Goal: Task Accomplishment & Management: Manage account settings

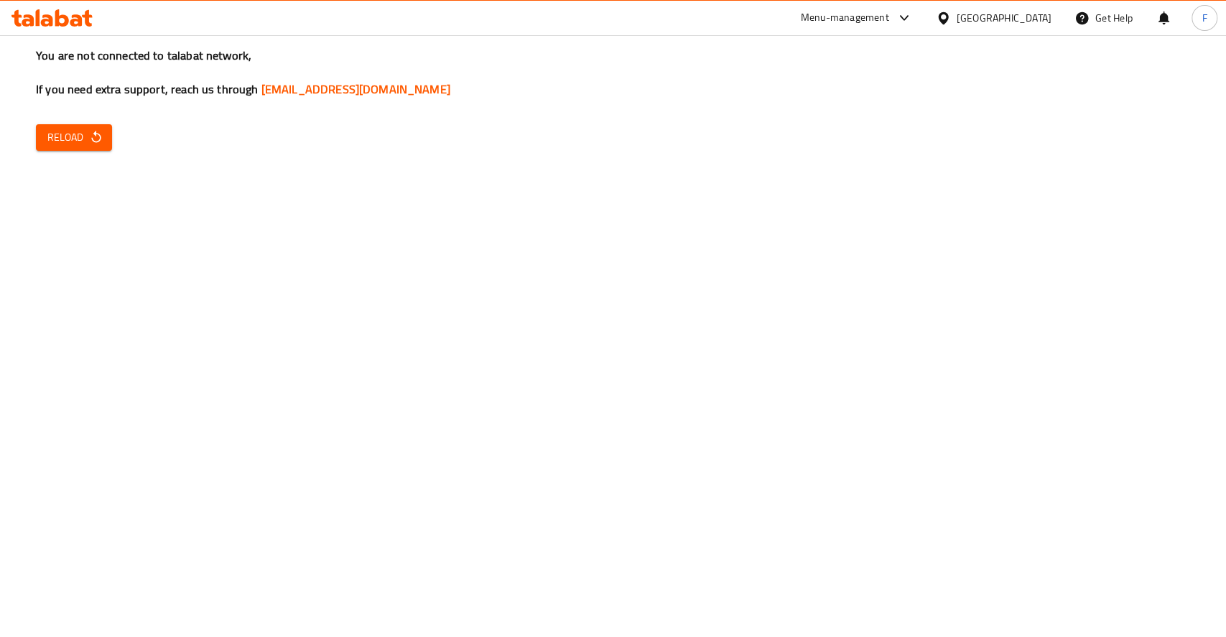
click at [87, 137] on span "Reload" at bounding box center [73, 138] width 53 height 18
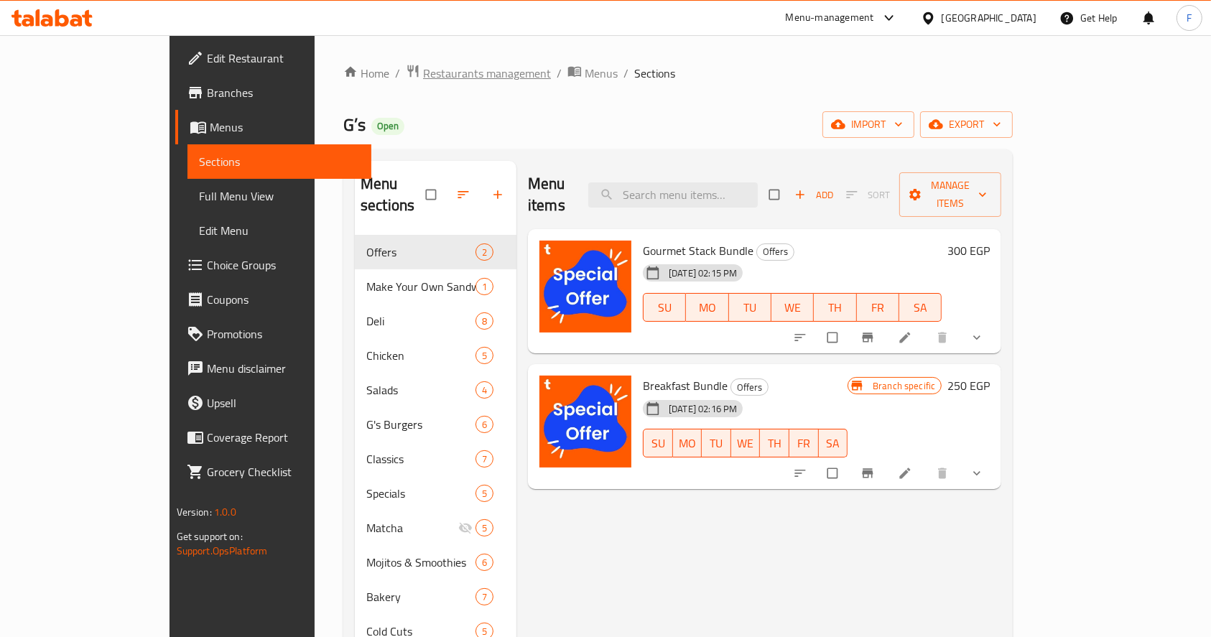
click at [423, 75] on span "Restaurants management" at bounding box center [487, 73] width 128 height 17
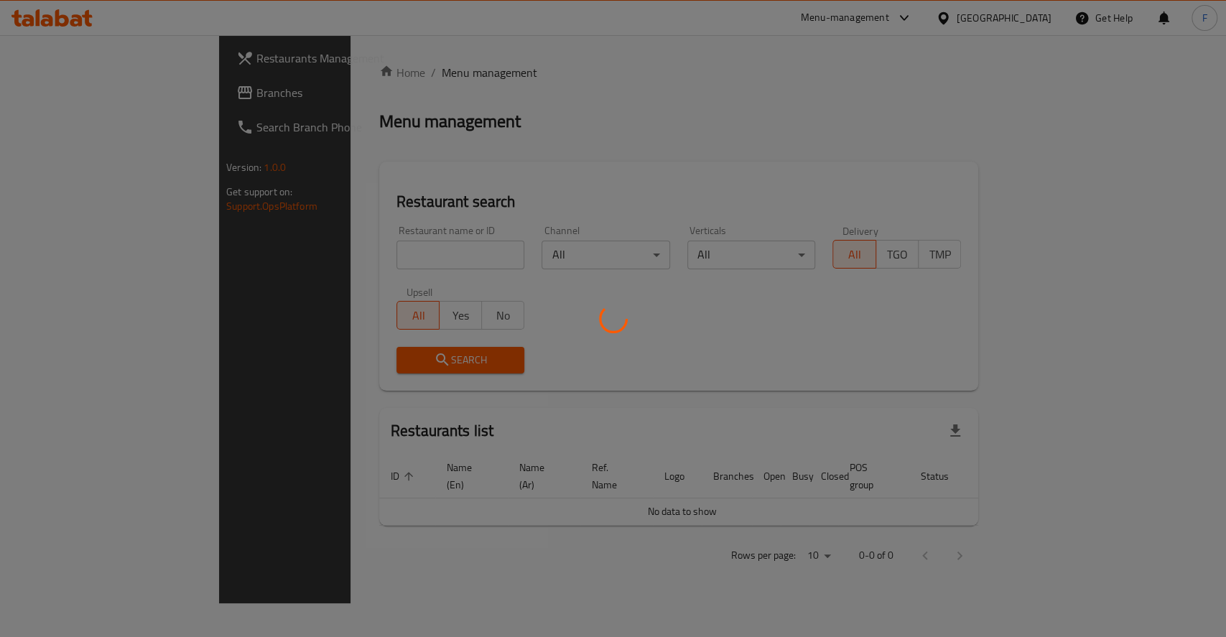
click at [357, 256] on div at bounding box center [613, 318] width 1226 height 637
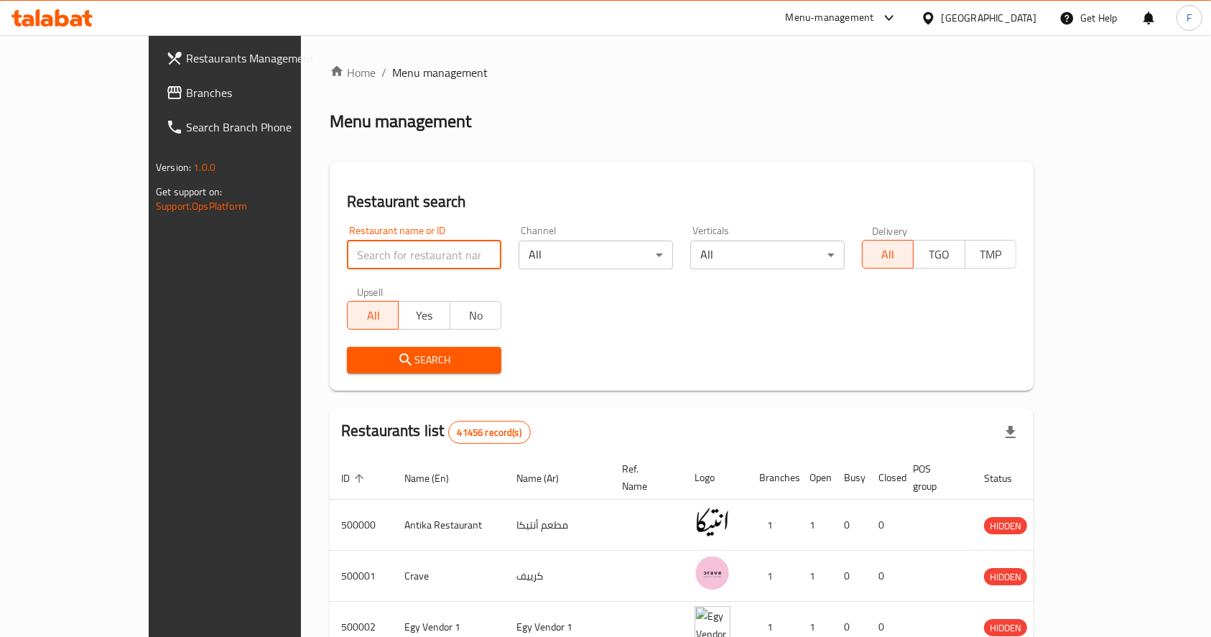
click at [355, 256] on input "search" at bounding box center [424, 255] width 154 height 29
click button "Search" at bounding box center [424, 360] width 154 height 27
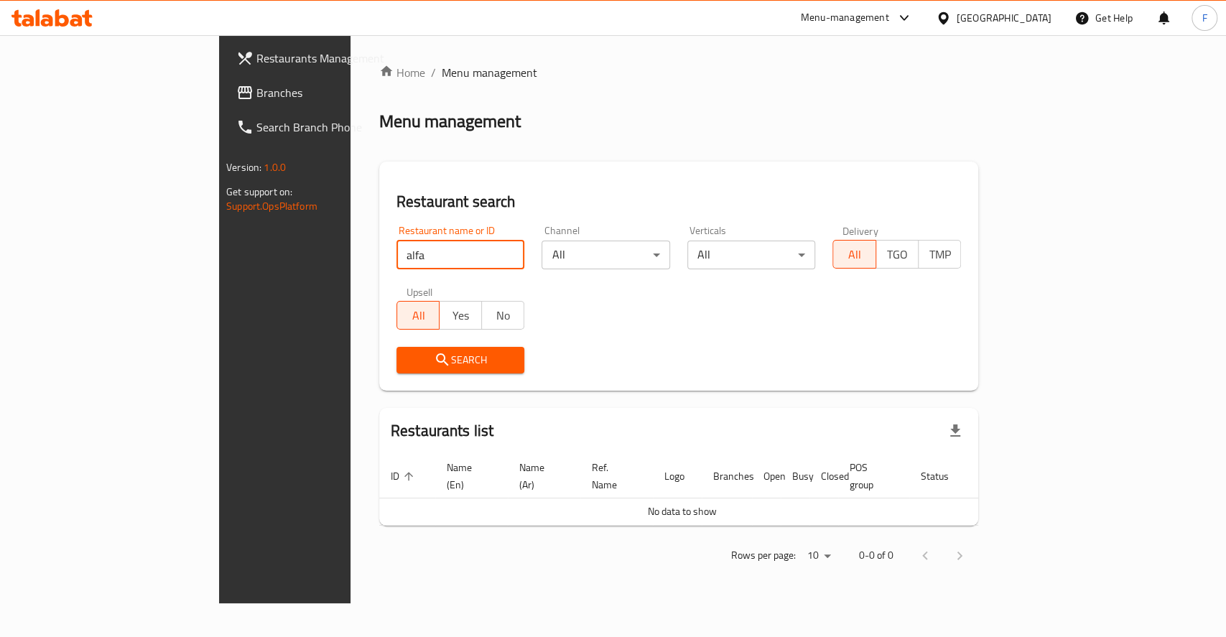
click button "Search" at bounding box center [461, 360] width 129 height 27
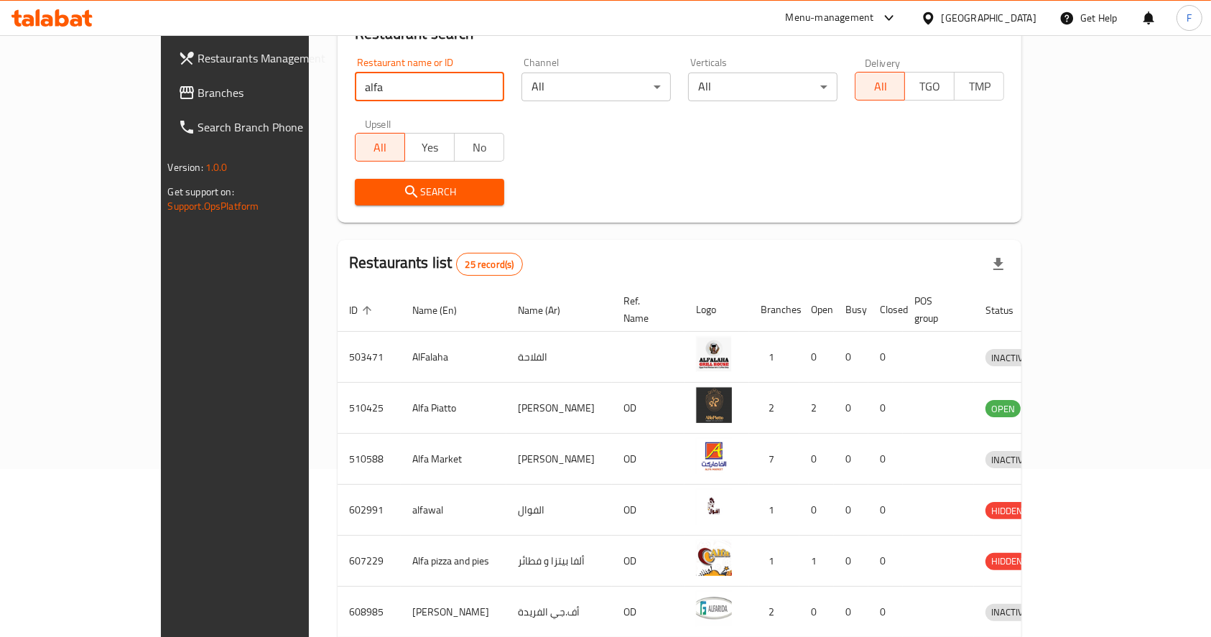
scroll to position [140, 0]
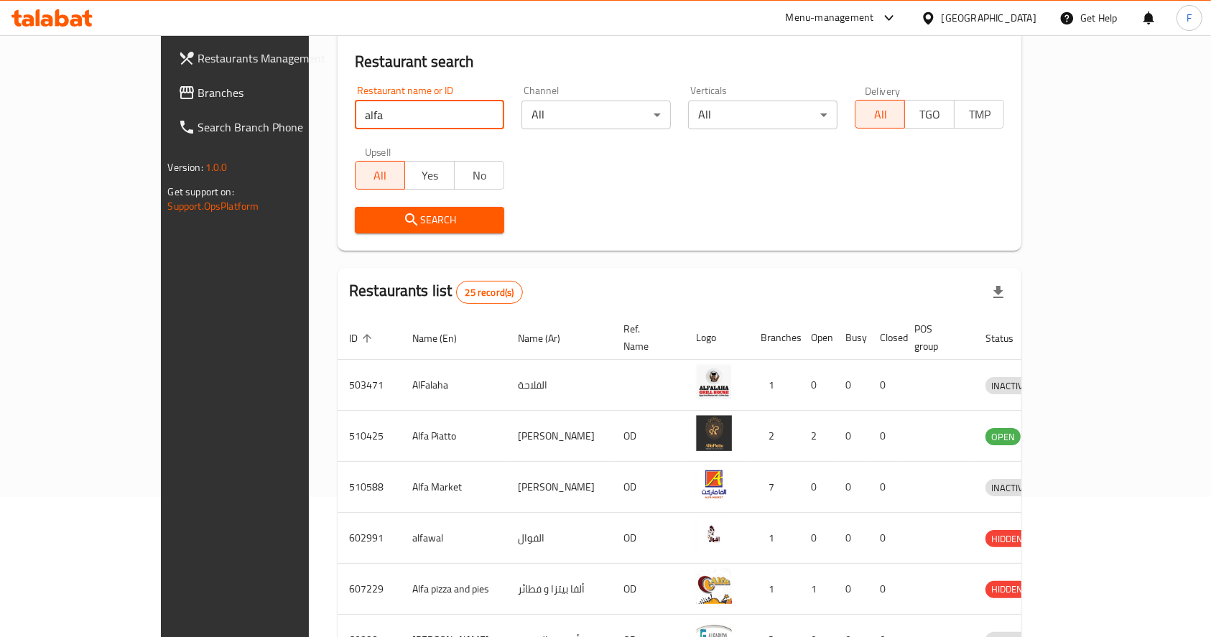
click at [355, 118] on input "alfa" at bounding box center [429, 115] width 149 height 29
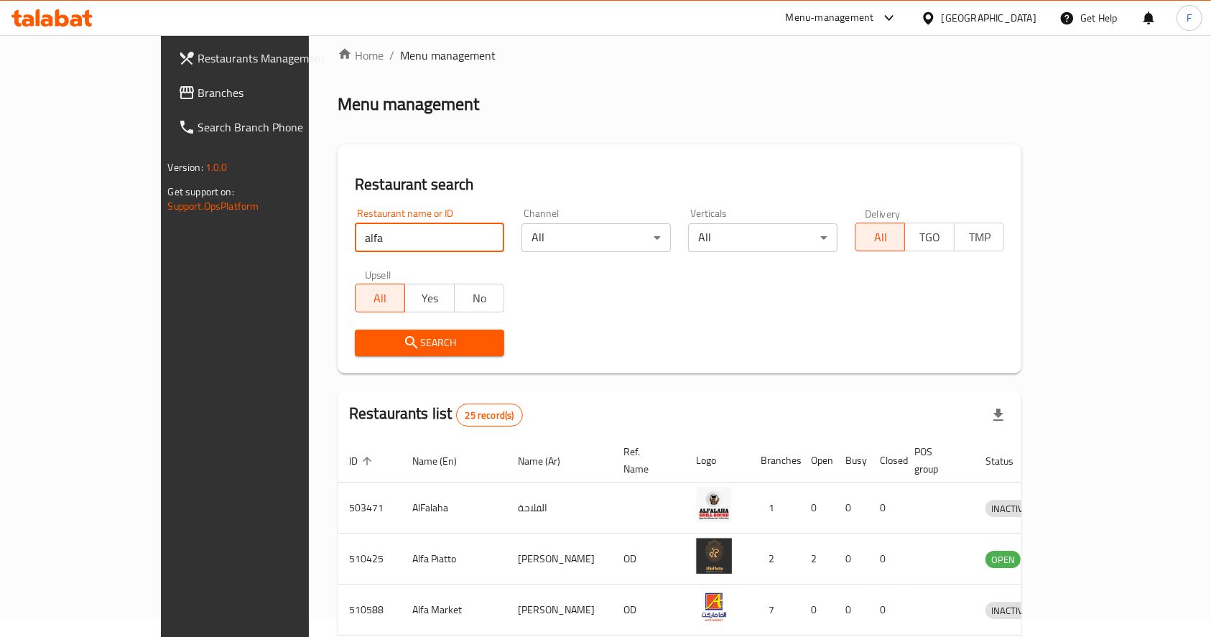
scroll to position [0, 0]
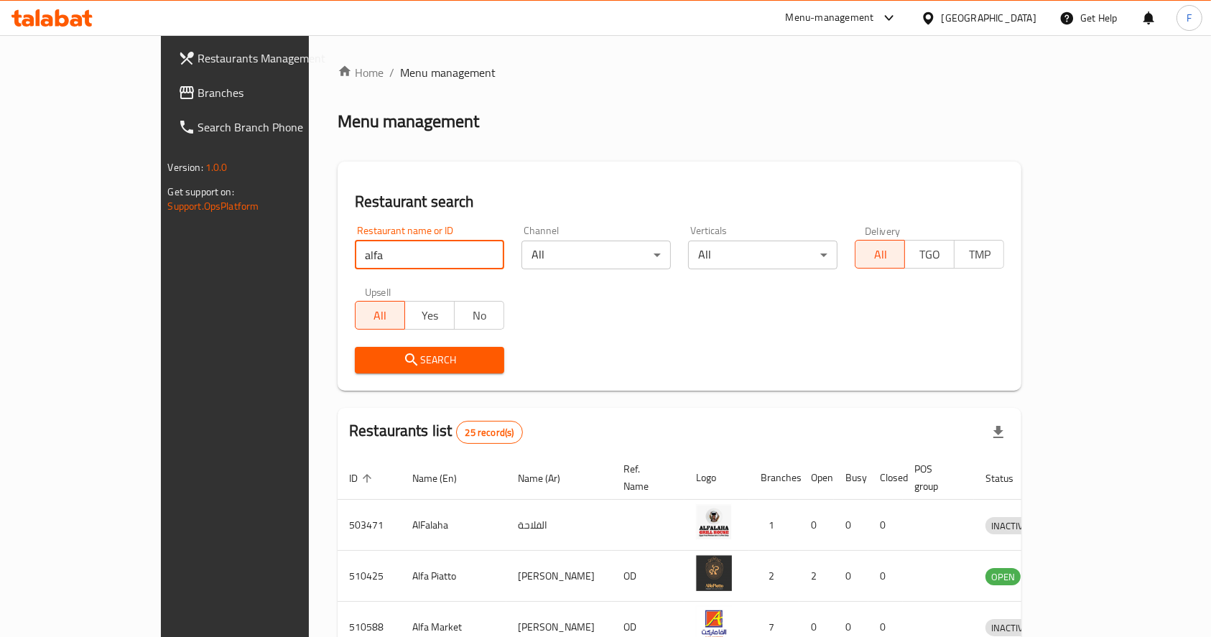
drag, startPoint x: 320, startPoint y: 246, endPoint x: 75, endPoint y: 237, distance: 245.9
click at [161, 233] on div "Restaurants Management Branches Search Branch Phone Version: 1.0.0 Get support …" at bounding box center [606, 561] width 890 height 1053
type input "alfard"
click button "Search" at bounding box center [429, 360] width 149 height 27
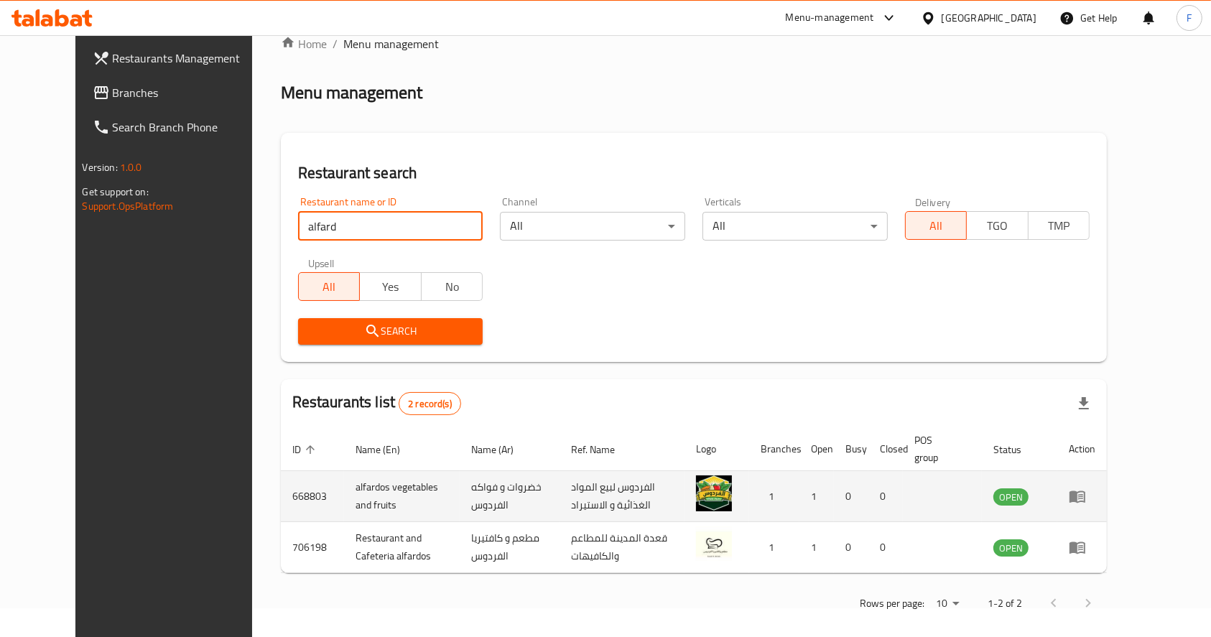
scroll to position [41, 0]
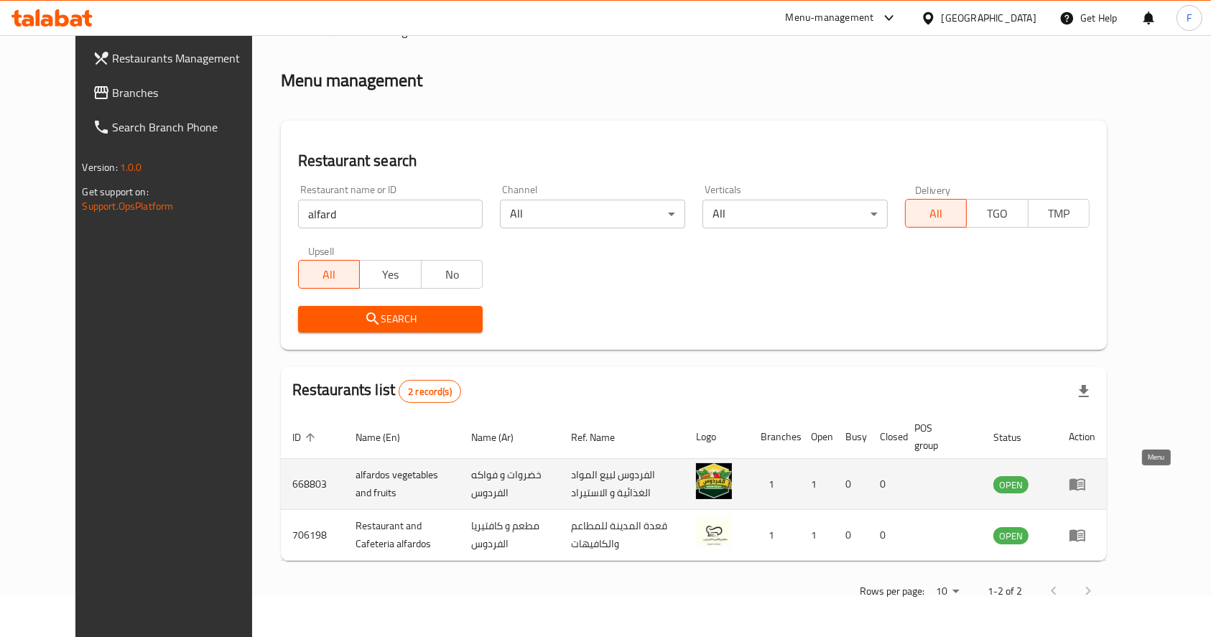
click at [1086, 482] on icon "enhanced table" at bounding box center [1078, 485] width 16 height 12
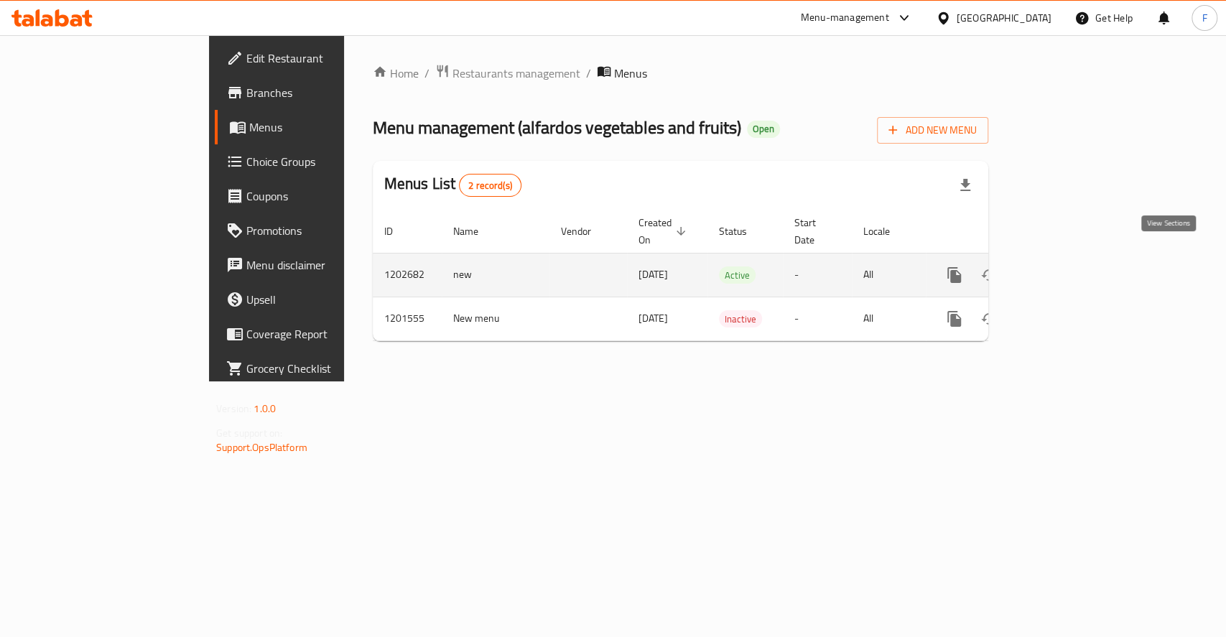
click at [1067, 267] on icon "enhanced table" at bounding box center [1058, 275] width 17 height 17
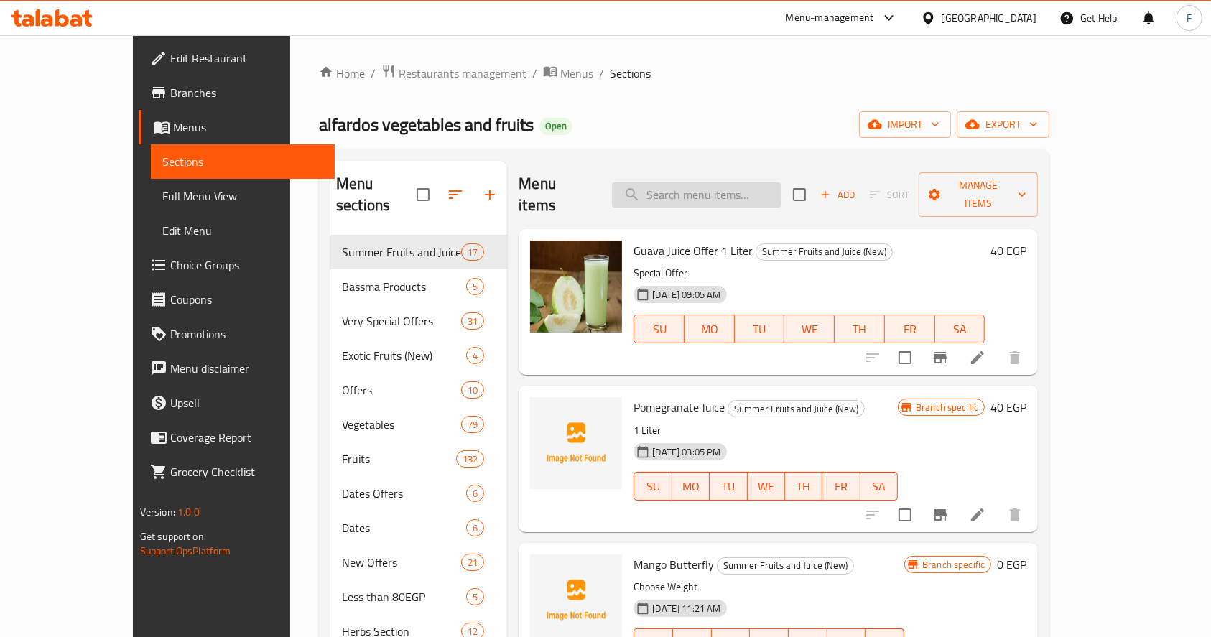
click at [731, 182] on input "search" at bounding box center [697, 194] width 170 height 25
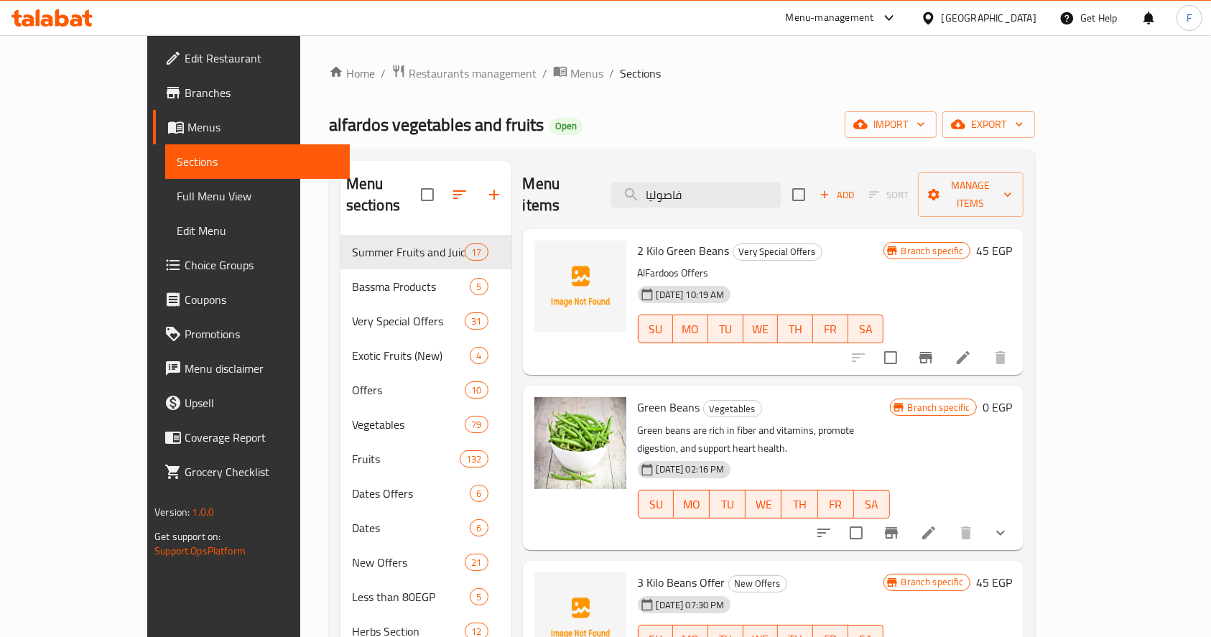
scroll to position [96, 0]
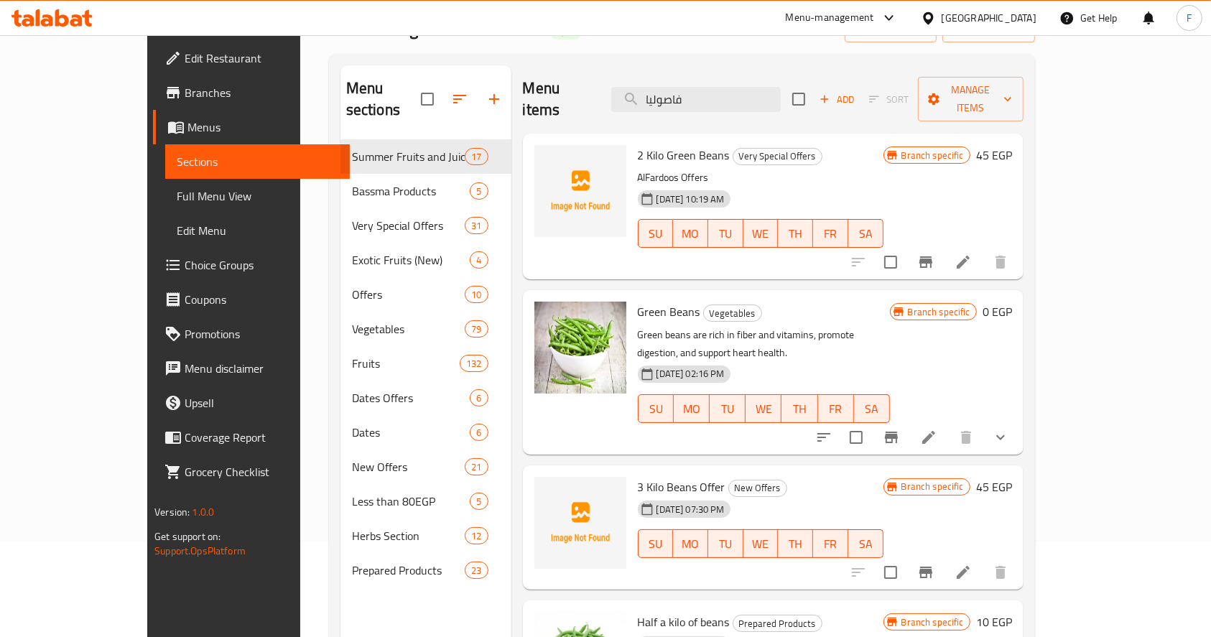
type input "فاصوليا"
click at [1009, 429] on icon "show more" at bounding box center [1000, 437] width 17 height 17
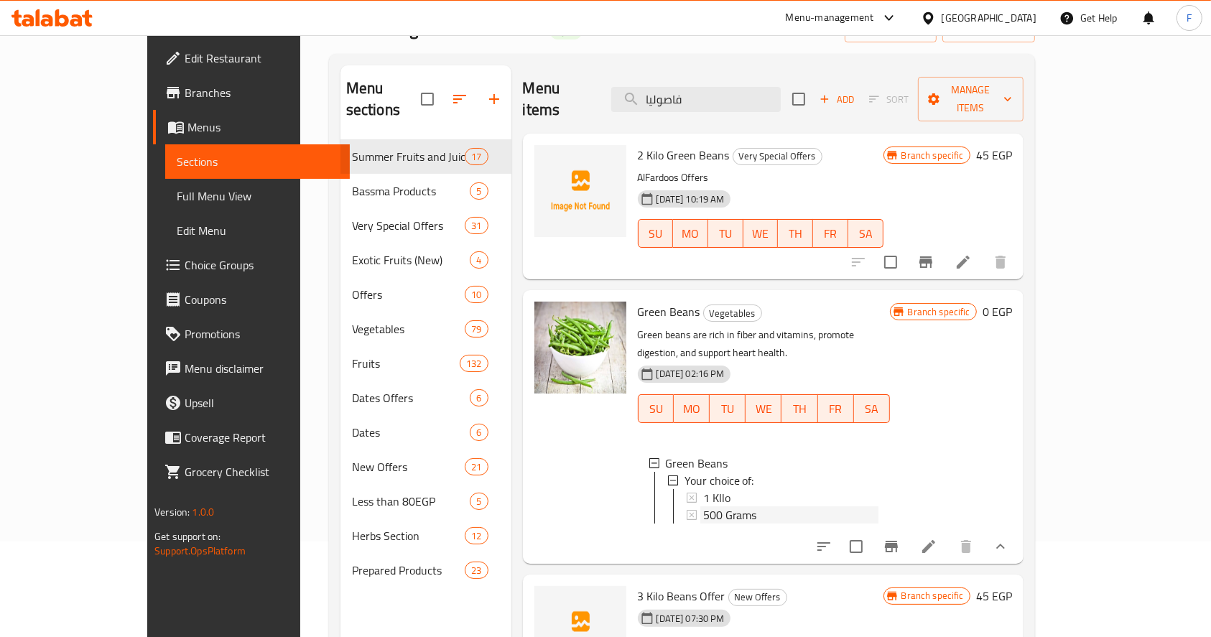
click at [703, 507] on span "500 Grams" at bounding box center [730, 515] width 54 height 17
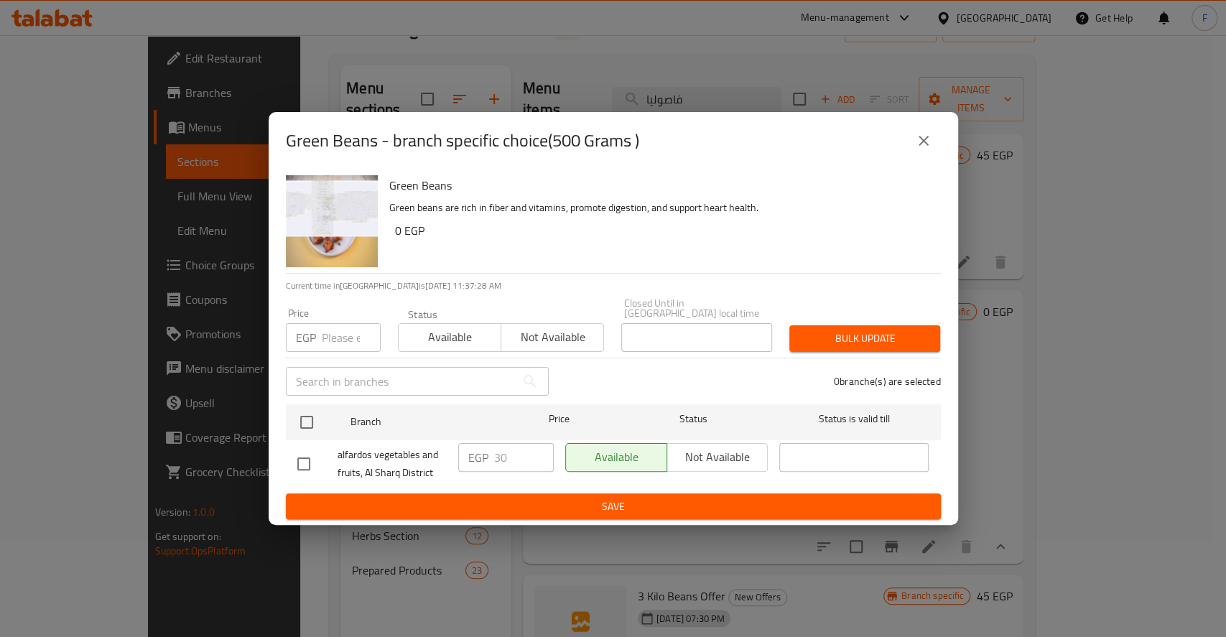
click at [925, 142] on icon "close" at bounding box center [923, 140] width 17 height 17
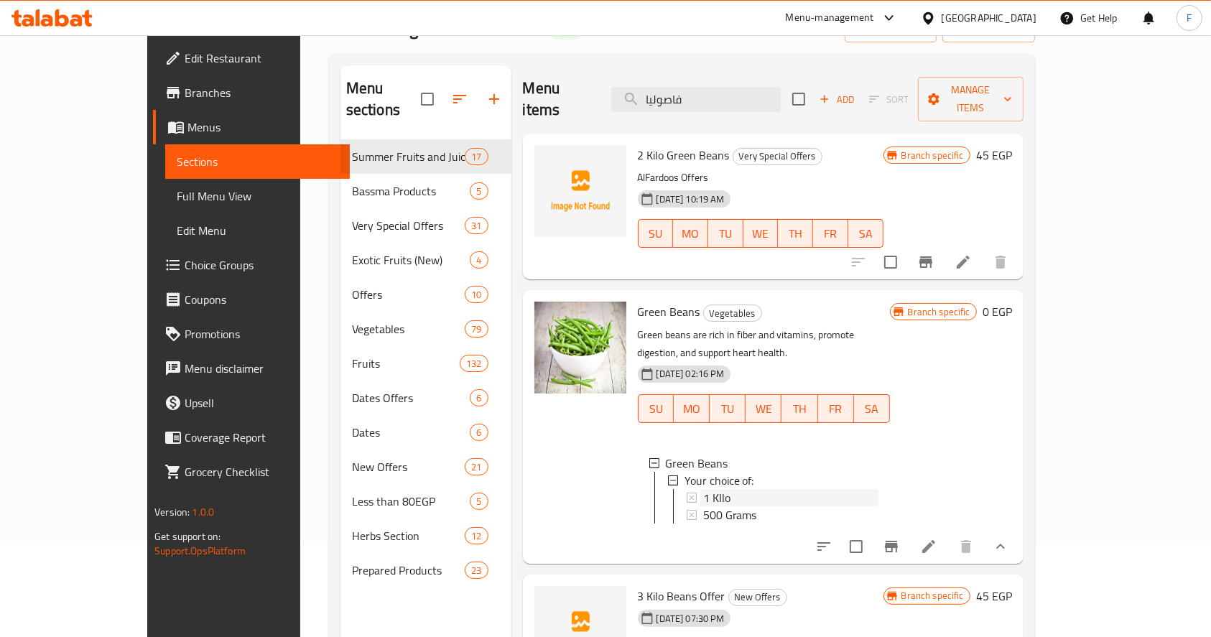
click at [703, 489] on span "1 KIlo" at bounding box center [716, 497] width 27 height 17
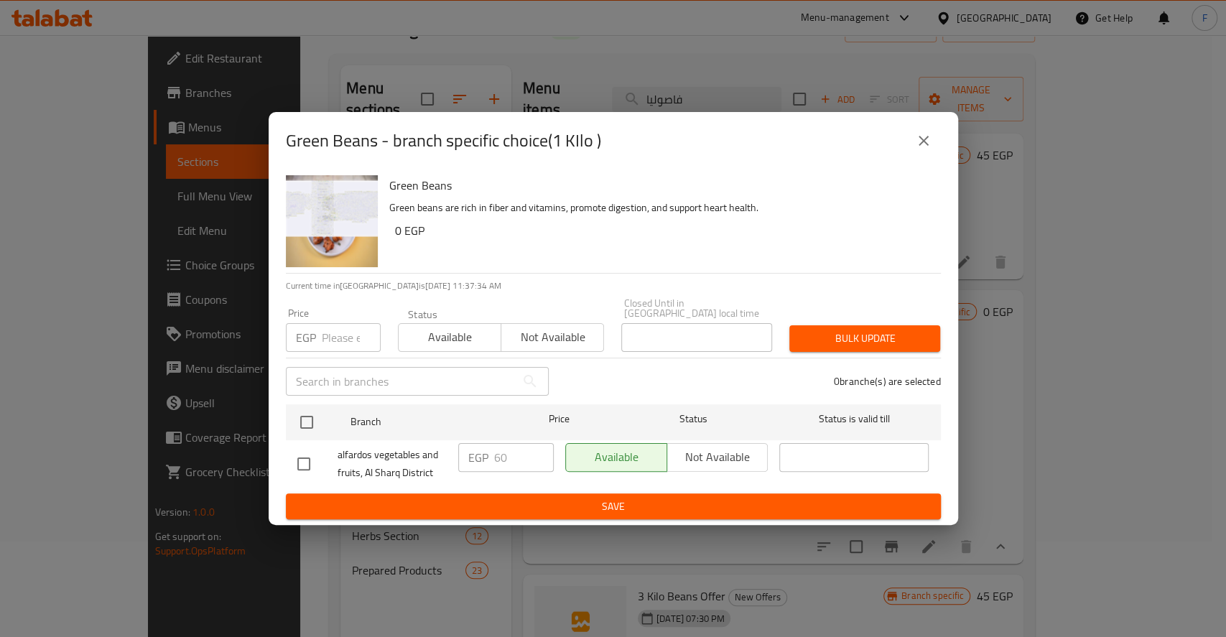
click at [333, 334] on input "number" at bounding box center [351, 337] width 59 height 29
click at [336, 325] on input "number" at bounding box center [351, 337] width 59 height 29
type input "50"
click at [432, 334] on span "Available" at bounding box center [450, 337] width 91 height 21
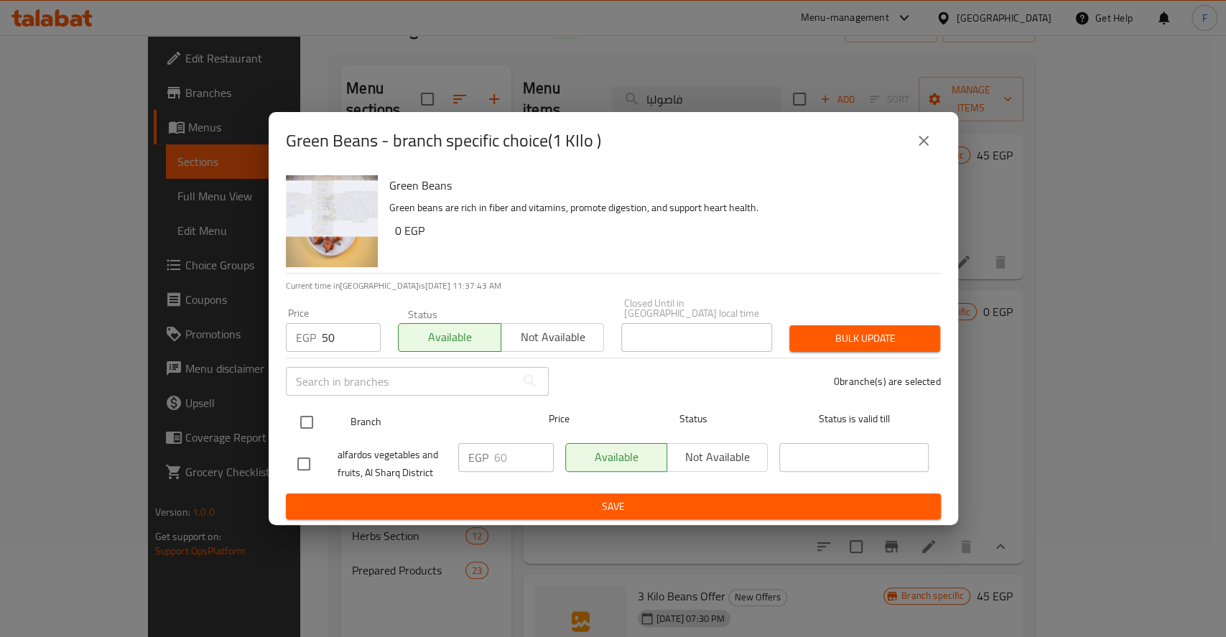
click at [302, 422] on input "checkbox" at bounding box center [307, 422] width 30 height 30
checkbox input "true"
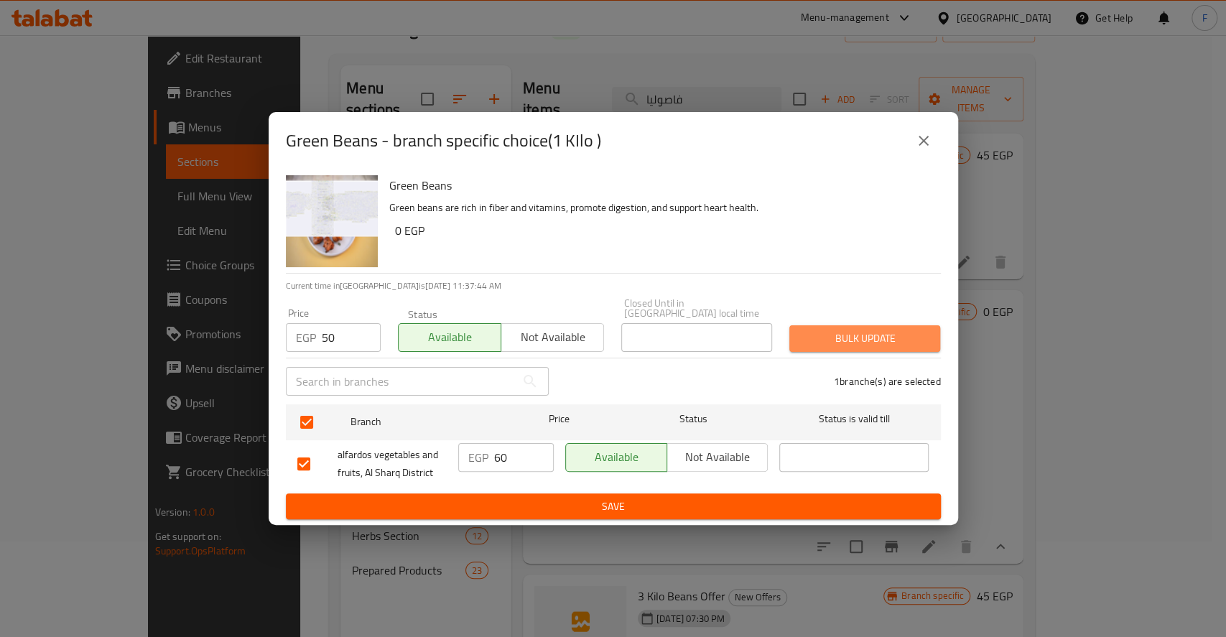
click at [874, 335] on span "Bulk update" at bounding box center [865, 339] width 128 height 18
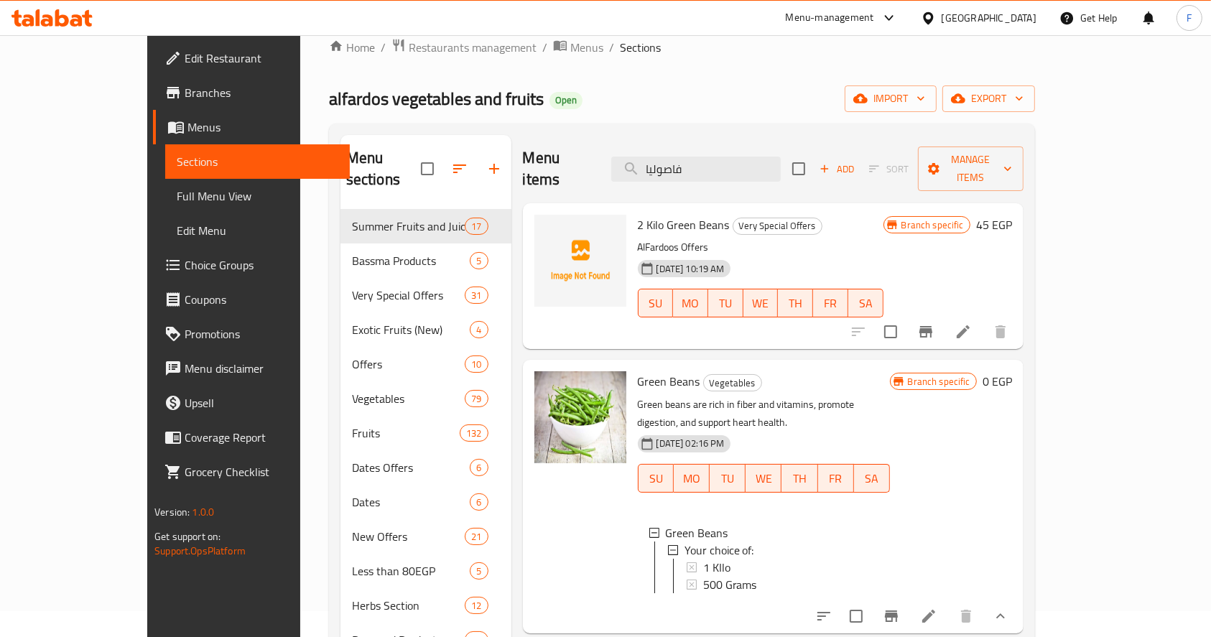
scroll to position [0, 0]
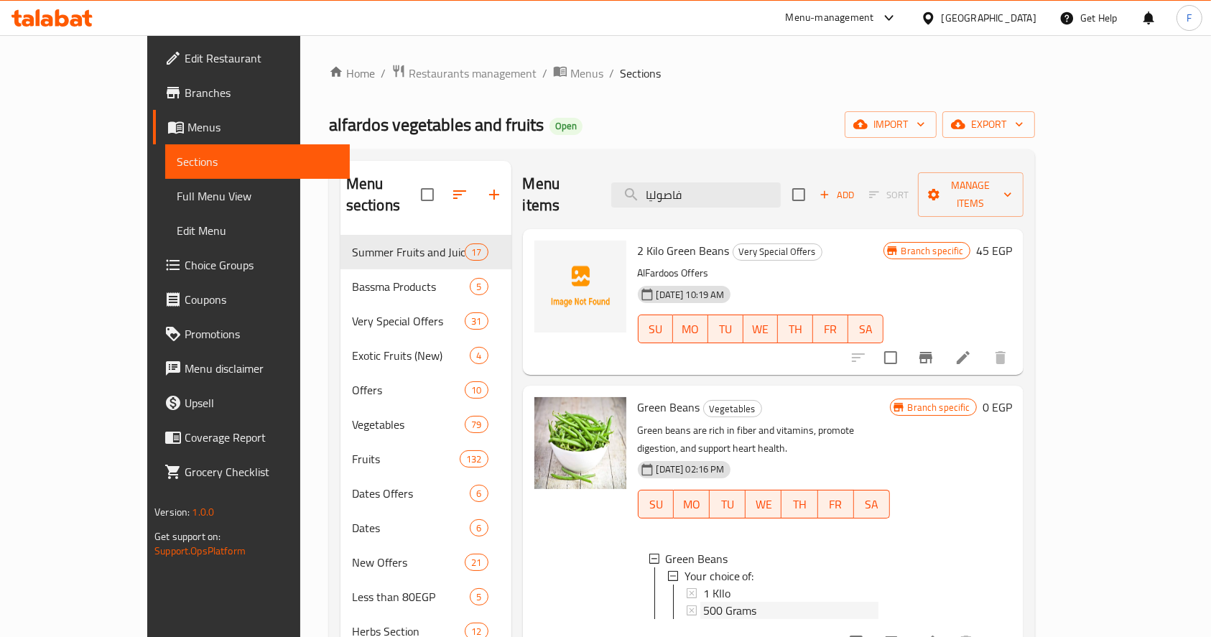
click at [703, 602] on span "500 Grams" at bounding box center [730, 610] width 54 height 17
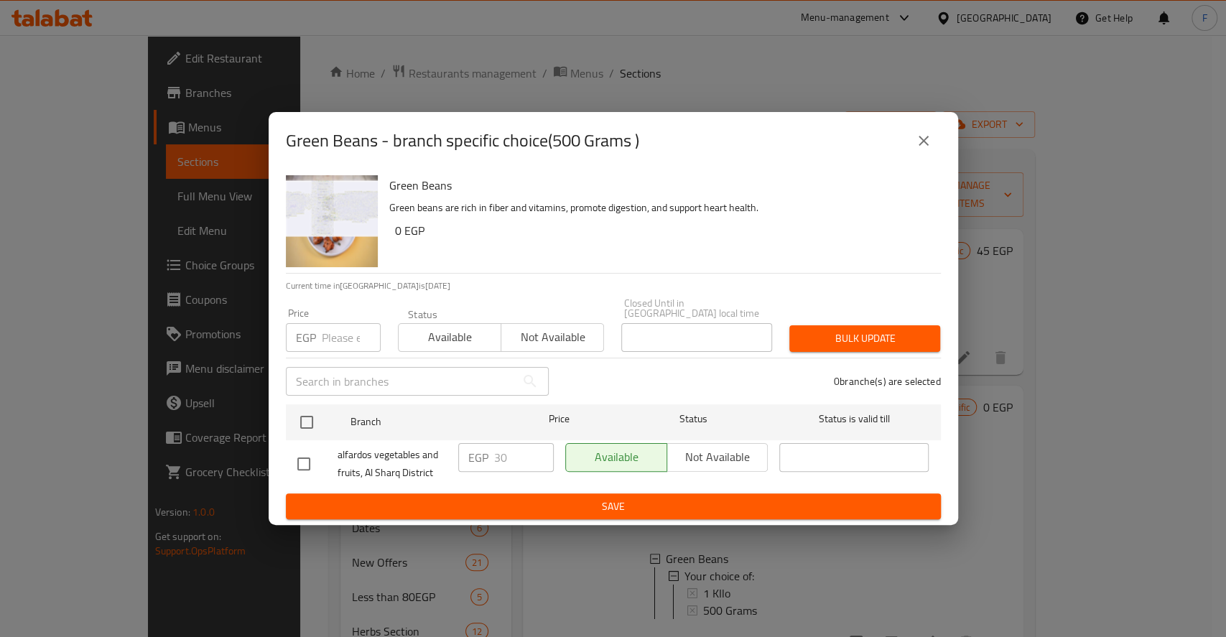
click at [345, 331] on input "number" at bounding box center [351, 337] width 59 height 29
type input "25"
click at [440, 341] on span "Available" at bounding box center [450, 337] width 91 height 21
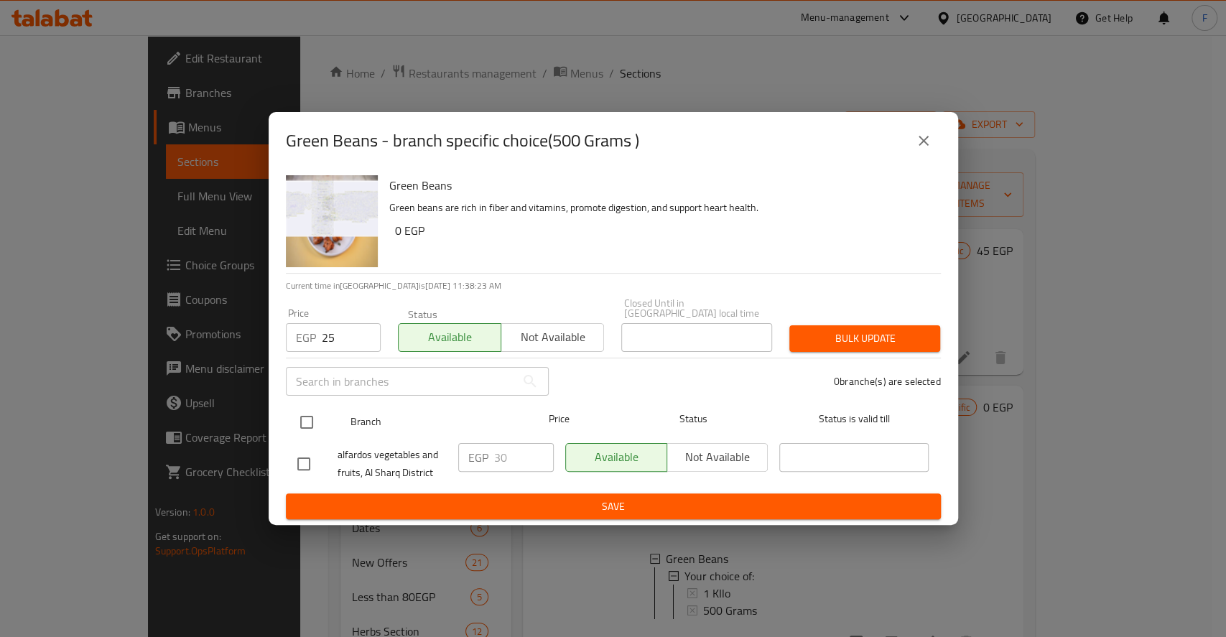
click at [305, 407] on input "checkbox" at bounding box center [307, 422] width 30 height 30
checkbox input "true"
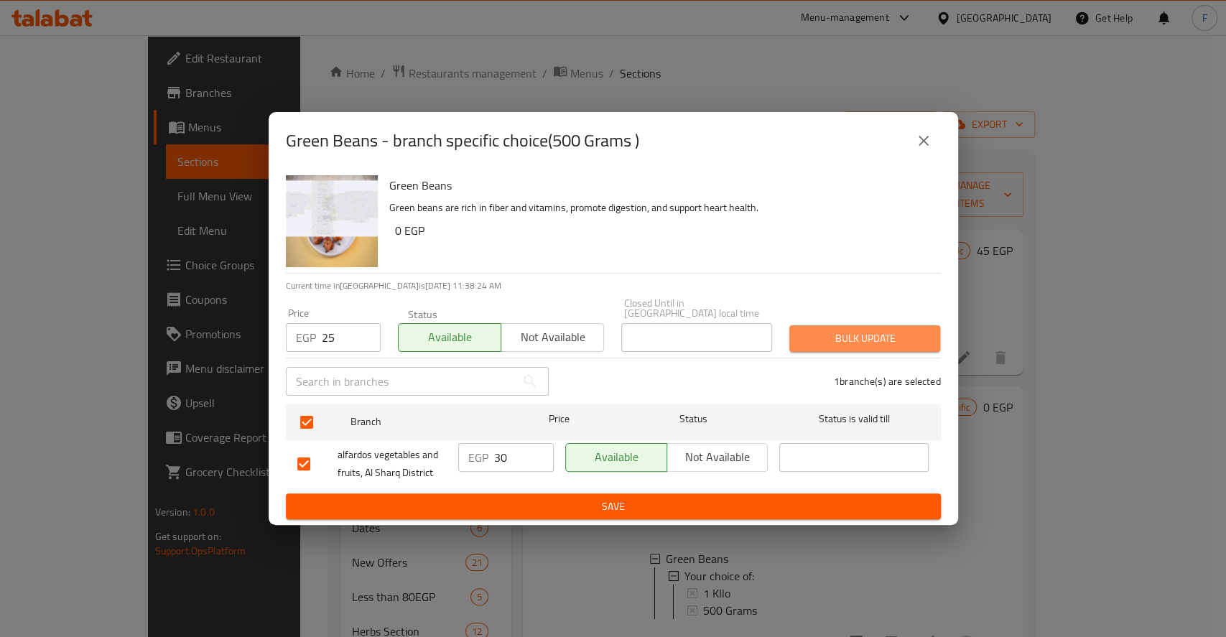
click at [901, 330] on span "Bulk update" at bounding box center [865, 339] width 128 height 18
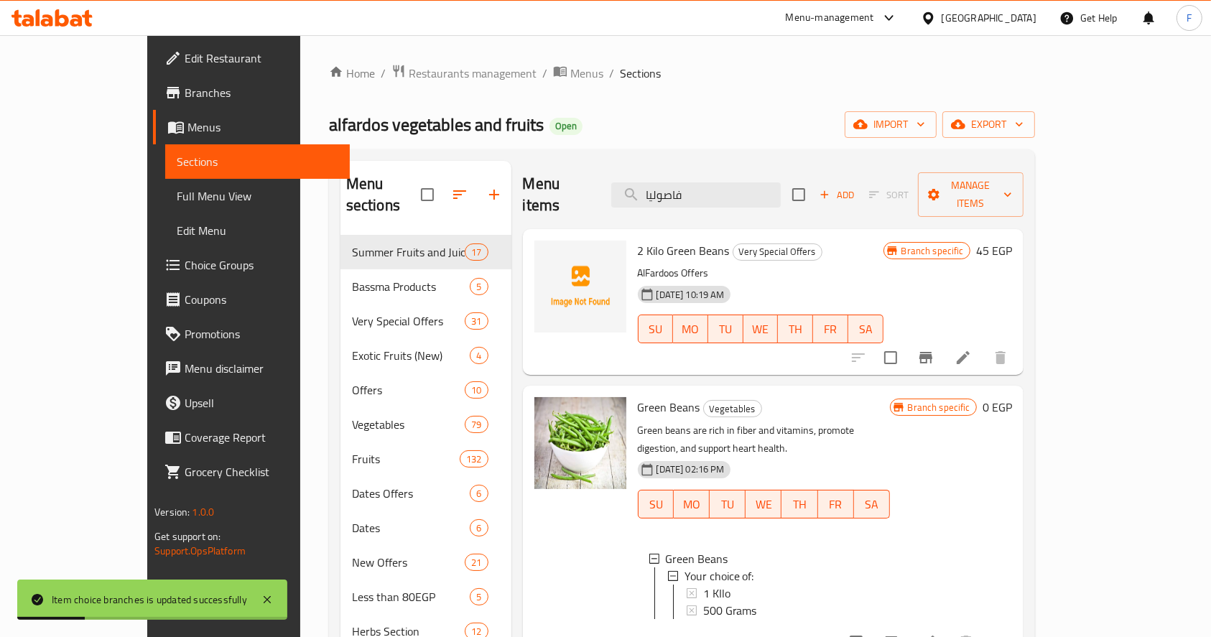
drag, startPoint x: 739, startPoint y: 182, endPoint x: 533, endPoint y: 175, distance: 206.3
click at [533, 175] on div "Menu items فاصوليا Add Sort Manage items" at bounding box center [773, 195] width 501 height 68
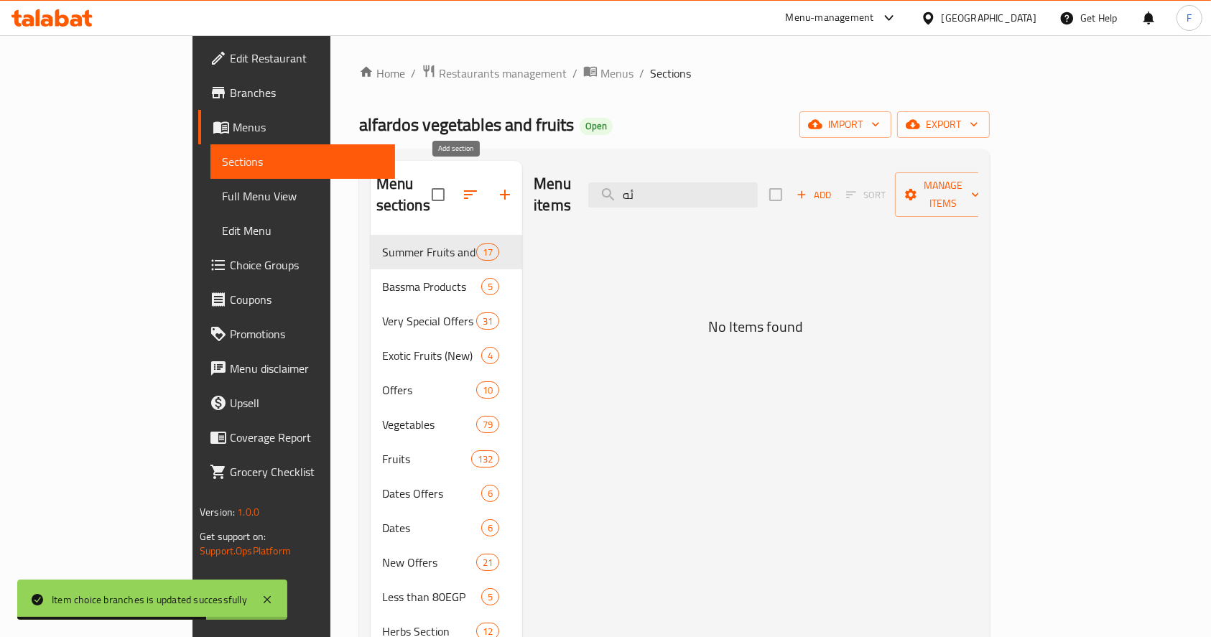
type input "ئ"
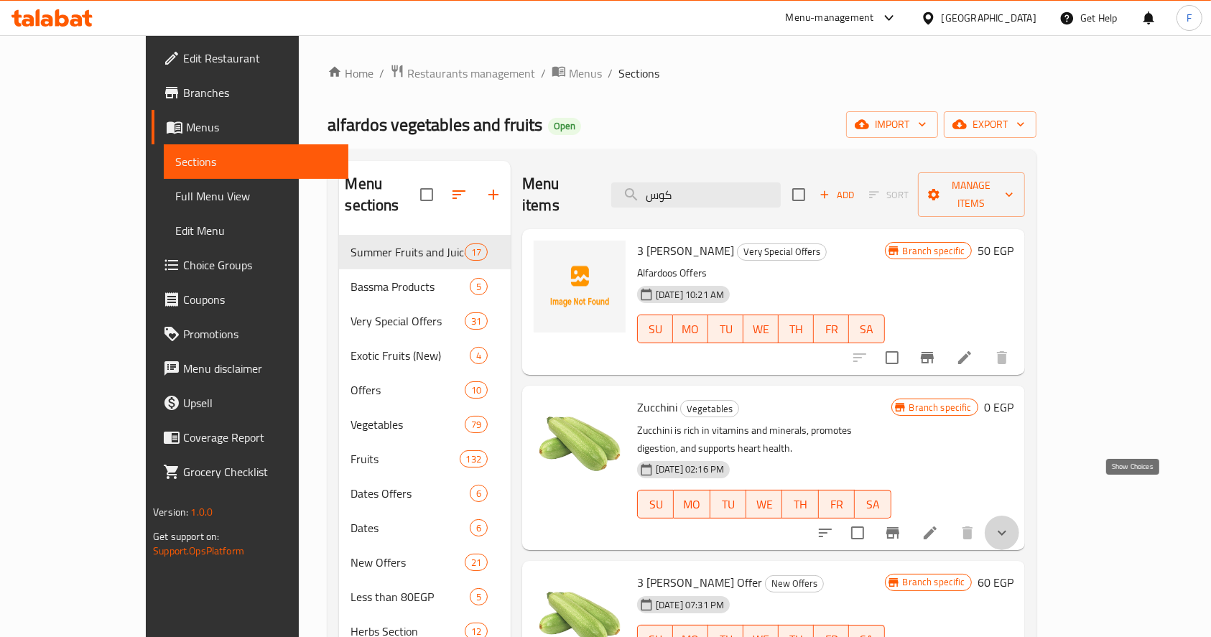
click at [1011, 525] on icon "show more" at bounding box center [1002, 533] width 17 height 17
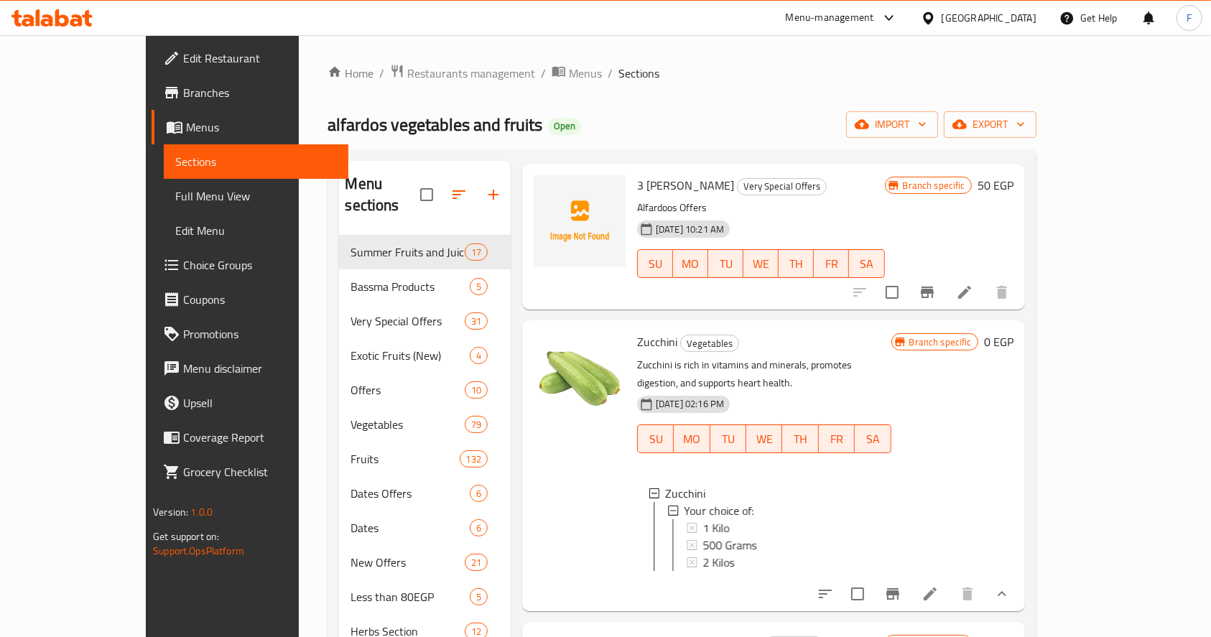
scroll to position [96, 0]
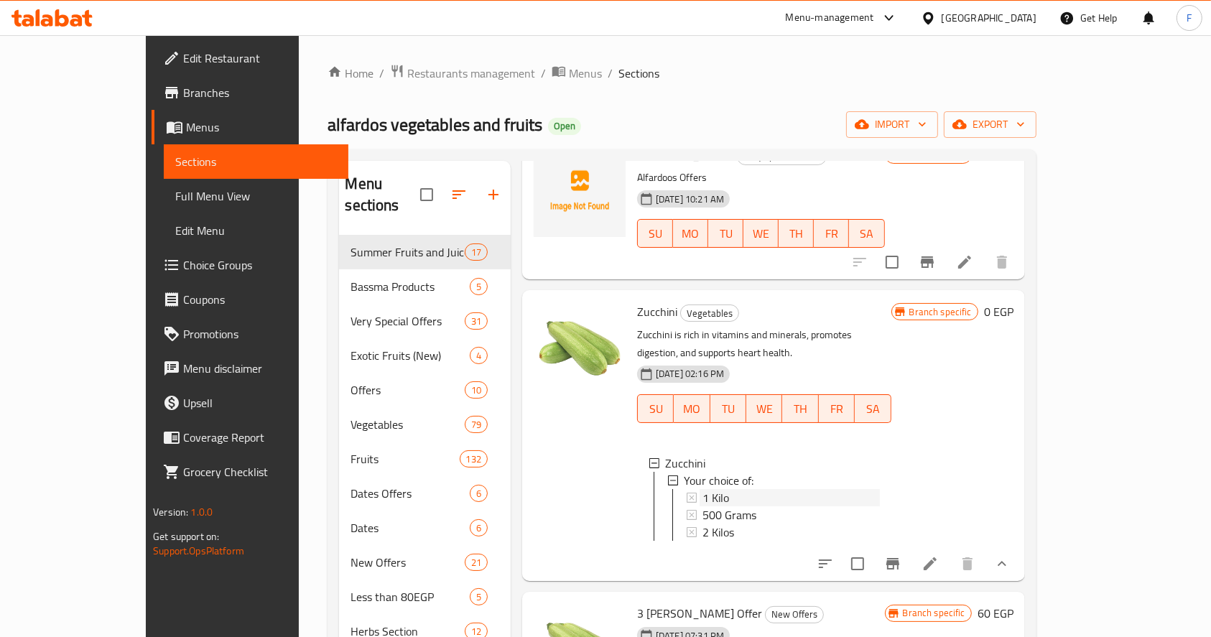
click at [703, 489] on span "1 Kilo" at bounding box center [716, 497] width 27 height 17
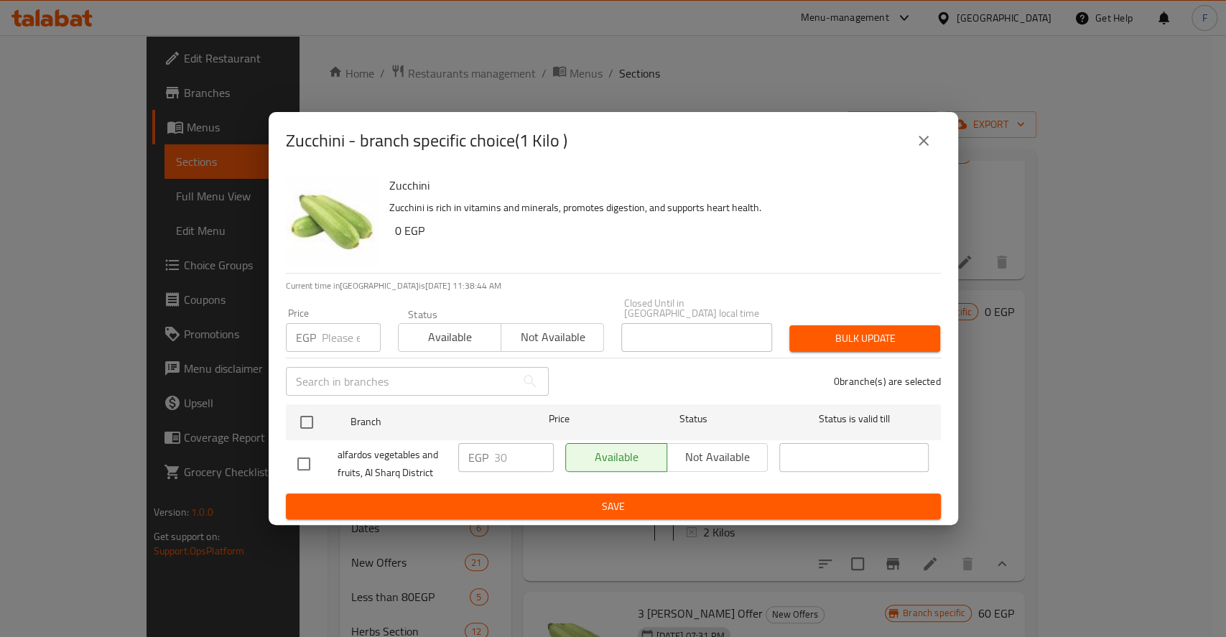
click at [334, 338] on input "number" at bounding box center [351, 337] width 59 height 29
click at [920, 147] on icon "close" at bounding box center [923, 140] width 17 height 17
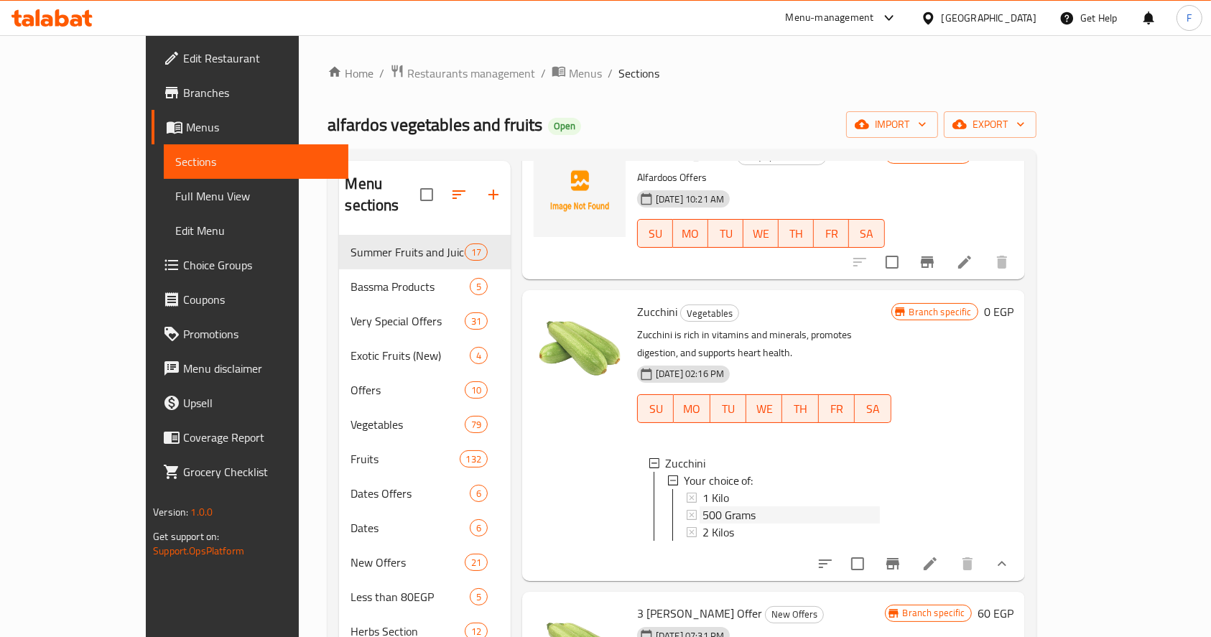
click at [703, 507] on span "500 Grams" at bounding box center [730, 515] width 54 height 17
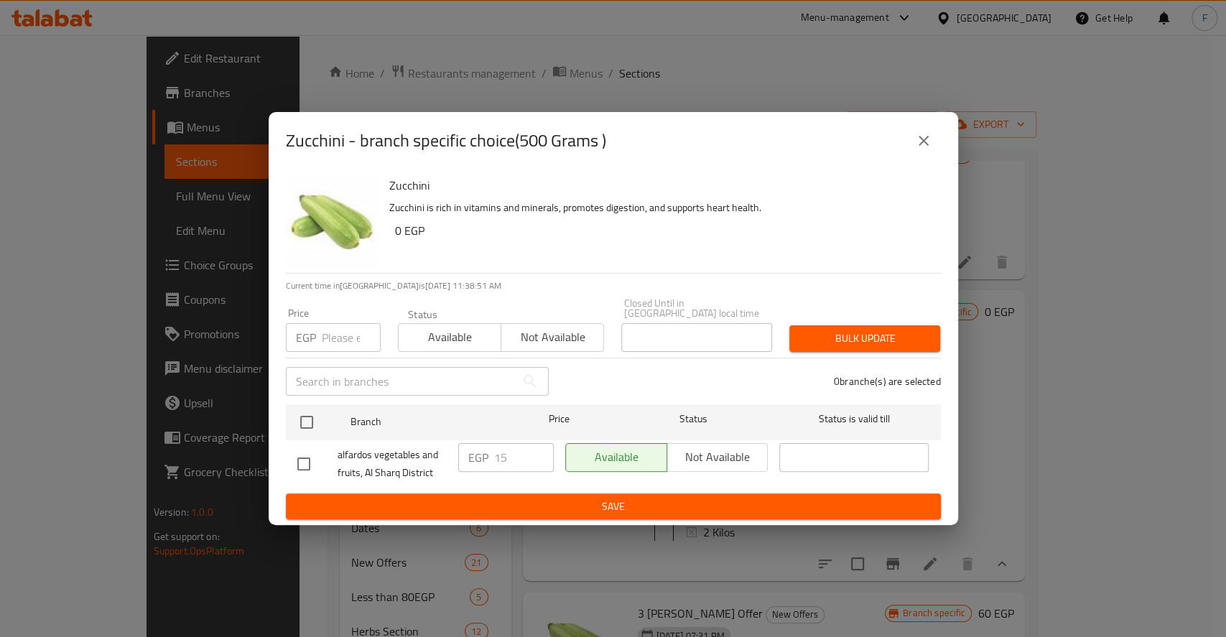
click at [920, 146] on icon "close" at bounding box center [923, 140] width 17 height 17
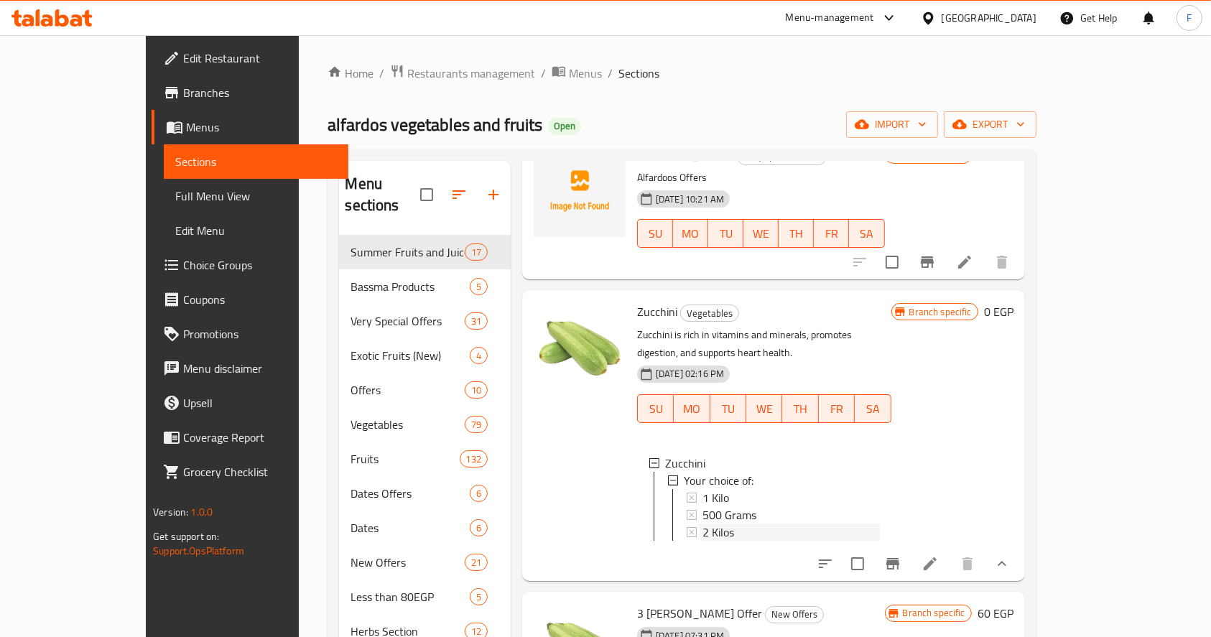
click at [703, 524] on div "2 Kilos" at bounding box center [791, 532] width 177 height 17
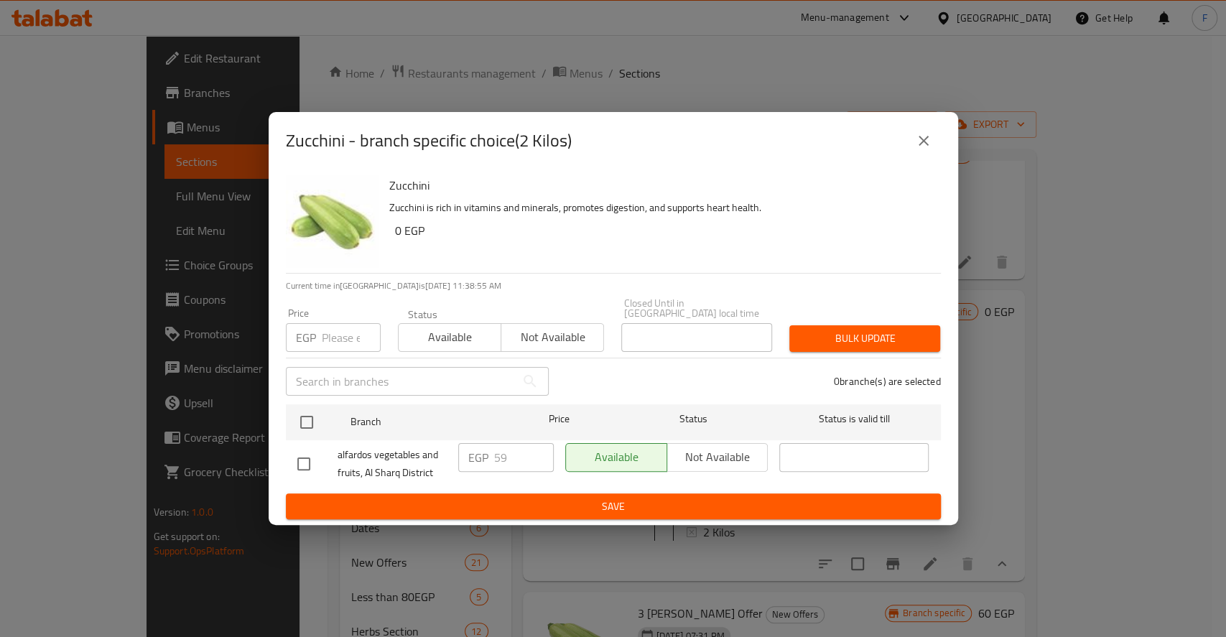
click at [322, 338] on input "number" at bounding box center [351, 337] width 59 height 29
click at [922, 148] on icon "close" at bounding box center [923, 140] width 17 height 17
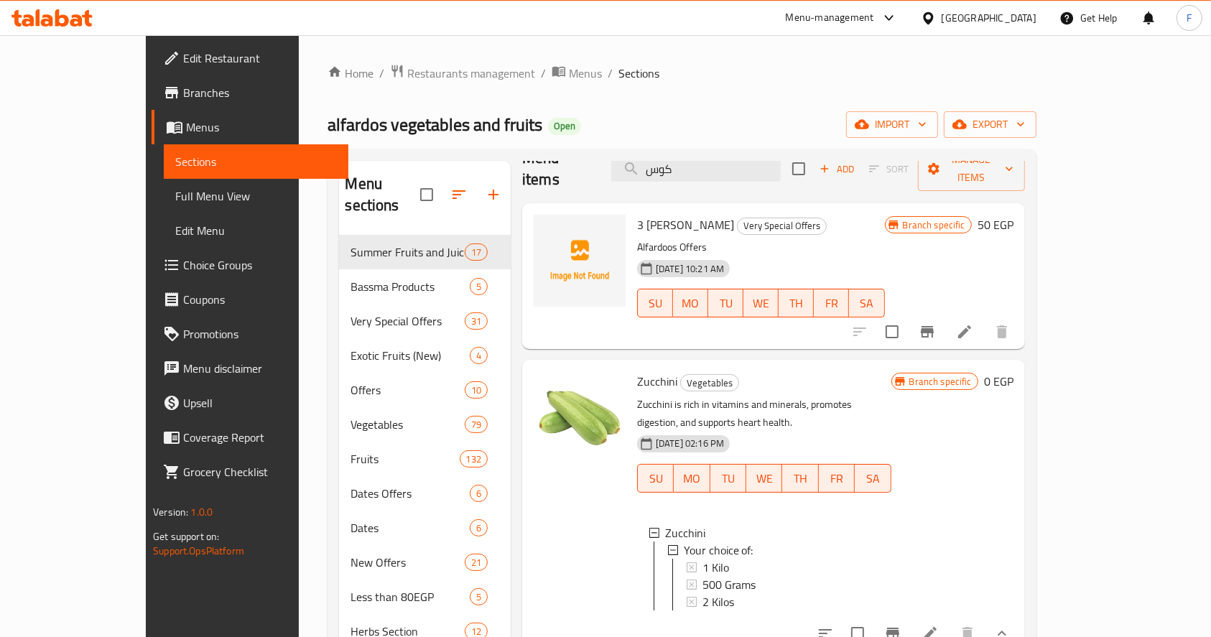
scroll to position [0, 0]
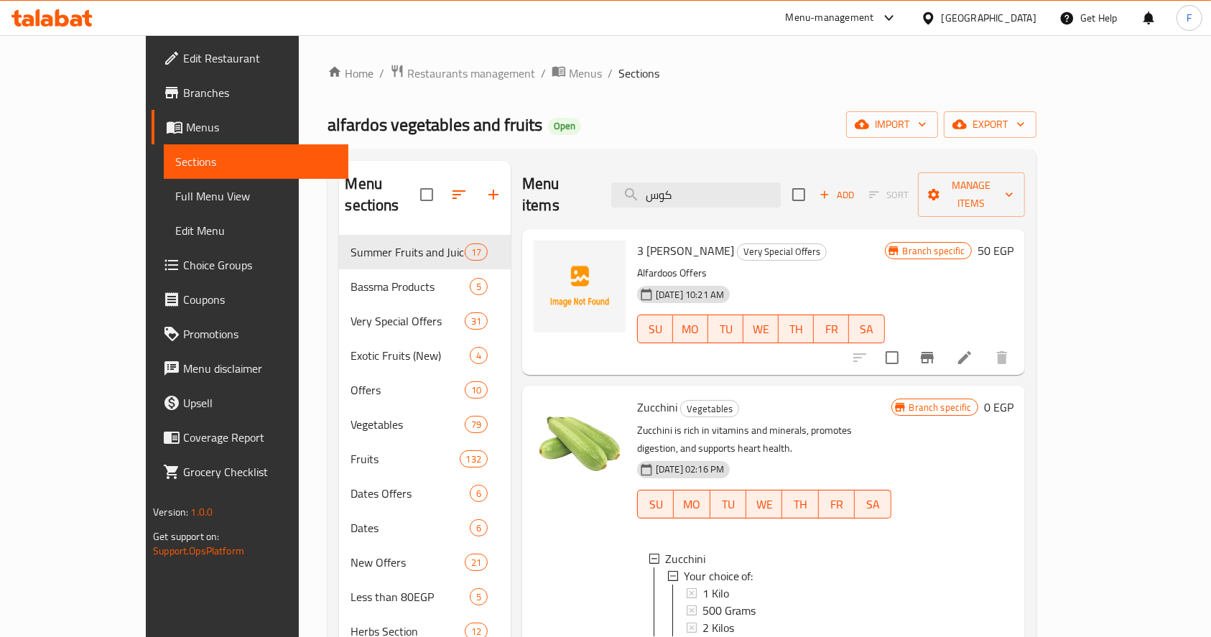
drag, startPoint x: 731, startPoint y: 186, endPoint x: 617, endPoint y: 188, distance: 113.5
click at [617, 188] on div "Menu items كوس Add Sort Manage items" at bounding box center [773, 195] width 503 height 68
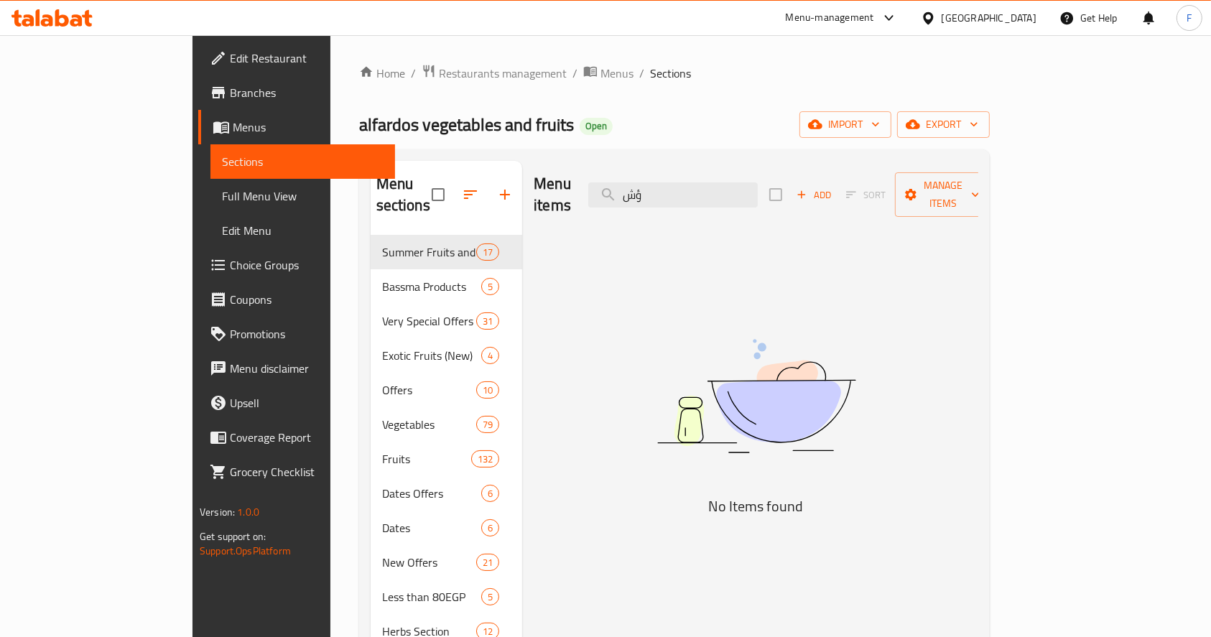
type input "ؤ"
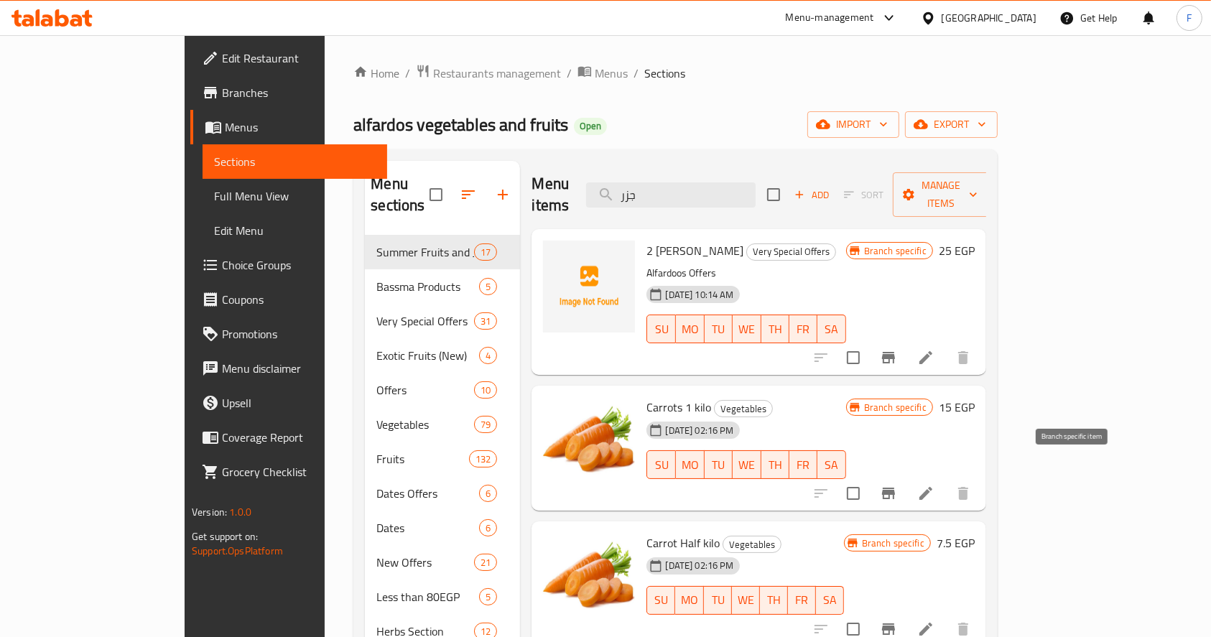
type input "جزر"
click at [895, 488] on icon "Branch-specific-item" at bounding box center [888, 493] width 13 height 11
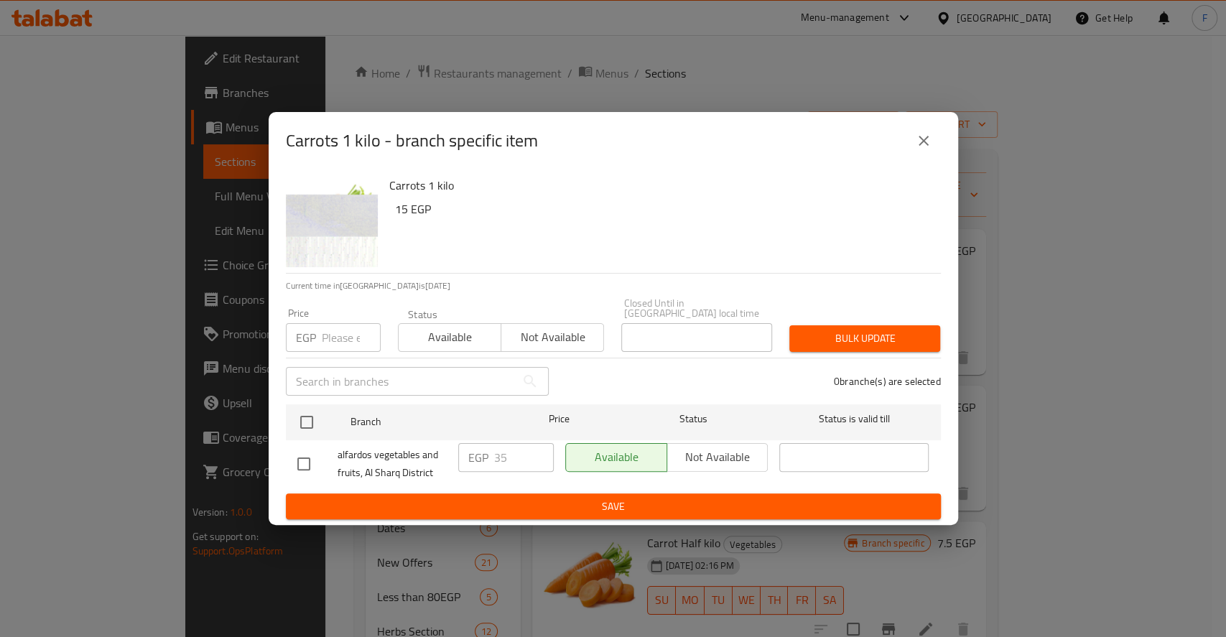
click at [328, 331] on input "number" at bounding box center [351, 337] width 59 height 29
type input "30"
click at [431, 337] on span "Available" at bounding box center [450, 337] width 91 height 21
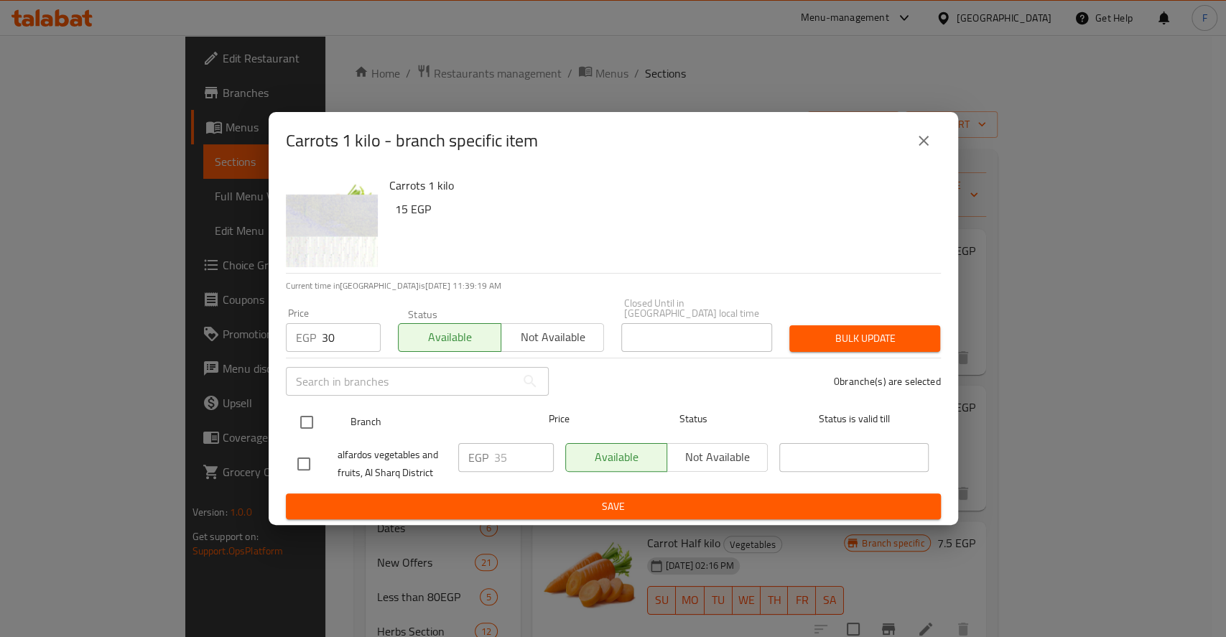
click at [305, 426] on input "checkbox" at bounding box center [307, 422] width 30 height 30
checkbox input "true"
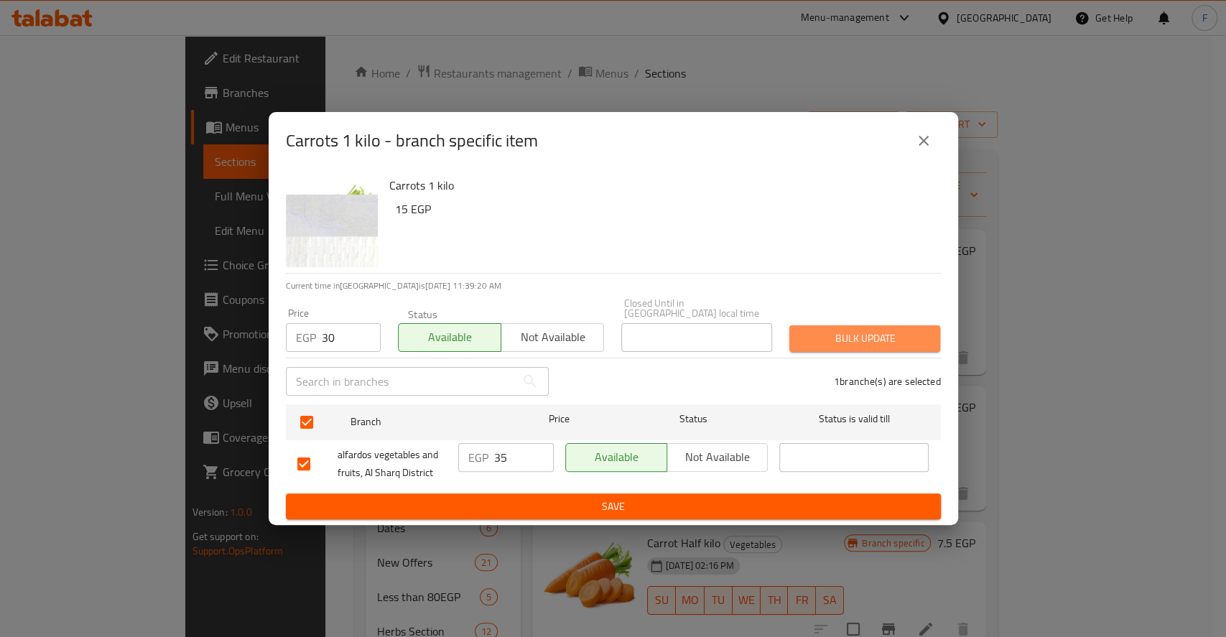
click at [879, 346] on button "Bulk update" at bounding box center [865, 338] width 151 height 27
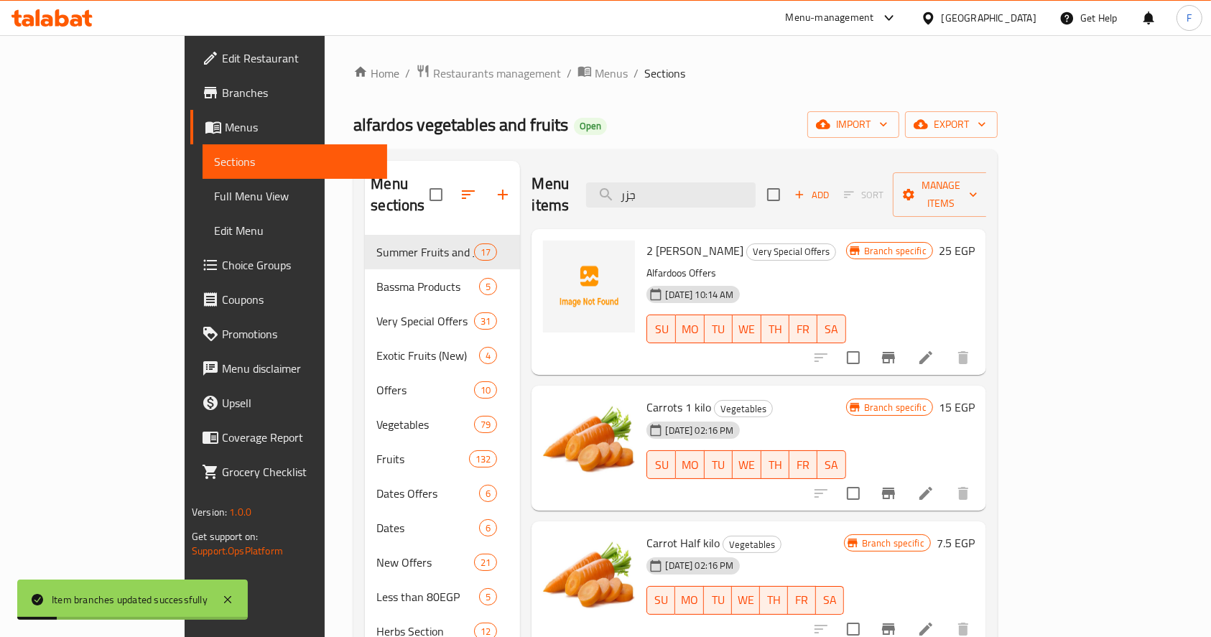
scroll to position [96, 0]
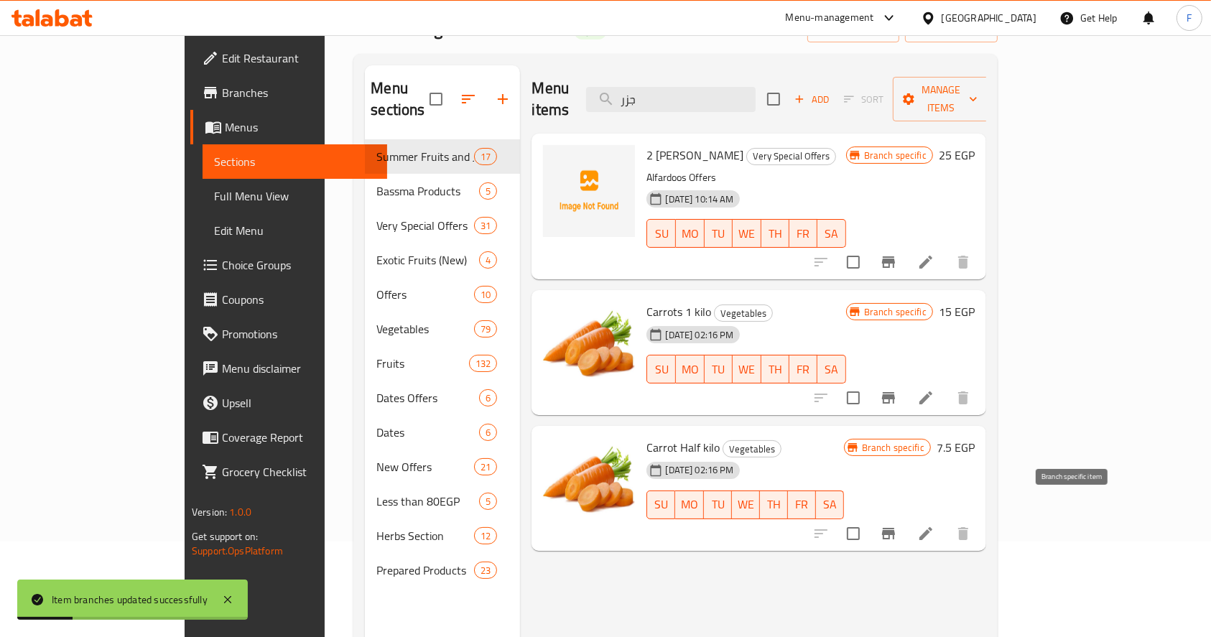
click at [897, 525] on icon "Branch-specific-item" at bounding box center [888, 533] width 17 height 17
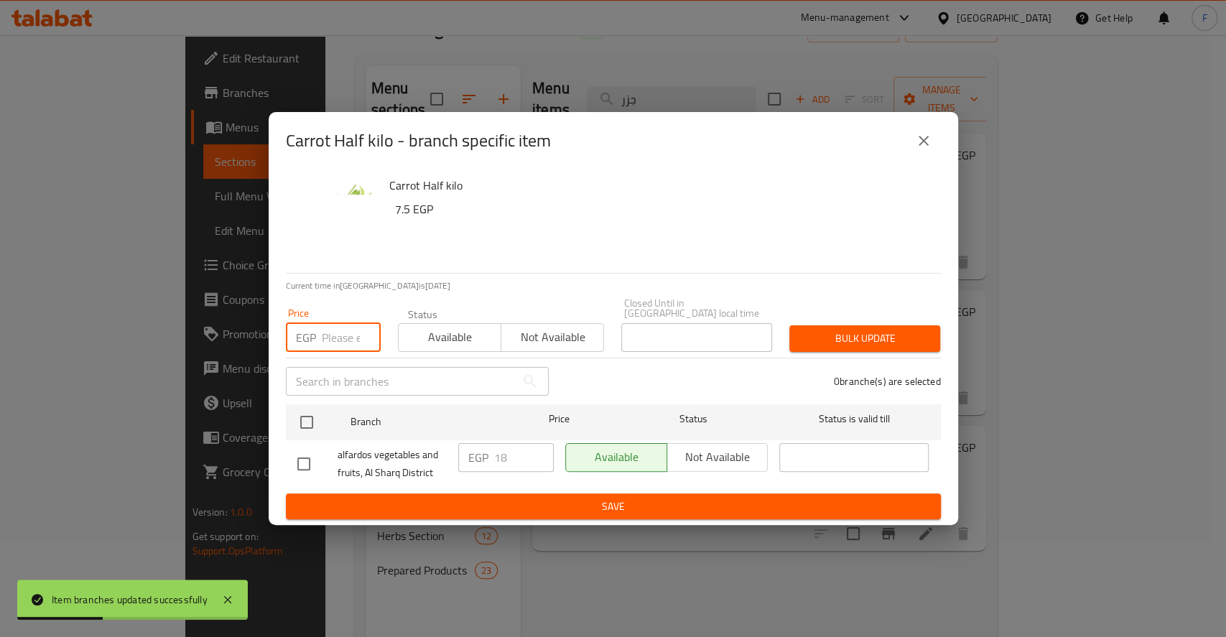
click at [328, 331] on input "number" at bounding box center [351, 337] width 59 height 29
type input "15"
click at [425, 327] on span "Available" at bounding box center [450, 337] width 91 height 21
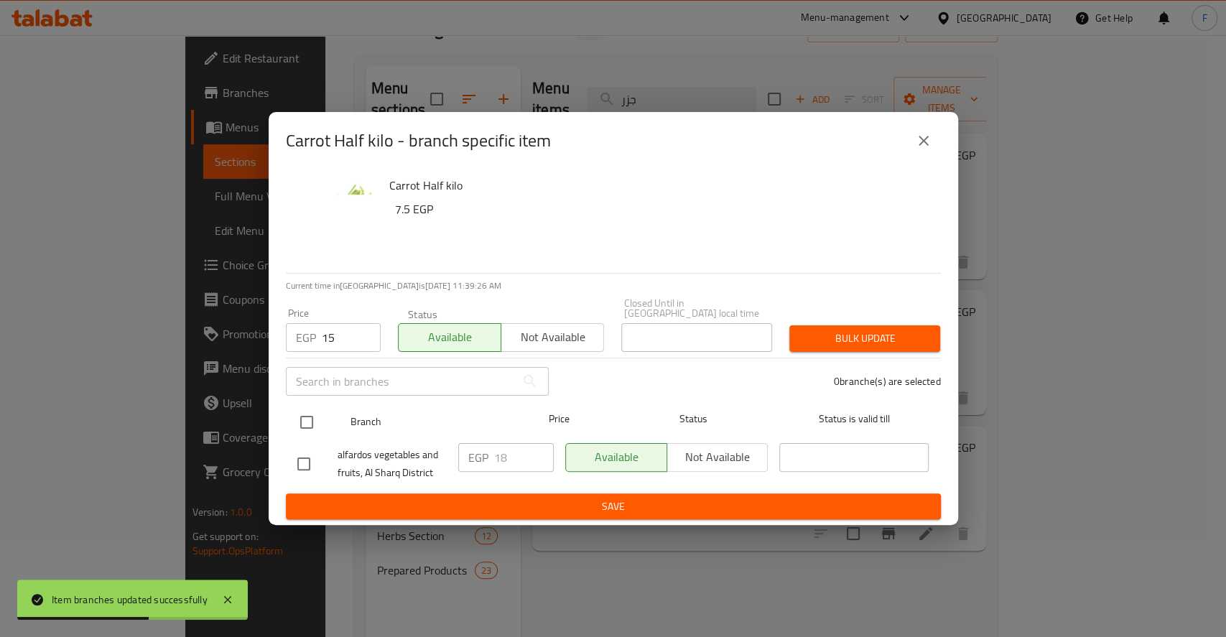
click at [306, 421] on input "checkbox" at bounding box center [307, 422] width 30 height 30
checkbox input "true"
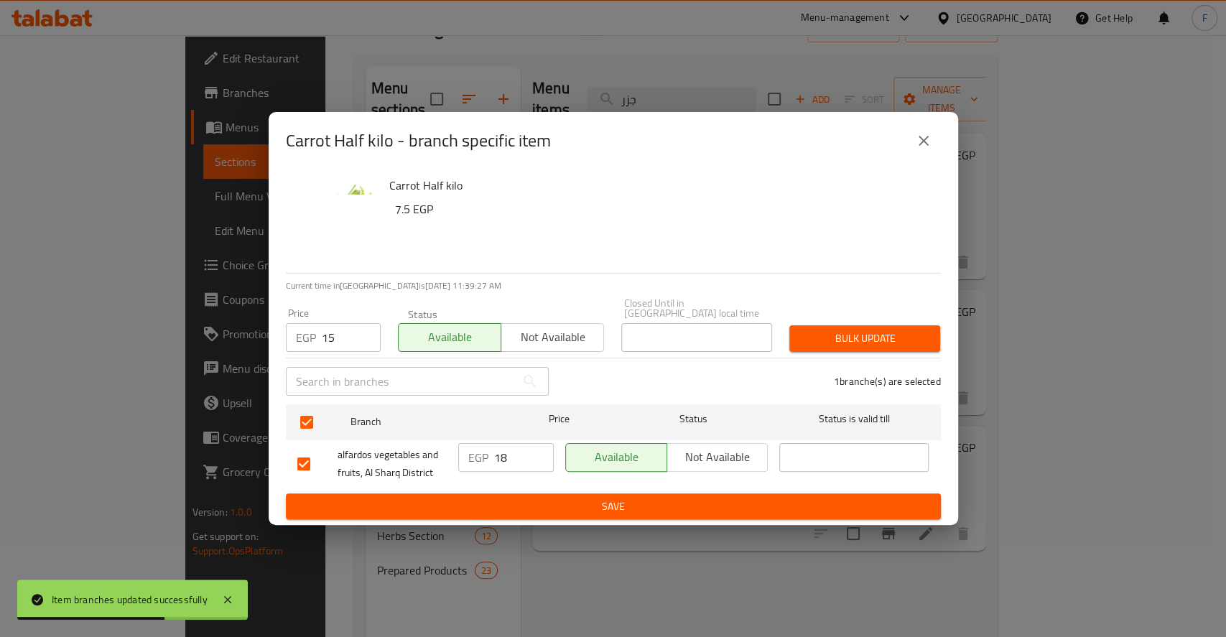
click at [843, 330] on span "Bulk update" at bounding box center [865, 339] width 128 height 18
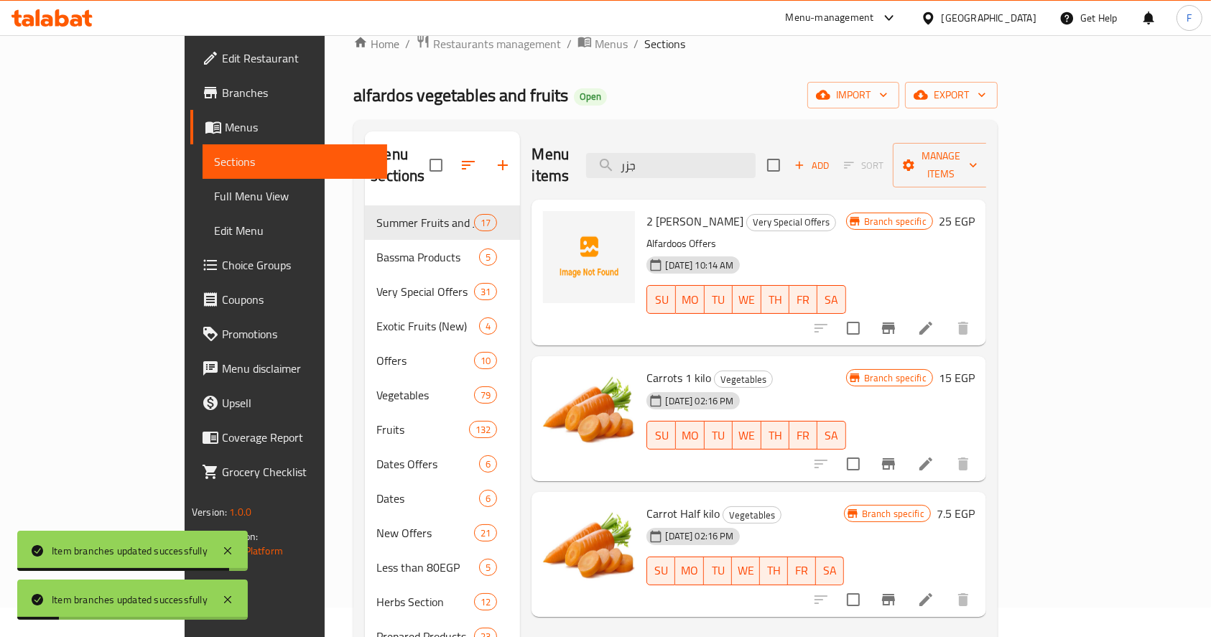
scroll to position [0, 0]
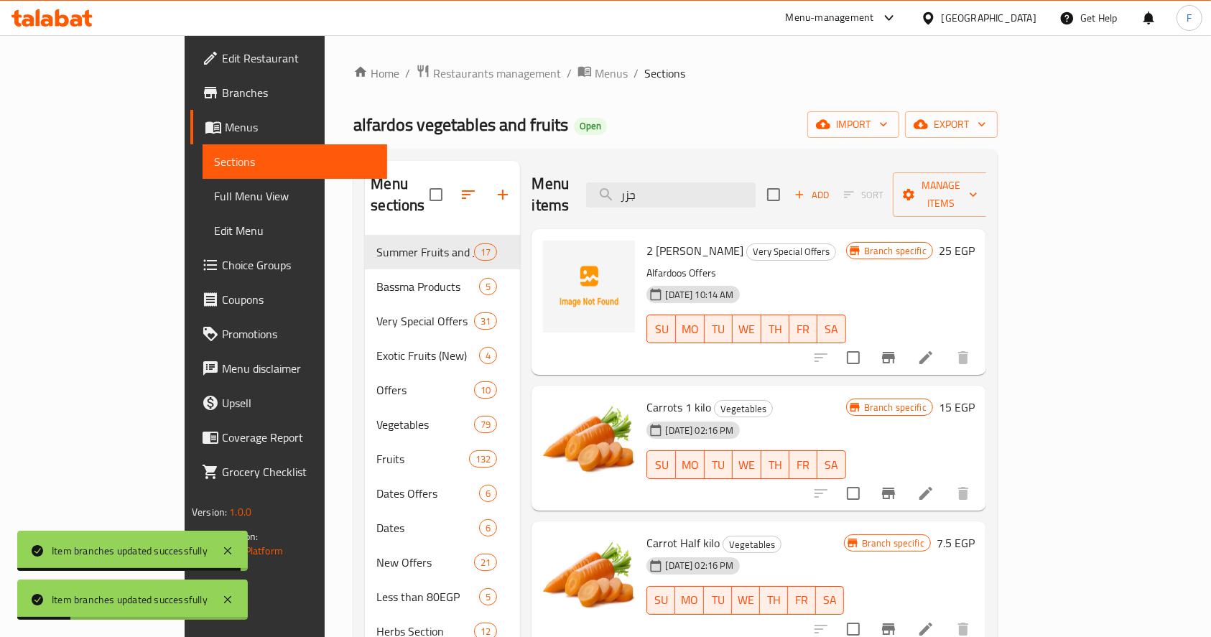
drag, startPoint x: 717, startPoint y: 179, endPoint x: 623, endPoint y: 180, distance: 94.1
click at [632, 180] on div "Menu items جزر Add Sort Manage items" at bounding box center [759, 195] width 454 height 68
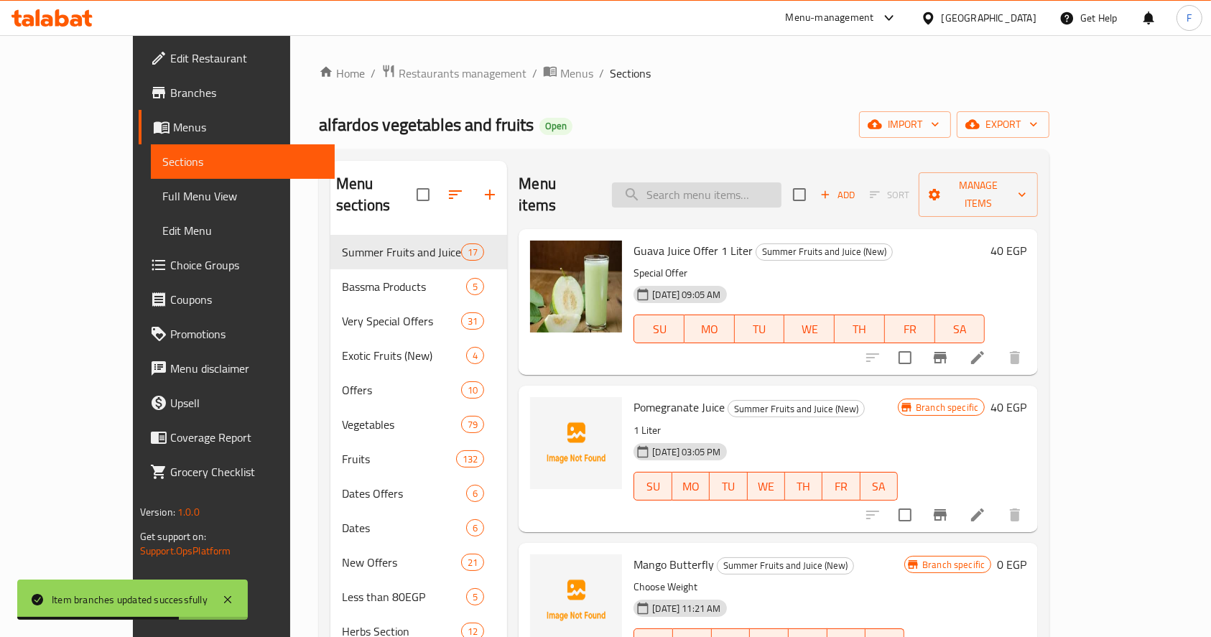
click at [698, 185] on input "search" at bounding box center [697, 194] width 170 height 25
type input "ؤ"
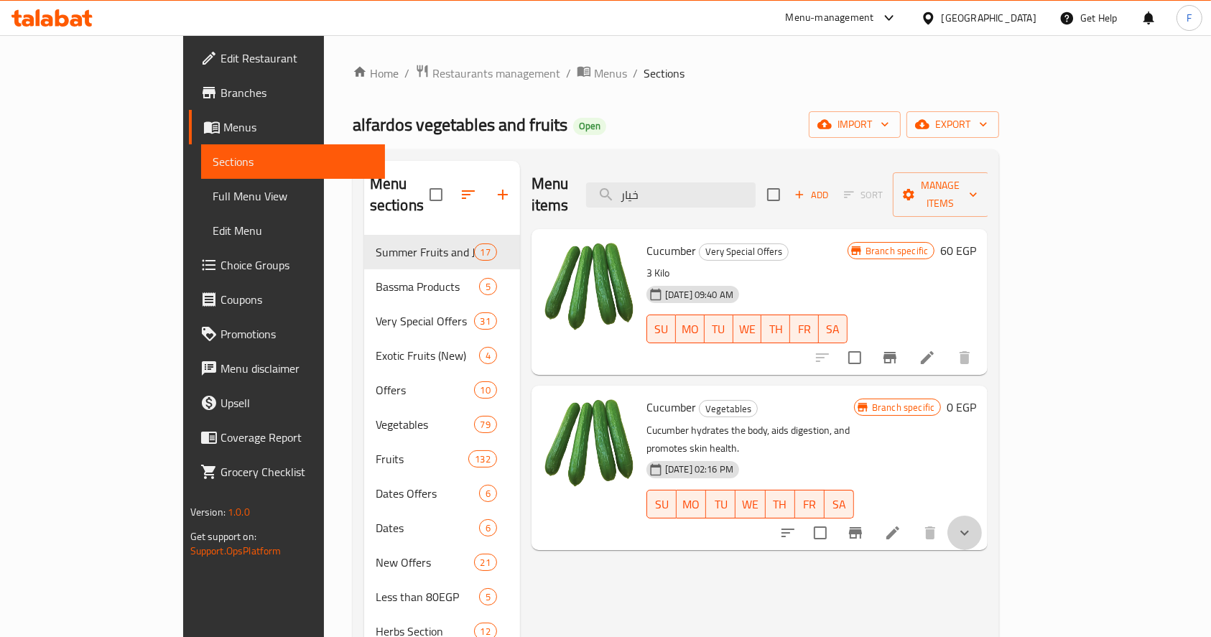
drag, startPoint x: 1159, startPoint y: 494, endPoint x: 1135, endPoint y: 494, distance: 24.4
click at [982, 516] on button "show more" at bounding box center [965, 533] width 34 height 34
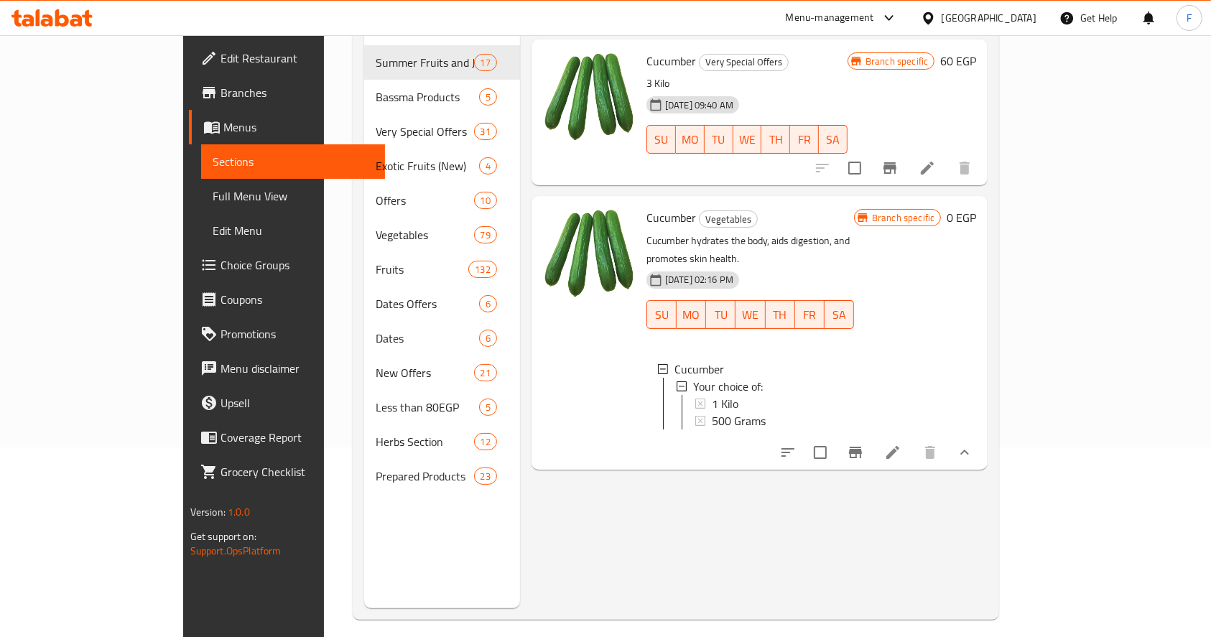
scroll to position [191, 0]
click at [712, 394] on div "1 Kilo" at bounding box center [777, 402] width 131 height 17
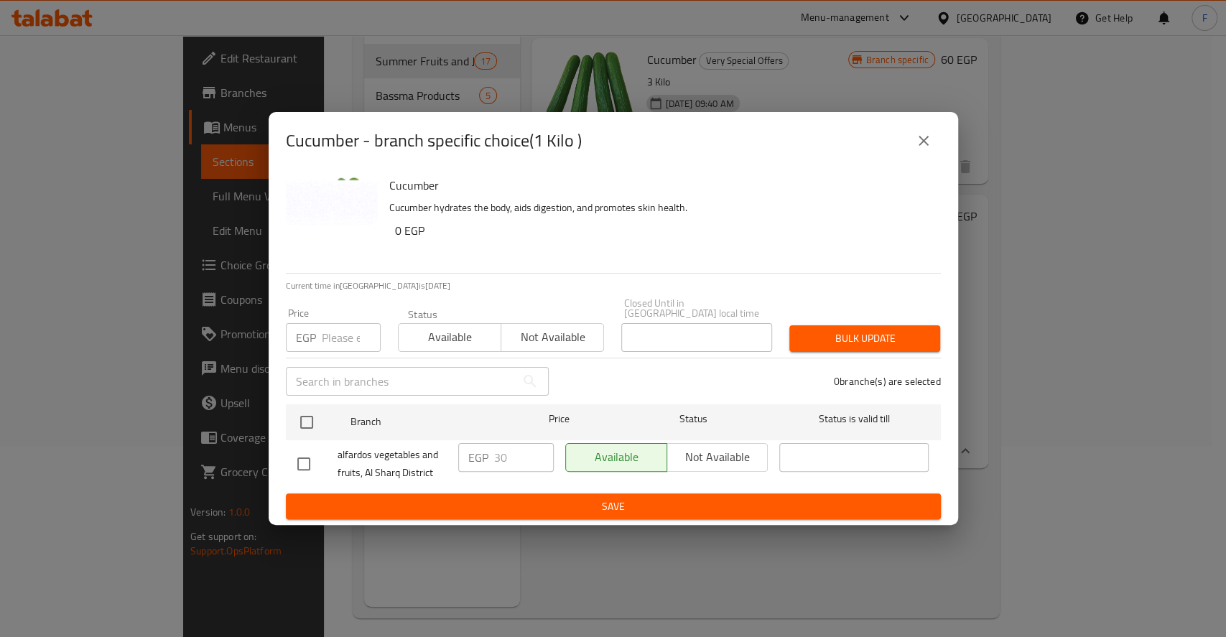
click at [324, 328] on input "number" at bounding box center [351, 337] width 59 height 29
click at [920, 149] on icon "close" at bounding box center [923, 140] width 17 height 17
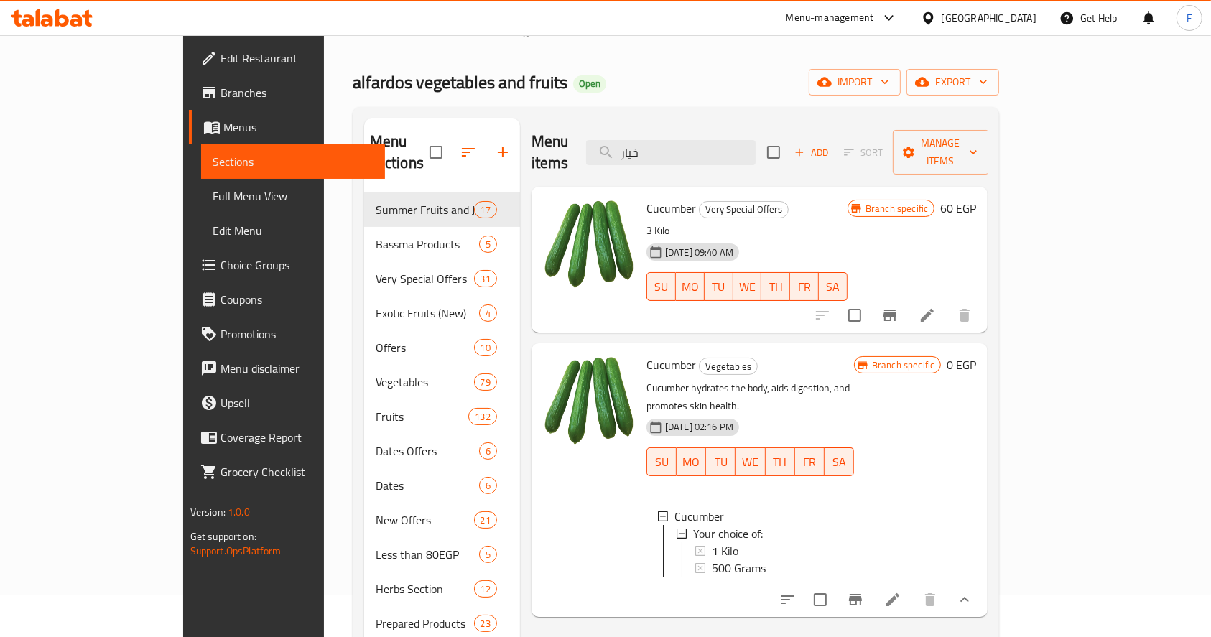
scroll to position [0, 0]
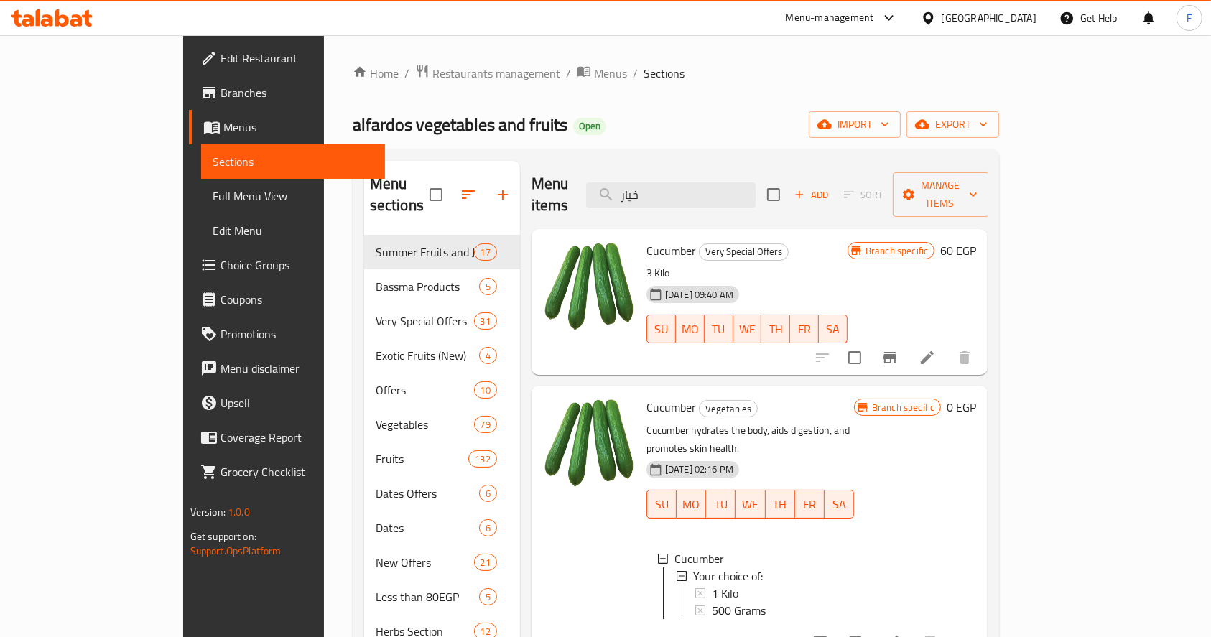
drag, startPoint x: 727, startPoint y: 179, endPoint x: 619, endPoint y: 182, distance: 107.8
click at [627, 183] on div "Menu items خيار Add Sort Manage items" at bounding box center [760, 195] width 456 height 68
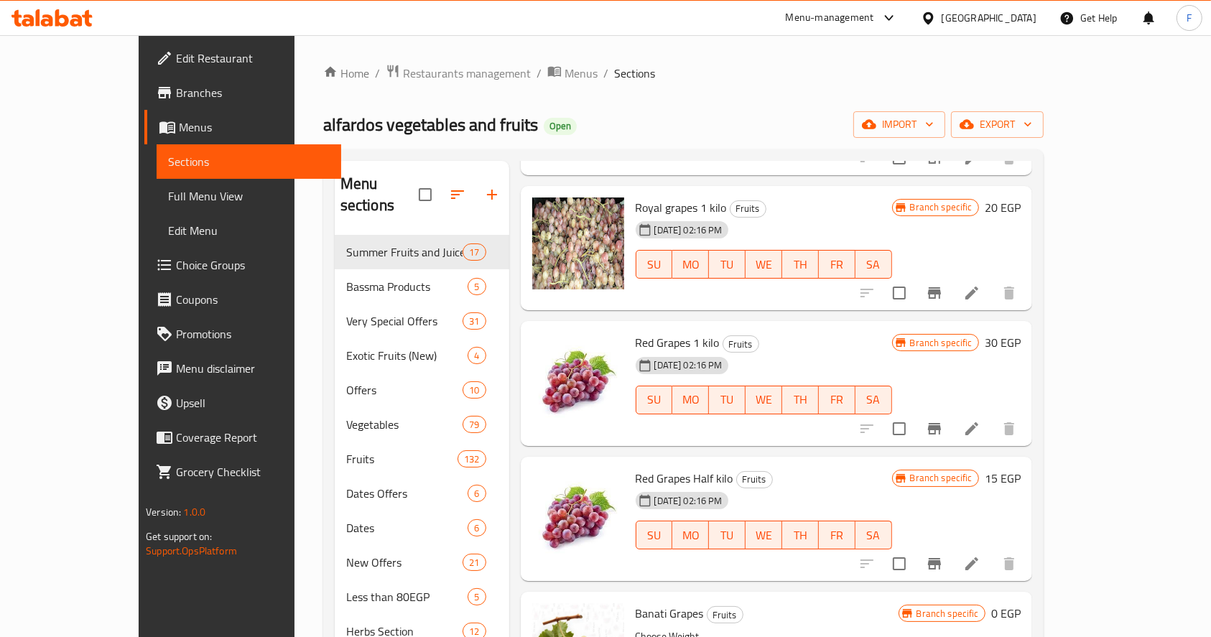
scroll to position [1628, 0]
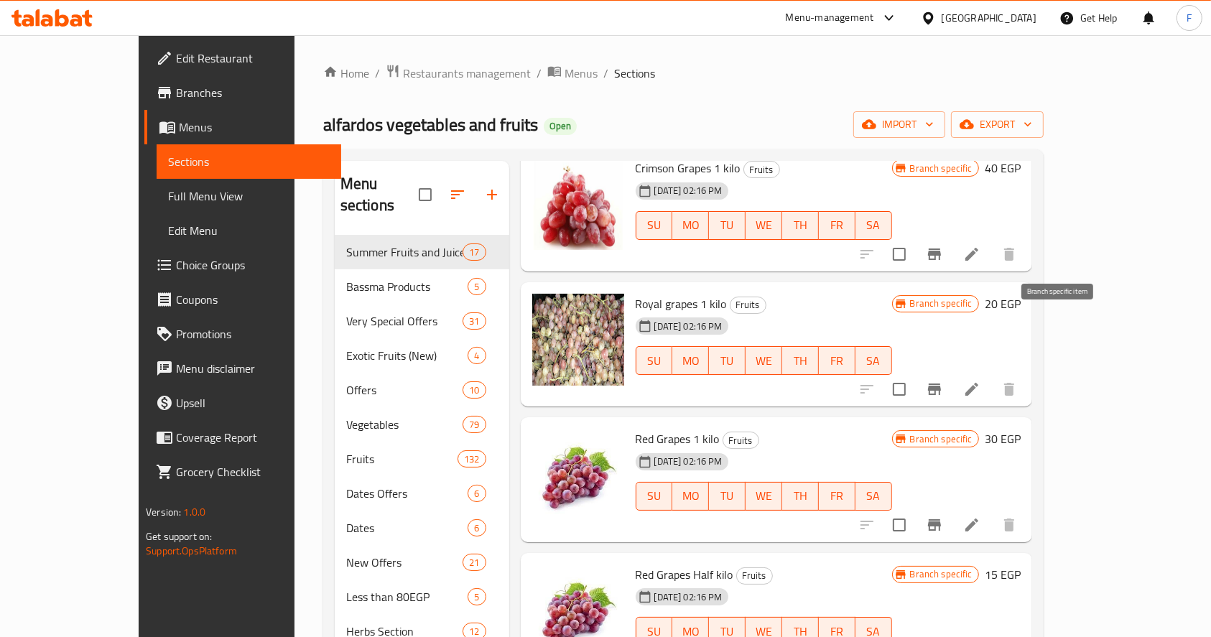
type input "عنب"
click at [941, 384] on icon "Branch-specific-item" at bounding box center [934, 389] width 13 height 11
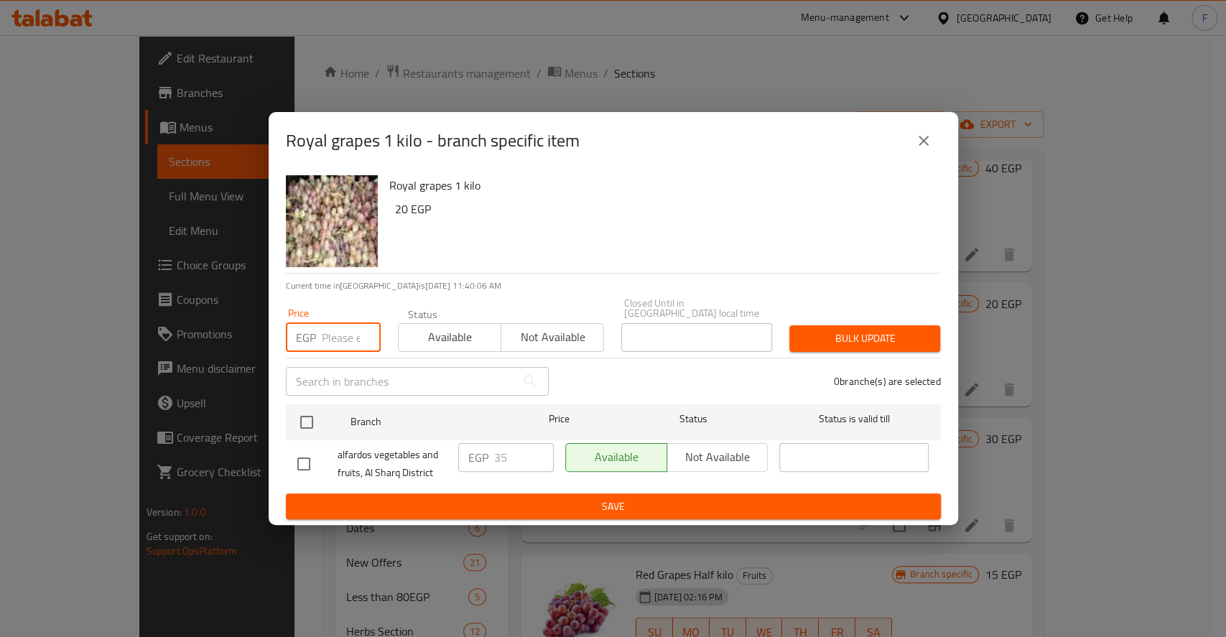
click at [330, 327] on input "number" at bounding box center [351, 337] width 59 height 29
type input "50"
click at [425, 327] on span "Available" at bounding box center [450, 337] width 91 height 21
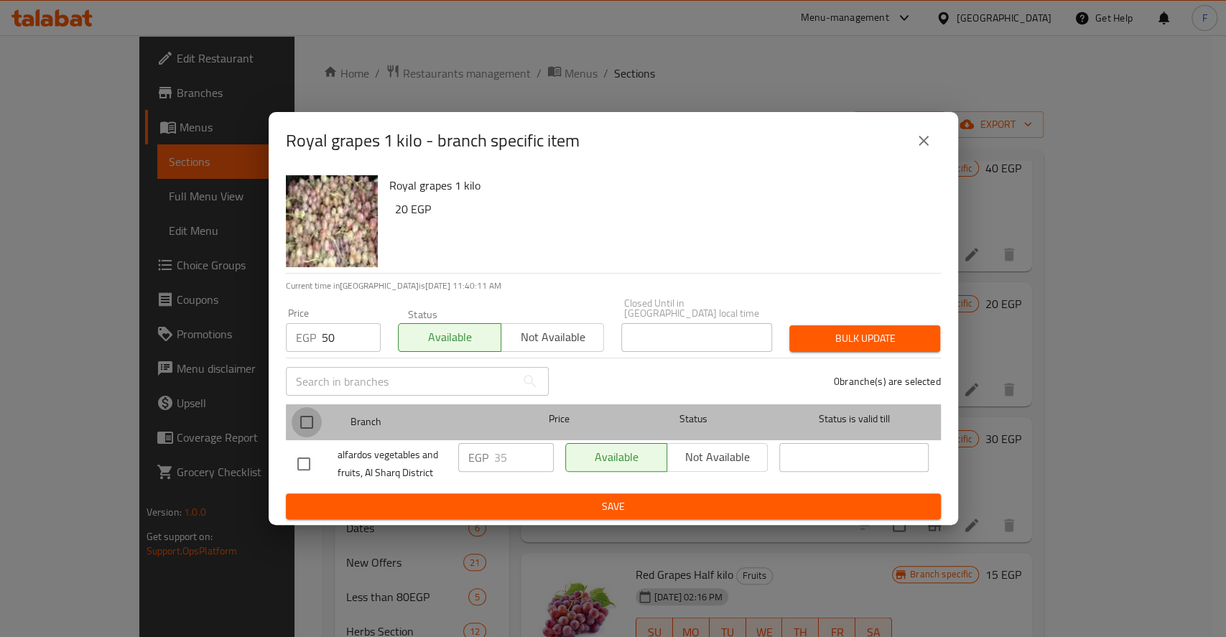
click at [301, 417] on input "checkbox" at bounding box center [307, 422] width 30 height 30
checkbox input "true"
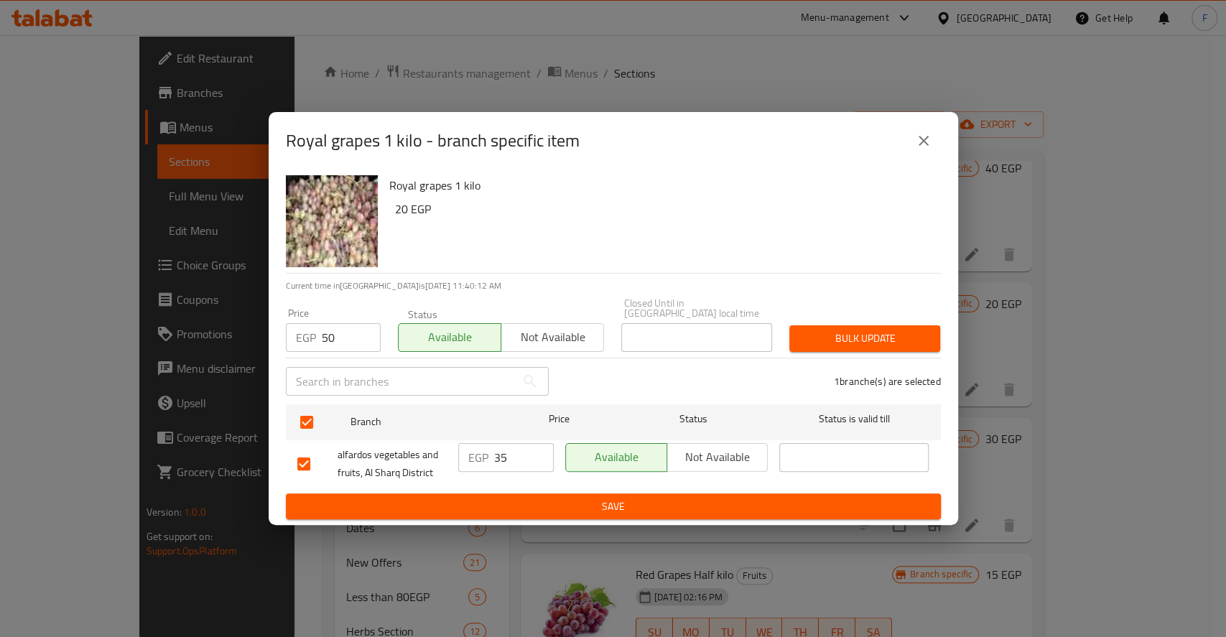
click at [851, 332] on span "Bulk update" at bounding box center [865, 339] width 128 height 18
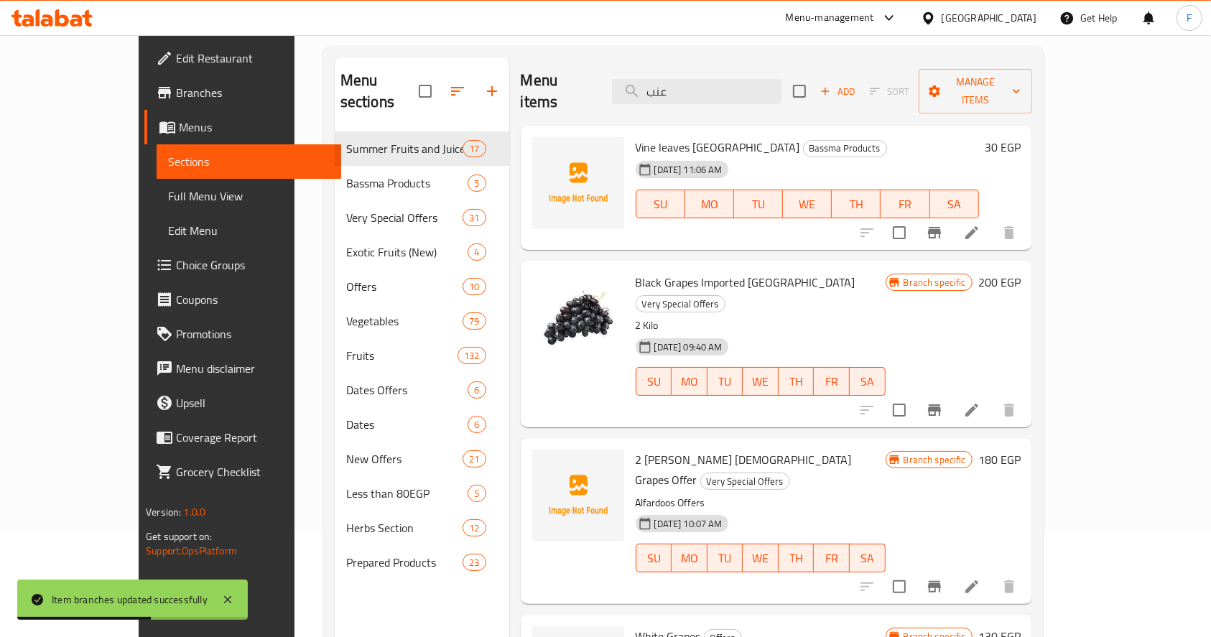
scroll to position [0, 0]
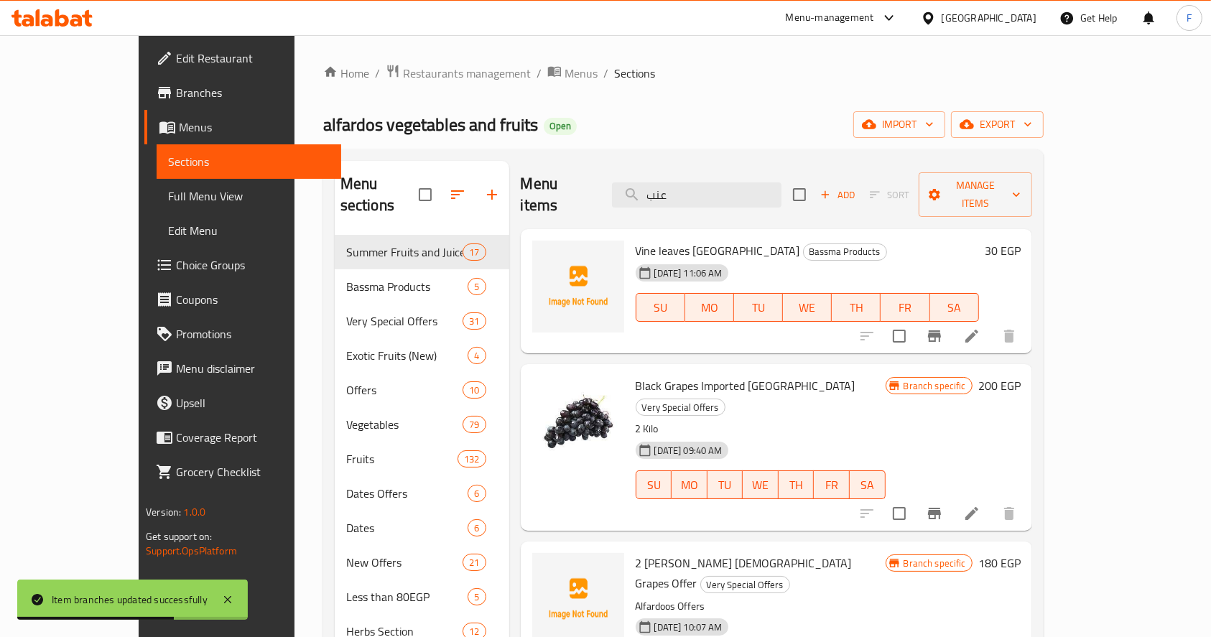
drag, startPoint x: 719, startPoint y: 187, endPoint x: 553, endPoint y: 185, distance: 166.0
click at [572, 180] on div "Menu items عنب Add Sort Manage items" at bounding box center [777, 195] width 512 height 68
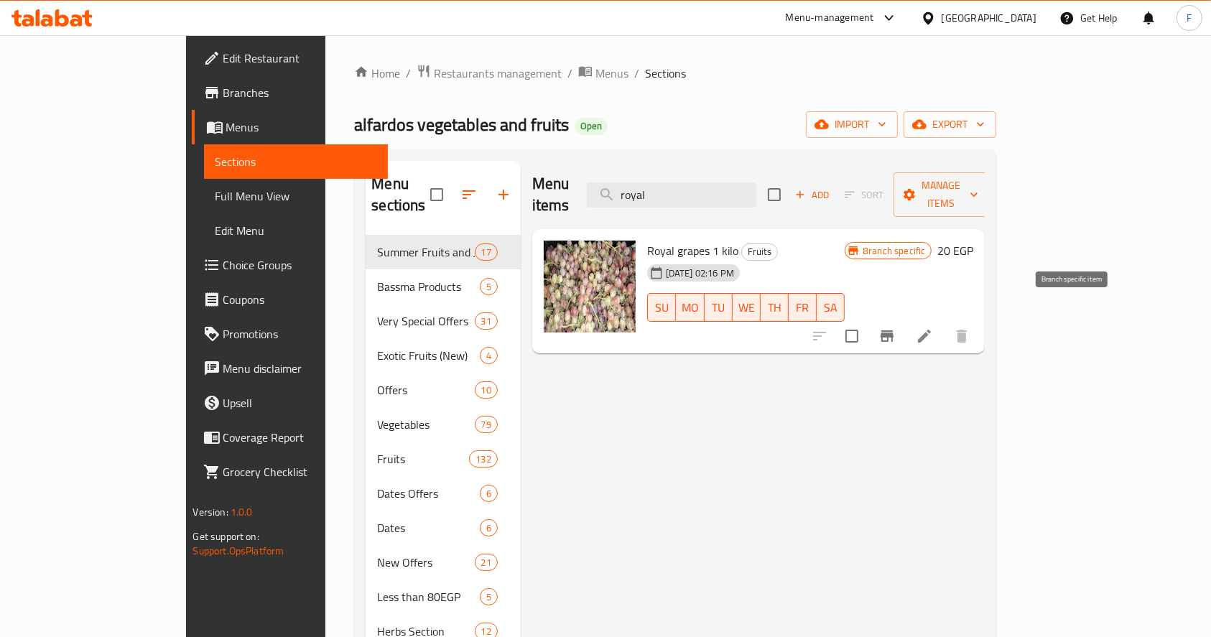
type input "royal"
click at [896, 328] on icon "Branch-specific-item" at bounding box center [887, 336] width 17 height 17
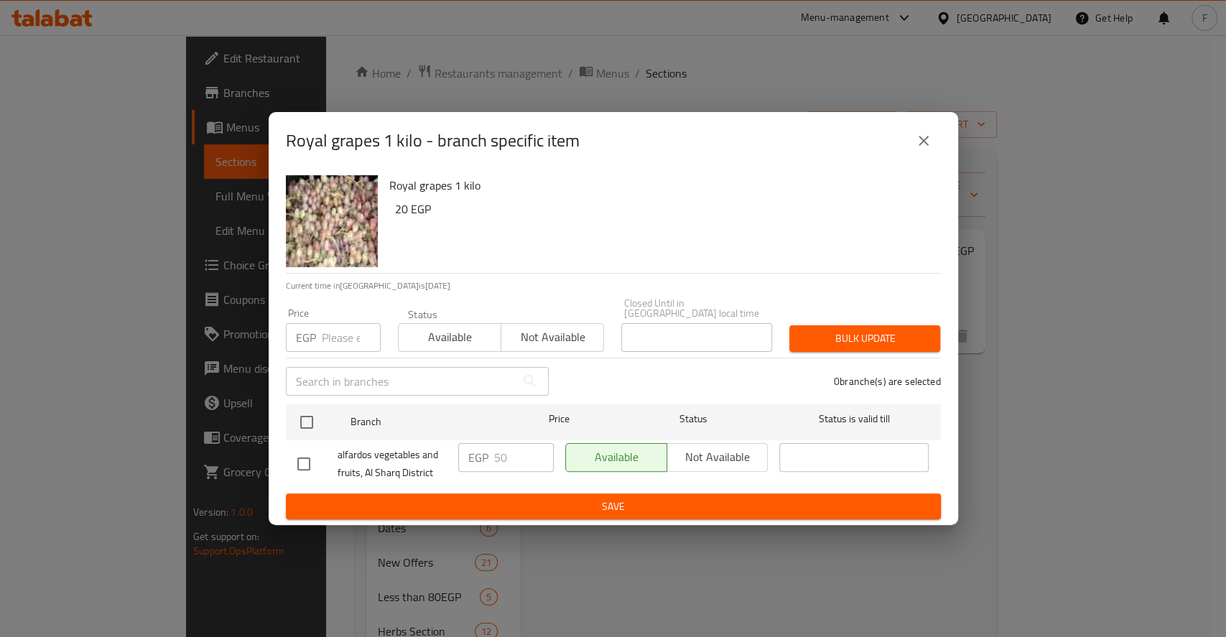
click at [343, 325] on input "number" at bounding box center [351, 337] width 59 height 29
type input "0"
click at [431, 328] on span "Available" at bounding box center [450, 337] width 91 height 21
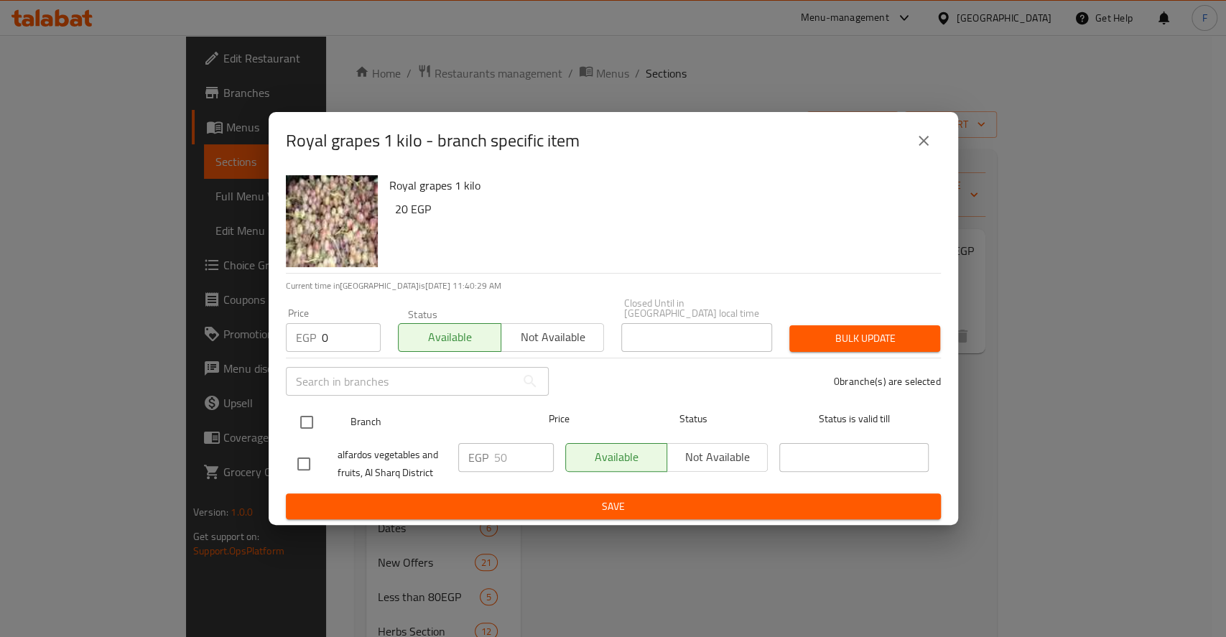
click at [309, 415] on input "checkbox" at bounding box center [307, 422] width 30 height 30
checkbox input "true"
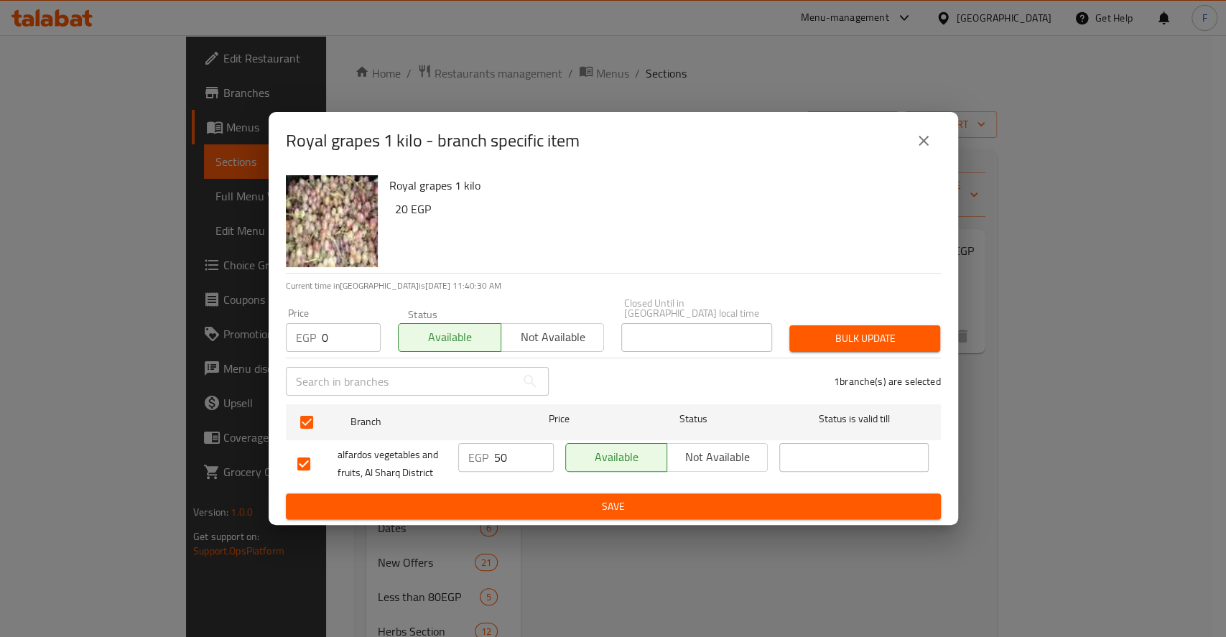
click at [860, 334] on span "Bulk update" at bounding box center [865, 339] width 128 height 18
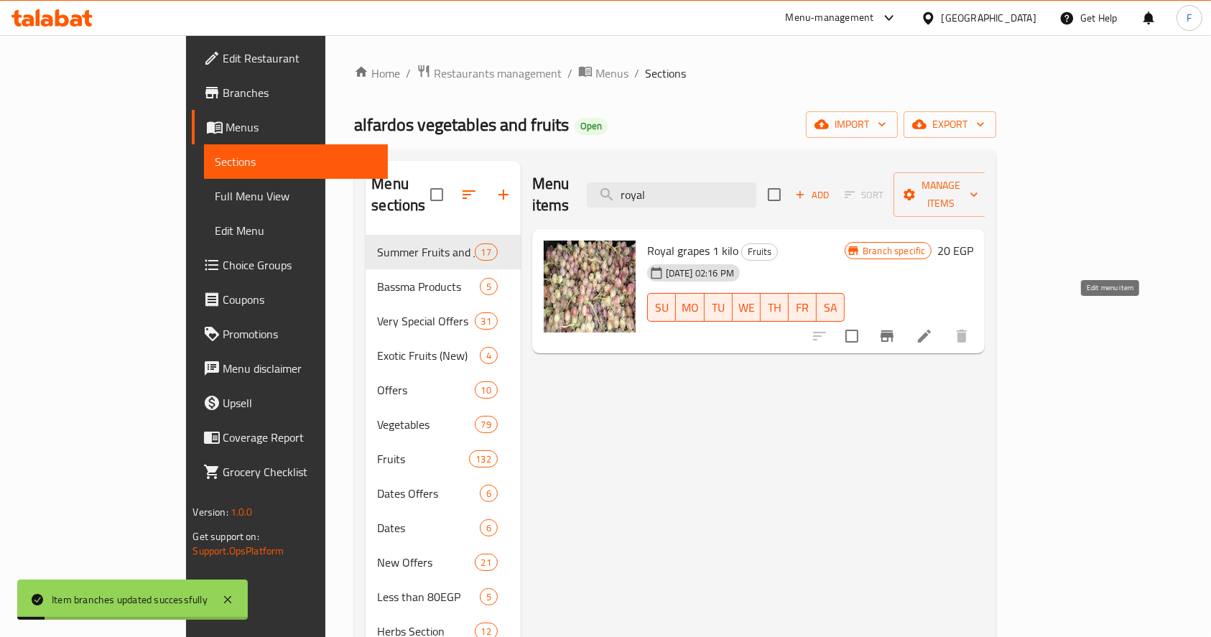
click at [933, 328] on icon at bounding box center [924, 336] width 17 height 17
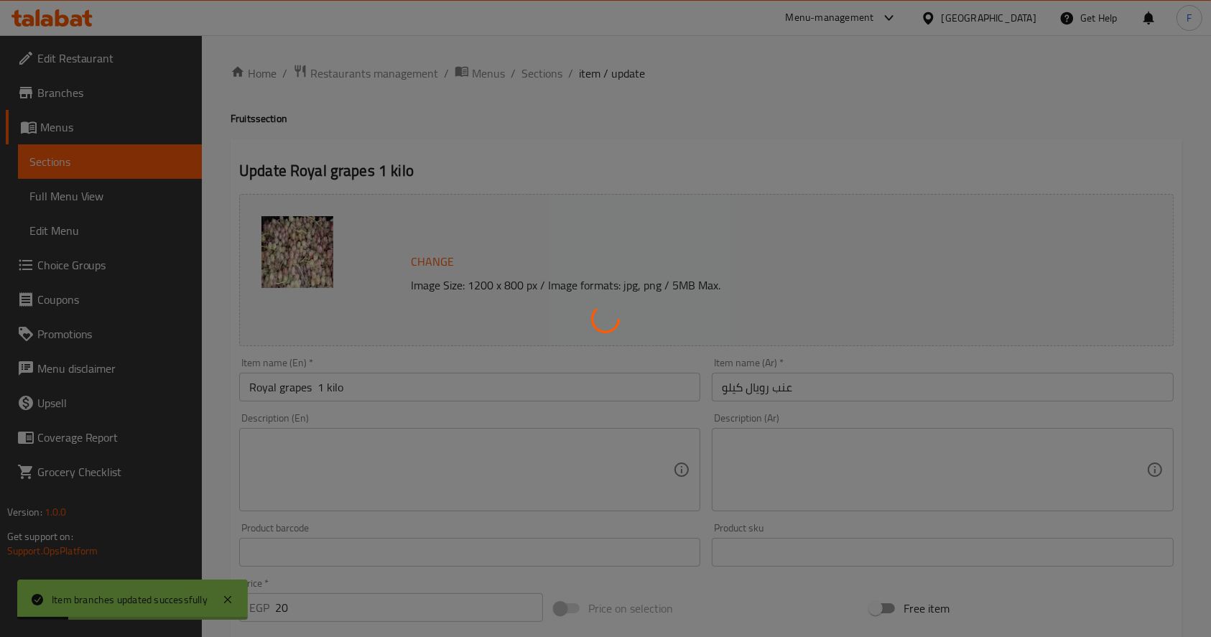
scroll to position [191, 0]
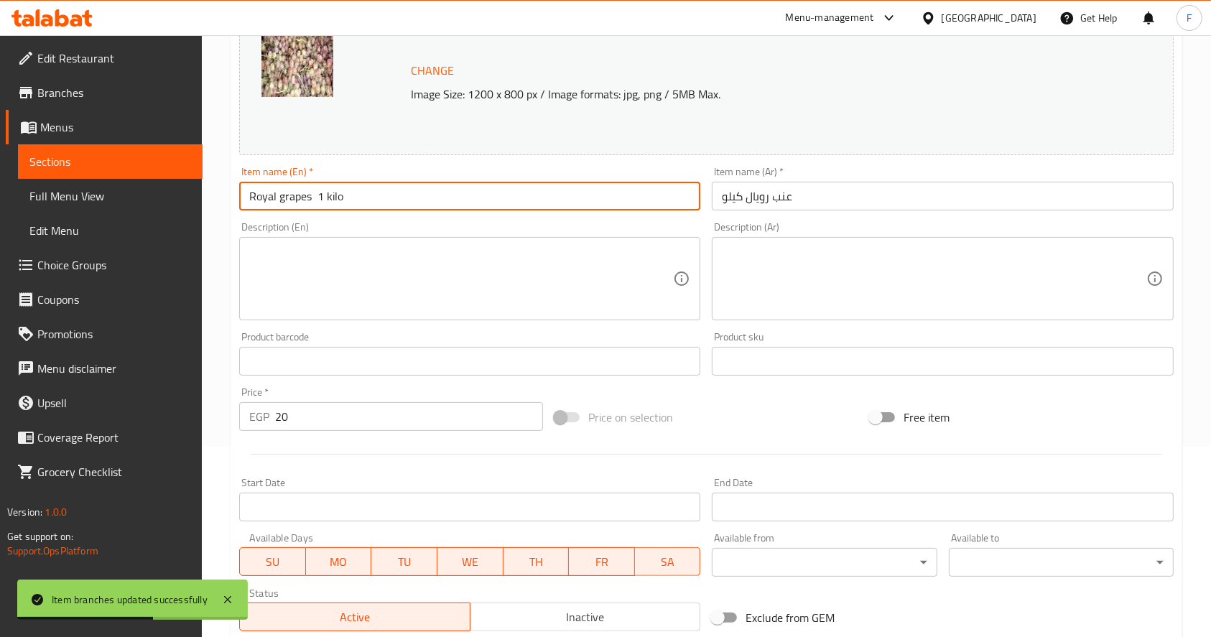
drag, startPoint x: 321, startPoint y: 200, endPoint x: 391, endPoint y: 200, distance: 69.7
click at [391, 200] on input "Royal grapes 1 kilo" at bounding box center [469, 196] width 461 height 29
type input "Royal grapes"
click at [751, 195] on input "عنب رويال كيلو" at bounding box center [942, 196] width 461 height 29
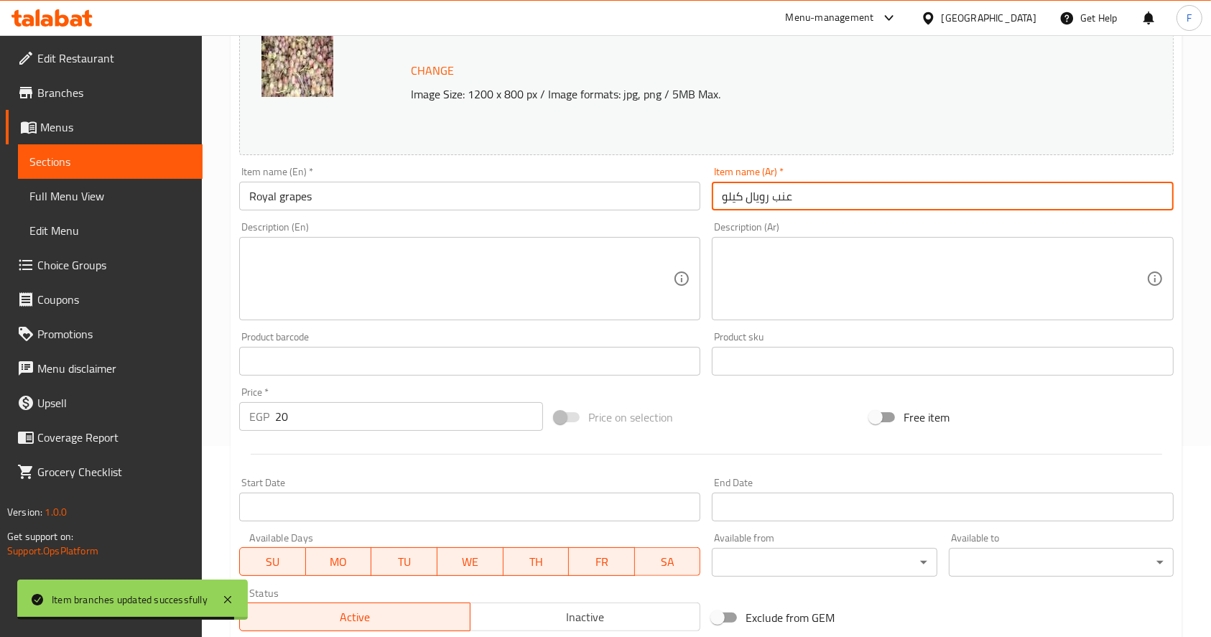
click at [751, 195] on input "عنب رويال كيلو" at bounding box center [942, 196] width 461 height 29
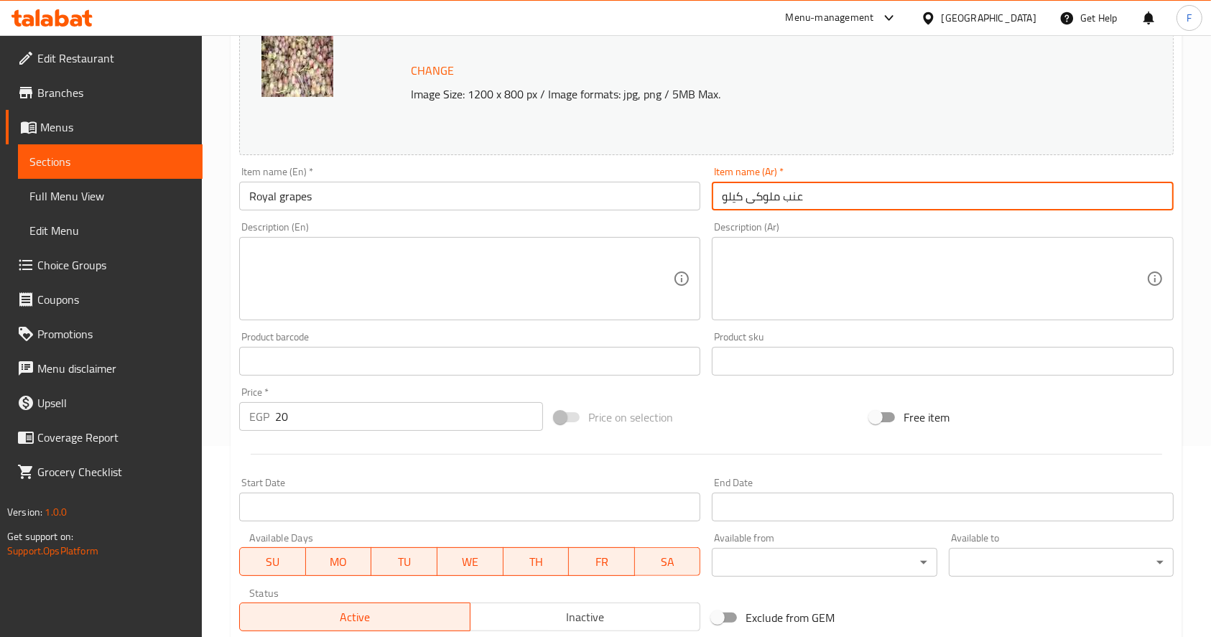
click at [733, 203] on input "عنب ملوكى كيلو" at bounding box center [942, 196] width 461 height 29
type input "عنب ملوكى"
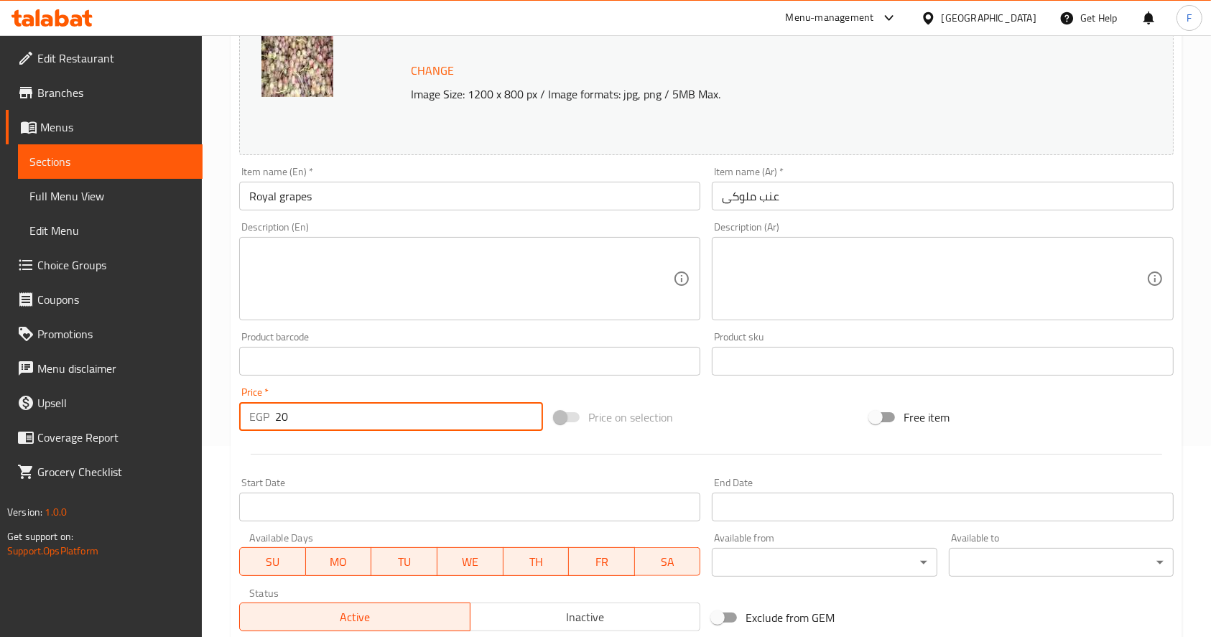
drag, startPoint x: 253, startPoint y: 422, endPoint x: 244, endPoint y: 431, distance: 12.2
click at [246, 428] on div "EGP 20 Price *" at bounding box center [391, 416] width 304 height 29
drag, startPoint x: 313, startPoint y: 405, endPoint x: 228, endPoint y: 403, distance: 84.1
click at [228, 403] on div "Home / Restaurants management / Menus / Sections / item / update Fruits section…" at bounding box center [706, 344] width 1009 height 1001
type input "0"
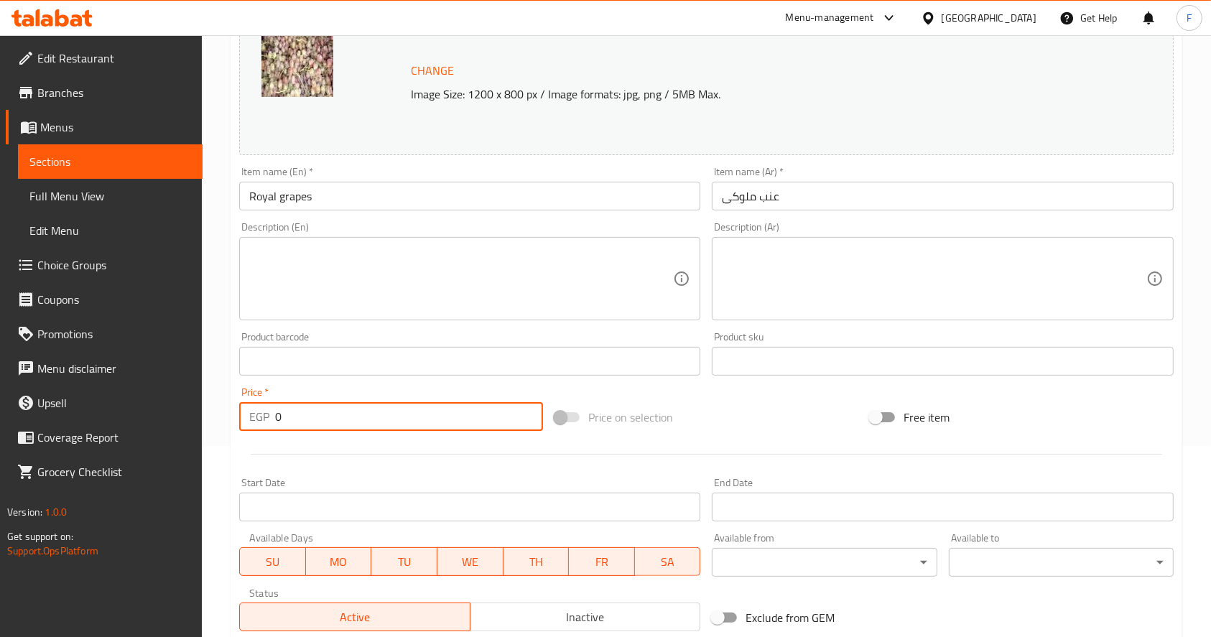
click at [361, 456] on div at bounding box center [707, 454] width 946 height 35
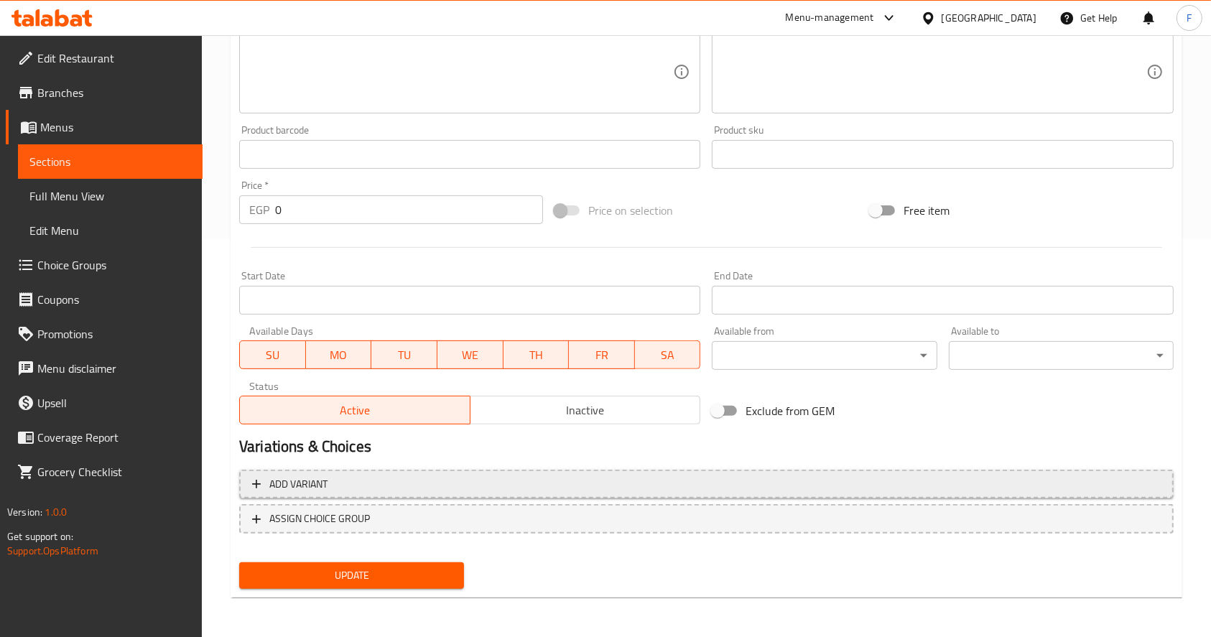
click at [361, 480] on span "Add variant" at bounding box center [706, 485] width 909 height 18
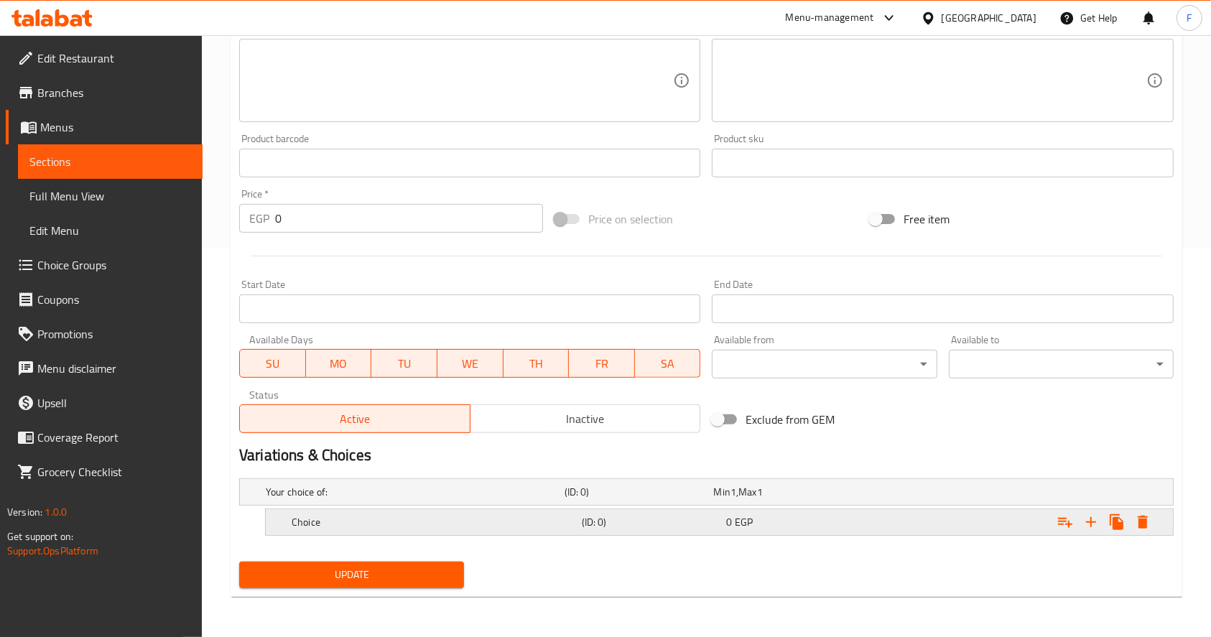
scroll to position [389, 0]
click at [358, 519] on h5 "Choice" at bounding box center [434, 523] width 285 height 14
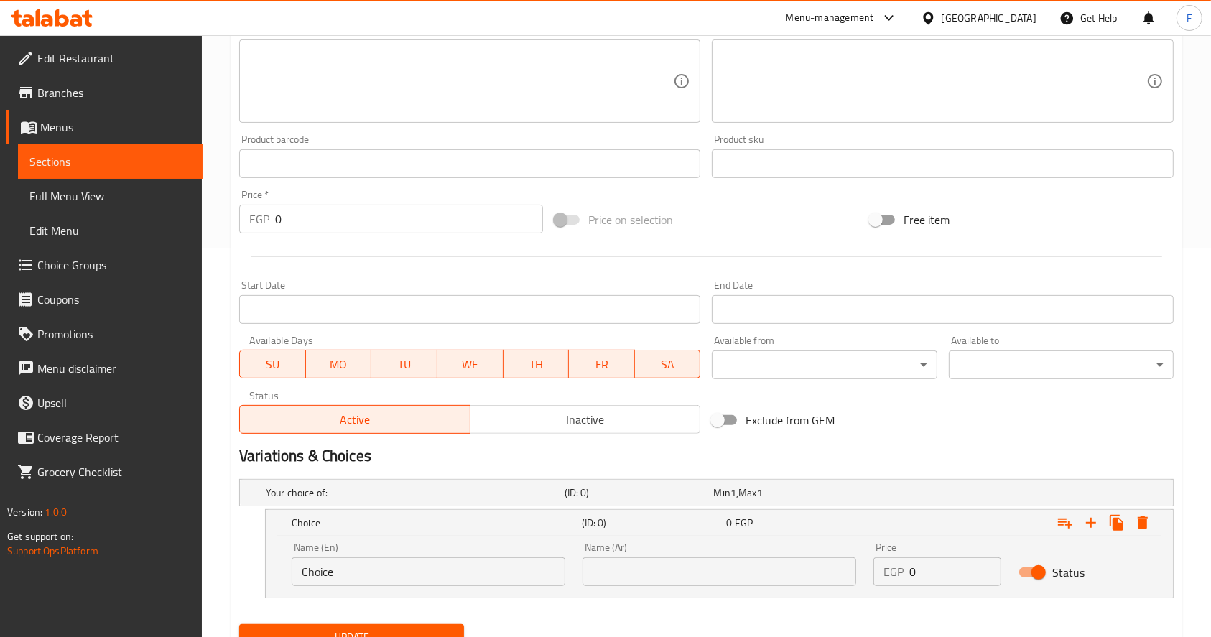
drag, startPoint x: 347, startPoint y: 594, endPoint x: 327, endPoint y: 588, distance: 20.9
click at [328, 589] on div "Name (En) Choice Name (En) Name (Ar) Name (Ar) Price EGP 0 Price Status" at bounding box center [719, 567] width 907 height 61
drag, startPoint x: 352, startPoint y: 567, endPoint x: 102, endPoint y: 562, distance: 250.1
click at [116, 568] on div "Edit Restaurant Branches Menus Sections Full Menu View Edit Menu Choice Groups …" at bounding box center [605, 172] width 1211 height 1053
type input "1 kilko"
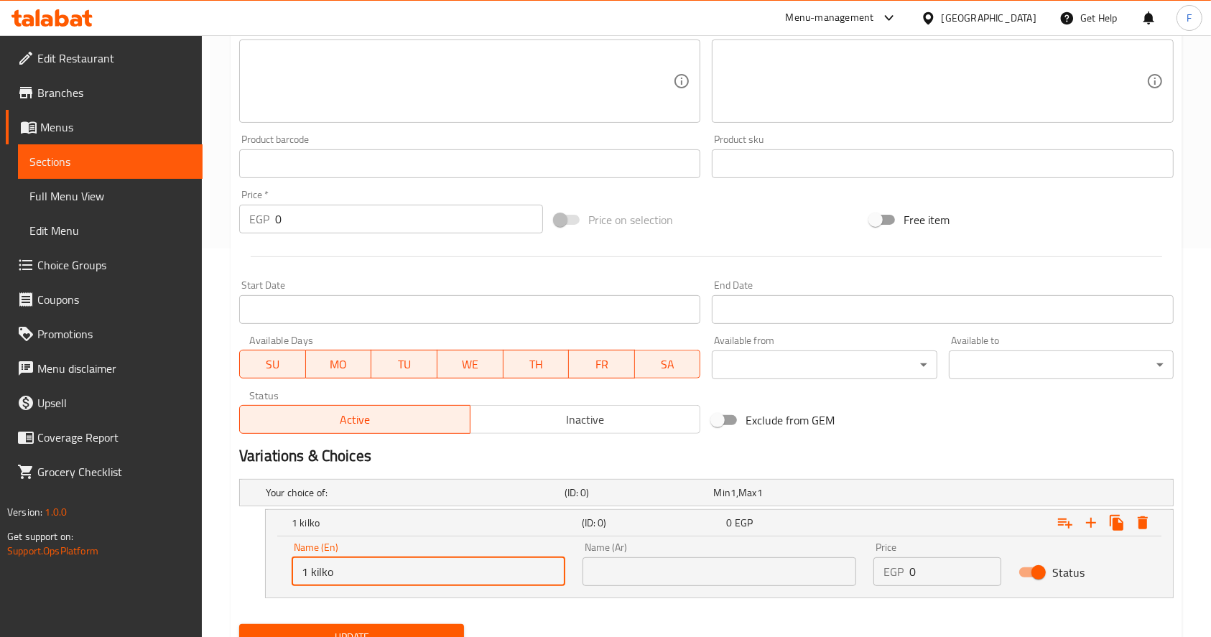
drag, startPoint x: 689, startPoint y: 560, endPoint x: 681, endPoint y: 555, distance: 9.4
click at [689, 560] on input "text" at bounding box center [720, 572] width 274 height 29
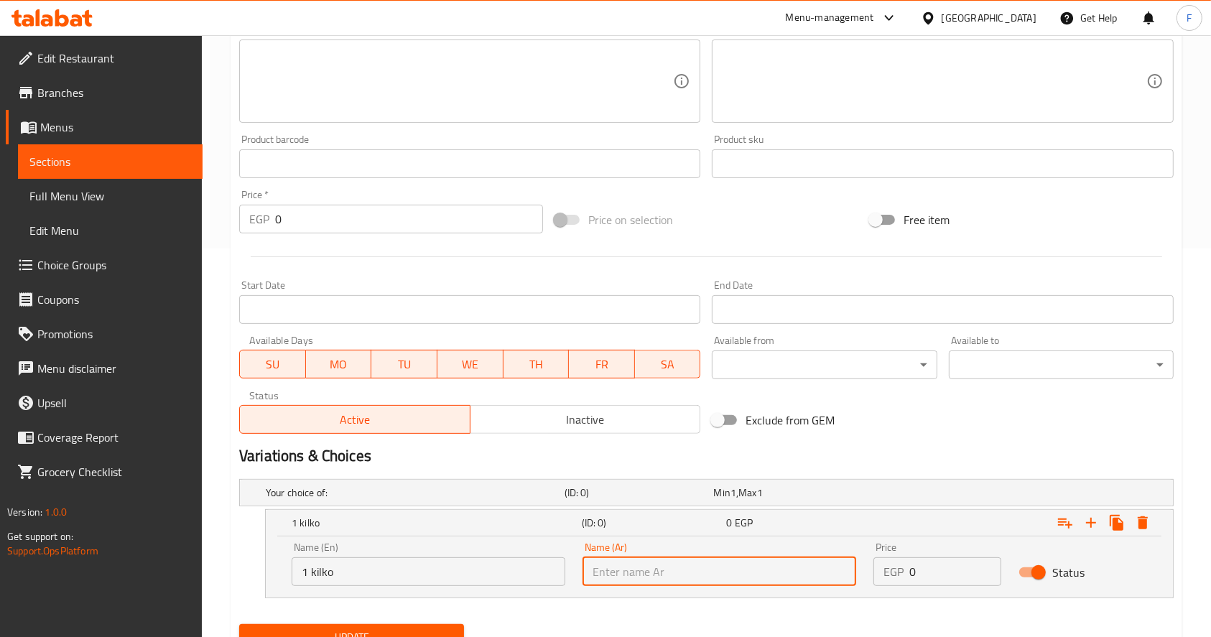
type input "1 كيلو"
drag, startPoint x: 941, startPoint y: 570, endPoint x: 831, endPoint y: 562, distance: 111.0
click at [840, 560] on div "Name (En) 1 kilko Name (En) Name (Ar) 1 كيلو Name (Ar) Price EGP 0 Price Status" at bounding box center [719, 564] width 873 height 61
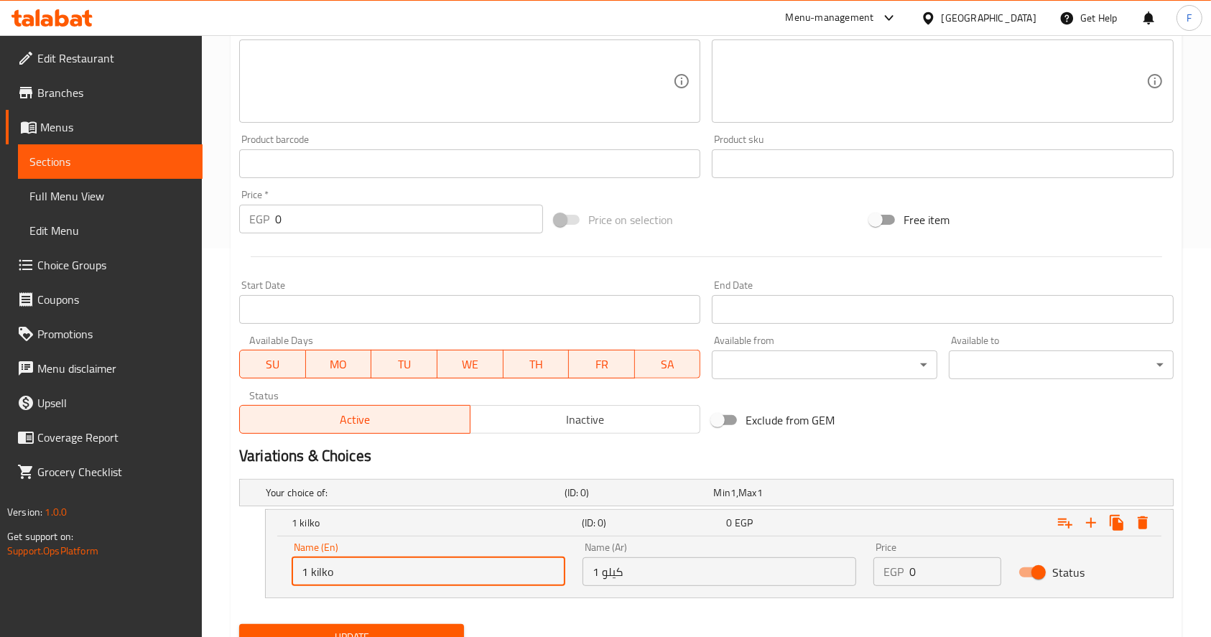
drag, startPoint x: 392, startPoint y: 571, endPoint x: 173, endPoint y: 576, distance: 219.2
click at [175, 576] on div "Edit Restaurant Branches Menus Sections Full Menu View Edit Menu Choice Groups …" at bounding box center [605, 172] width 1211 height 1053
type input "1 Kilo"
drag, startPoint x: 932, startPoint y: 573, endPoint x: 841, endPoint y: 571, distance: 90.6
click at [843, 566] on div "Name (En) 1 Kilo Name (En) Name (Ar) 1 كيلو Name (Ar) Price EGP 0 Price Status" at bounding box center [719, 564] width 873 height 61
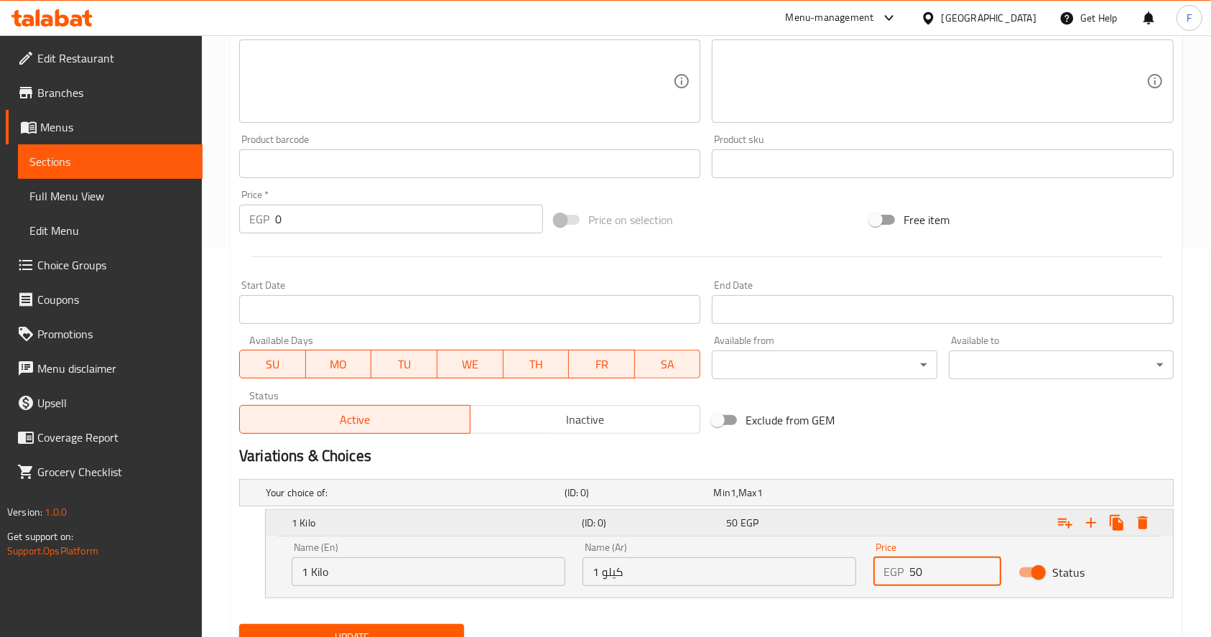
type input "50"
click at [1091, 525] on icon "Expand" at bounding box center [1091, 522] width 17 height 17
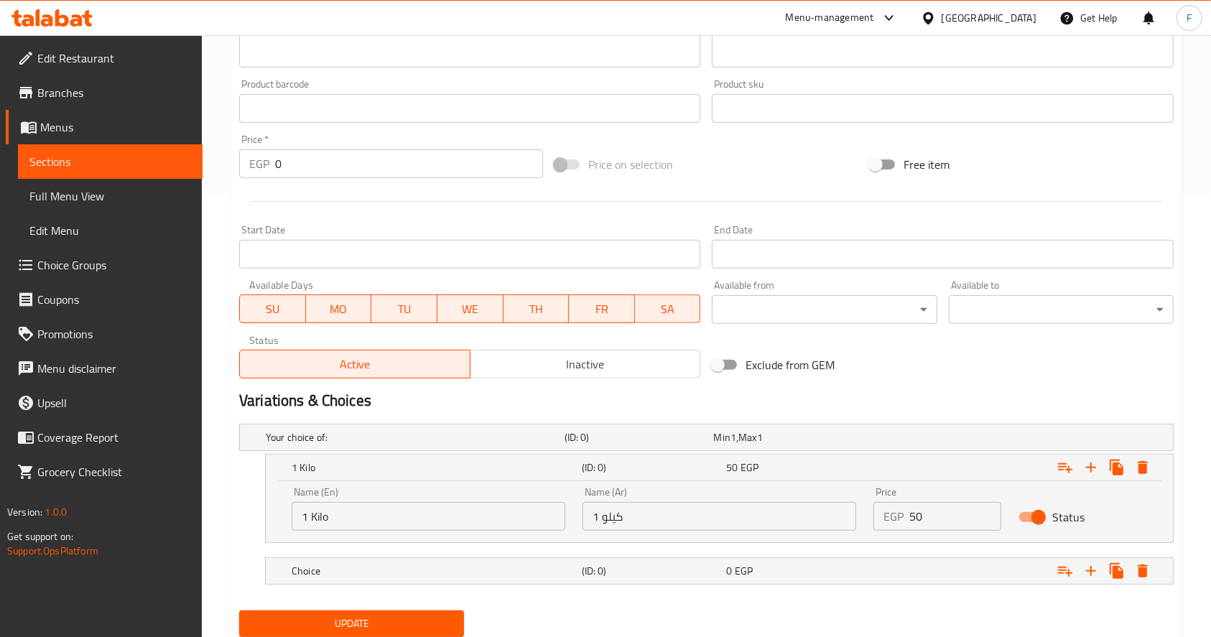
scroll to position [491, 0]
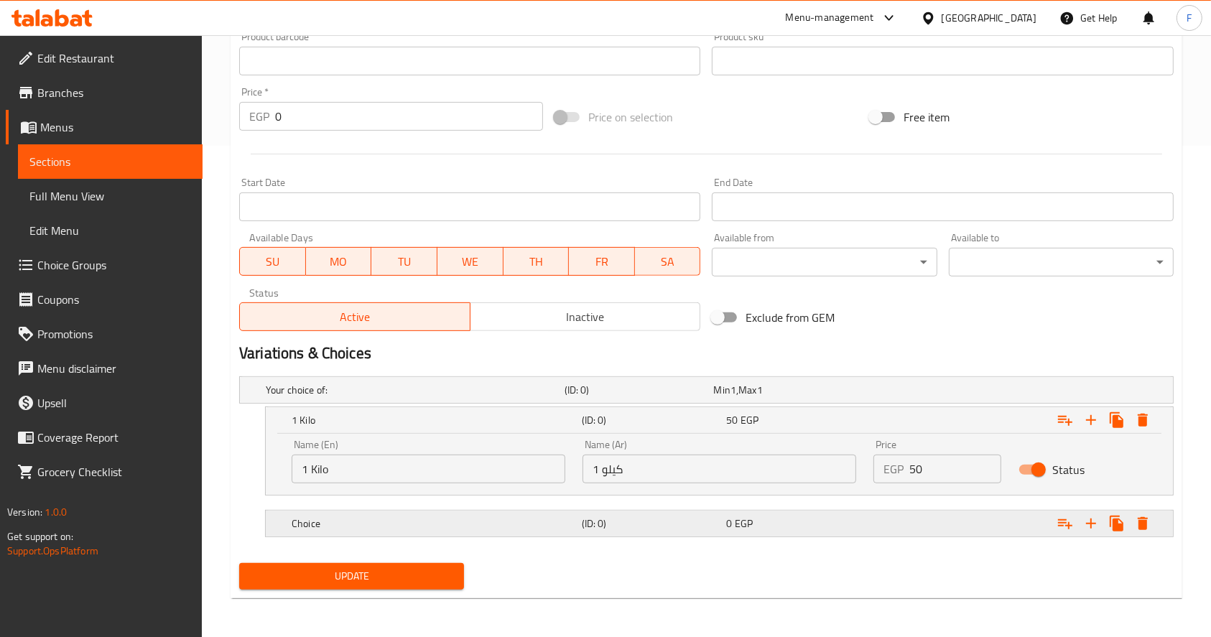
click at [336, 517] on h5 "Choice" at bounding box center [434, 524] width 285 height 14
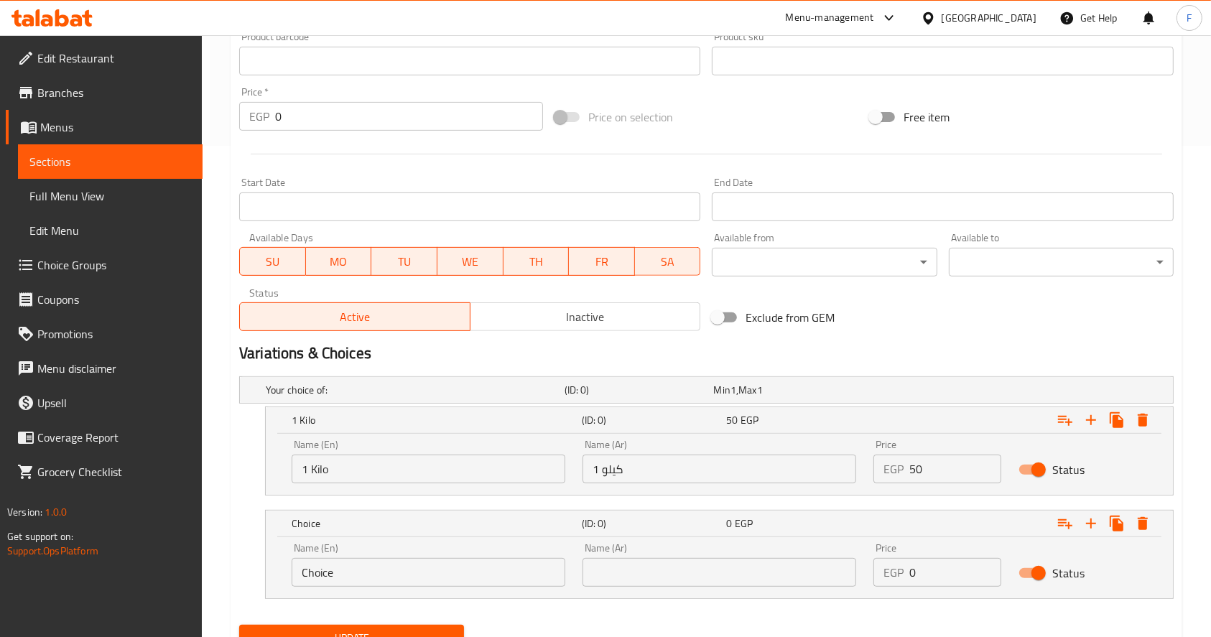
click at [338, 579] on input "Choice" at bounding box center [429, 572] width 274 height 29
click at [344, 570] on input "Choice" at bounding box center [429, 572] width 274 height 29
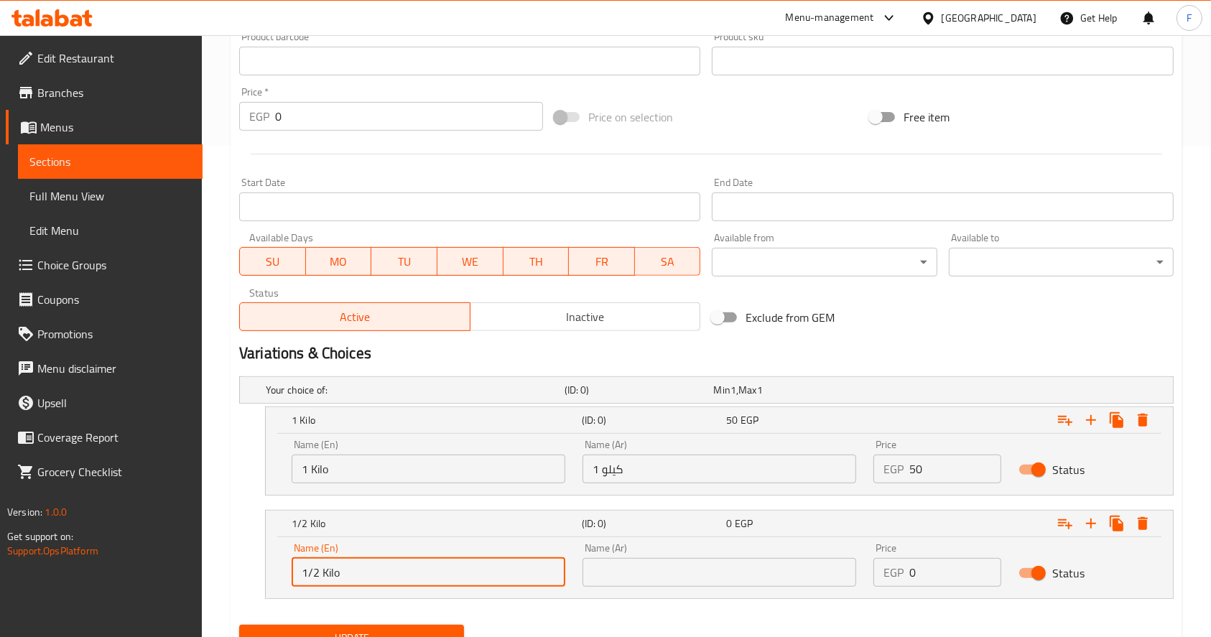
type input "1/2 Kilo"
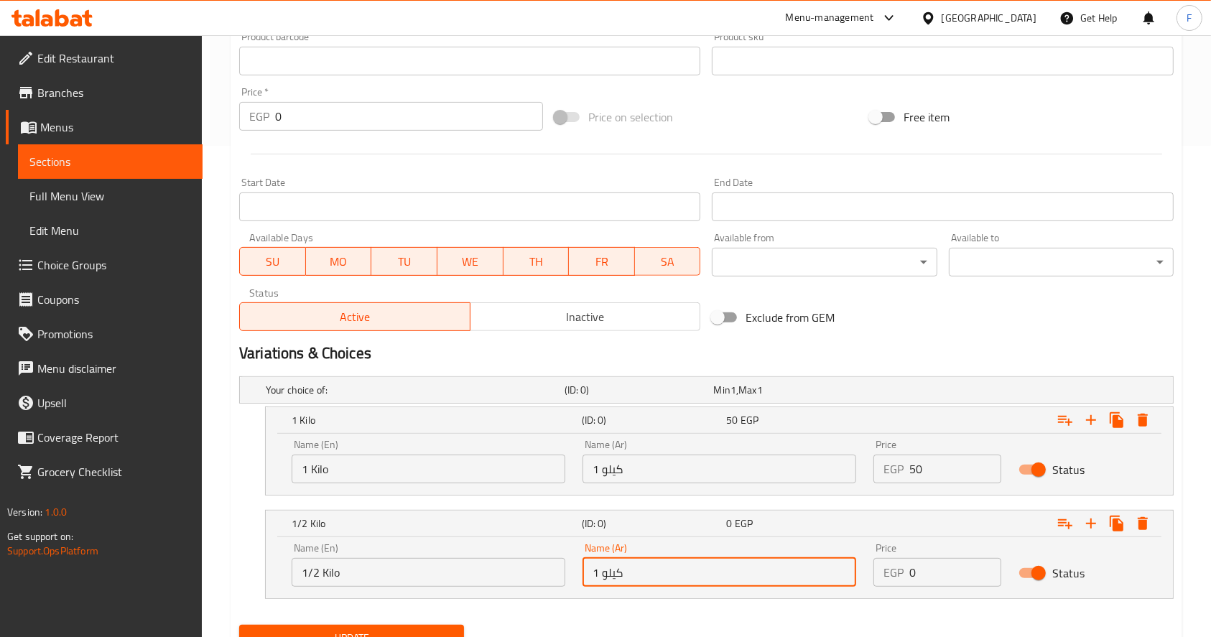
type input "1 كيلو"
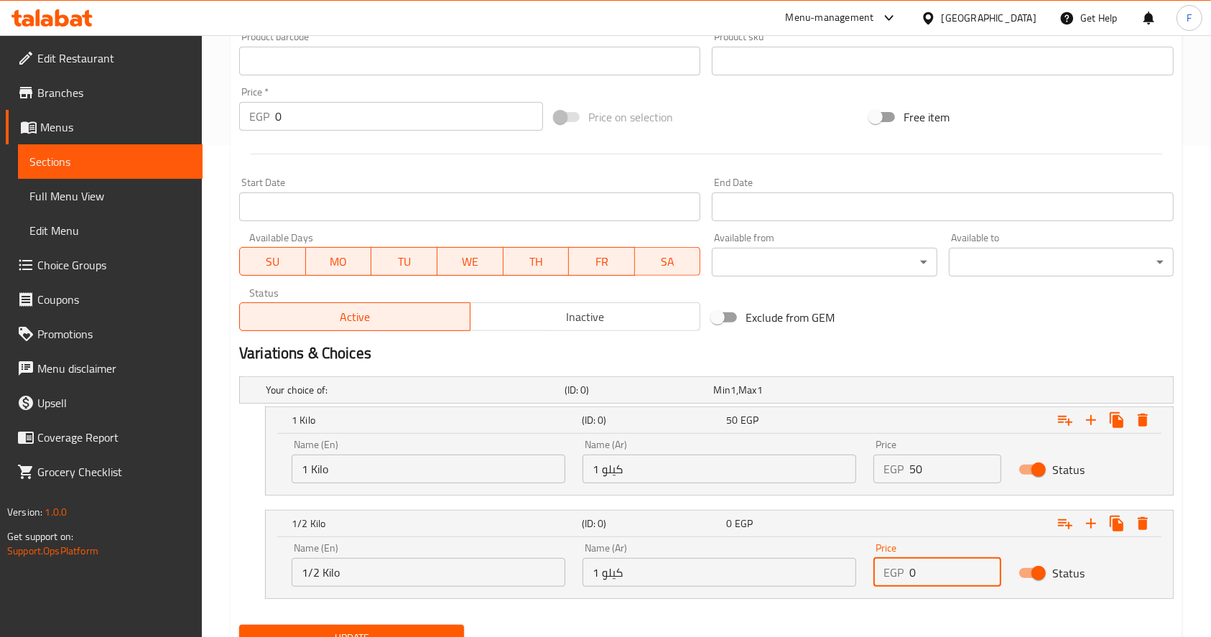
drag, startPoint x: 928, startPoint y: 565, endPoint x: 865, endPoint y: 566, distance: 63.2
click at [865, 567] on div "Price EGP 0 Price" at bounding box center [937, 565] width 145 height 61
type input "25"
click at [1087, 522] on icon "Expand" at bounding box center [1091, 524] width 10 height 10
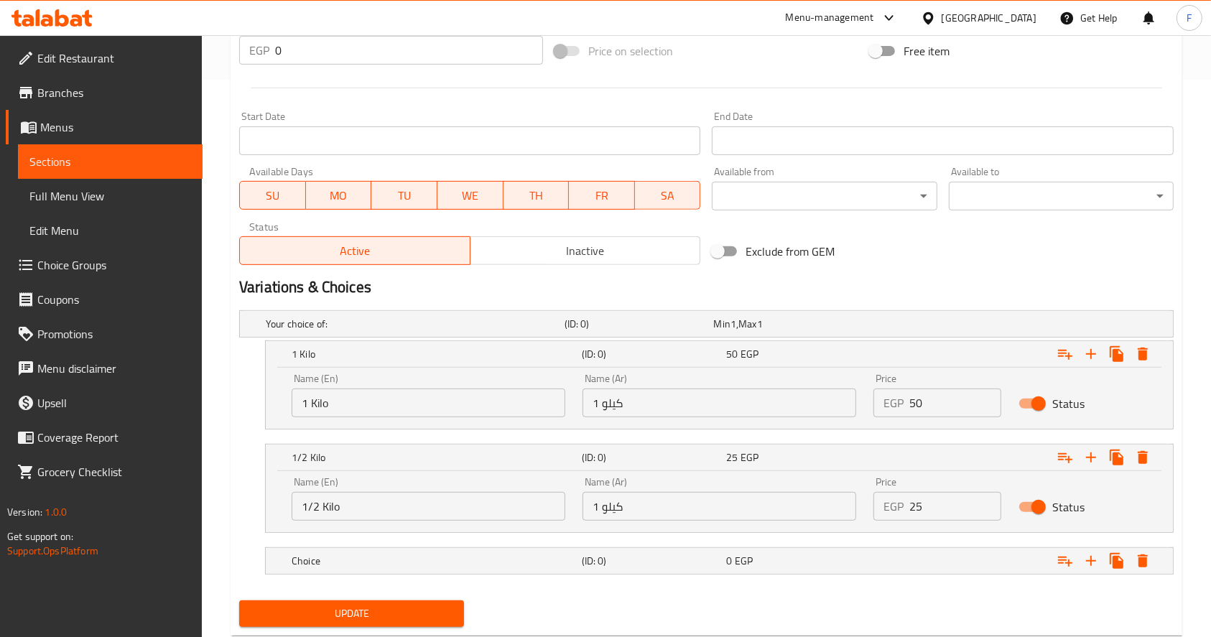
scroll to position [595, 0]
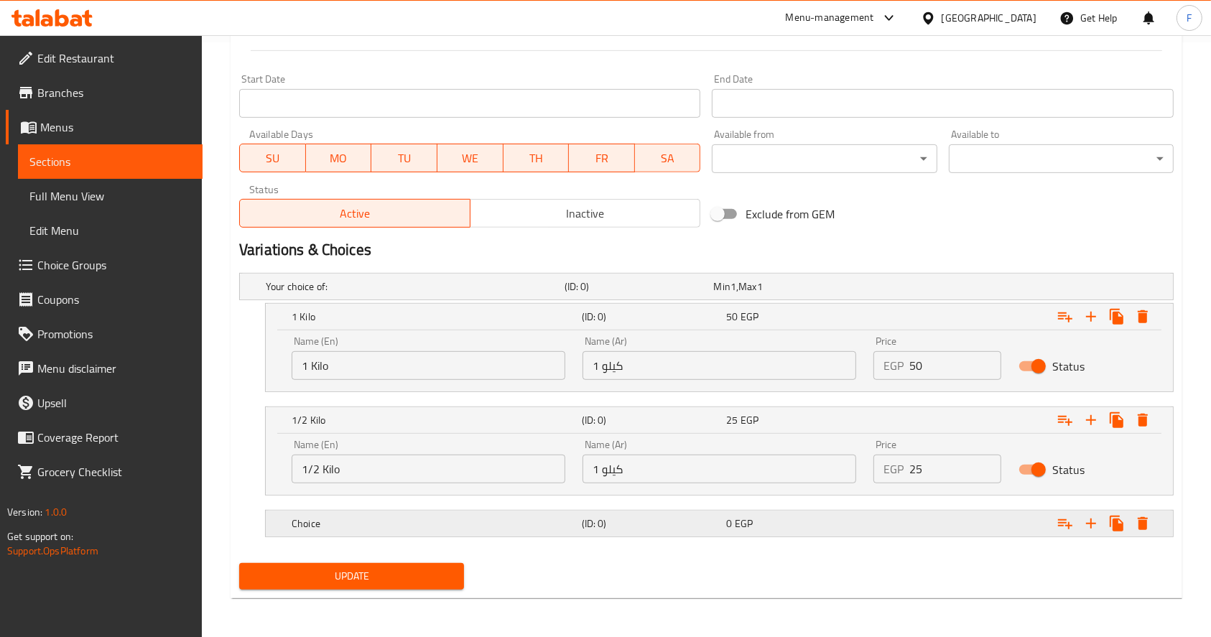
click at [353, 530] on div "Choice" at bounding box center [434, 524] width 290 height 20
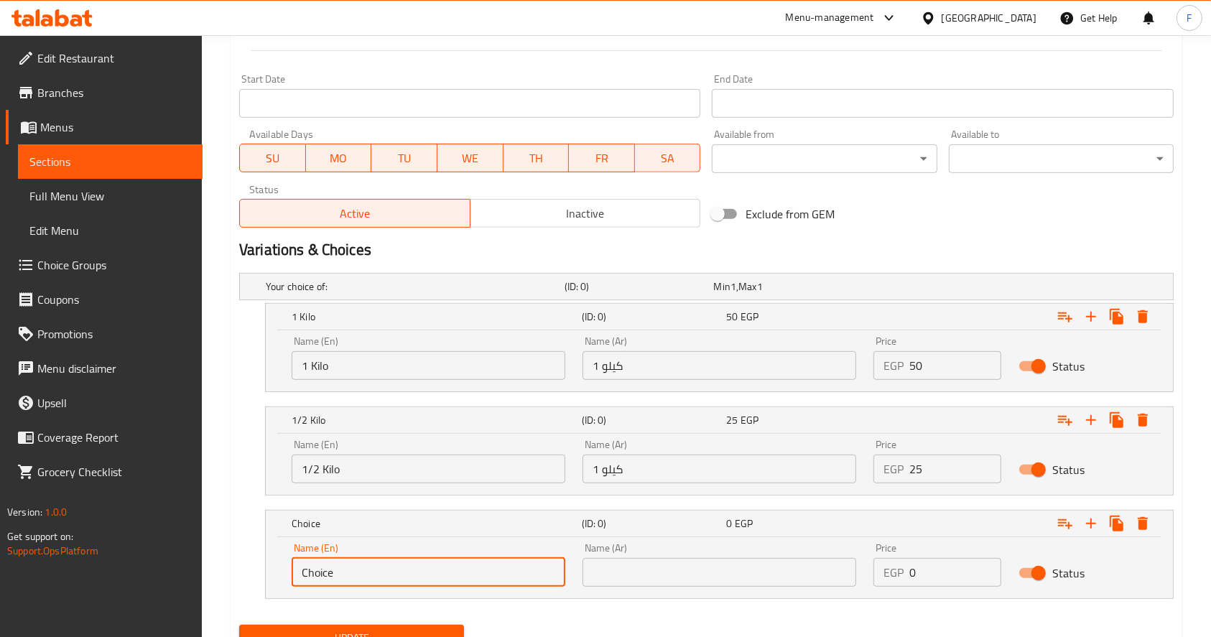
drag, startPoint x: 361, startPoint y: 573, endPoint x: 164, endPoint y: 572, distance: 197.6
click at [162, 568] on div "Edit Restaurant Branches Menus Sections Full Menu View Edit Menu Choice Groups …" at bounding box center [605, 70] width 1211 height 1260
type input "2 Kilo"
click at [644, 565] on input "text" at bounding box center [720, 572] width 274 height 29
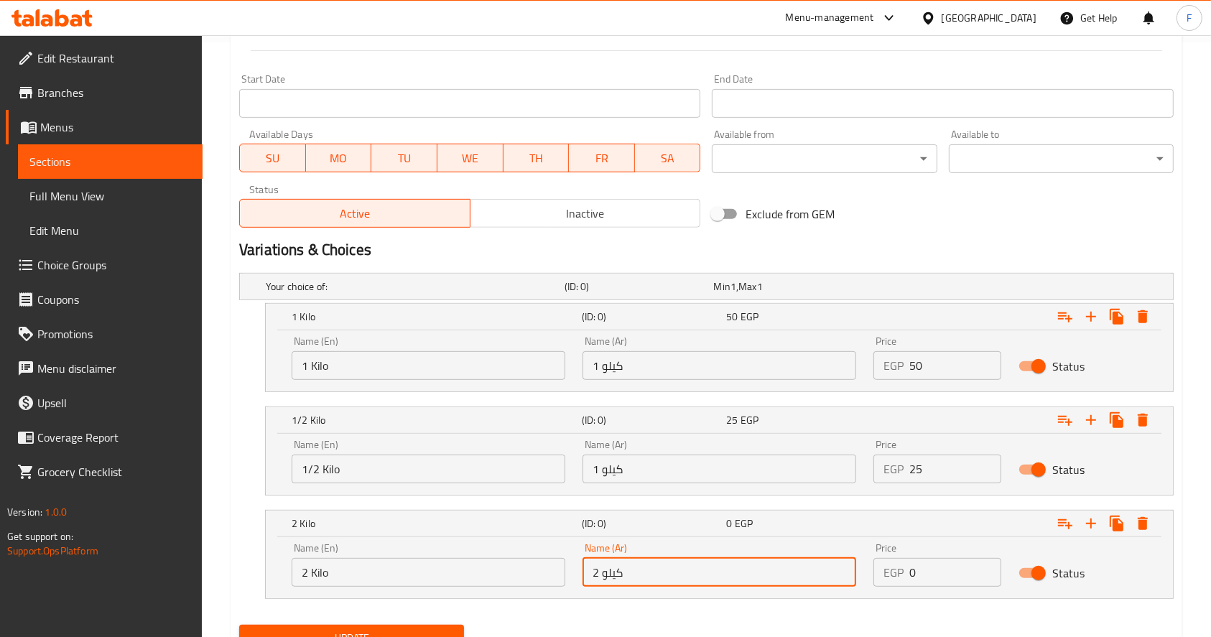
click at [629, 564] on input "2 كيلو" at bounding box center [720, 572] width 274 height 29
type input "2 كيلو"
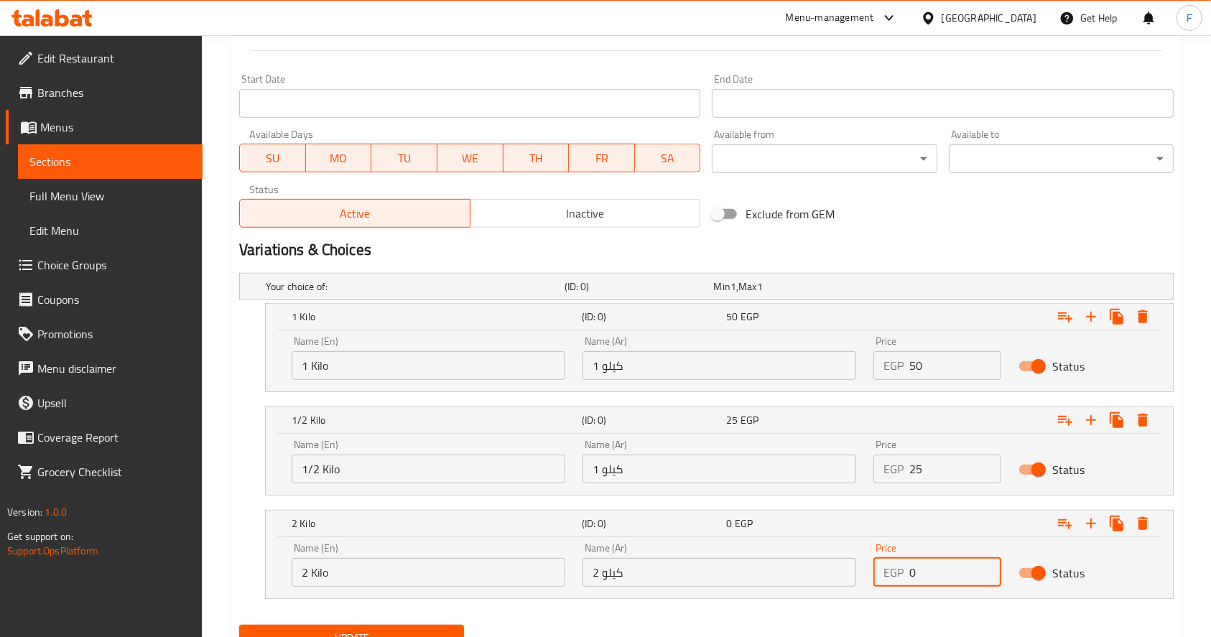
drag, startPoint x: 925, startPoint y: 576, endPoint x: 832, endPoint y: 568, distance: 93.1
click at [833, 568] on div "Name (En) 2 Kilo Name (En) Name (Ar) 2 كيلو Name (Ar) Price EGP 0 Price Status" at bounding box center [719, 565] width 873 height 61
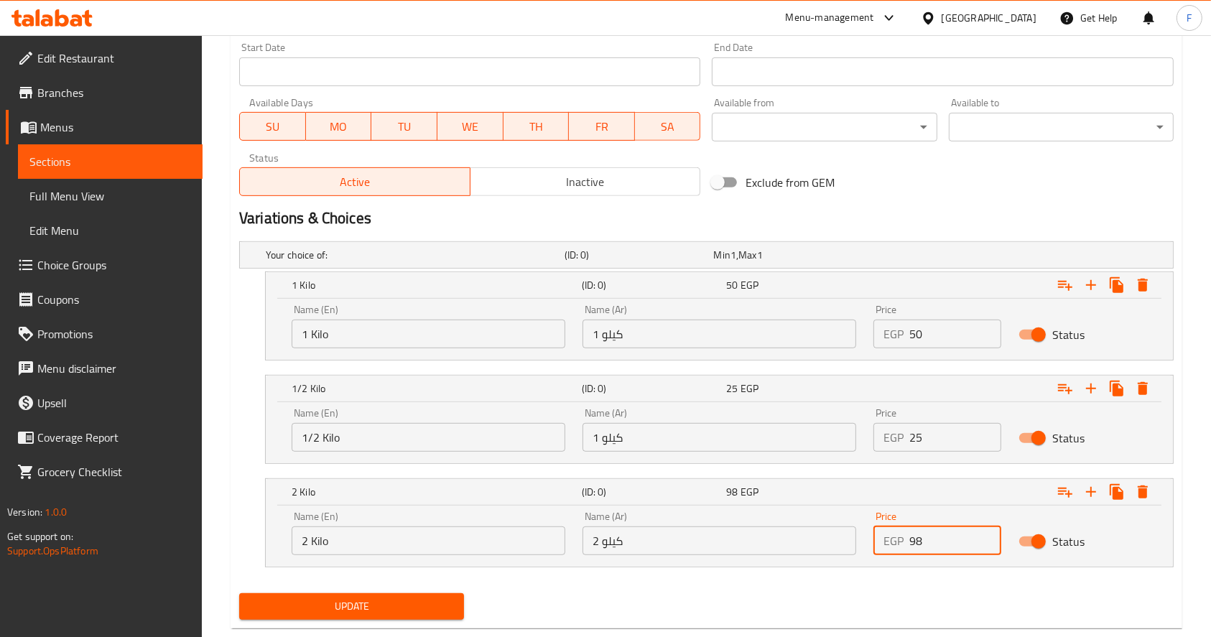
scroll to position [657, 0]
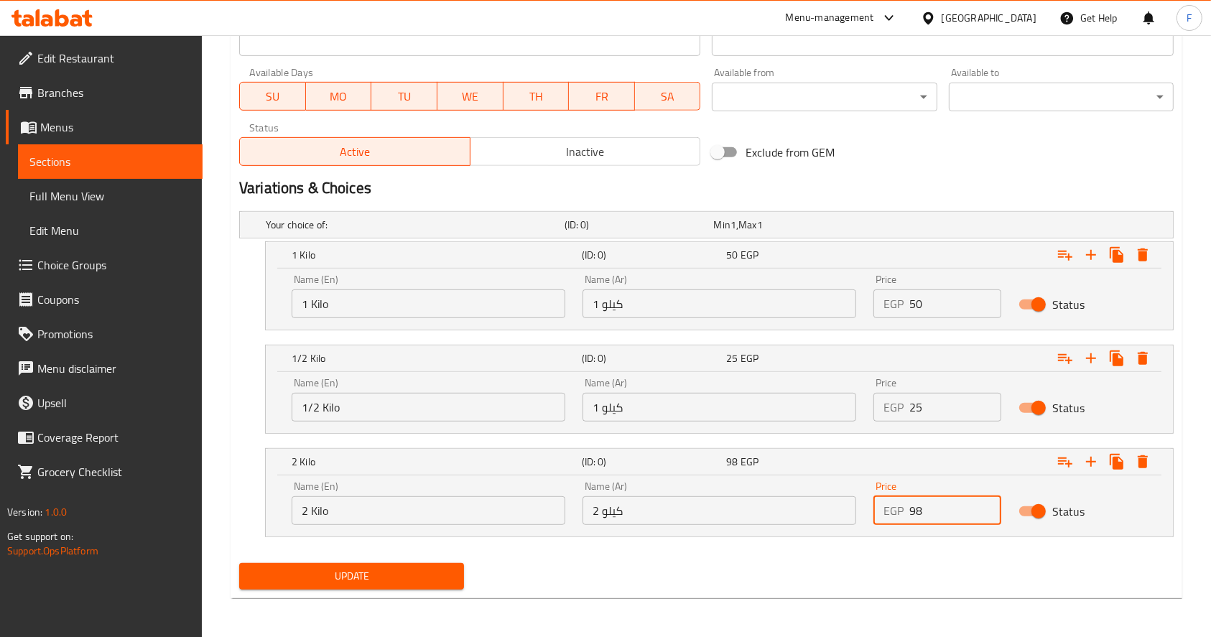
type input "98"
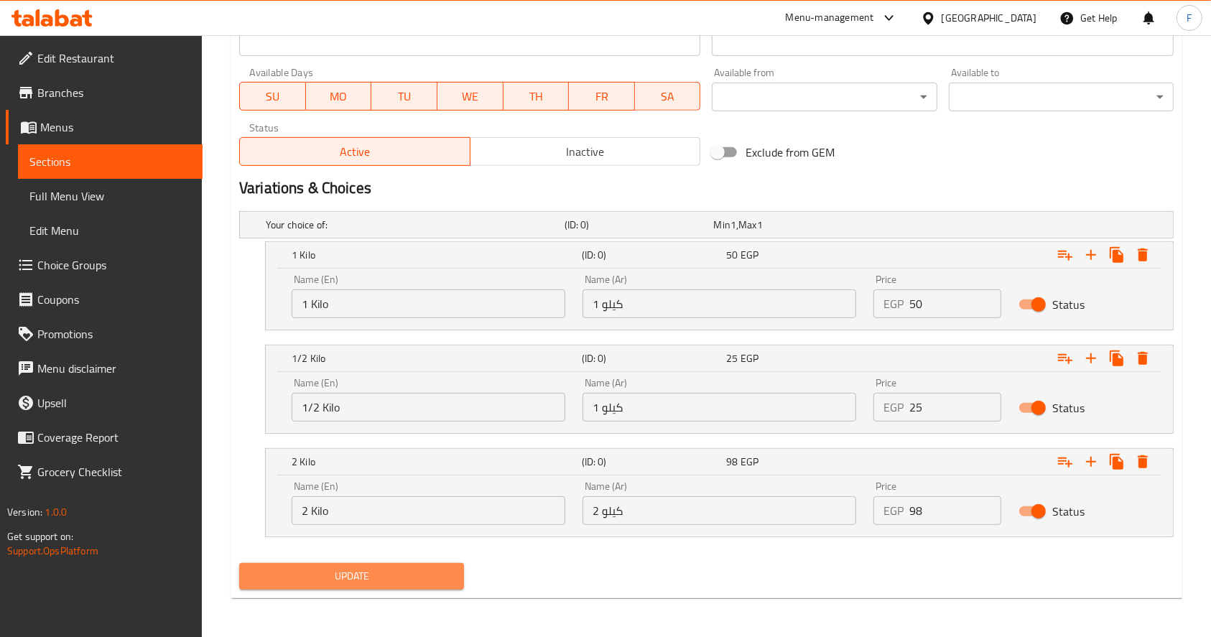
click at [389, 579] on span "Update" at bounding box center [352, 577] width 202 height 18
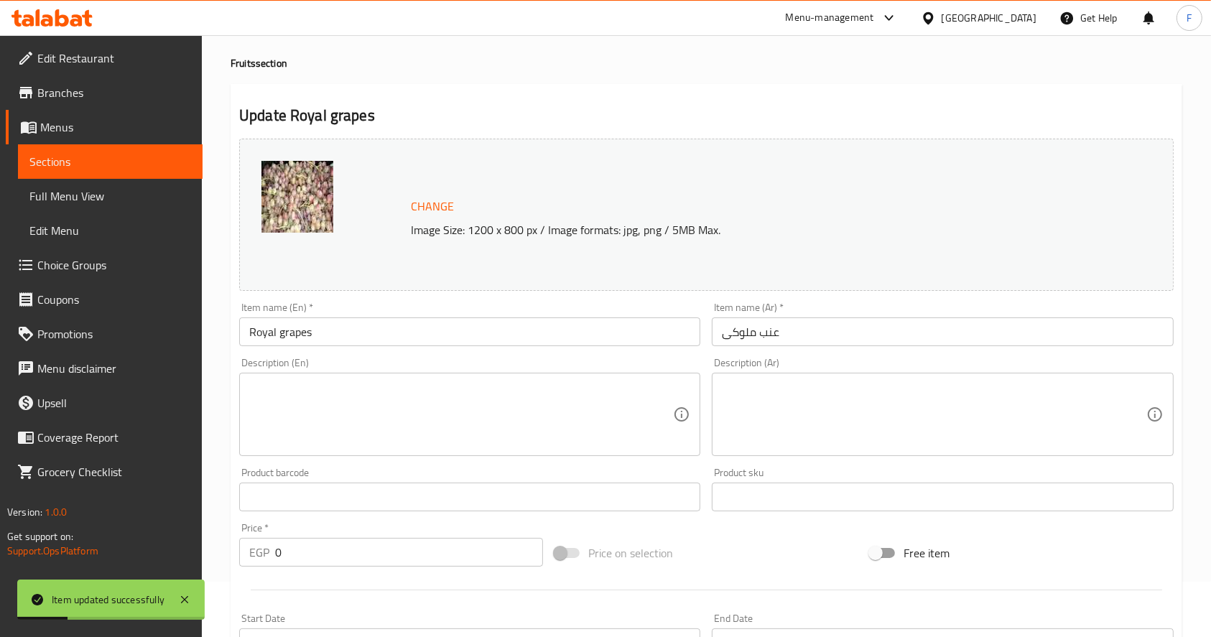
scroll to position [0, 0]
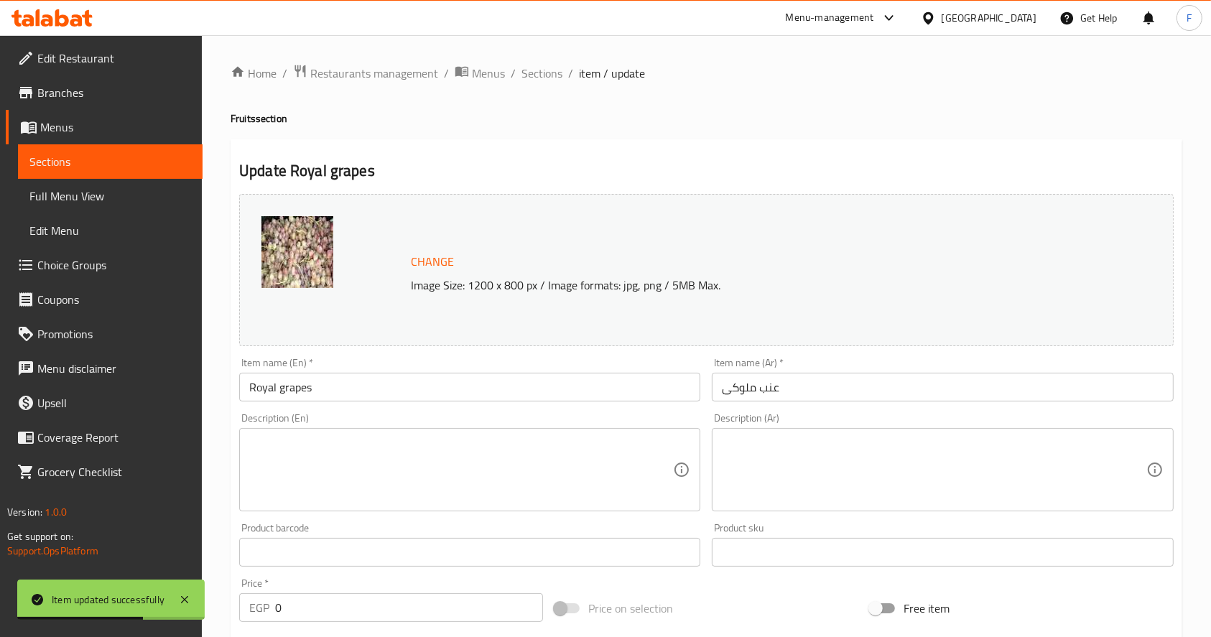
drag, startPoint x: 140, startPoint y: 154, endPoint x: 140, endPoint y: 162, distance: 8.6
click at [140, 155] on span "Sections" at bounding box center [110, 161] width 162 height 17
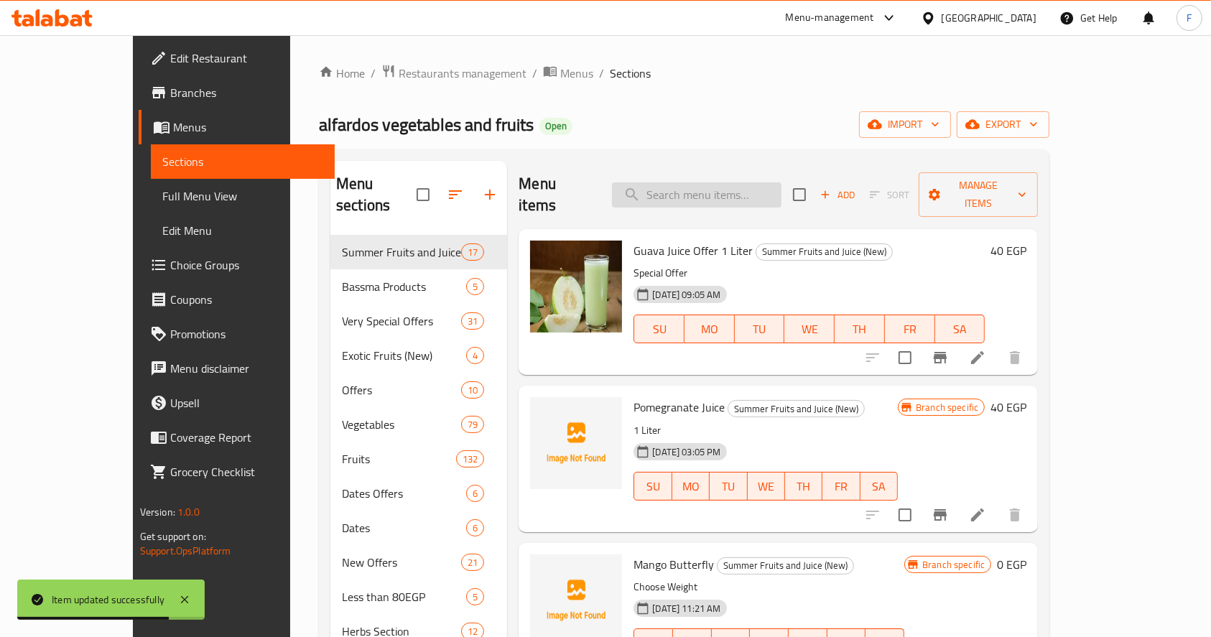
click at [703, 188] on input "search" at bounding box center [697, 194] width 170 height 25
click at [716, 182] on input "search" at bounding box center [697, 194] width 170 height 25
type input "س"
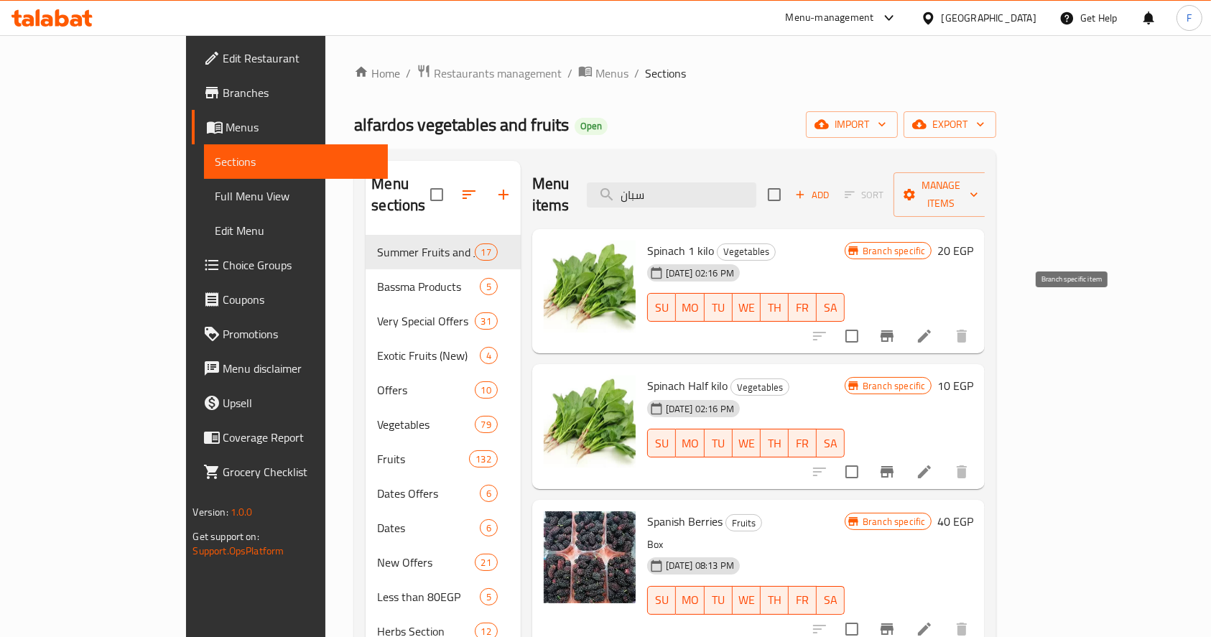
type input "سبان"
click at [896, 328] on icon "Branch-specific-item" at bounding box center [887, 336] width 17 height 17
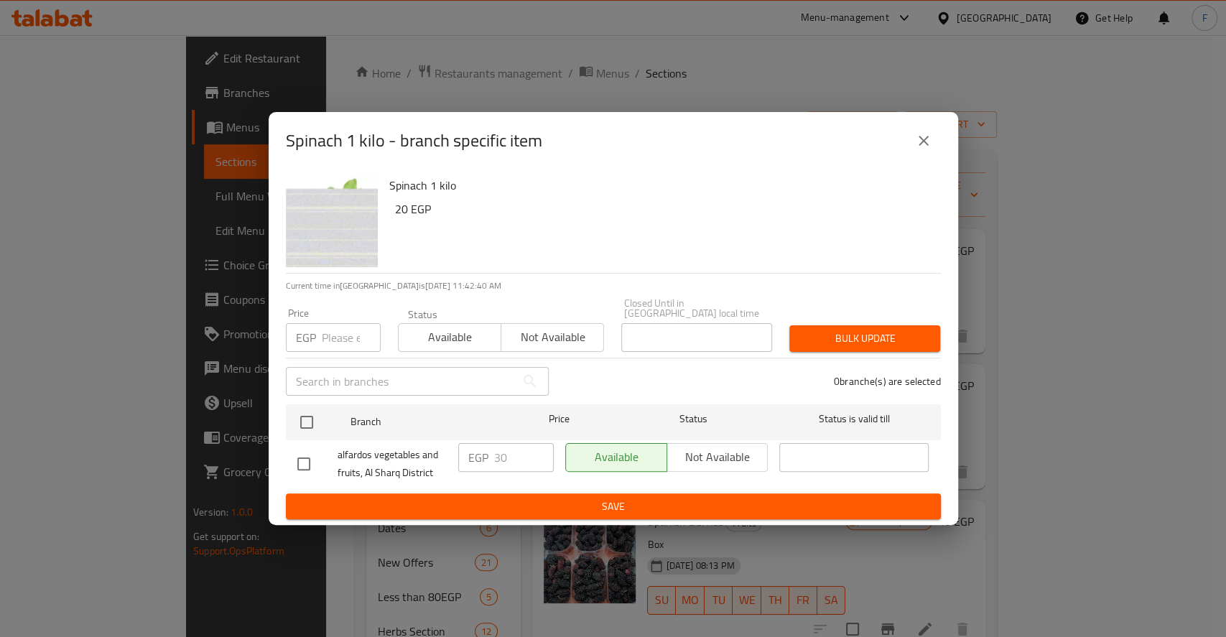
click at [343, 327] on input "number" at bounding box center [351, 337] width 59 height 29
type input "35"
click at [423, 323] on button "Available" at bounding box center [449, 337] width 103 height 29
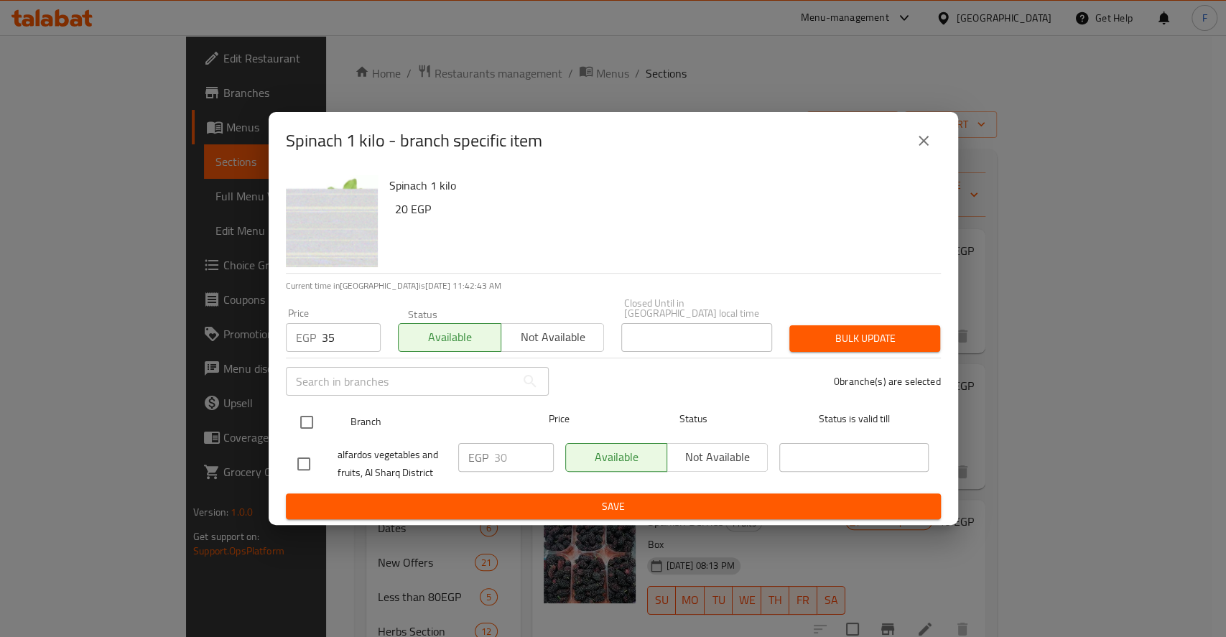
click at [308, 411] on input "checkbox" at bounding box center [307, 422] width 30 height 30
checkbox input "true"
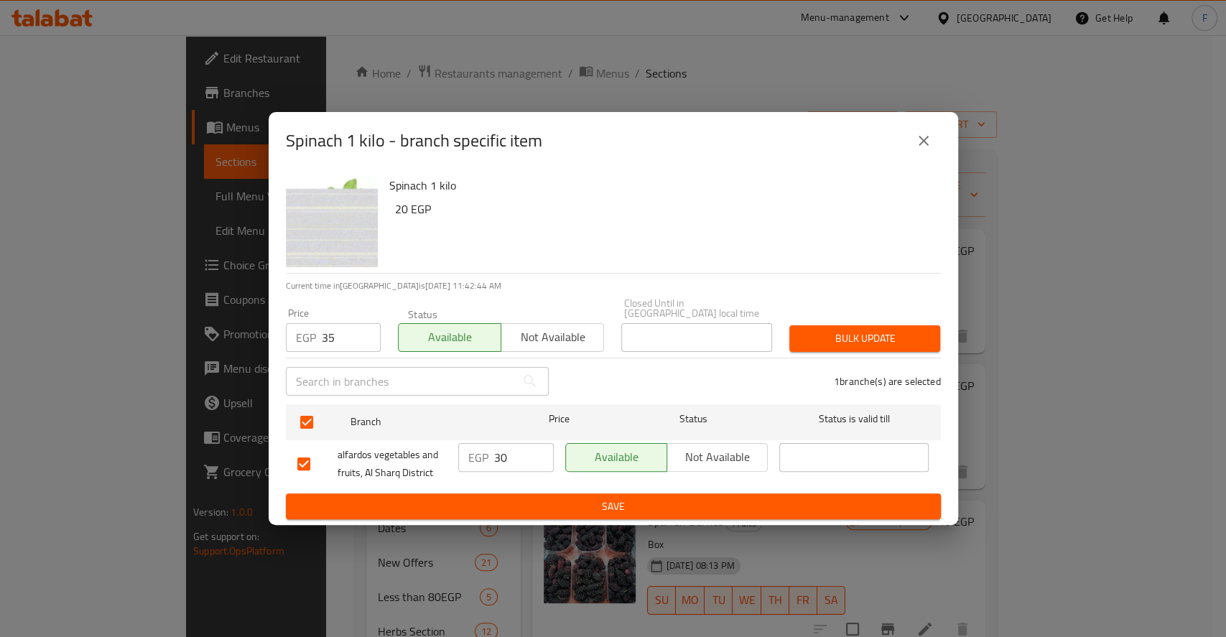
click at [871, 330] on span "Bulk update" at bounding box center [865, 339] width 128 height 18
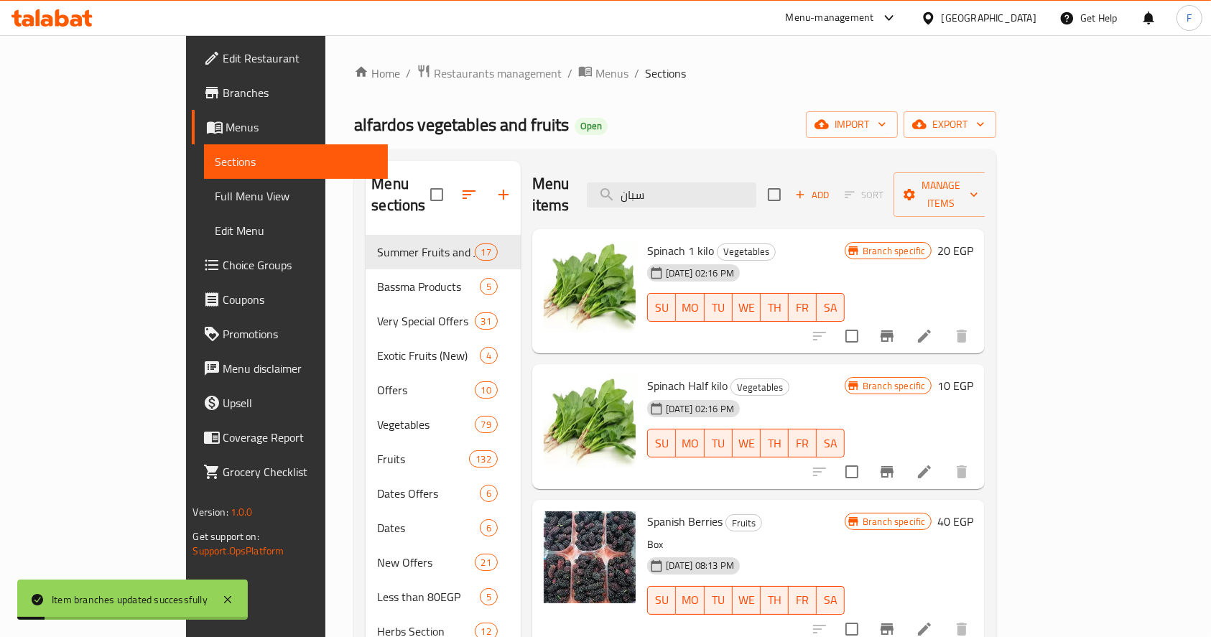
click at [896, 463] on icon "Branch-specific-item" at bounding box center [887, 471] width 17 height 17
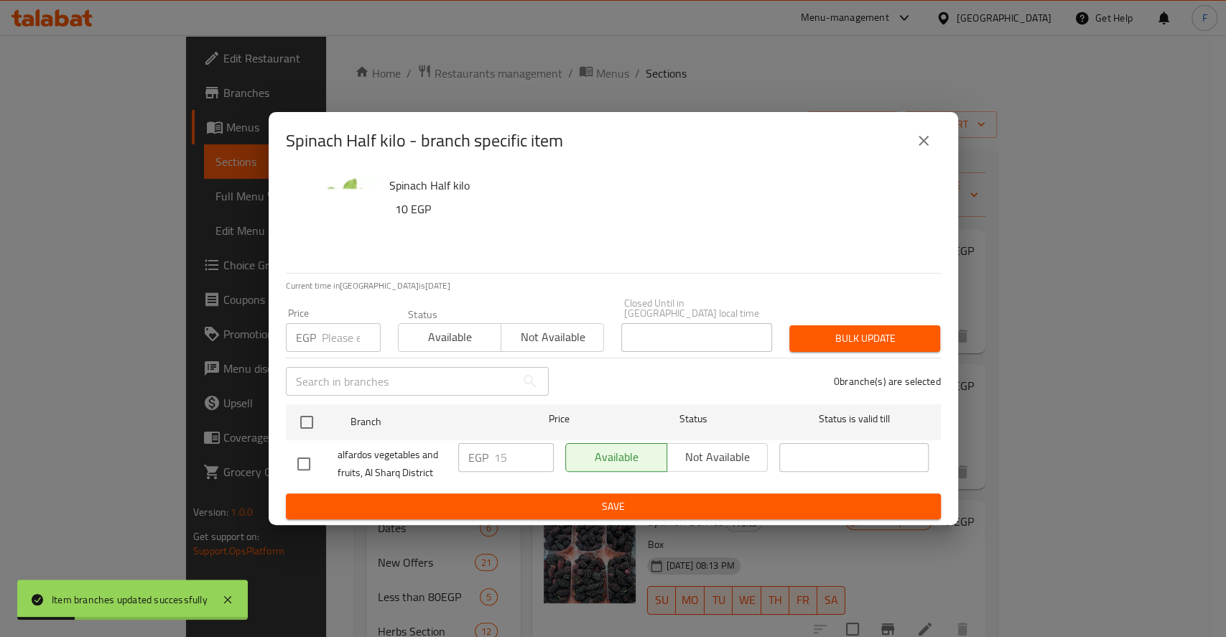
click at [330, 331] on input "number" at bounding box center [351, 337] width 59 height 29
type input "18"
click at [427, 334] on span "Available" at bounding box center [450, 337] width 91 height 21
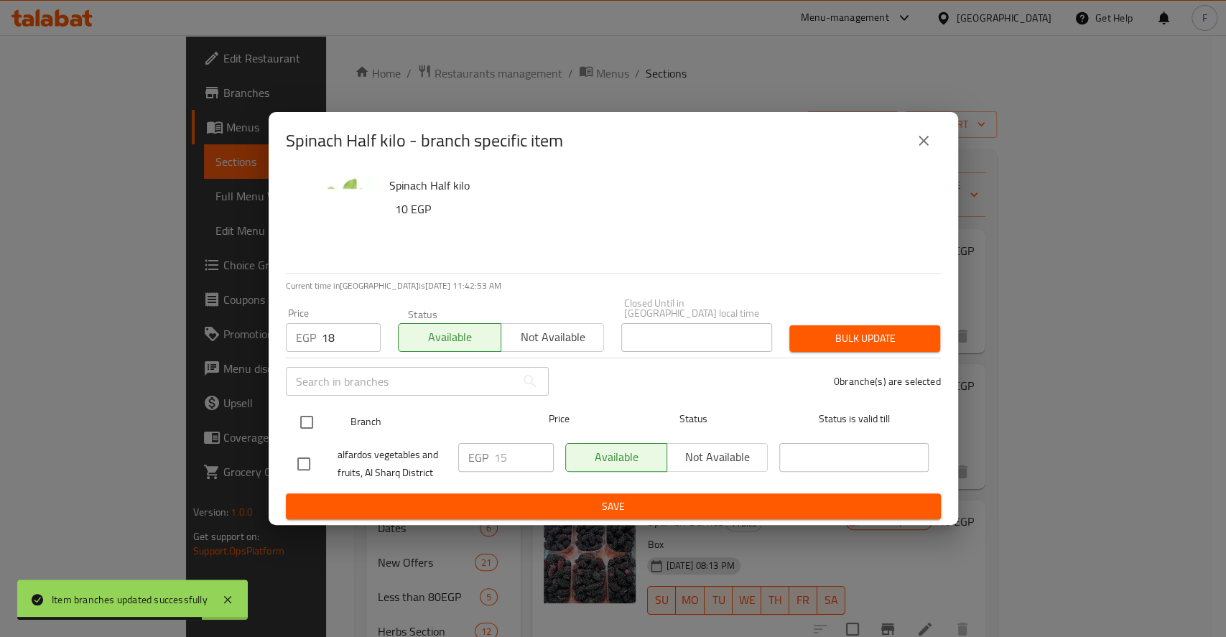
click at [305, 415] on input "checkbox" at bounding box center [307, 422] width 30 height 30
checkbox input "true"
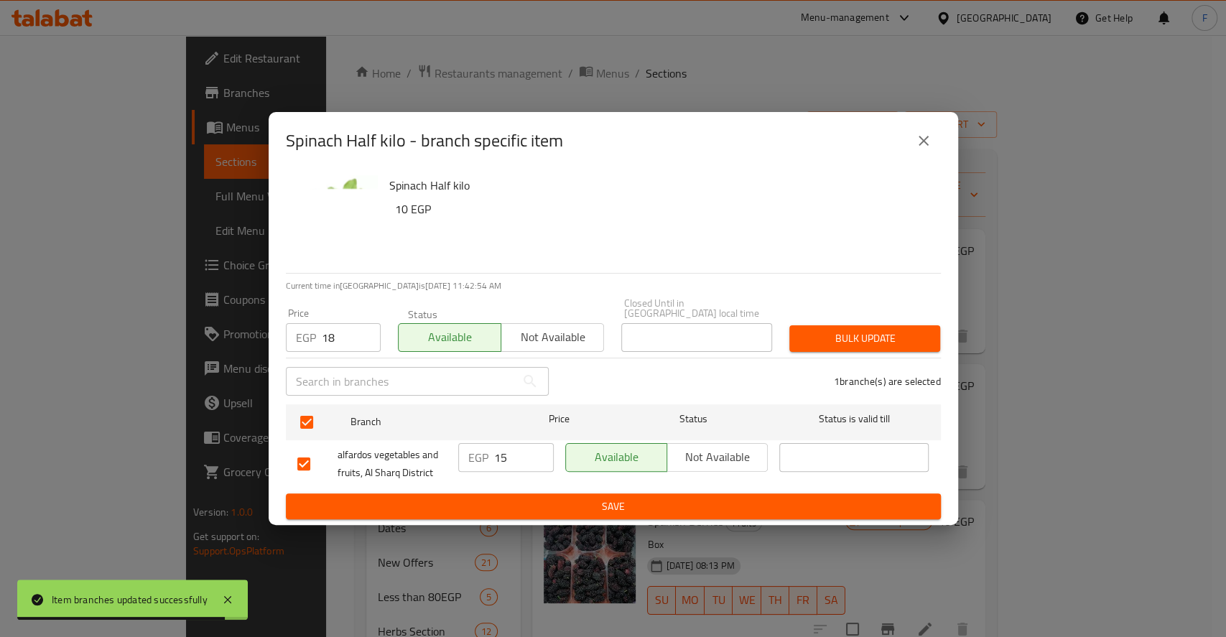
click at [879, 333] on span "Bulk update" at bounding box center [865, 339] width 128 height 18
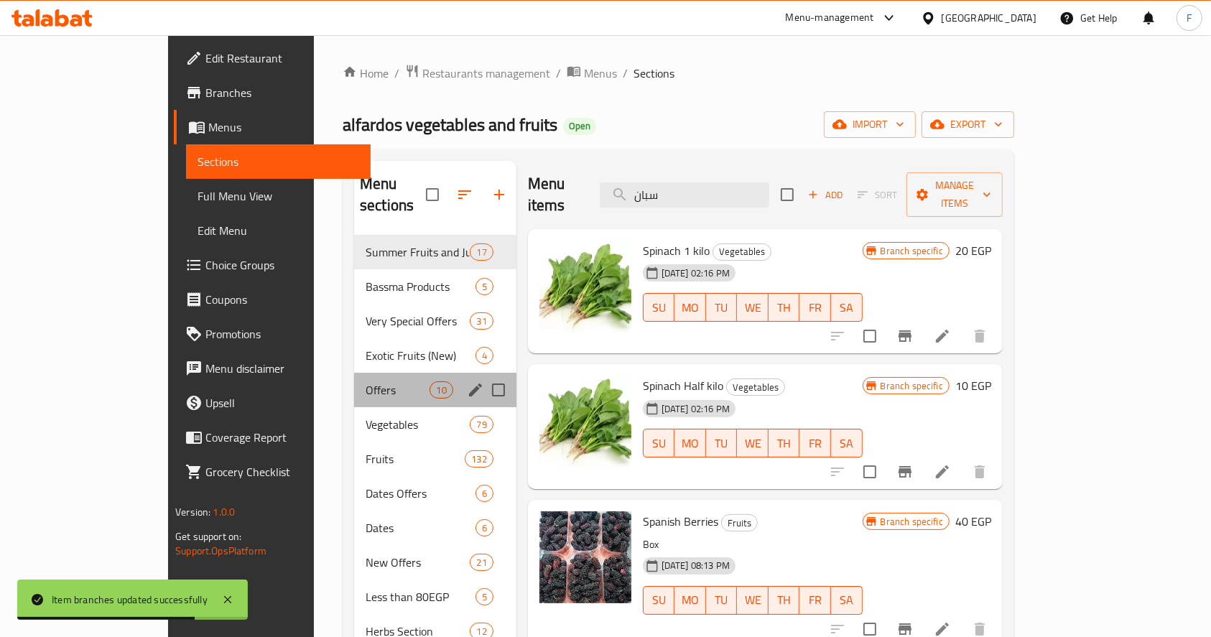
click at [354, 373] on div "Offers 10" at bounding box center [435, 390] width 162 height 34
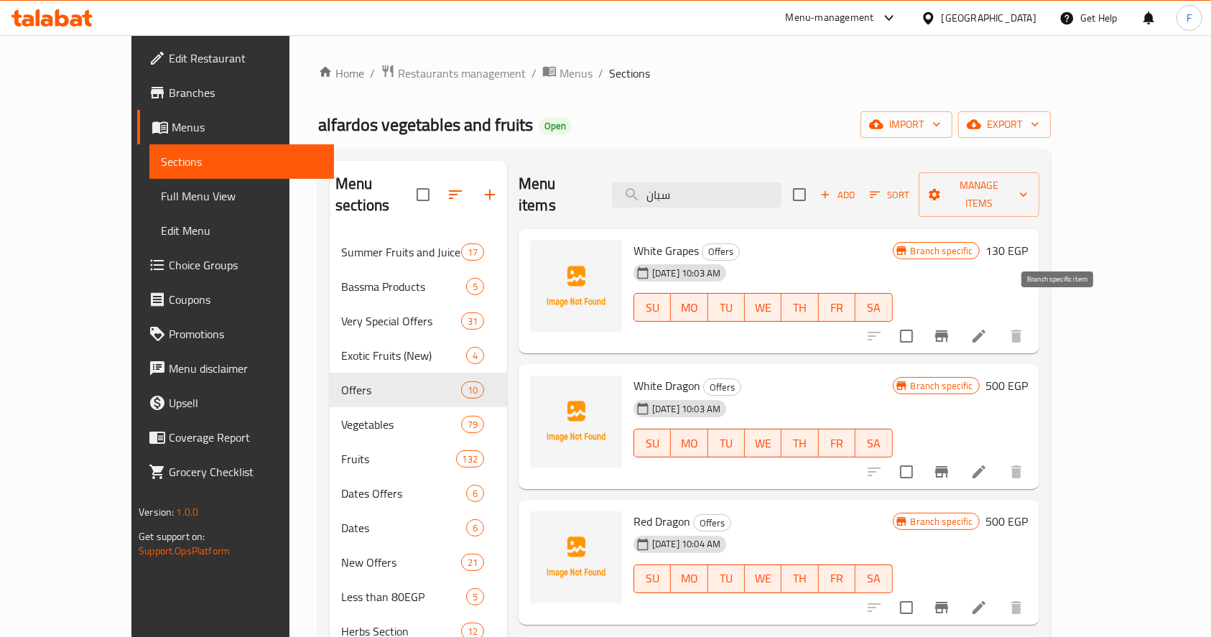
click at [948, 331] on icon "Branch-specific-item" at bounding box center [941, 336] width 13 height 11
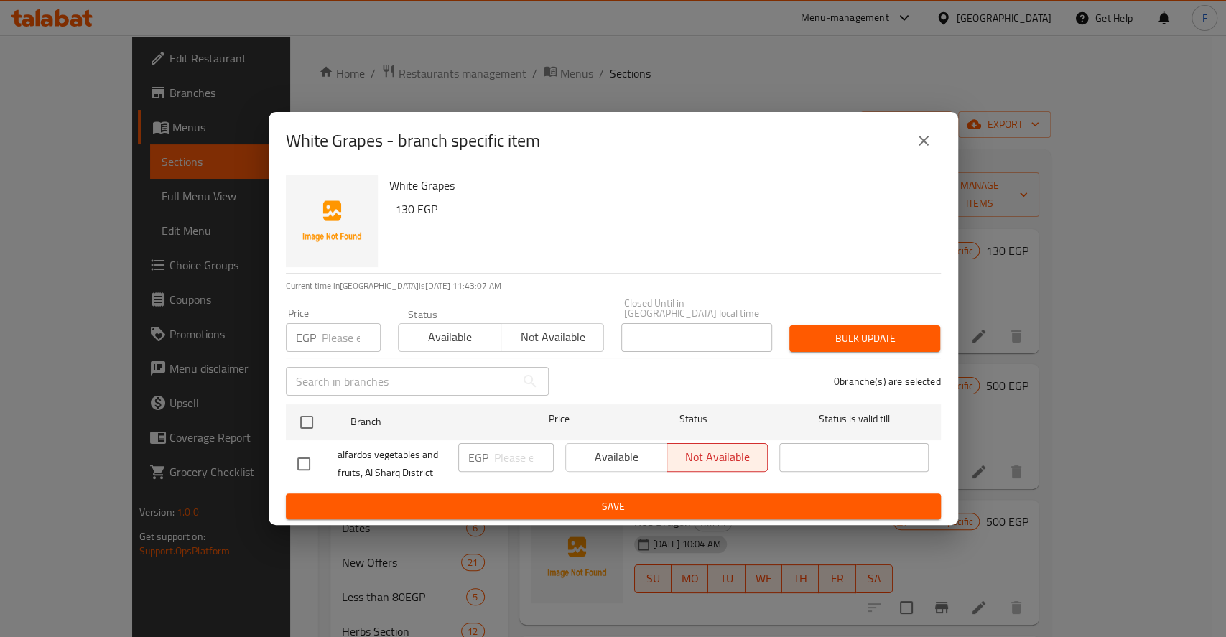
click at [920, 134] on button "close" at bounding box center [924, 141] width 34 height 34
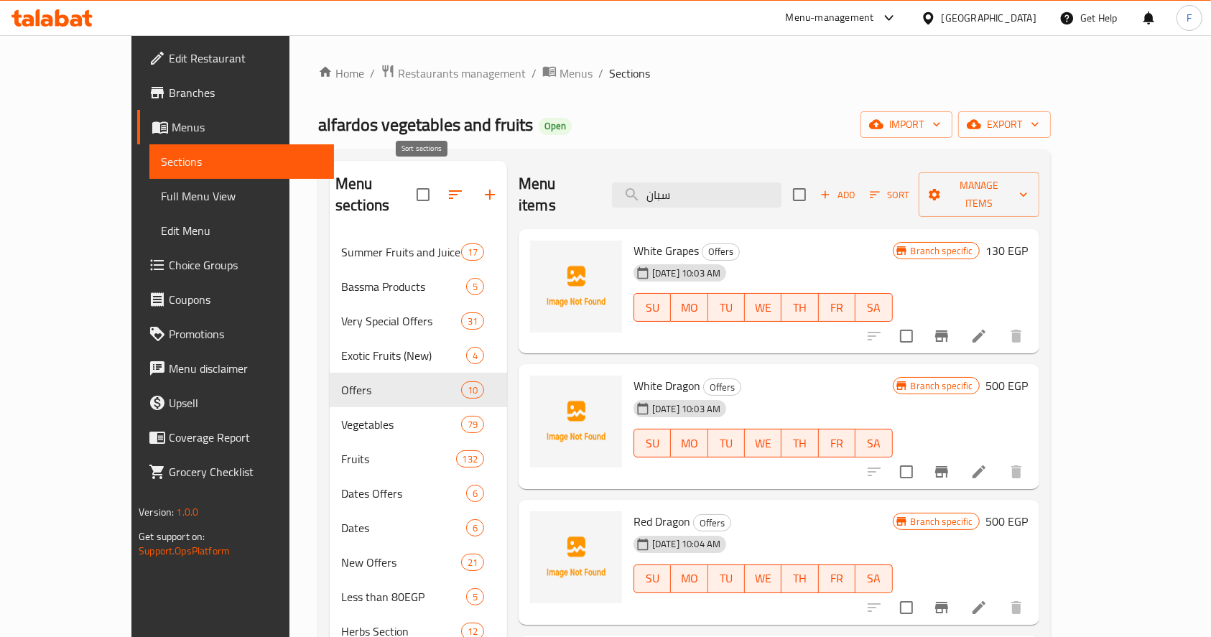
click at [447, 186] on icon "button" at bounding box center [455, 194] width 17 height 17
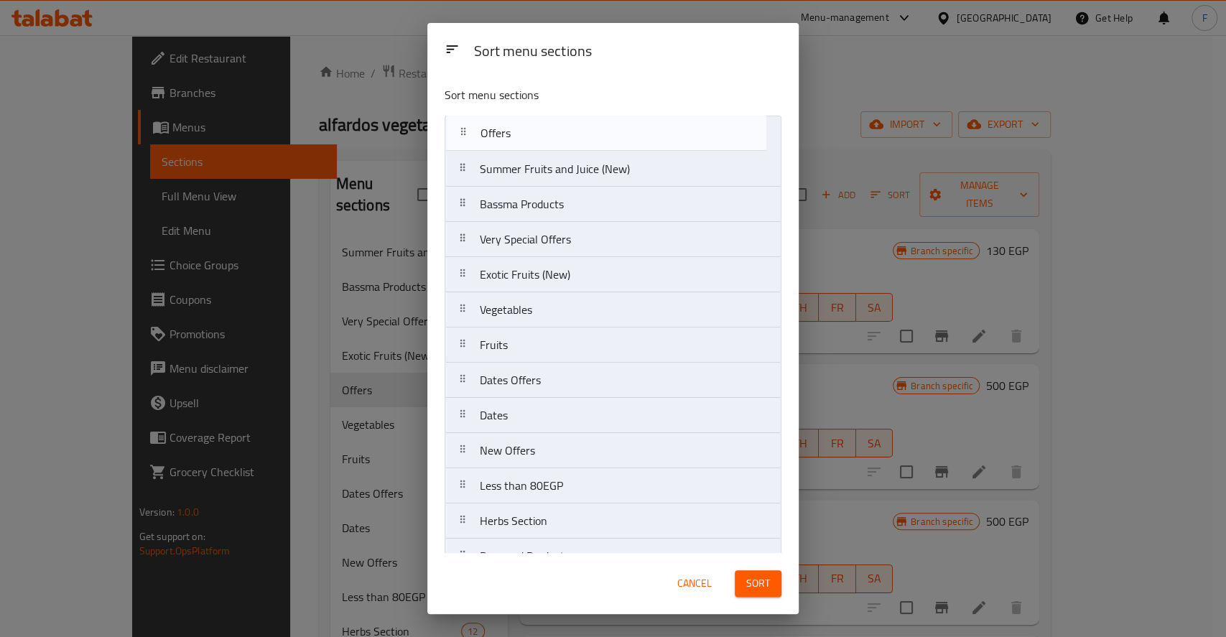
drag, startPoint x: 542, startPoint y: 286, endPoint x: 543, endPoint y: 132, distance: 153.8
click at [543, 132] on nav "Summer Fruits and Juice (New) Bassma Products Very Special Offers Exotic Fruits…" at bounding box center [613, 345] width 337 height 459
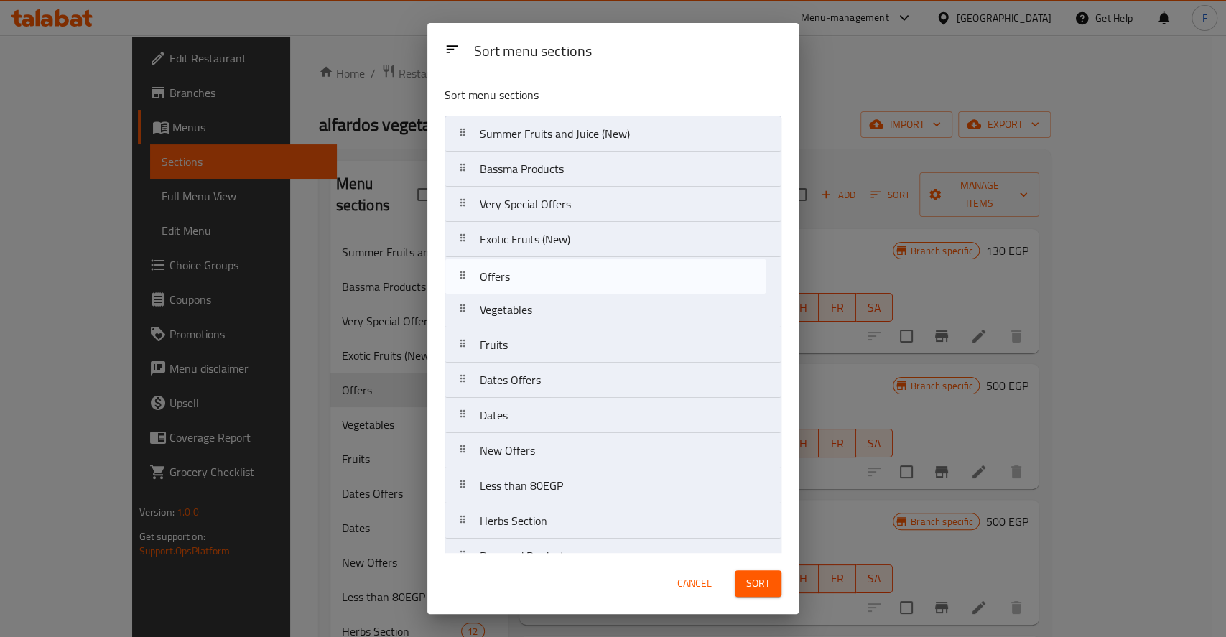
drag, startPoint x: 529, startPoint y: 135, endPoint x: 528, endPoint y: 289, distance: 153.8
click at [528, 289] on nav "Offers Summer Fruits and Juice (New) Bassma Products Very Special Offers Exotic…" at bounding box center [613, 345] width 337 height 459
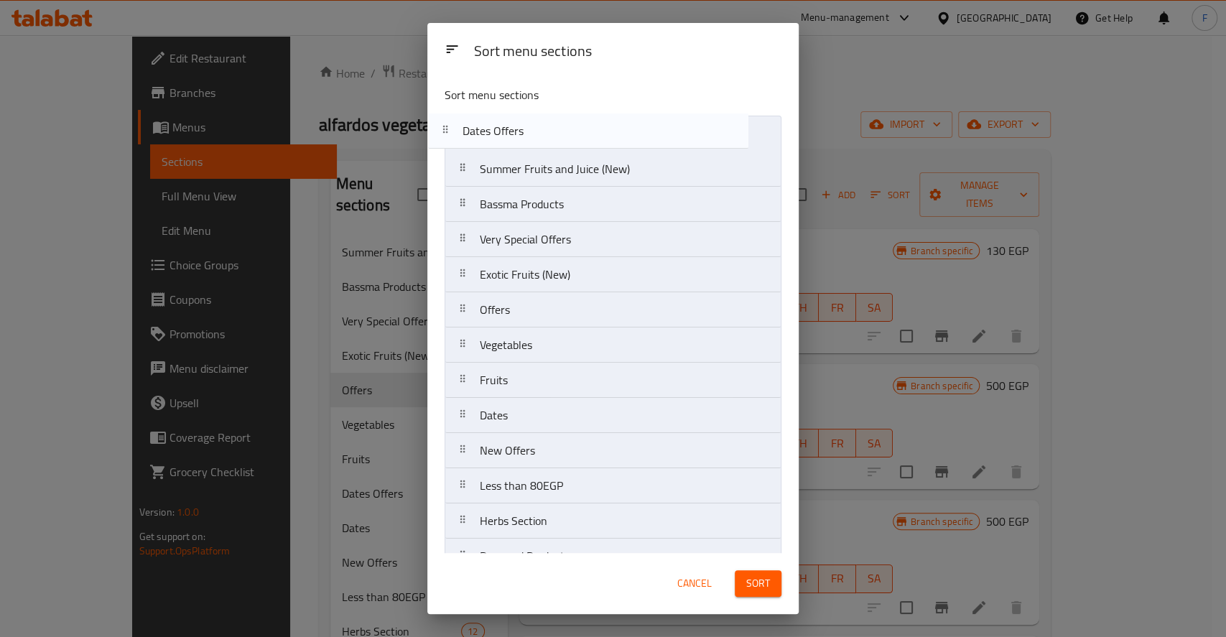
drag, startPoint x: 526, startPoint y: 384, endPoint x: 509, endPoint y: 126, distance: 258.5
click at [509, 126] on nav "Summer Fruits and Juice (New) Bassma Products Very Special Offers Exotic Fruits…" at bounding box center [613, 345] width 337 height 459
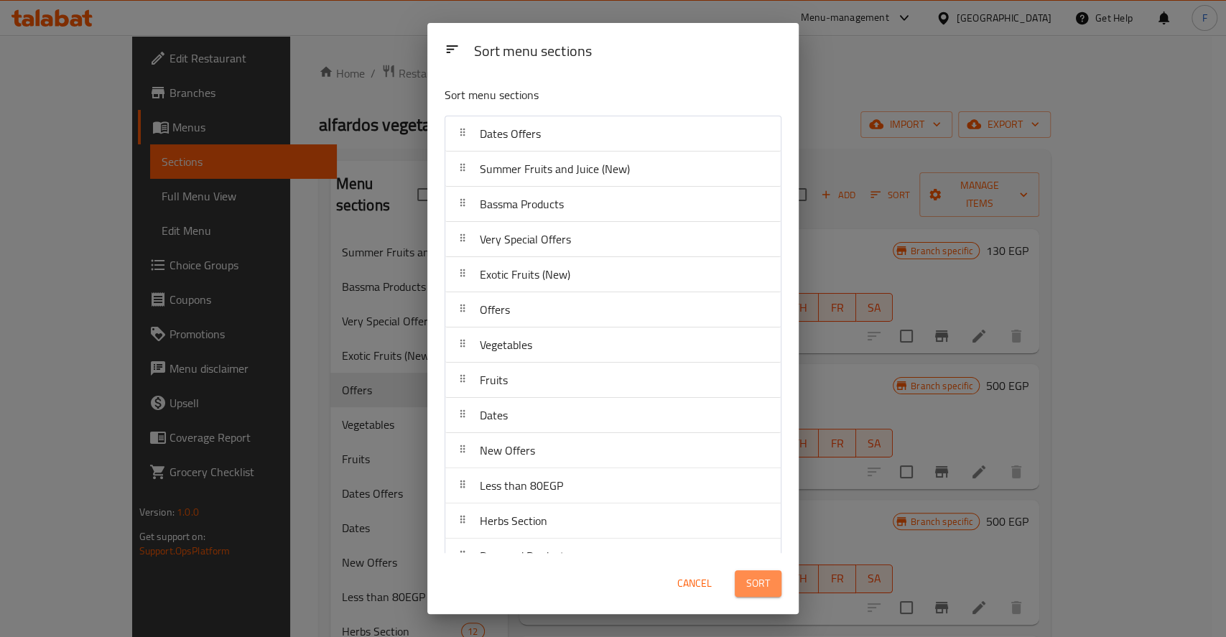
click at [764, 582] on span "Sort" at bounding box center [759, 584] width 24 height 18
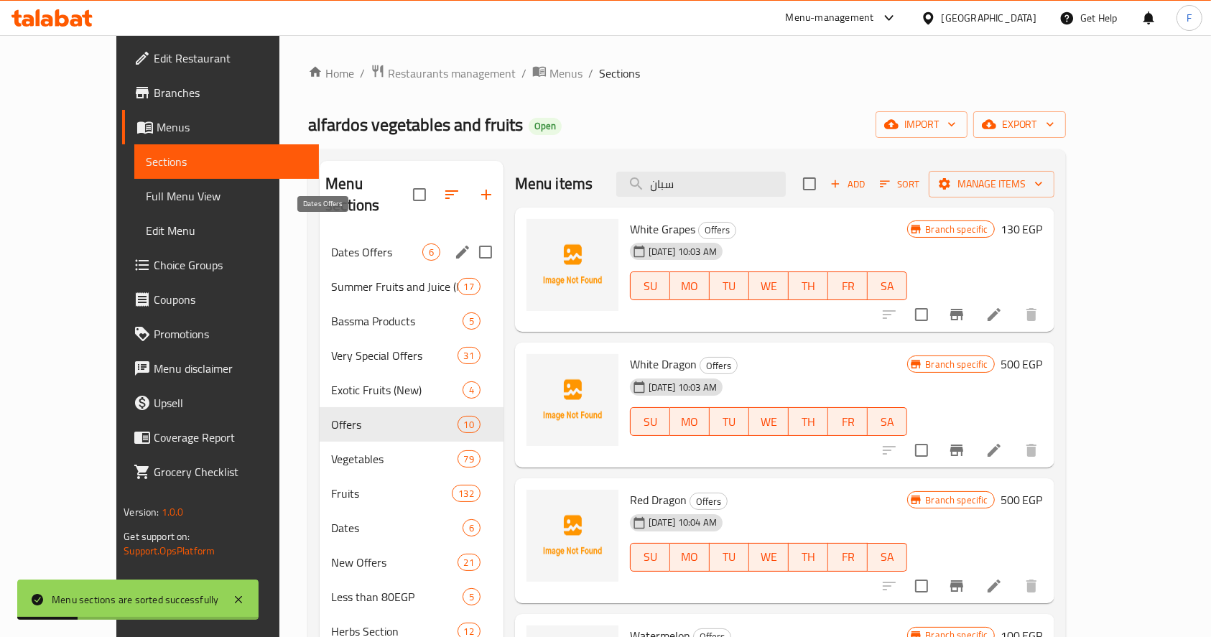
click at [331, 244] on span "Dates Offers" at bounding box center [376, 252] width 91 height 17
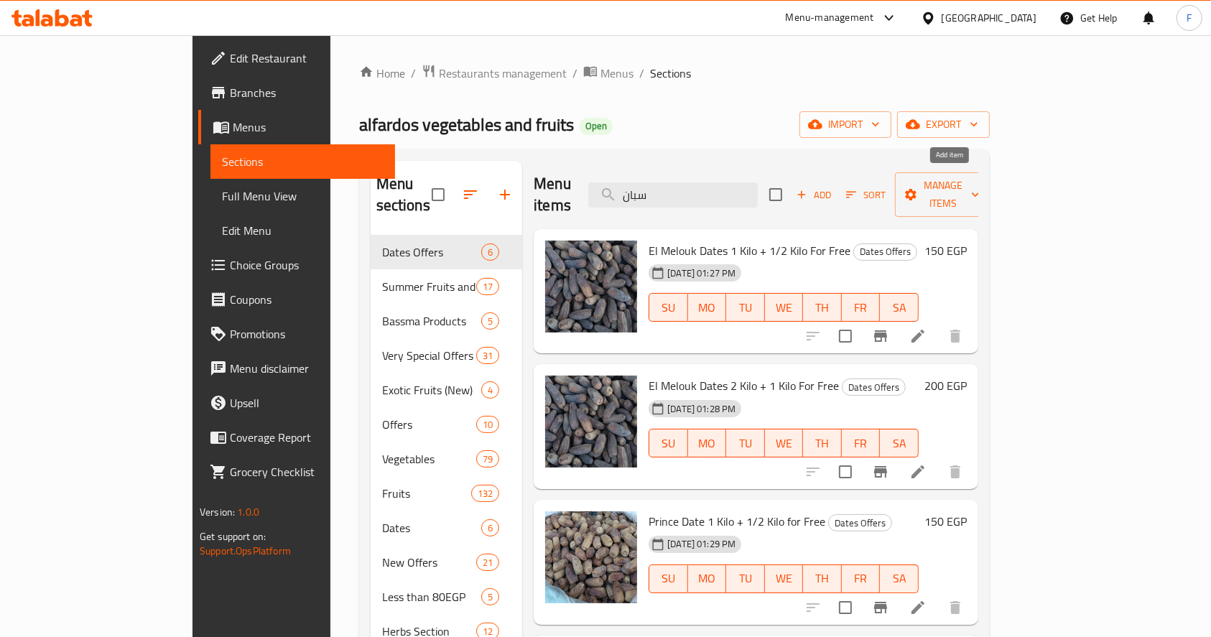
click at [833, 187] on span "Add" at bounding box center [814, 195] width 39 height 17
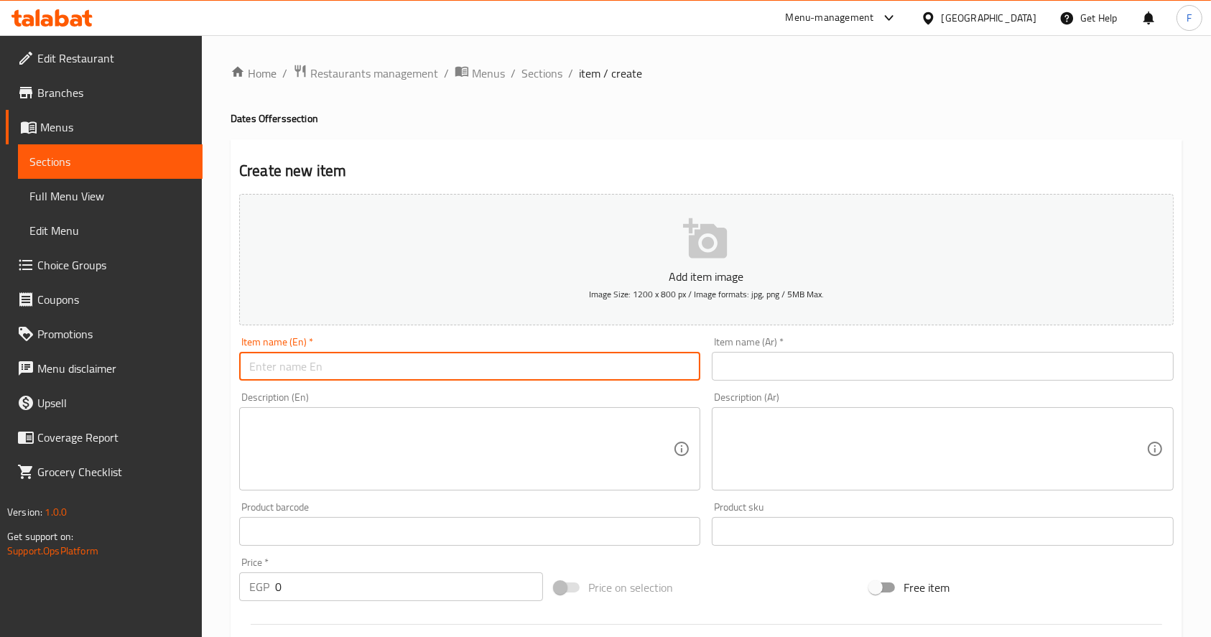
drag, startPoint x: 445, startPoint y: 374, endPoint x: 459, endPoint y: 378, distance: 14.3
click at [445, 374] on input "text" at bounding box center [469, 366] width 461 height 29
type input "علبة عجوة 4 كيلو"
drag, startPoint x: 198, startPoint y: 371, endPoint x: 110, endPoint y: 369, distance: 88.4
click at [112, 369] on div "Edit Restaurant Branches Menus Sections Full Menu View Edit Menu Choice Groups …" at bounding box center [605, 525] width 1211 height 980
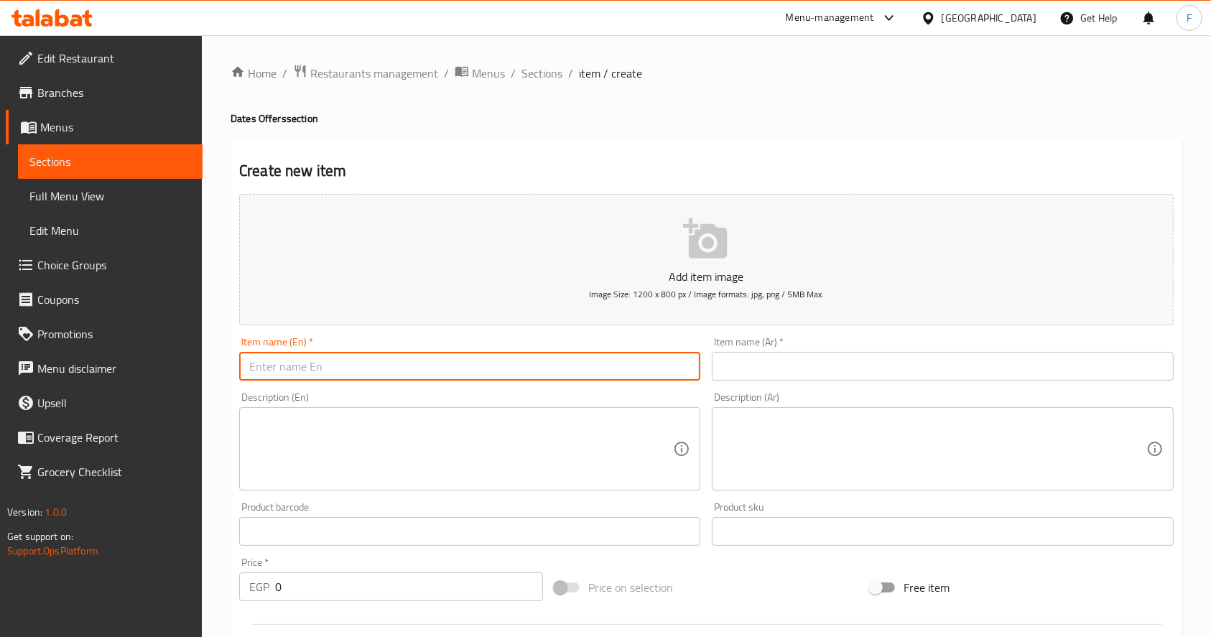
click at [793, 371] on input "text" at bounding box center [942, 366] width 461 height 29
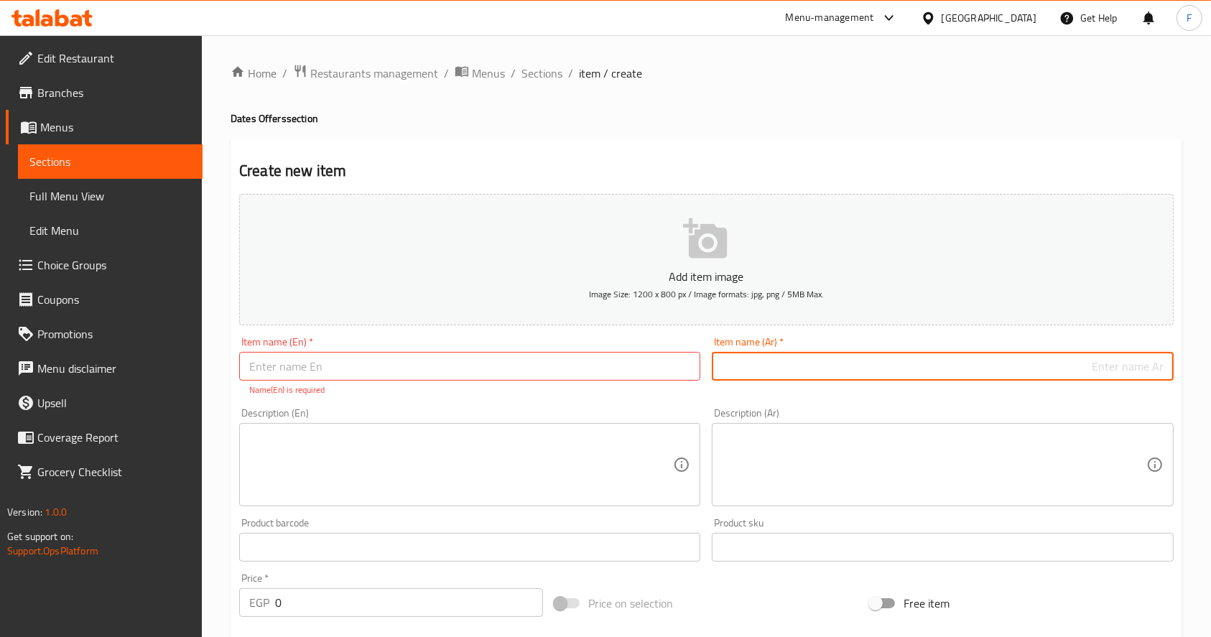
paste input "علبة عجوة 4 كيلو"
type input "علبة عجوة 4 كيلو"
click at [348, 360] on input "text" at bounding box center [469, 366] width 461 height 29
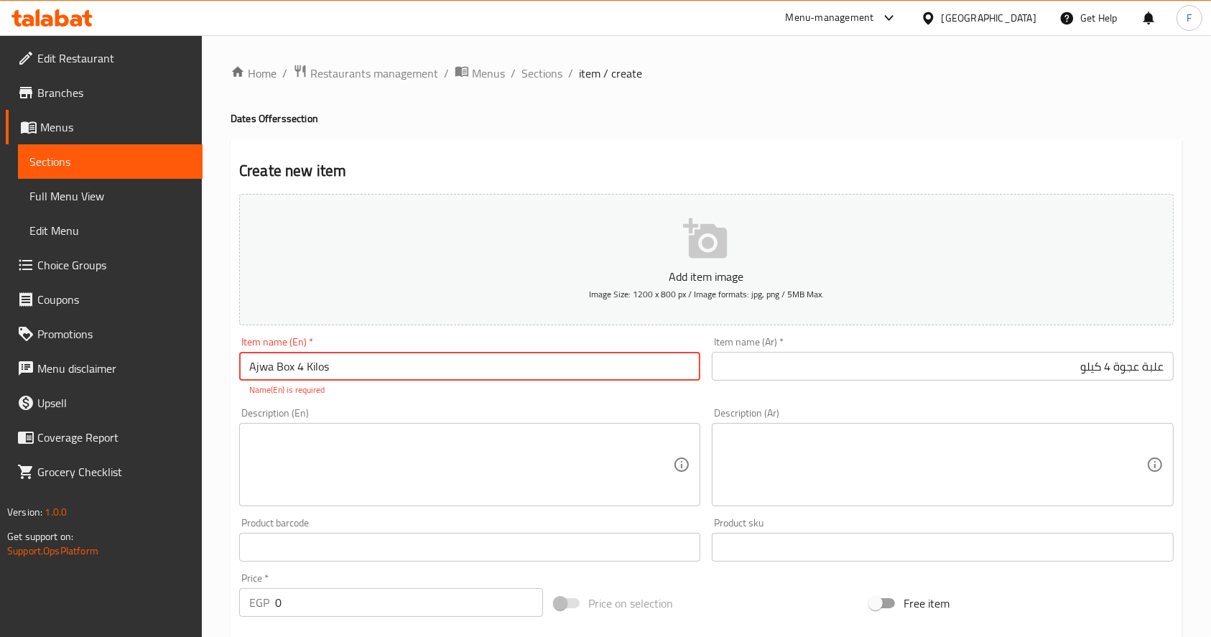
type input "Ajwa Box 4 Kilos"
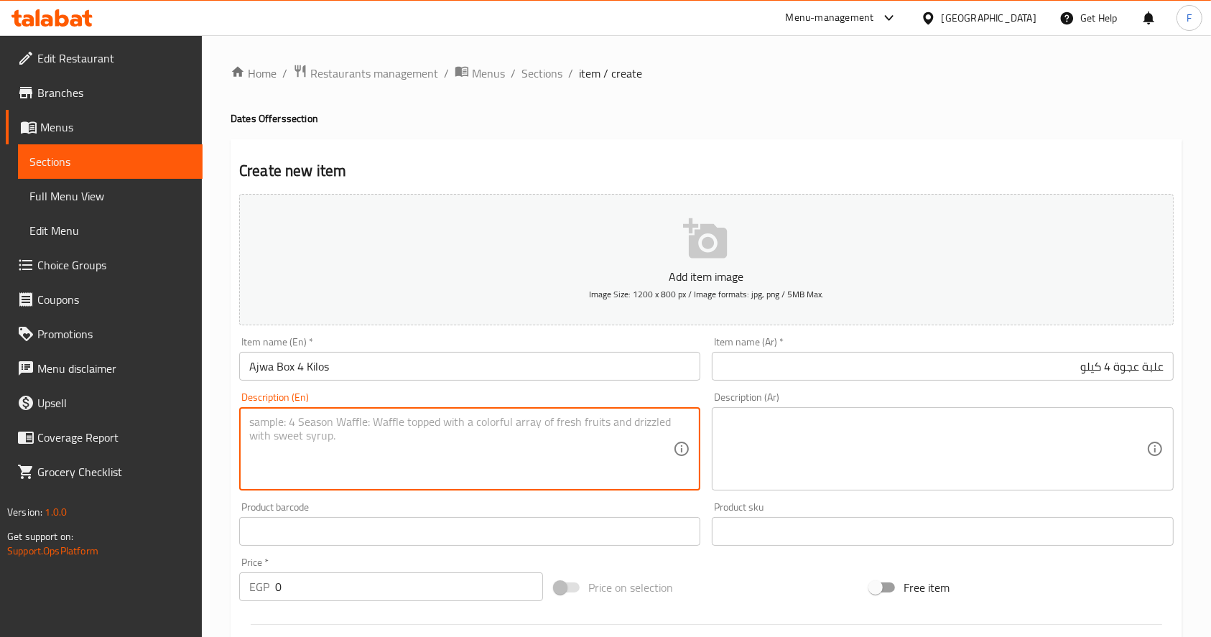
click at [309, 484] on textarea at bounding box center [461, 449] width 424 height 68
type textarea "Special Offer"
click at [818, 428] on textarea at bounding box center [934, 449] width 424 height 68
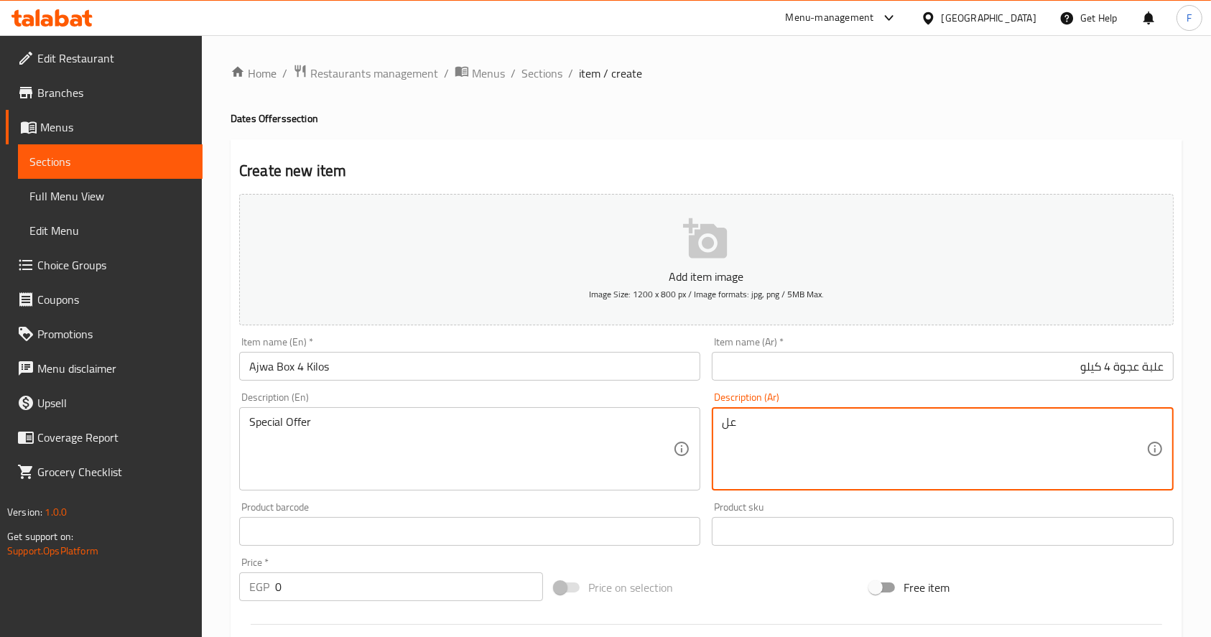
type textarea "ع"
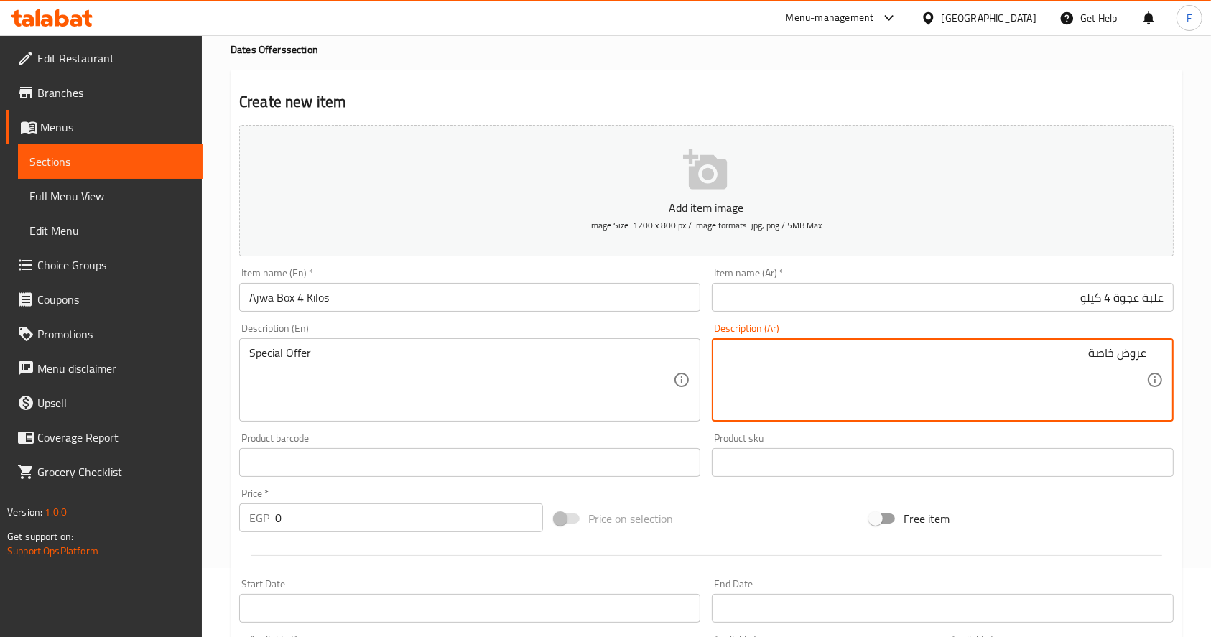
scroll to position [191, 0]
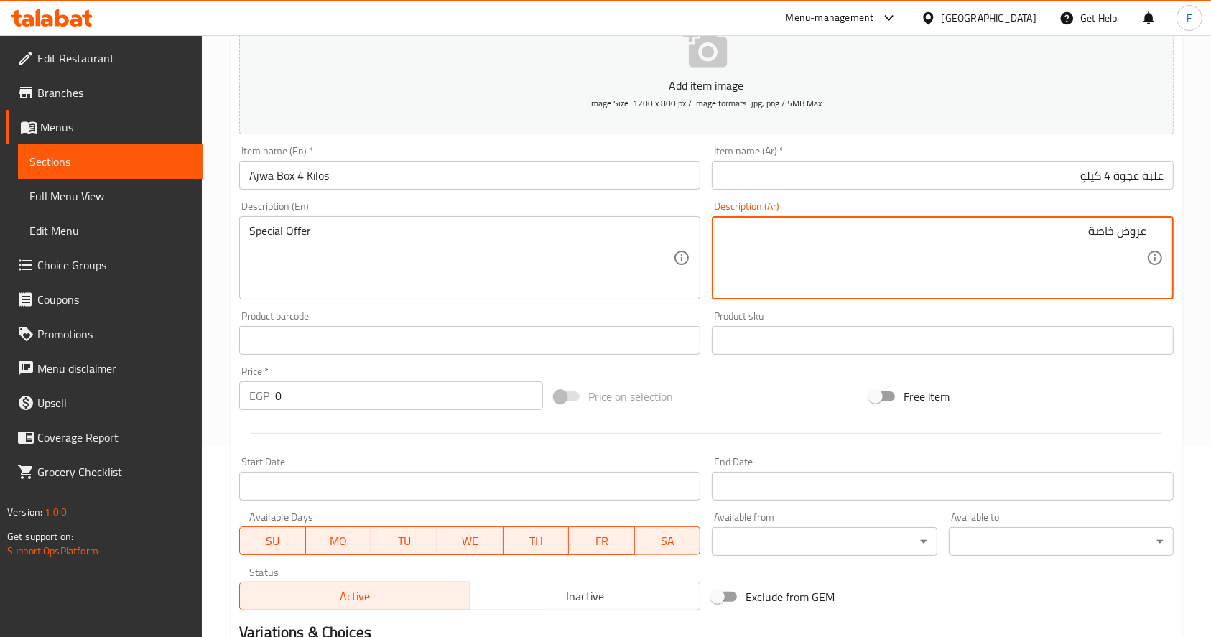
type textarea "عروض خاصة"
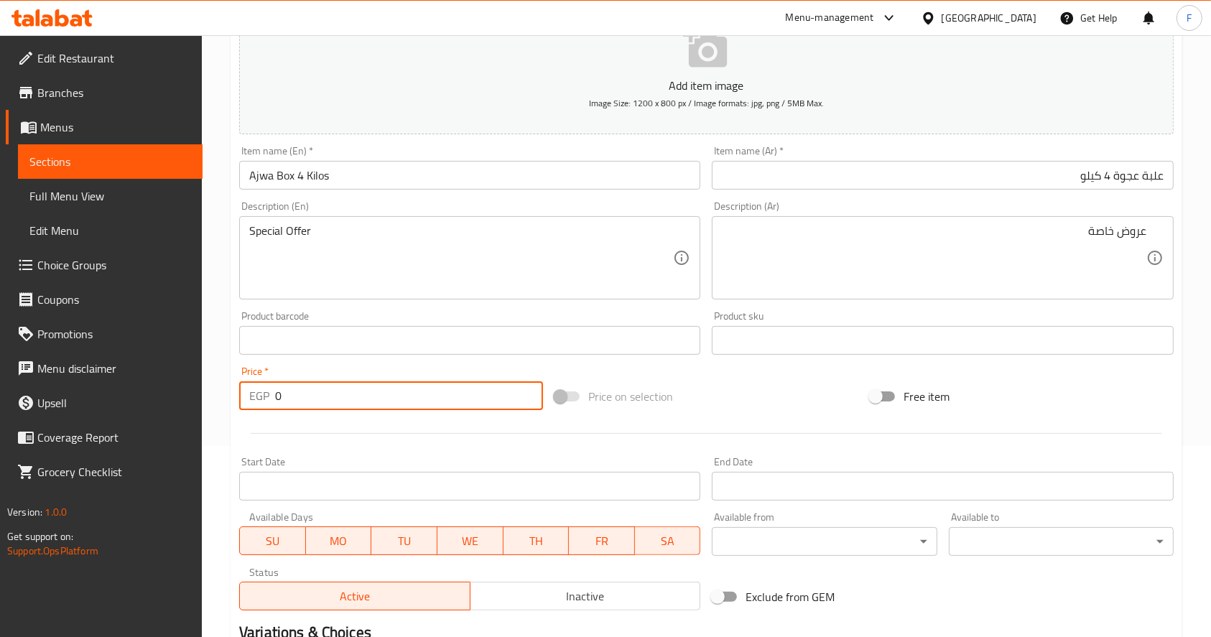
drag, startPoint x: 302, startPoint y: 389, endPoint x: 239, endPoint y: 385, distance: 63.4
click at [239, 385] on div "EGP 0 Price *" at bounding box center [391, 396] width 304 height 29
type input "300"
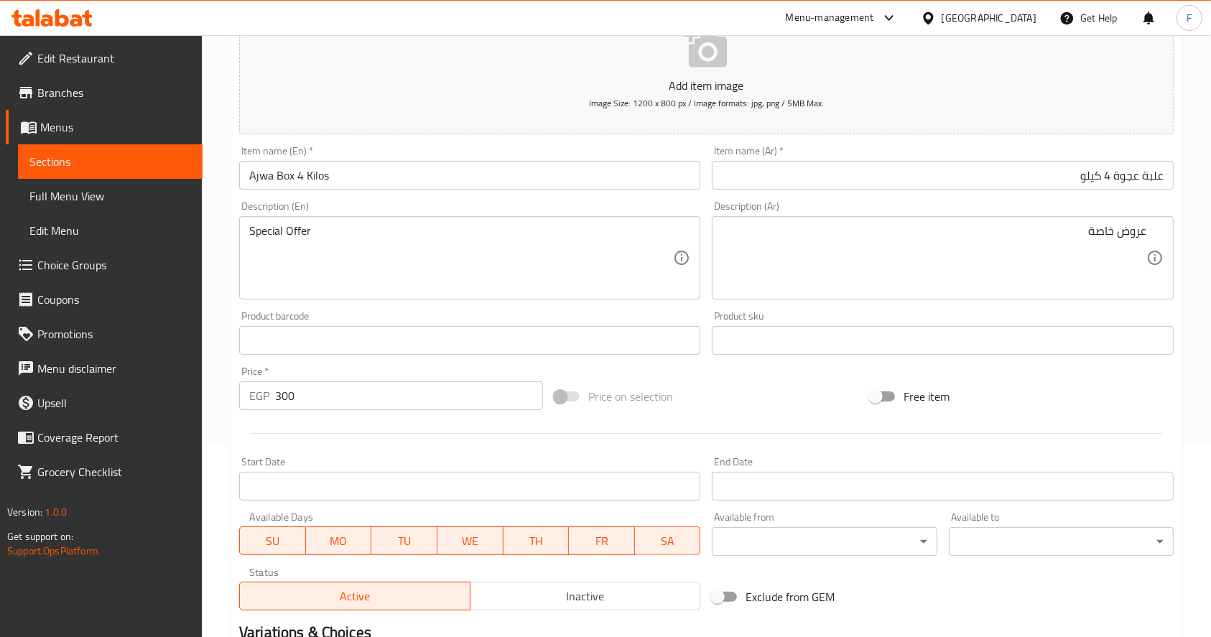
click at [369, 435] on div at bounding box center [707, 433] width 946 height 35
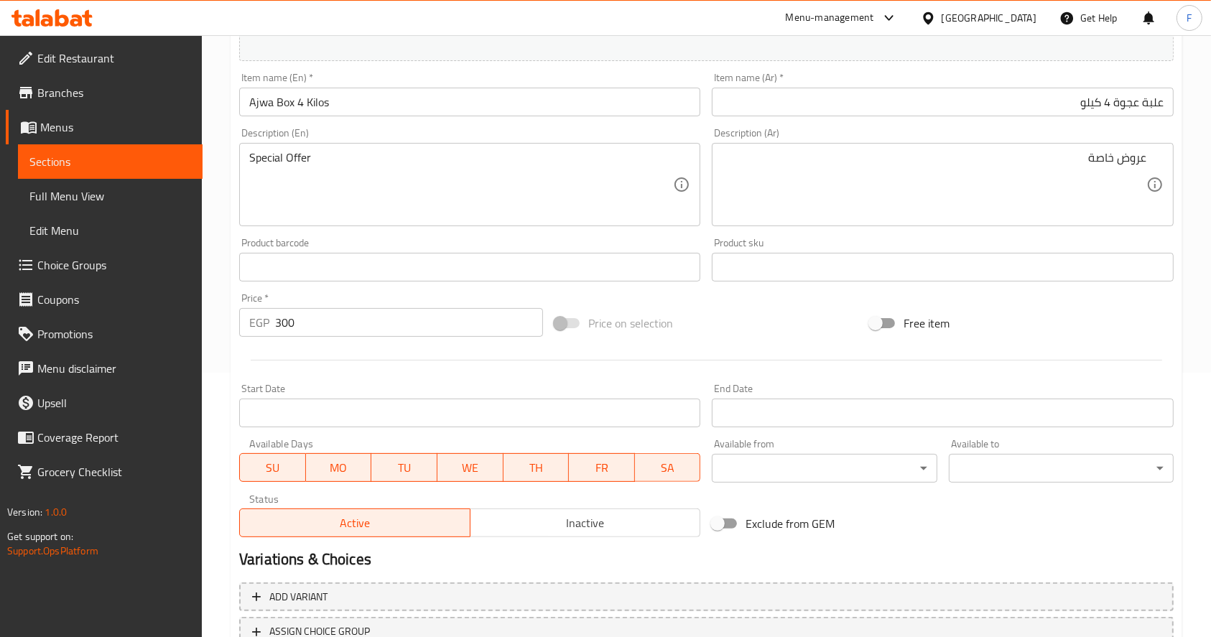
scroll to position [378, 0]
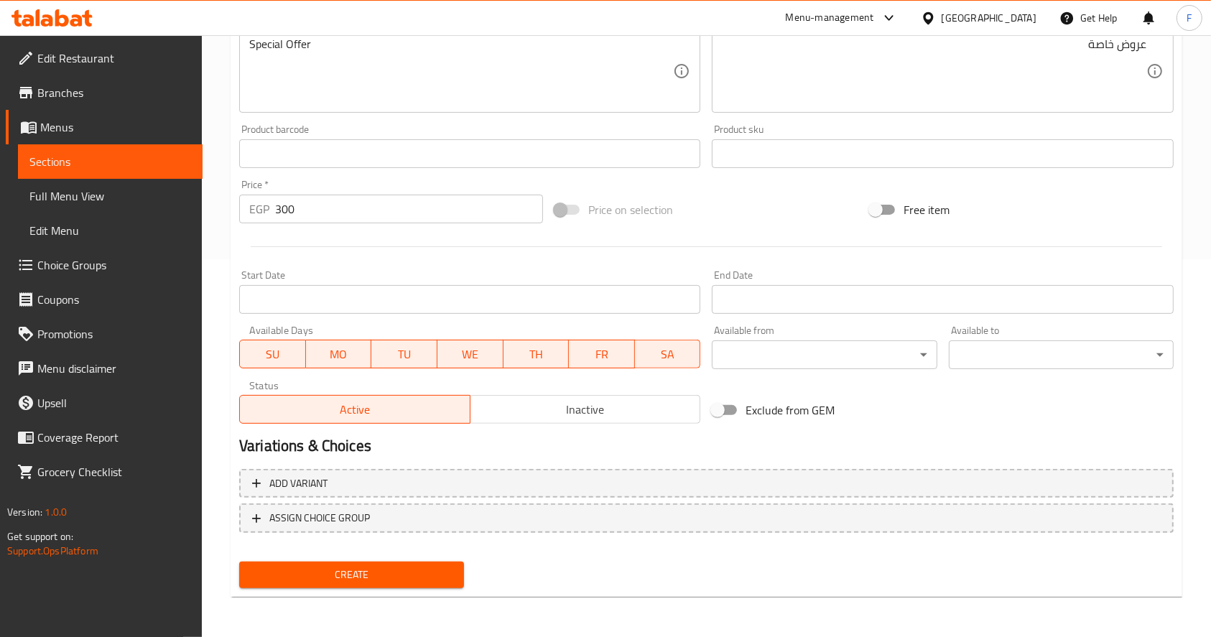
click at [332, 577] on span "Create" at bounding box center [352, 575] width 202 height 18
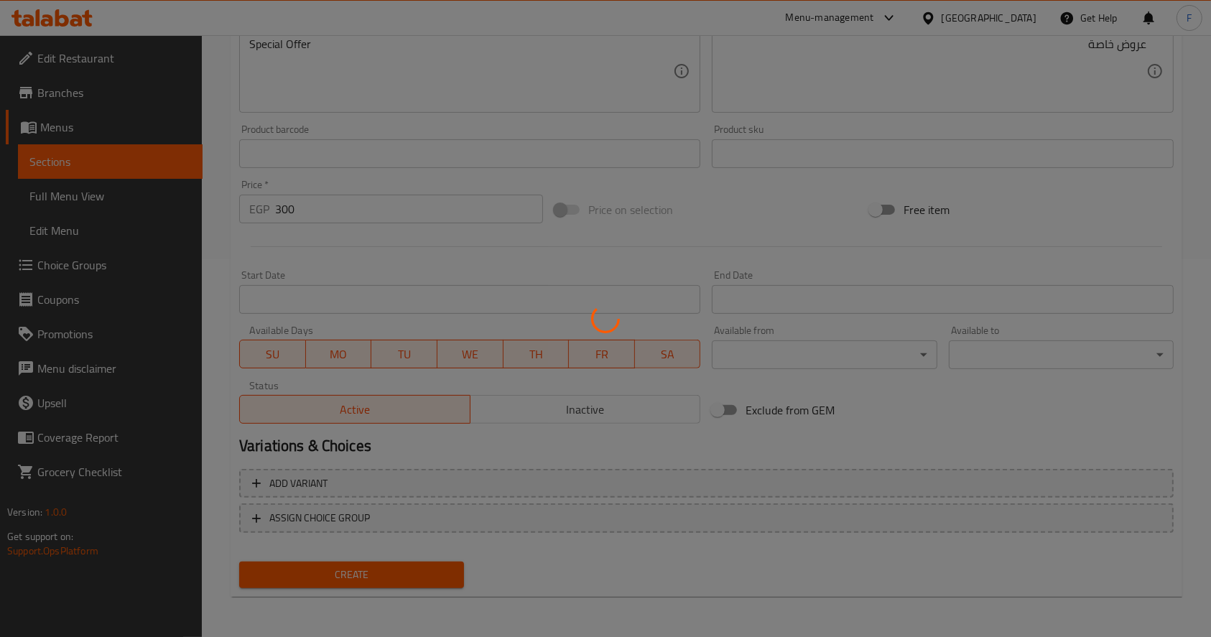
type input "0"
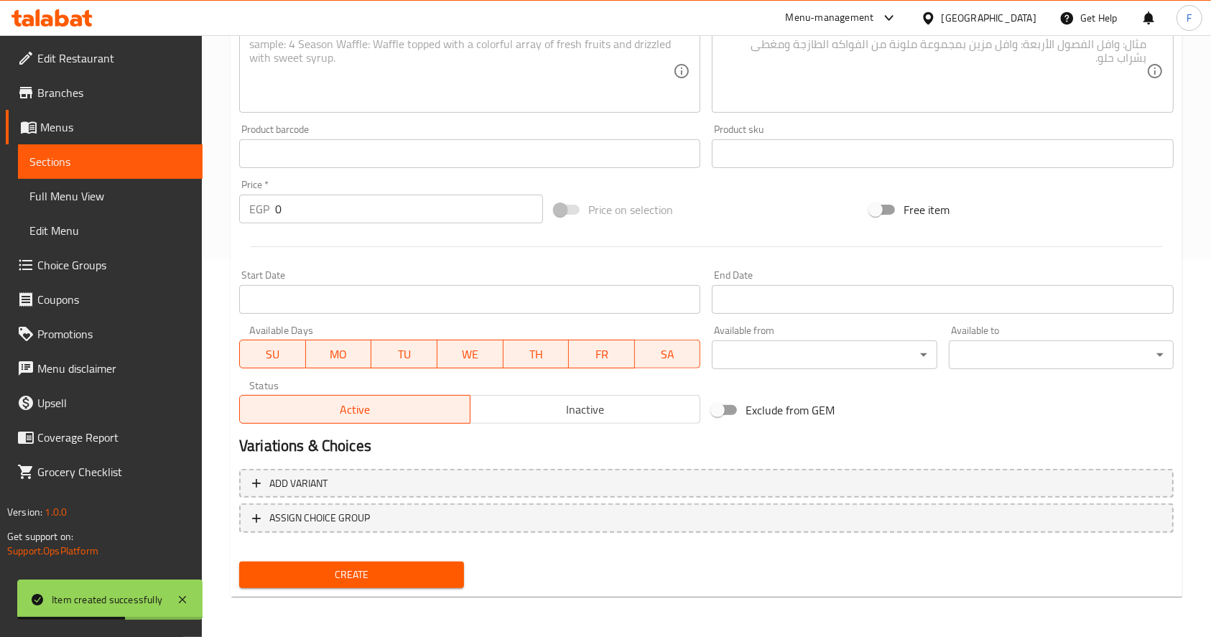
click at [76, 172] on link "Sections" at bounding box center [110, 161] width 185 height 34
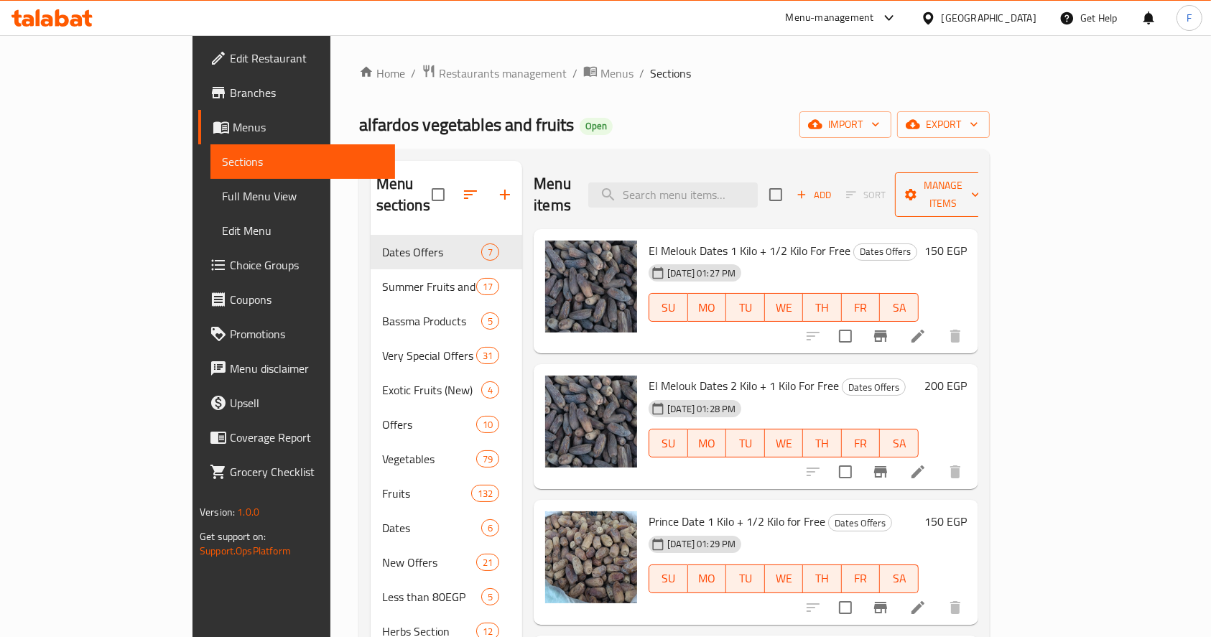
click at [980, 186] on span "Manage items" at bounding box center [943, 195] width 73 height 36
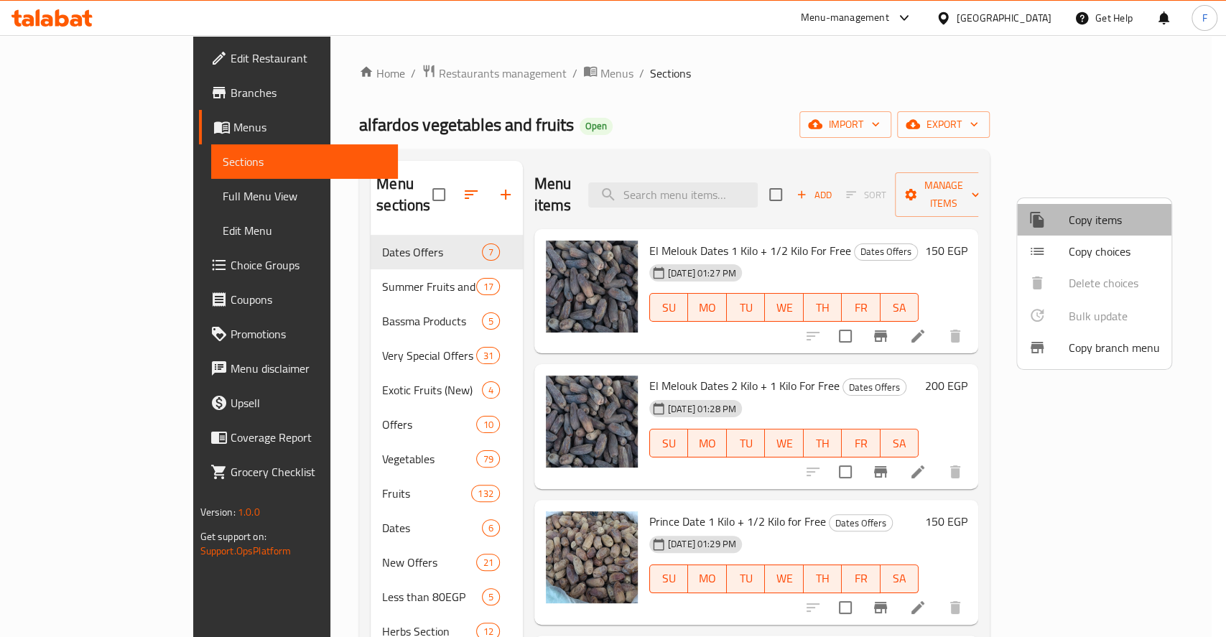
click at [1081, 226] on span "Copy items" at bounding box center [1114, 219] width 91 height 17
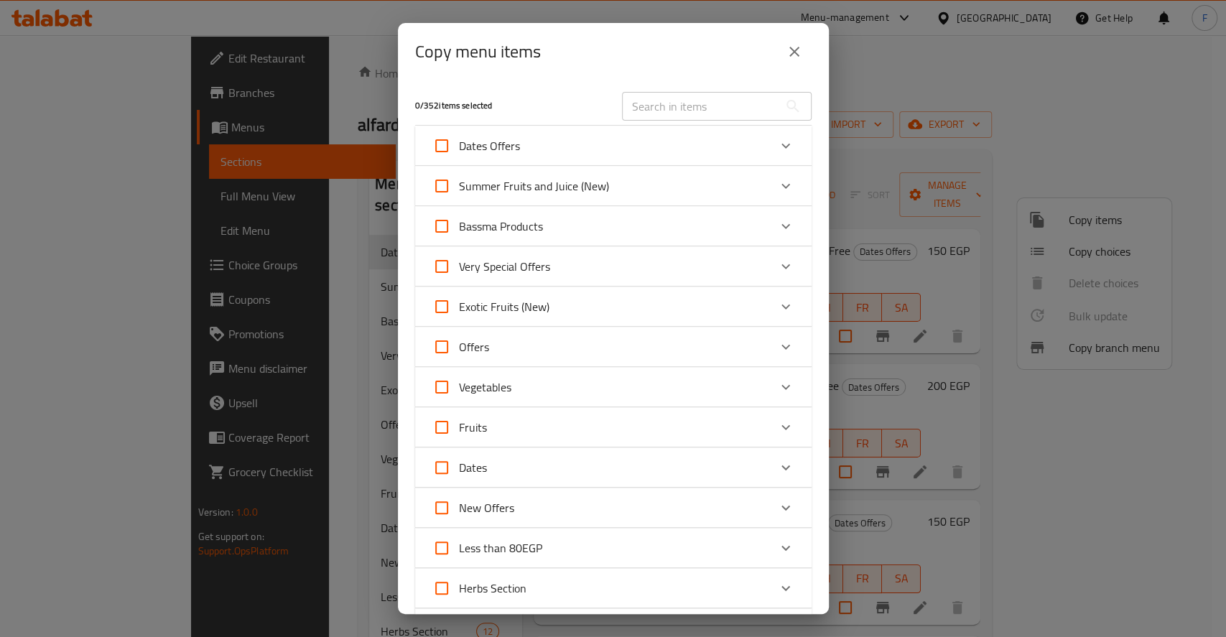
click at [557, 151] on div "Dates Offers" at bounding box center [601, 146] width 336 height 34
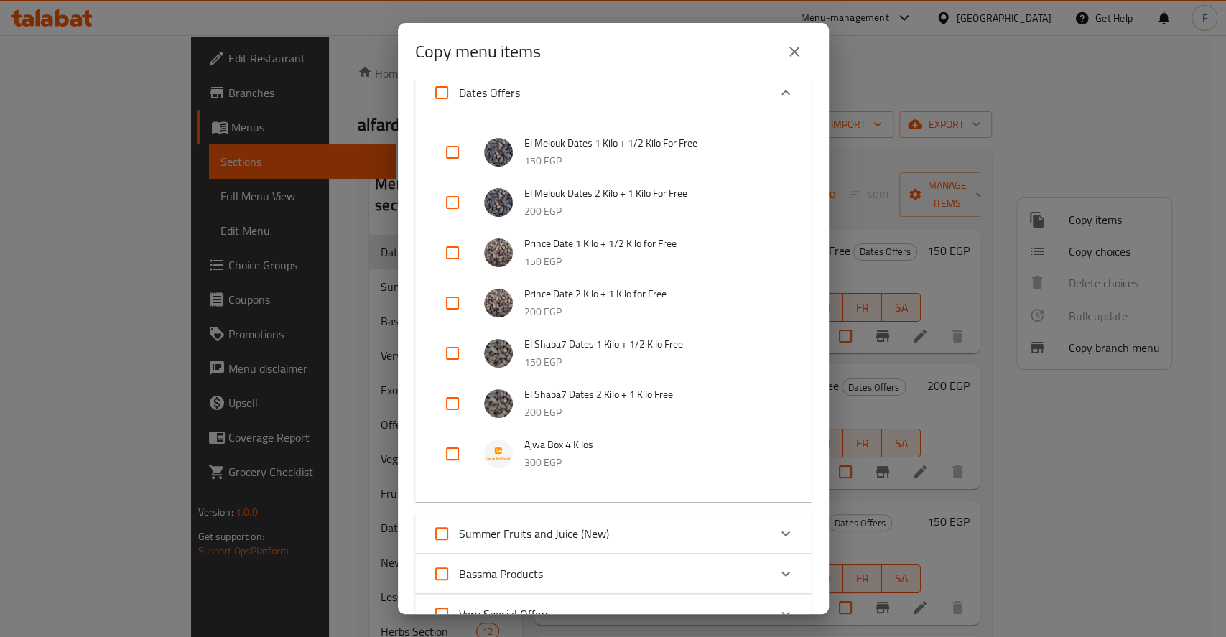
scroll to position [96, 0]
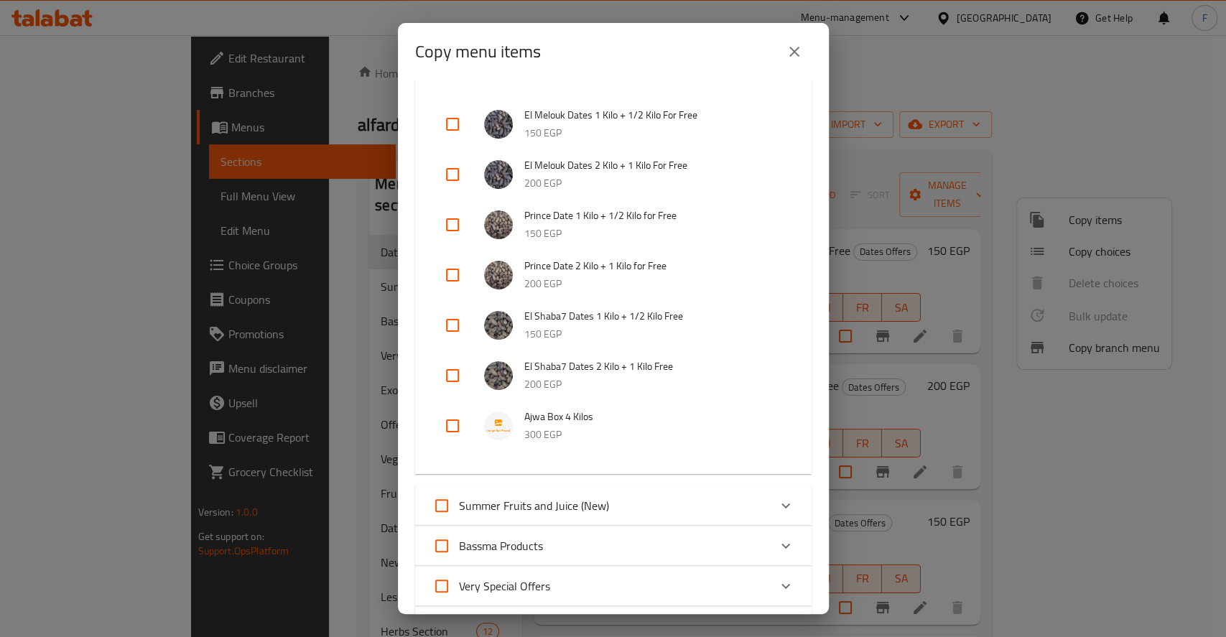
click at [448, 428] on input "checkbox" at bounding box center [452, 426] width 34 height 34
checkbox input "true"
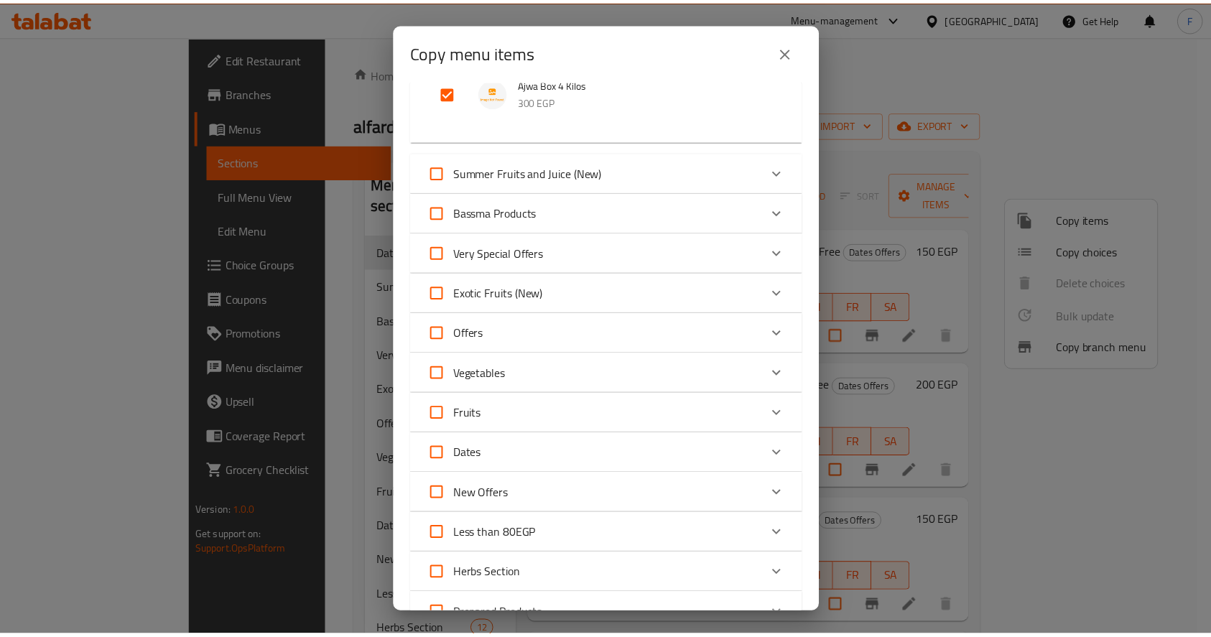
scroll to position [656, 0]
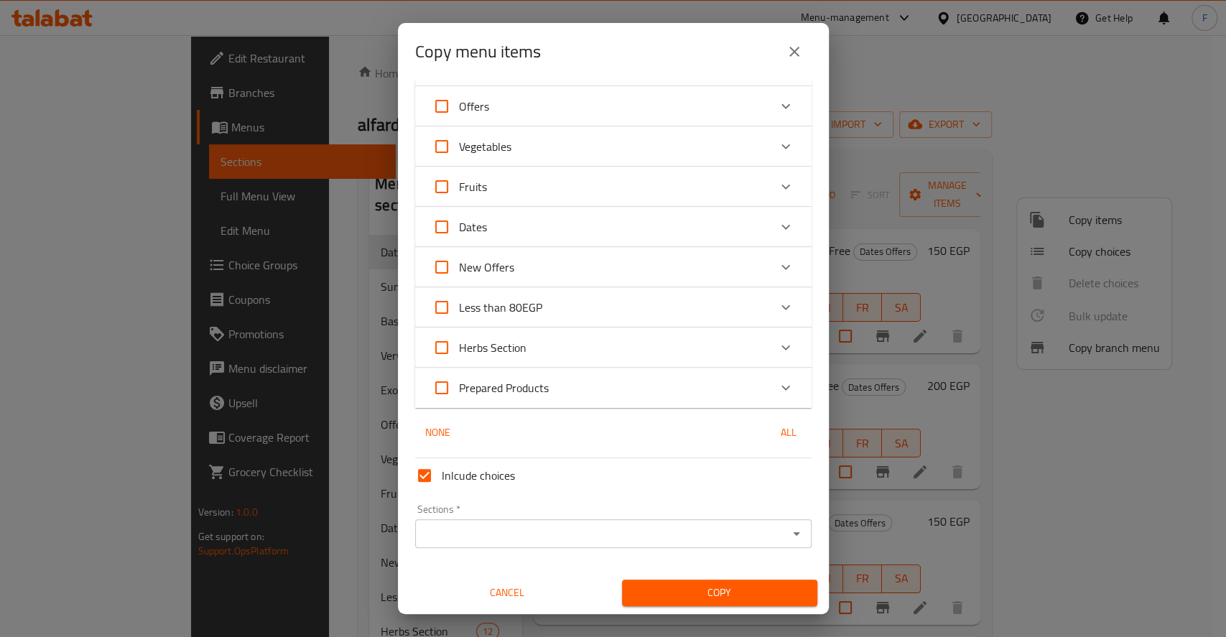
click at [599, 527] on input "Sections   *" at bounding box center [602, 534] width 364 height 20
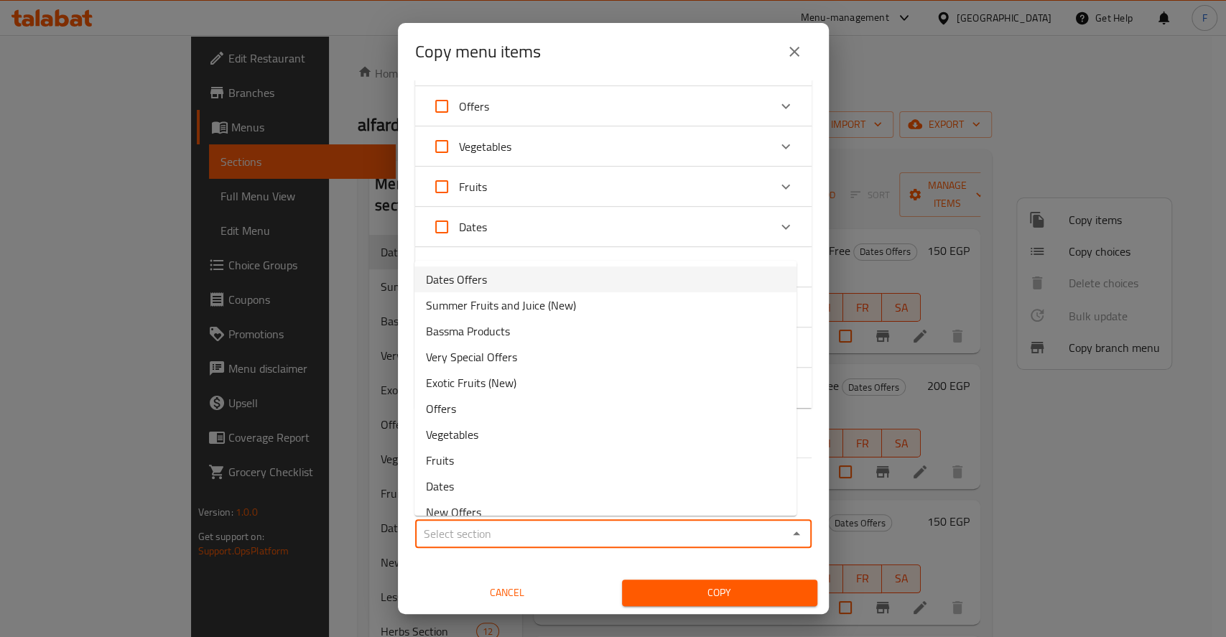
click at [471, 279] on span "Dates Offers" at bounding box center [456, 279] width 61 height 17
type input "Dates Offers"
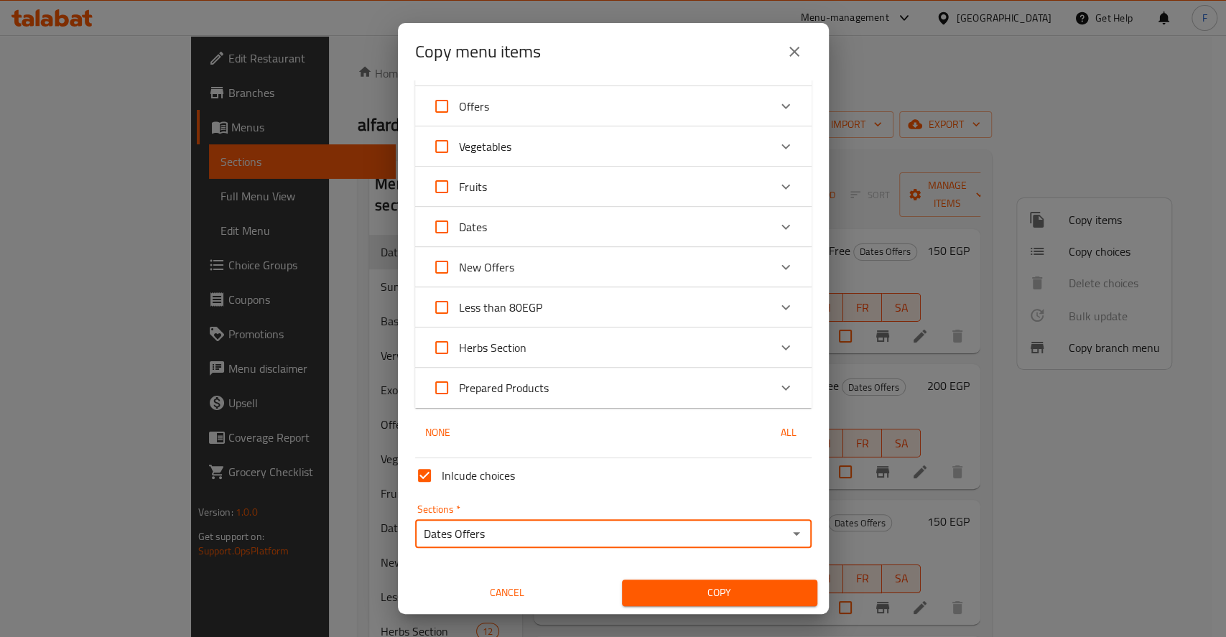
click at [690, 596] on span "Copy" at bounding box center [720, 593] width 172 height 18
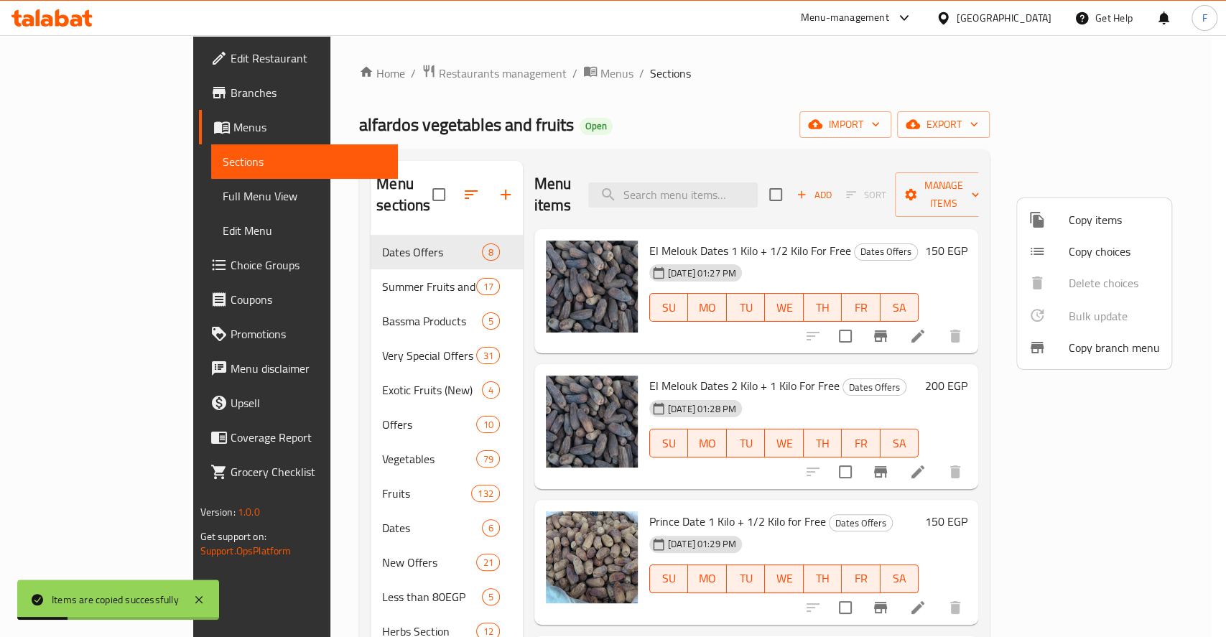
click at [1202, 399] on div at bounding box center [613, 318] width 1226 height 637
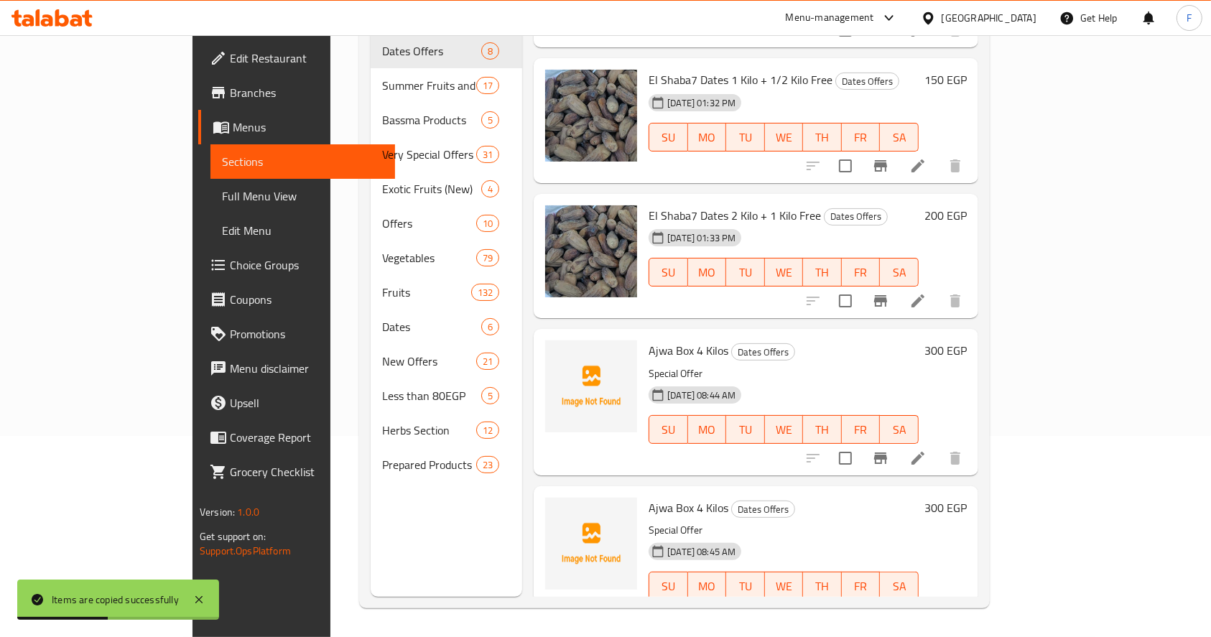
scroll to position [525, 0]
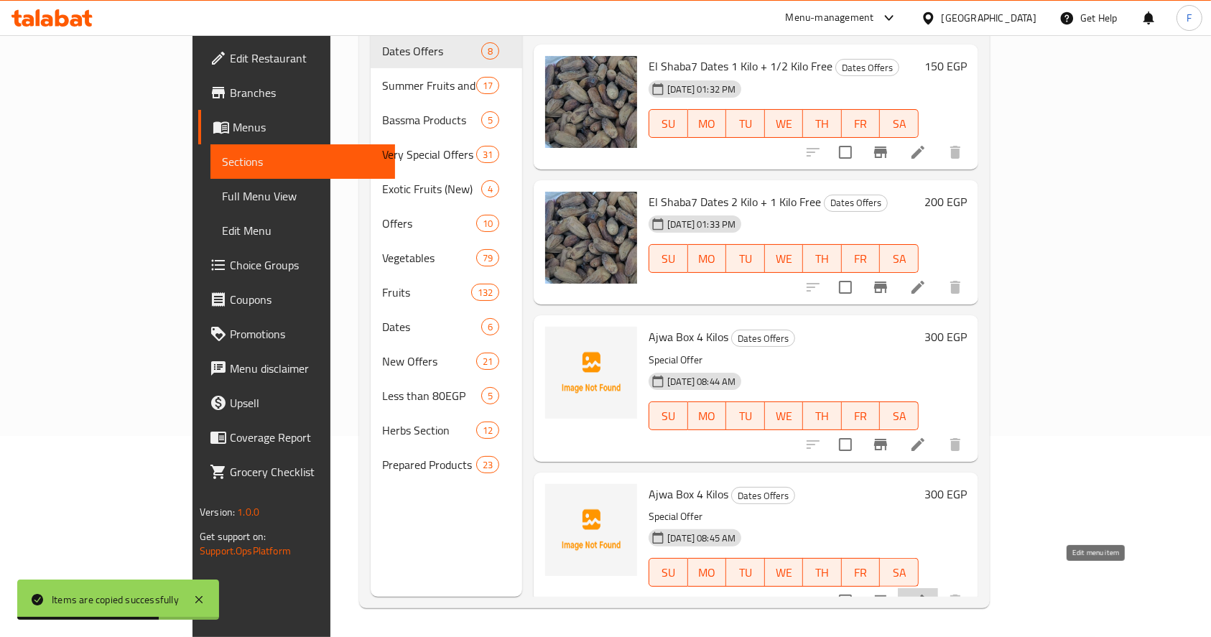
click at [927, 593] on icon at bounding box center [918, 601] width 17 height 17
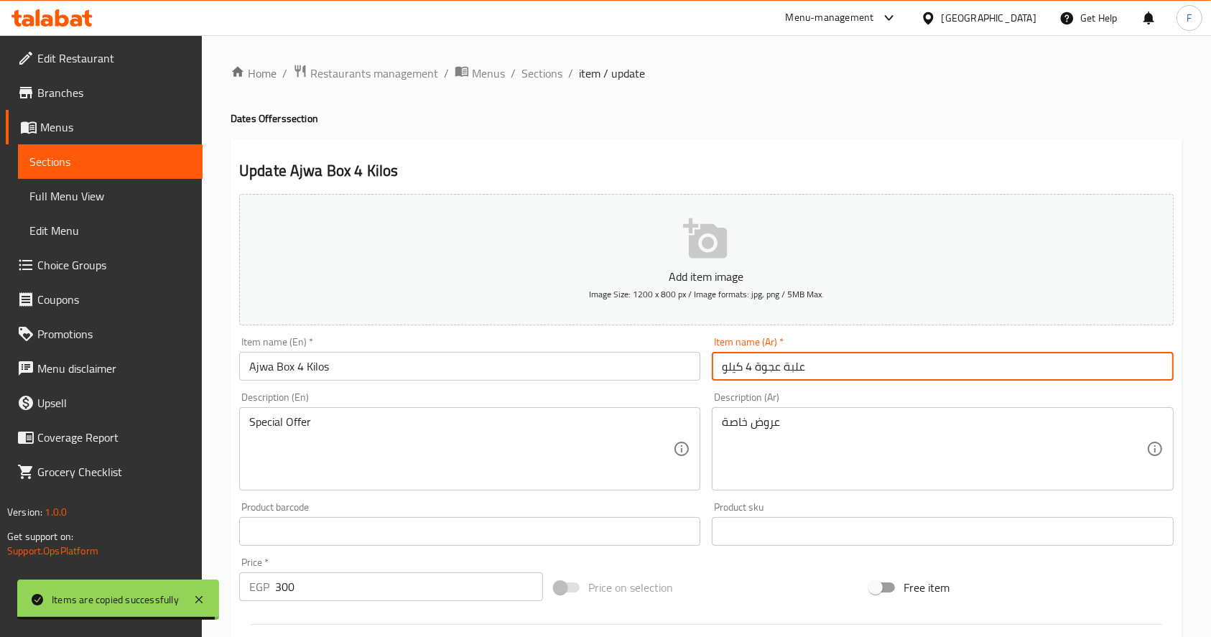
click at [746, 369] on input "علبة عجوة 4 كيلو" at bounding box center [942, 366] width 461 height 29
type input "علبة عجوة 8 كيلو"
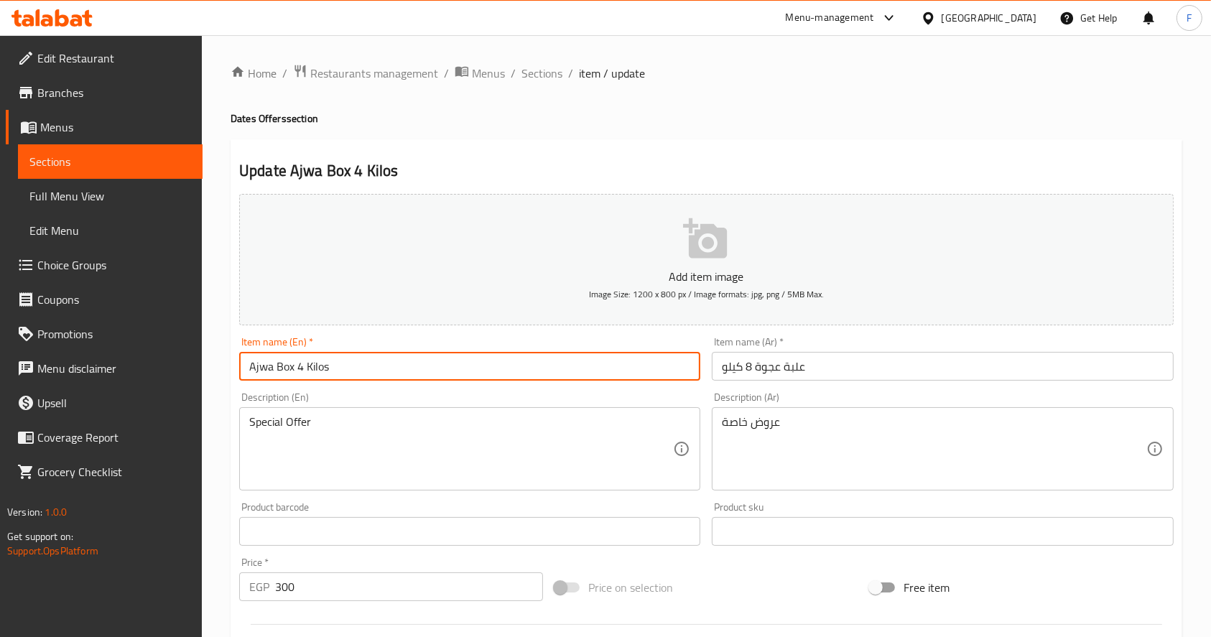
drag, startPoint x: 303, startPoint y: 368, endPoint x: 296, endPoint y: 366, distance: 7.5
click at [296, 366] on input "Ajwa Box 4 Kilos" at bounding box center [469, 366] width 461 height 29
type input "Ajwa Box 8 Kilos"
click at [407, 394] on div "Description (En) Special Offer Description (En)" at bounding box center [469, 441] width 461 height 98
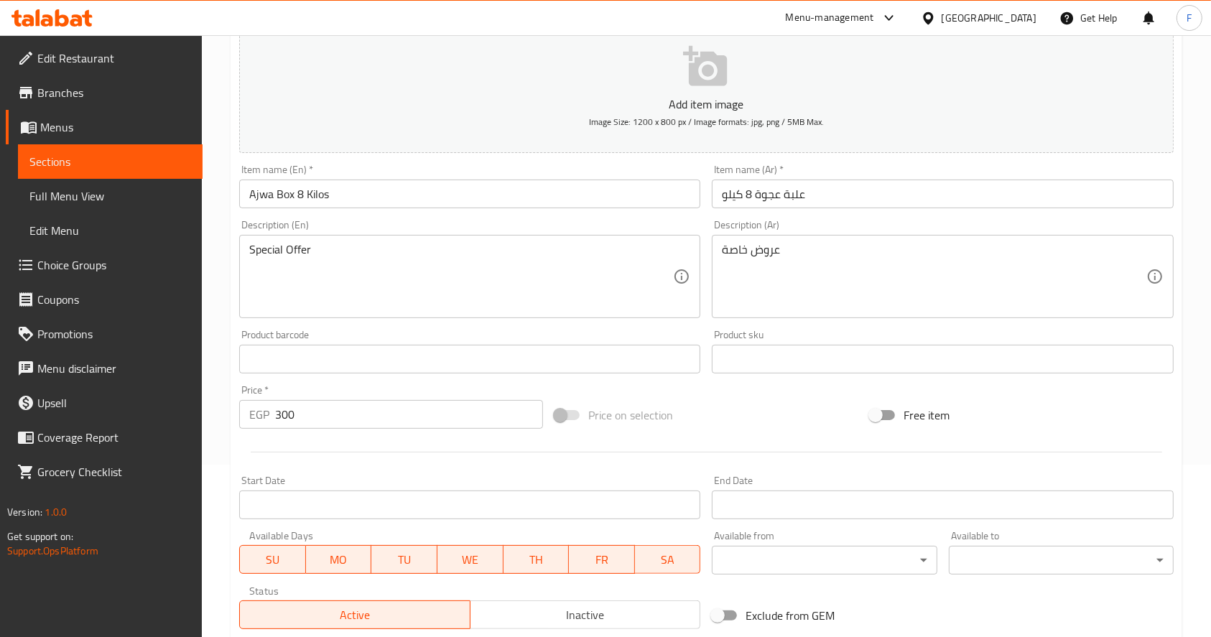
scroll to position [191, 0]
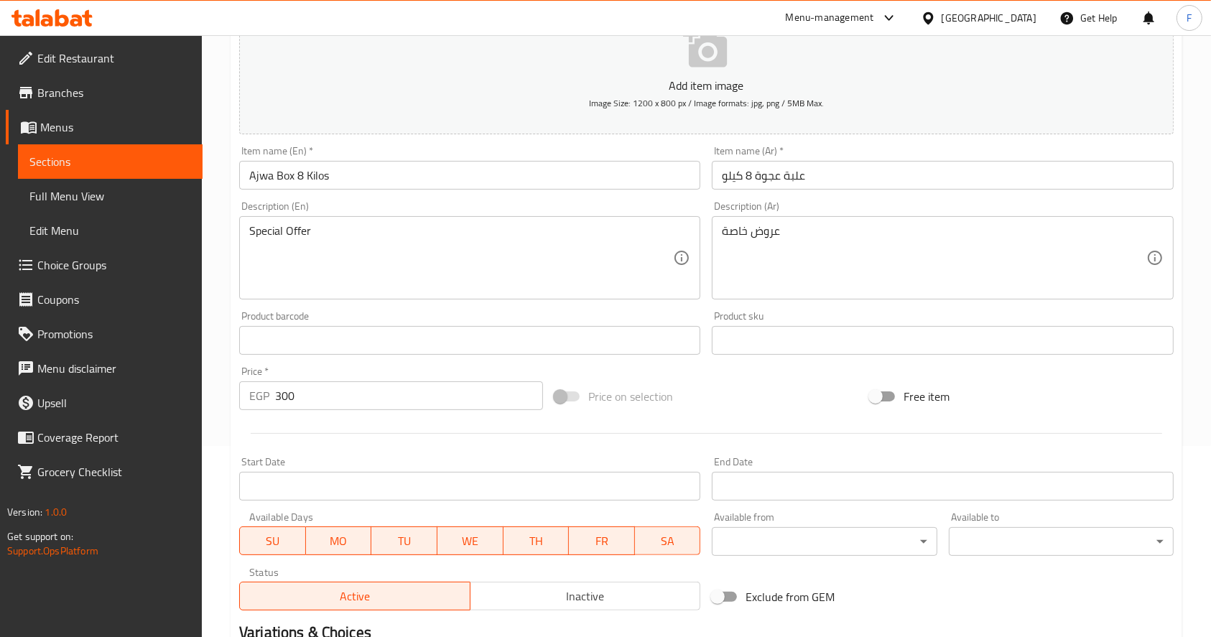
drag, startPoint x: 349, startPoint y: 392, endPoint x: 175, endPoint y: 398, distance: 174.7
click at [184, 398] on div "Edit Restaurant Branches Menus Sections Full Menu View Edit Menu Choice Groups …" at bounding box center [605, 334] width 1211 height 980
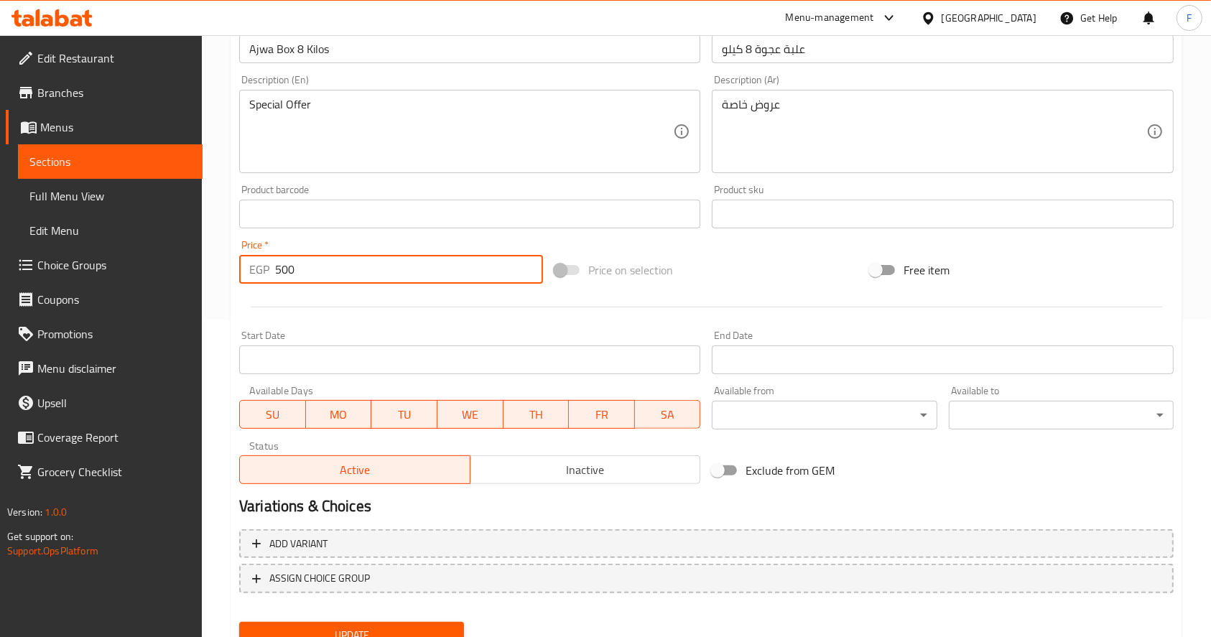
scroll to position [378, 0]
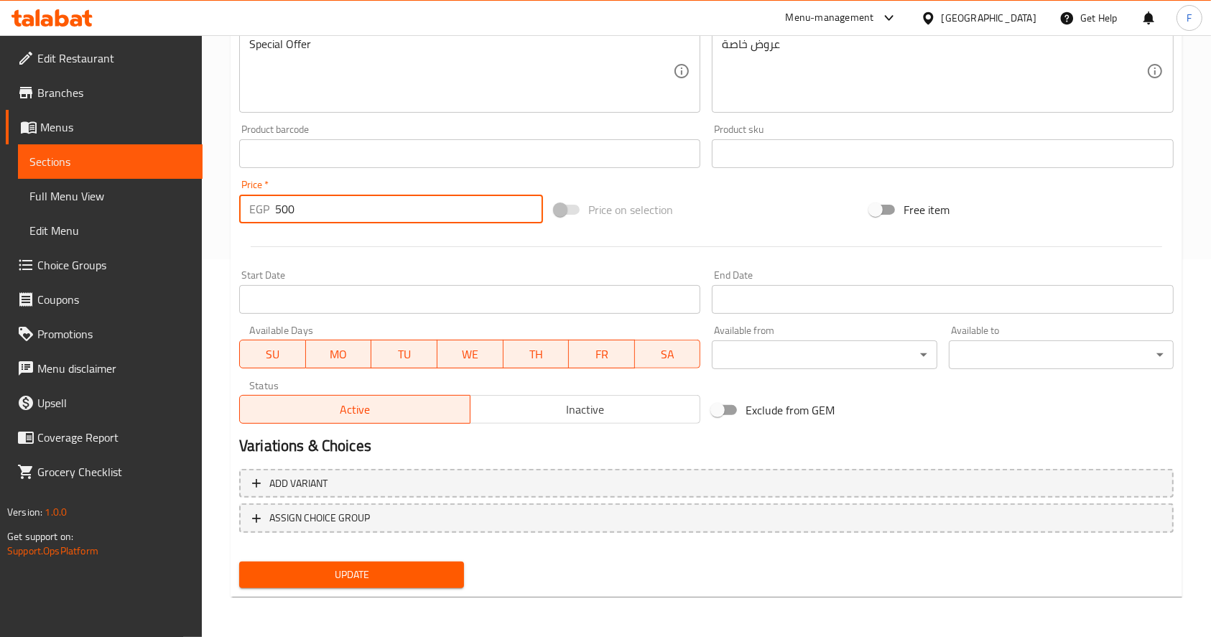
type input "500"
click at [349, 578] on span "Update" at bounding box center [352, 575] width 202 height 18
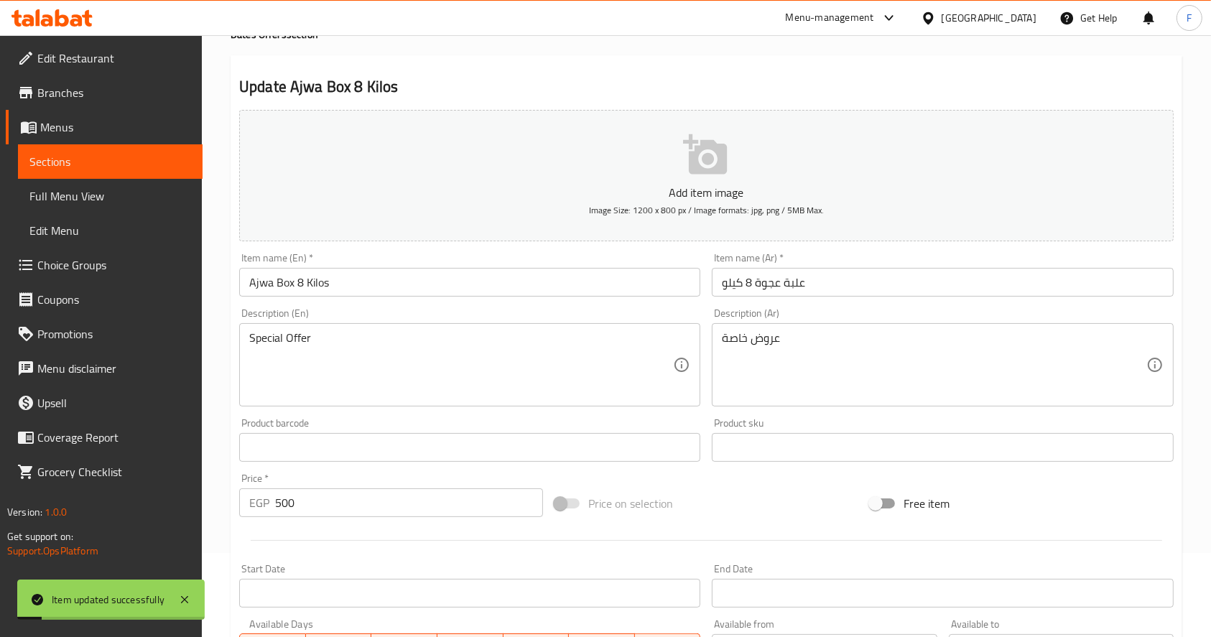
scroll to position [0, 0]
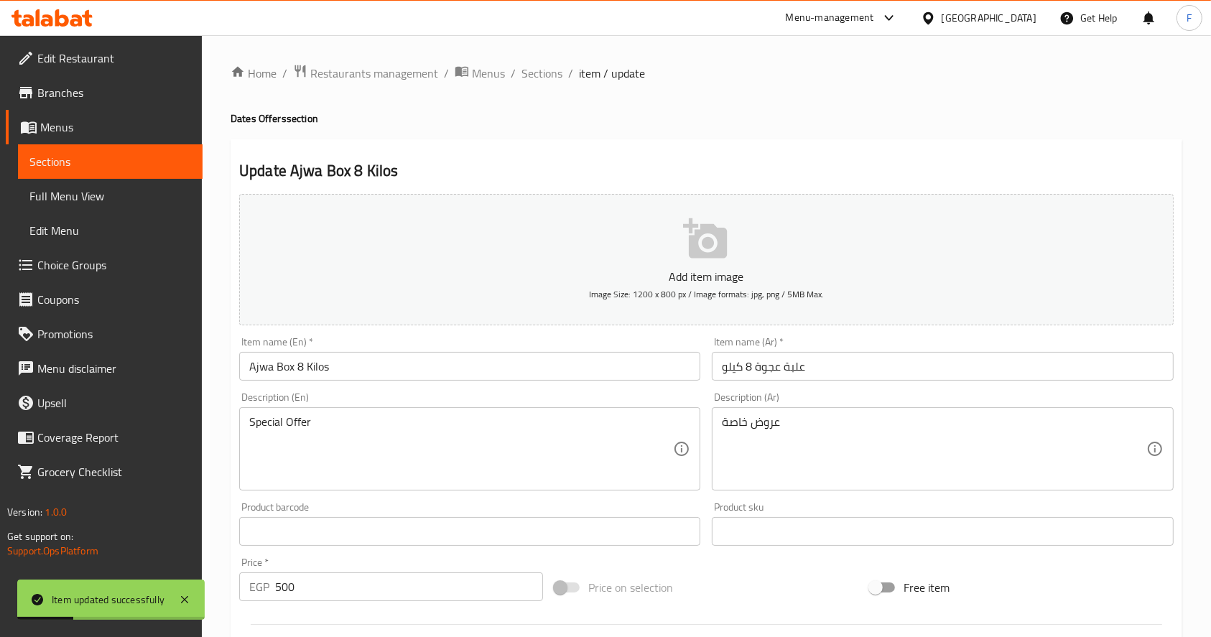
click at [86, 147] on link "Sections" at bounding box center [110, 161] width 185 height 34
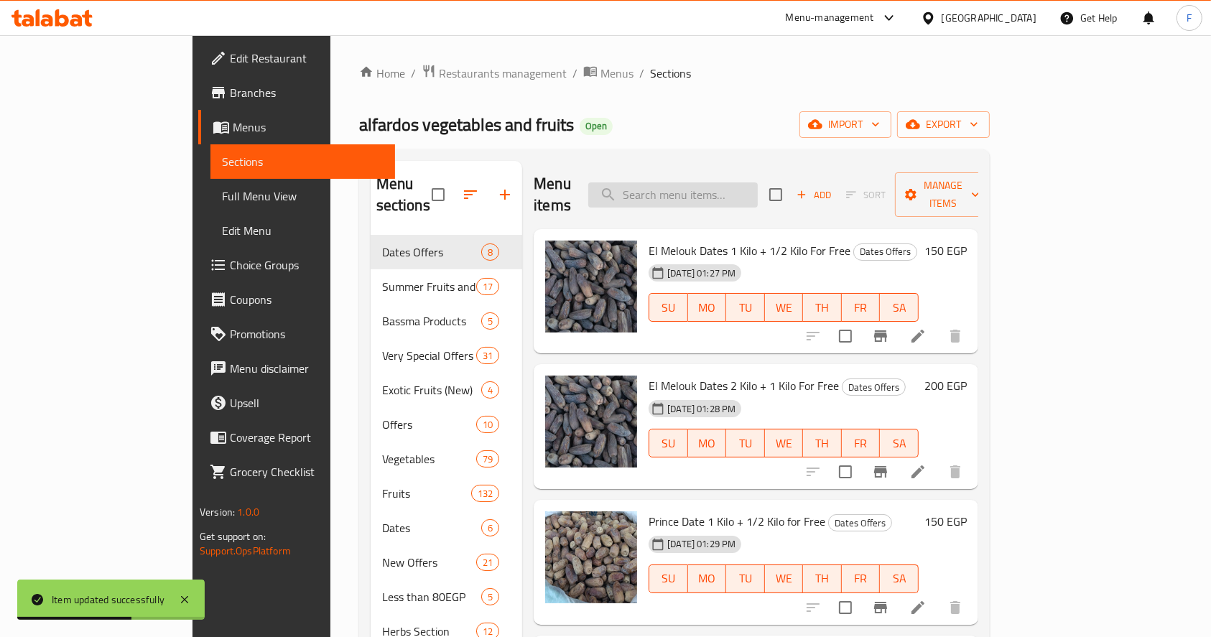
click at [717, 182] on input "search" at bounding box center [673, 194] width 170 height 25
type input "ش"
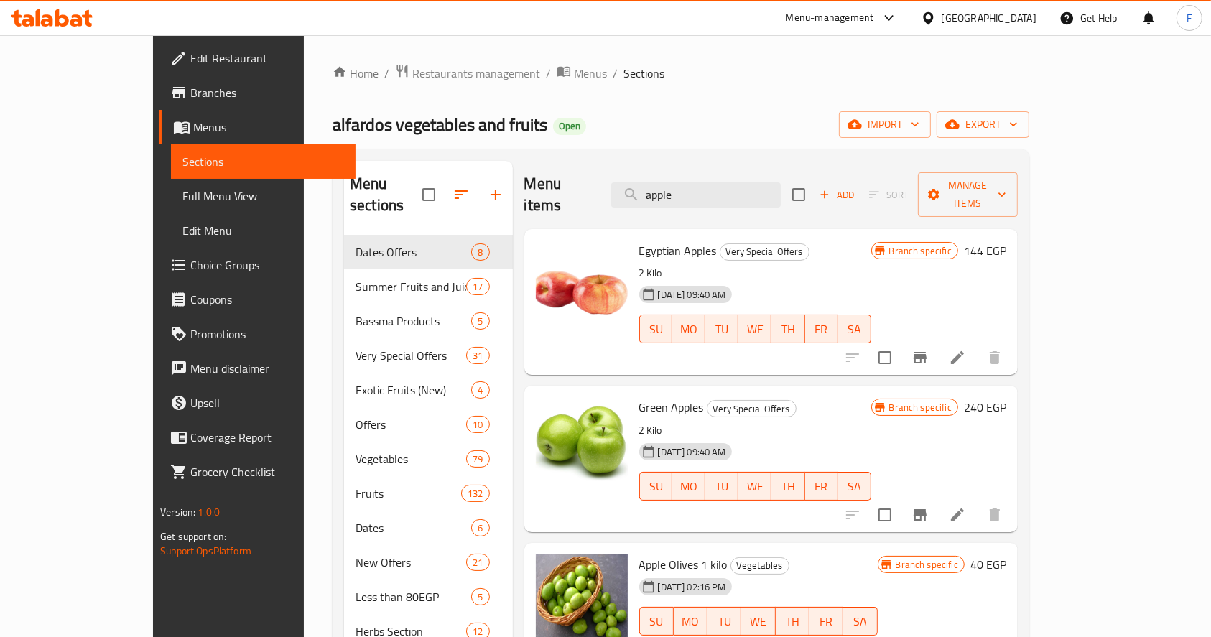
type input "apple"
click at [530, 336] on div at bounding box center [581, 302] width 103 height 134
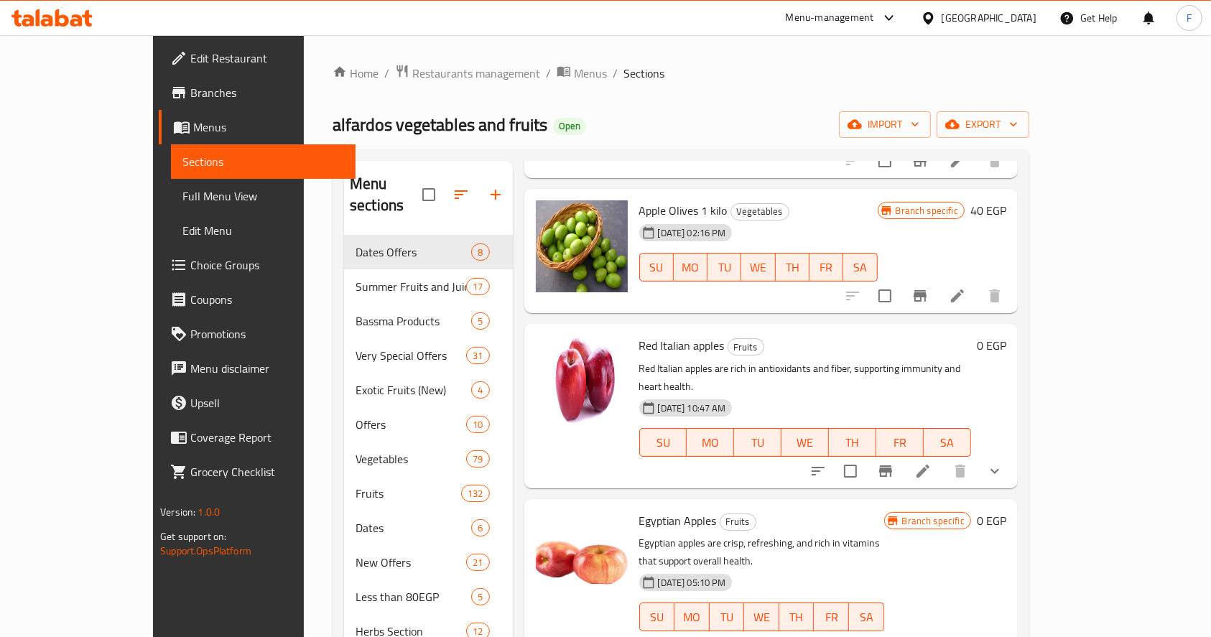
scroll to position [383, 0]
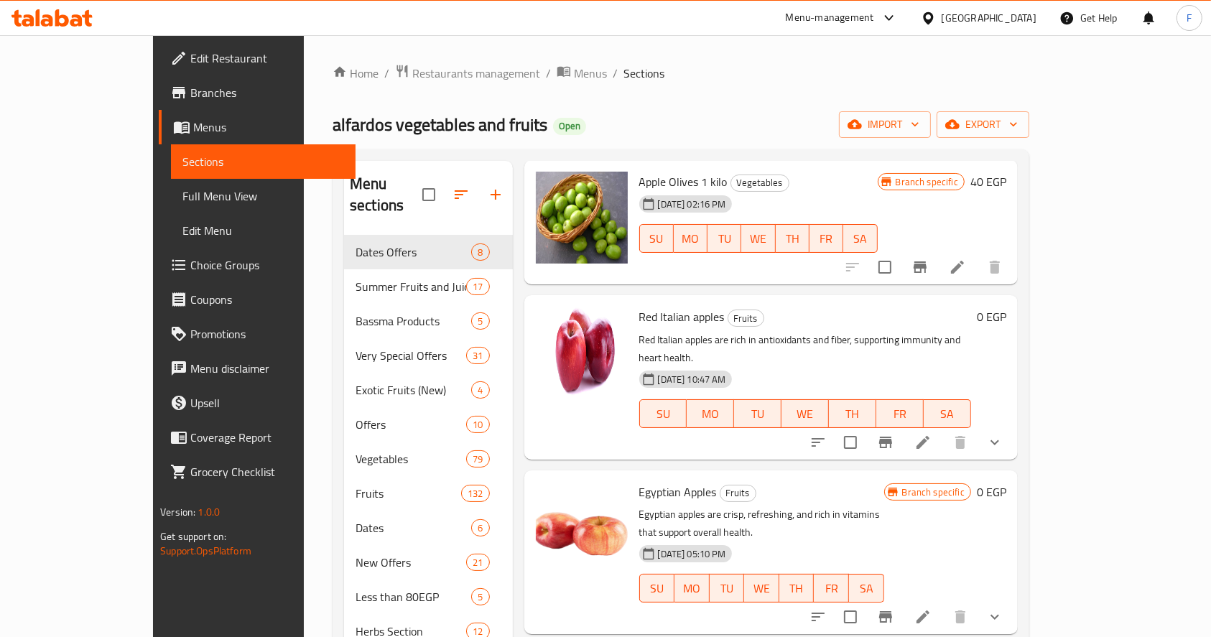
click at [1004, 434] on icon "show more" at bounding box center [995, 442] width 17 height 17
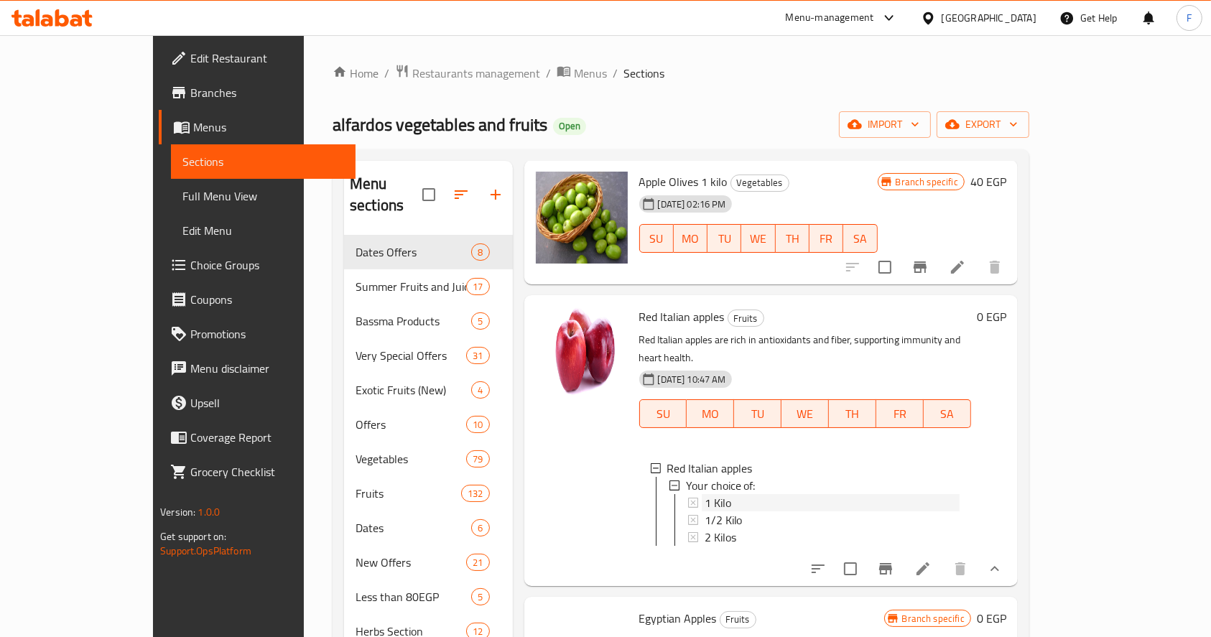
click at [705, 494] on div "1 Kilo" at bounding box center [832, 502] width 255 height 17
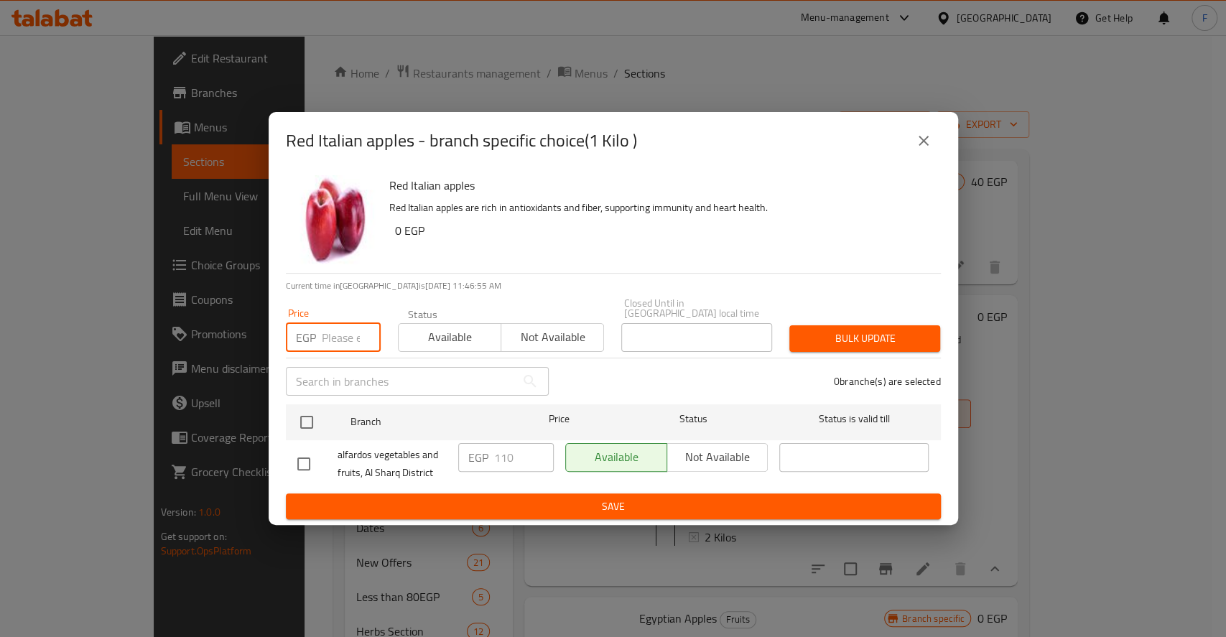
click at [343, 333] on input "number" at bounding box center [351, 337] width 59 height 29
click at [925, 149] on icon "close" at bounding box center [923, 140] width 17 height 17
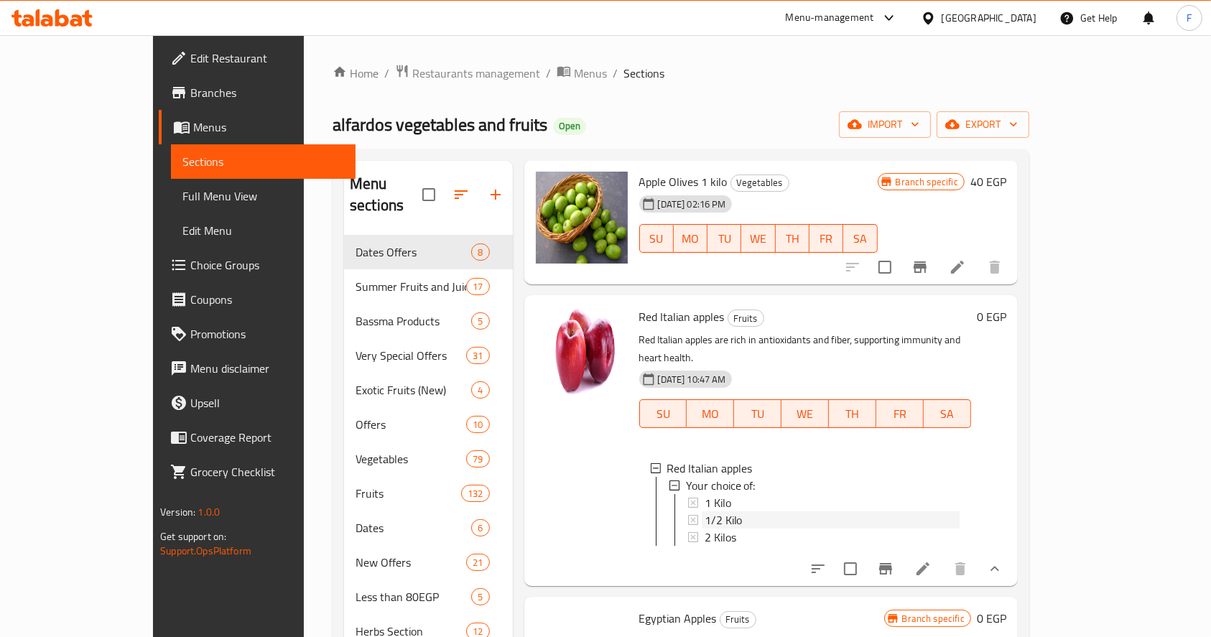
click at [705, 512] on div "1/2 Kilo" at bounding box center [832, 520] width 255 height 17
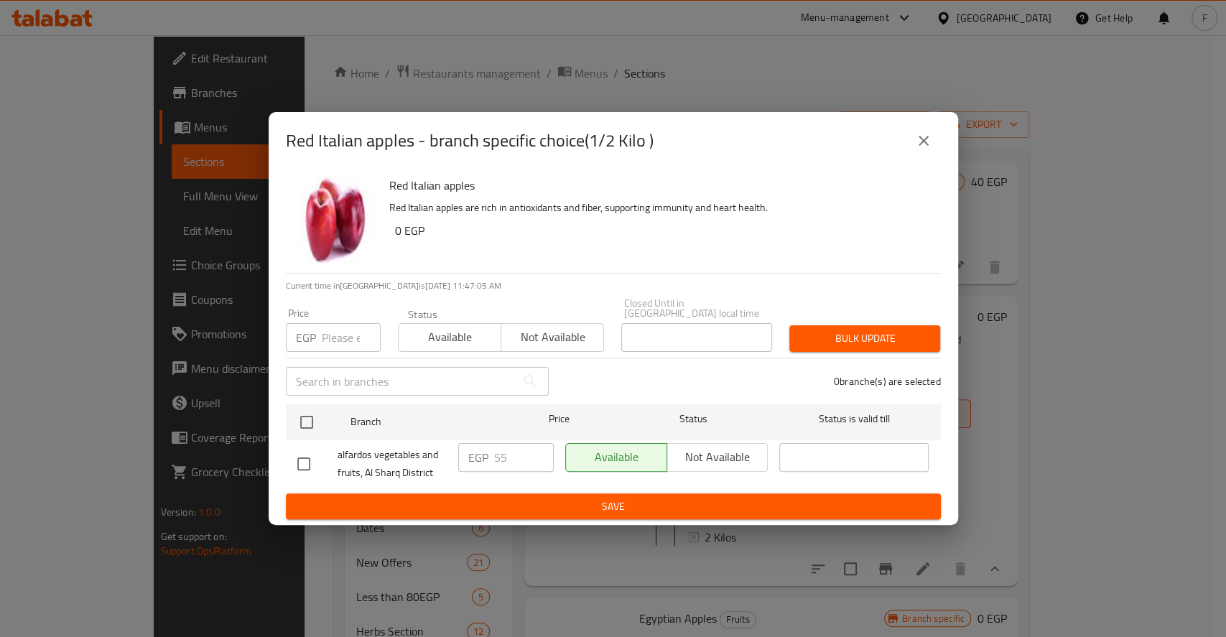
click at [923, 144] on icon "close" at bounding box center [923, 140] width 17 height 17
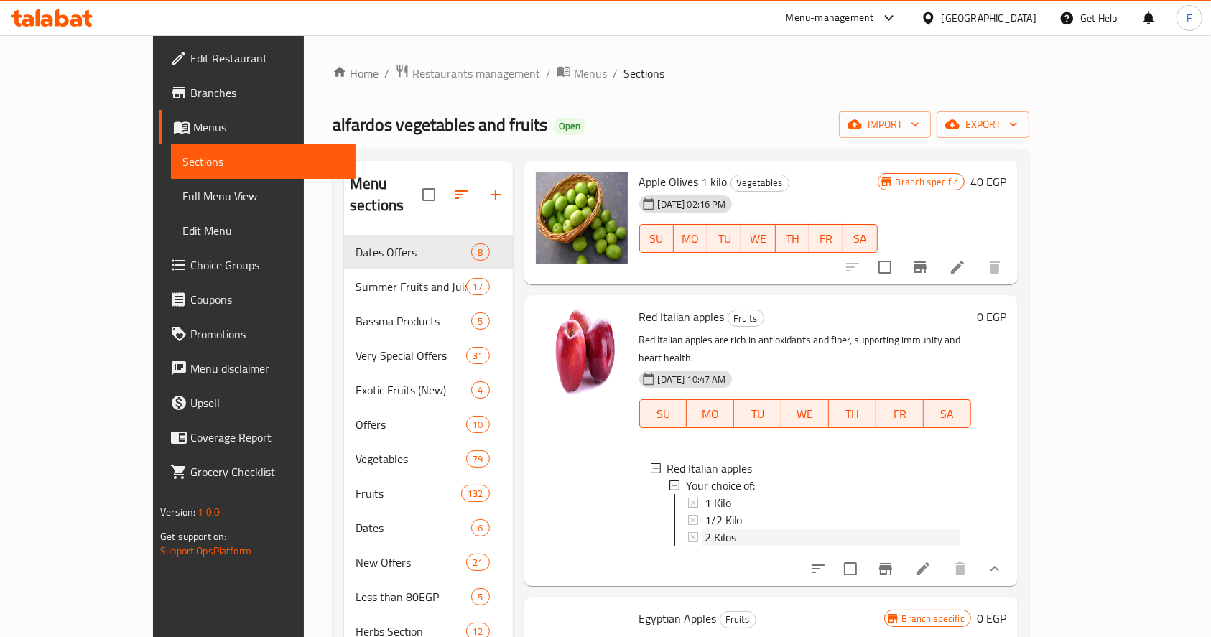
click at [705, 529] on span "2 Kilos" at bounding box center [721, 537] width 32 height 17
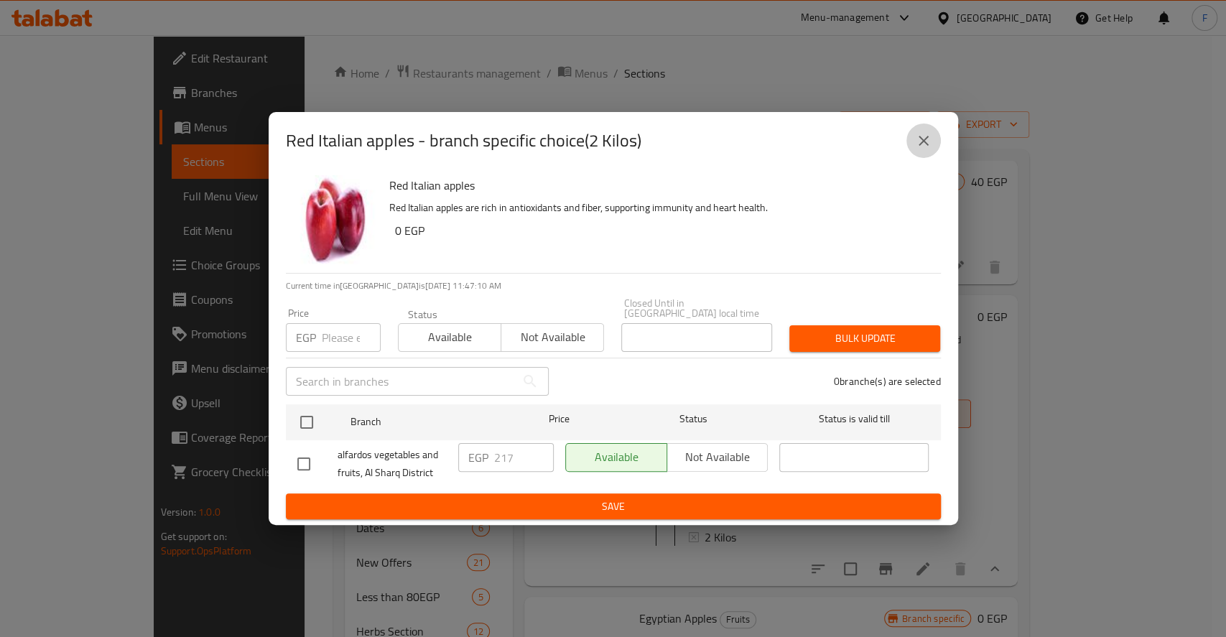
click at [931, 138] on icon "close" at bounding box center [923, 140] width 17 height 17
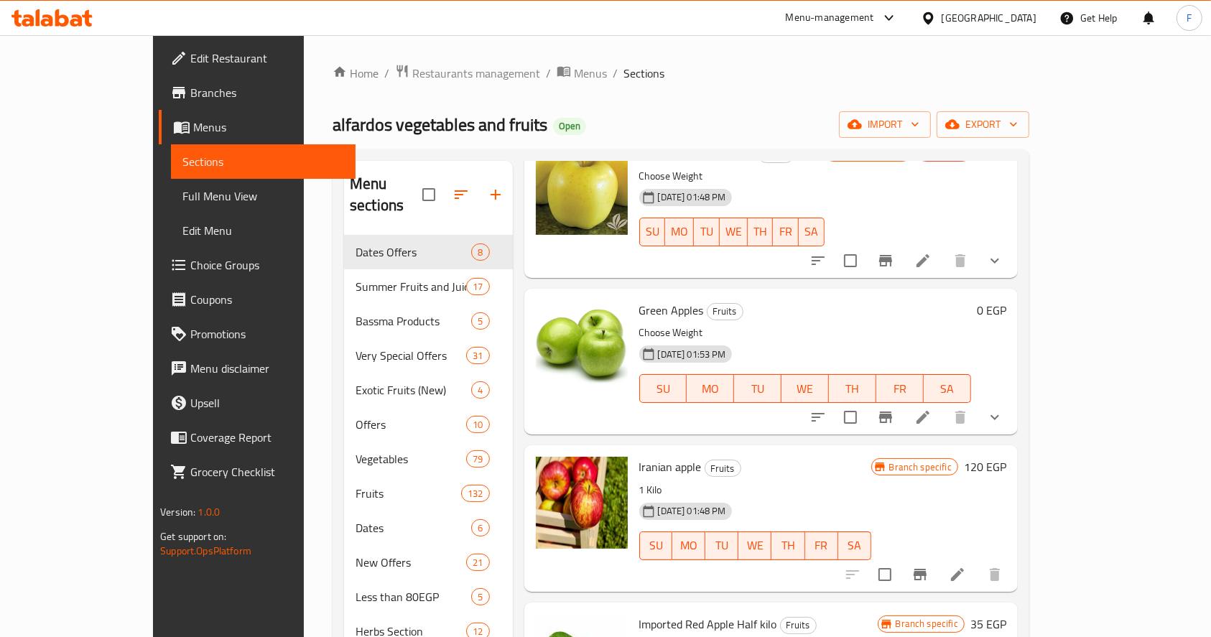
scroll to position [1053, 0]
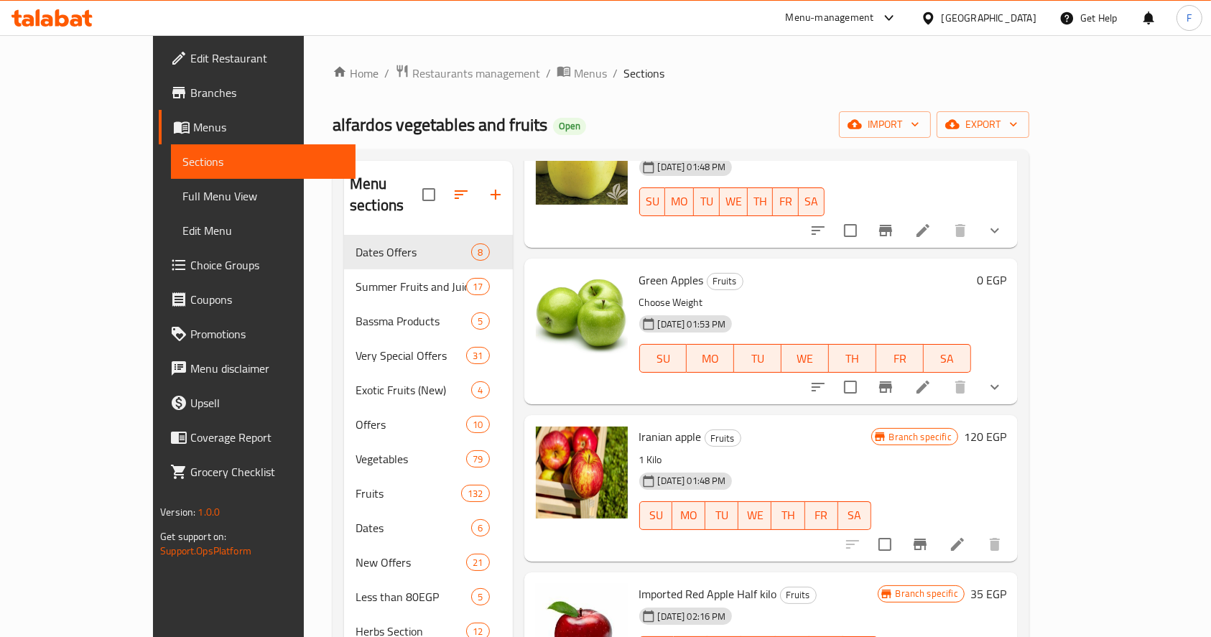
click at [1012, 370] on button "show more" at bounding box center [995, 387] width 34 height 34
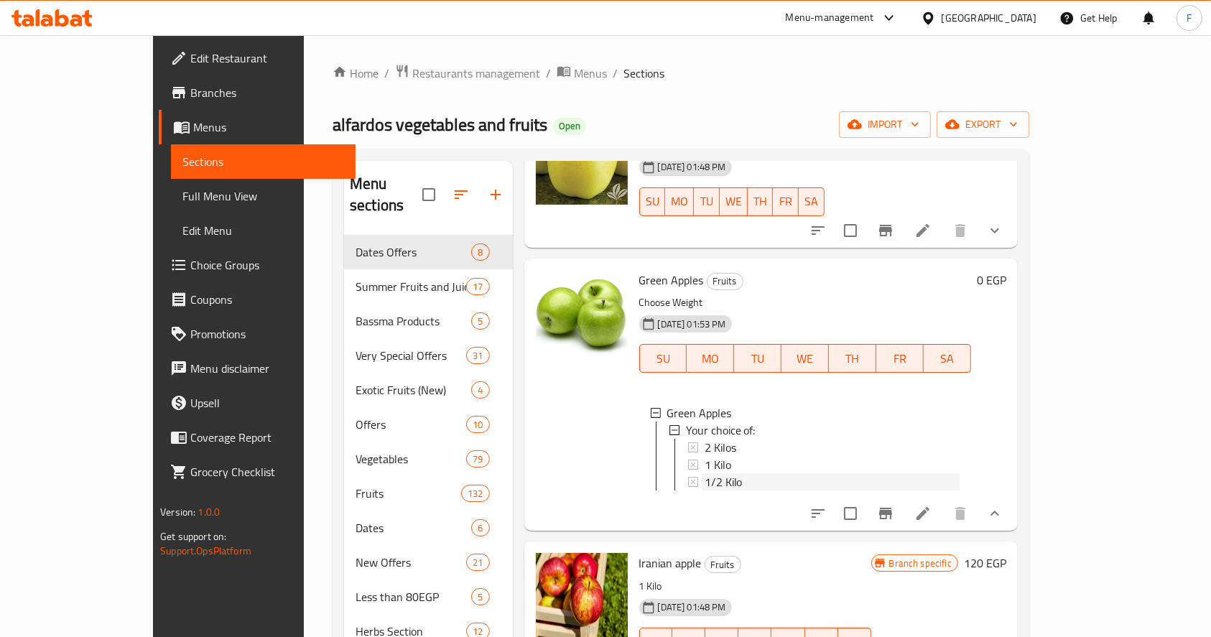
click at [705, 473] on span "1/2 Kilo" at bounding box center [724, 481] width 38 height 17
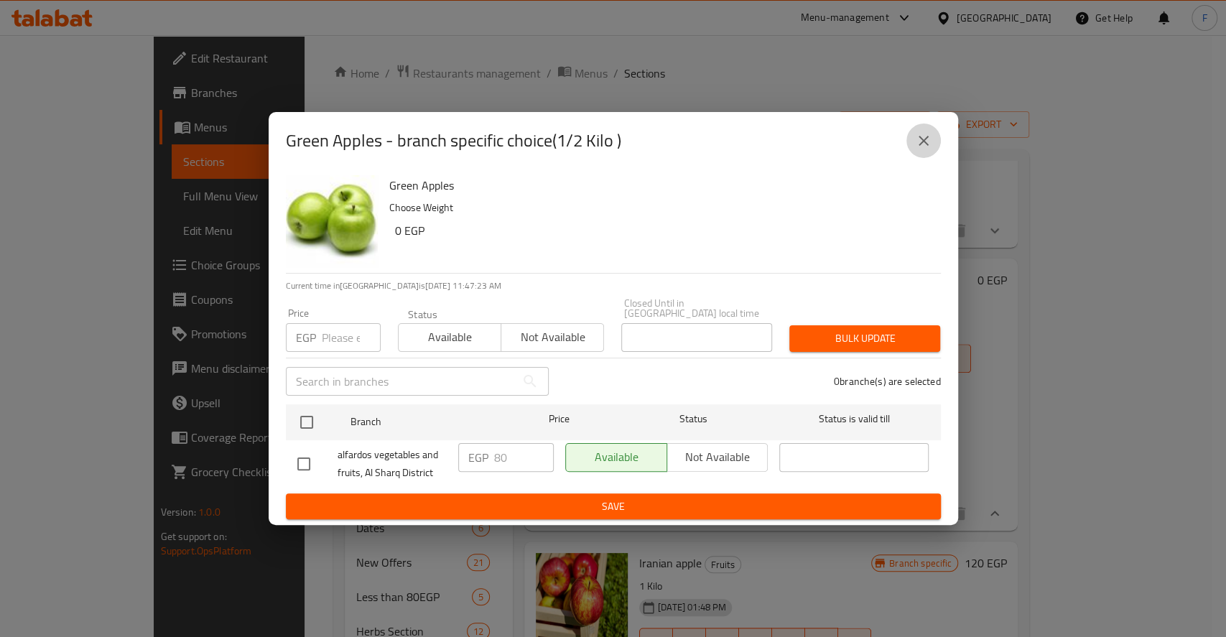
click at [926, 138] on icon "close" at bounding box center [923, 140] width 17 height 17
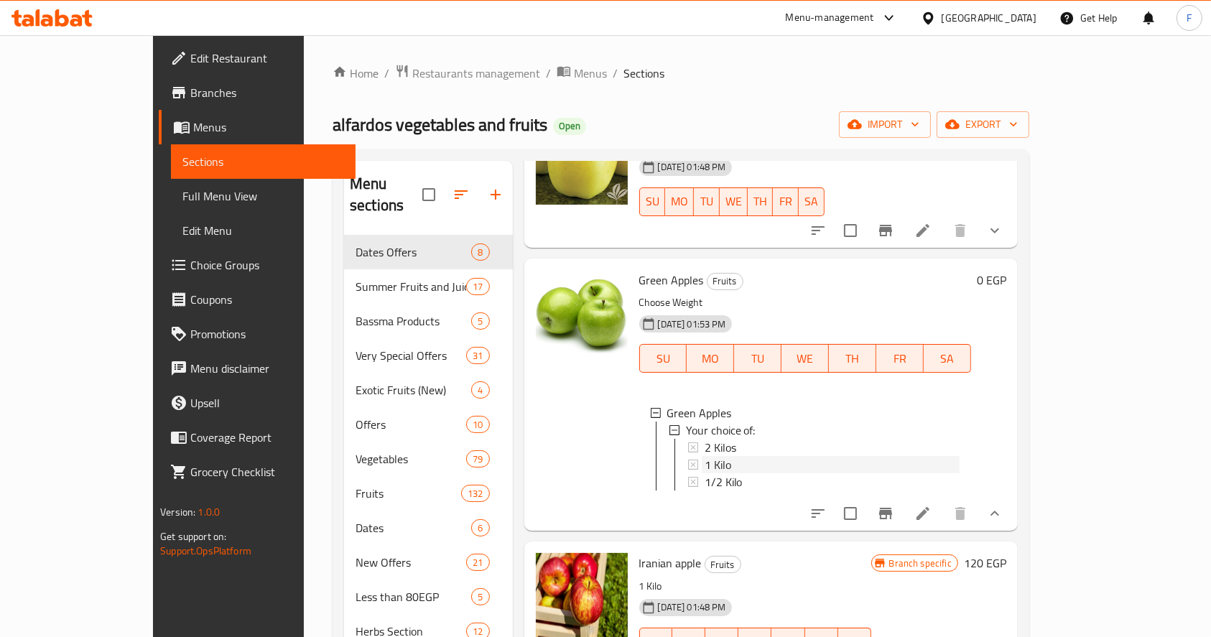
click at [705, 456] on span "1 Kilo" at bounding box center [718, 464] width 27 height 17
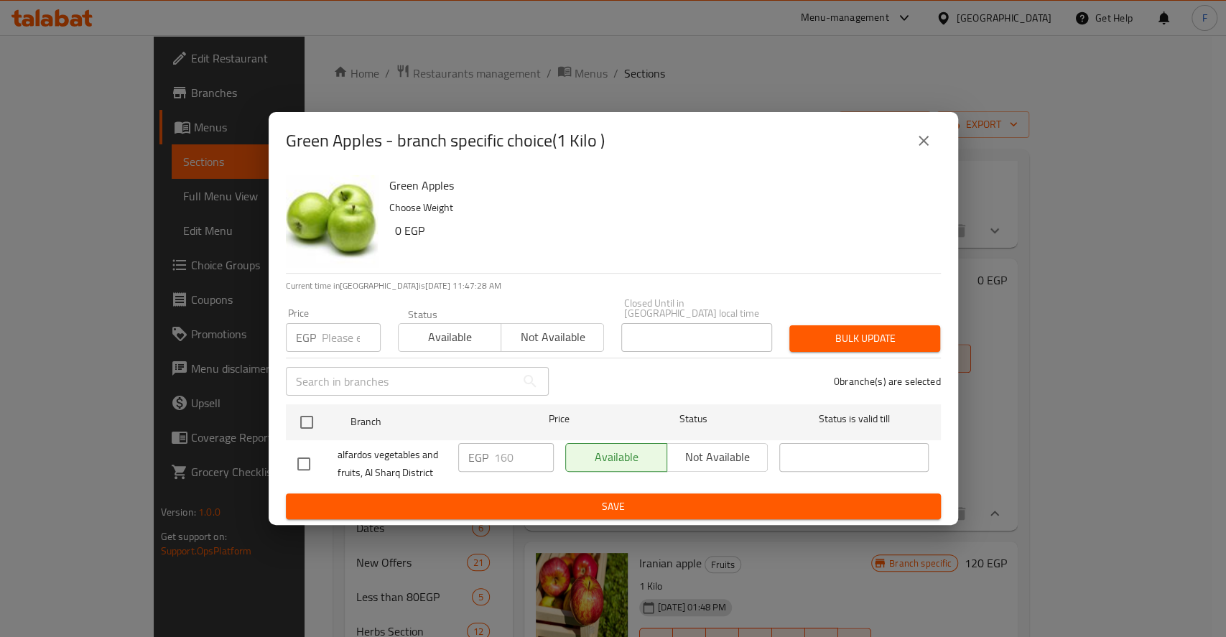
click at [338, 337] on input "number" at bounding box center [351, 337] width 59 height 29
type input "140"
click at [442, 338] on span "Available" at bounding box center [450, 337] width 91 height 21
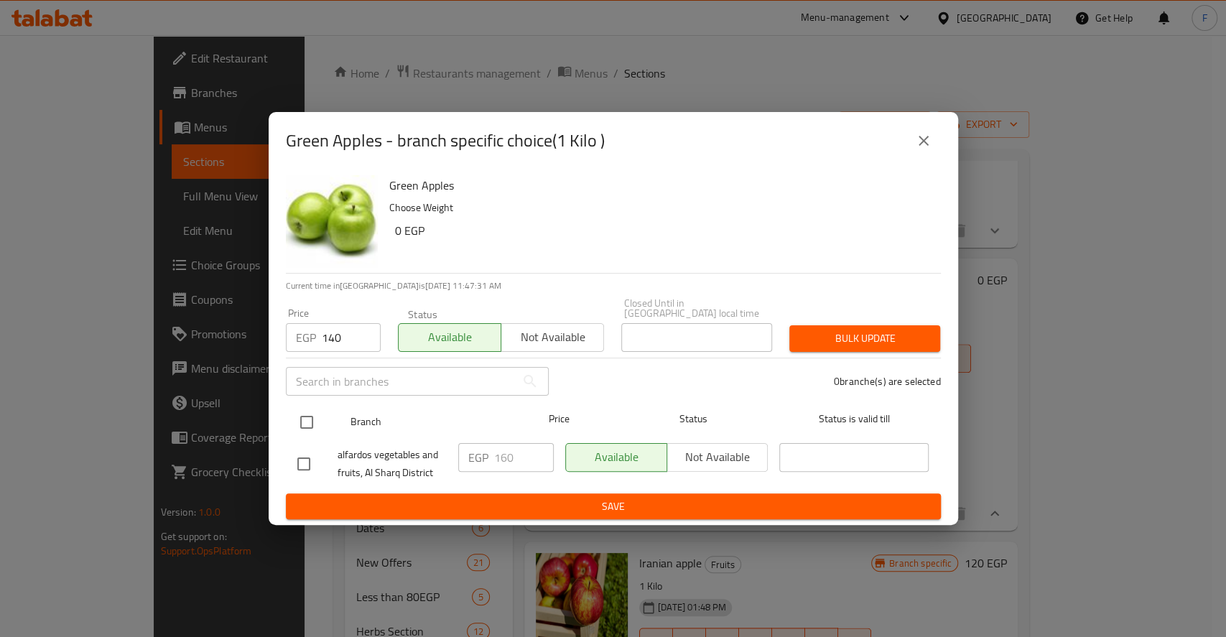
click at [305, 412] on input "checkbox" at bounding box center [307, 422] width 30 height 30
checkbox input "true"
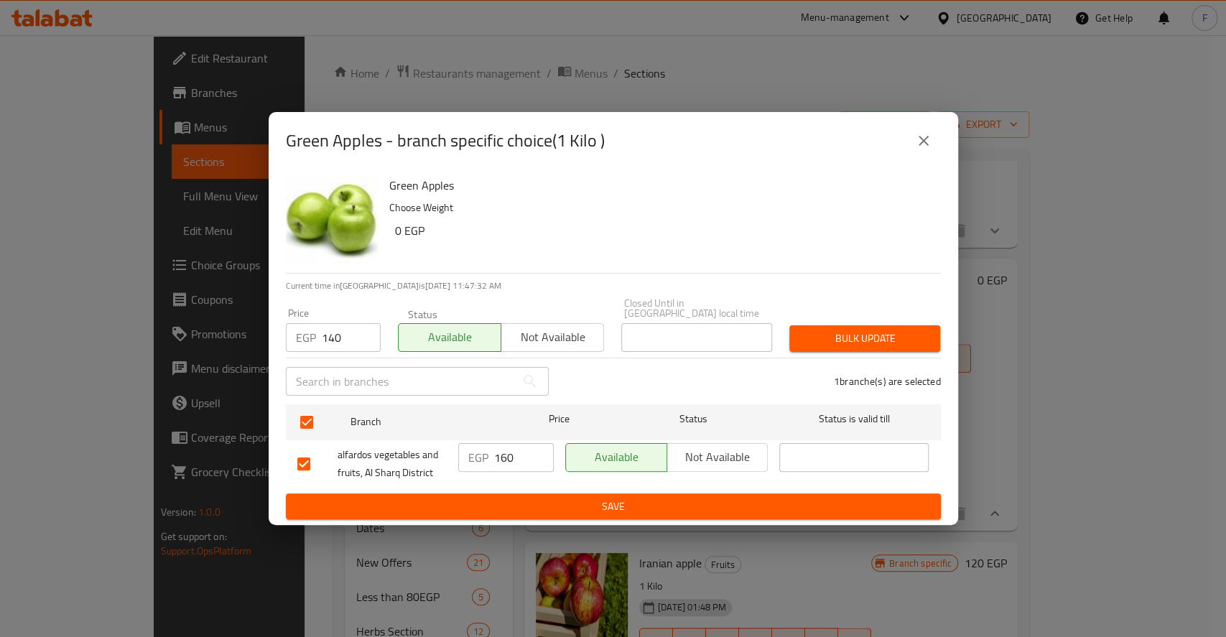
click at [863, 330] on span "Bulk update" at bounding box center [865, 339] width 128 height 18
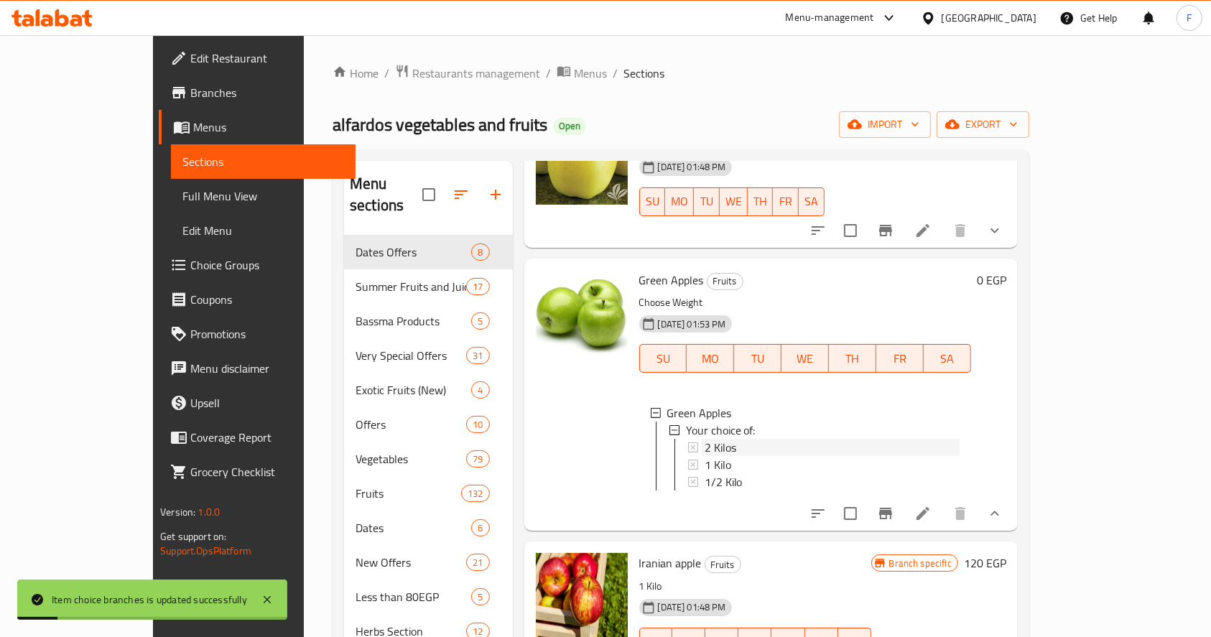
click at [705, 439] on span "2 Kilos" at bounding box center [721, 447] width 32 height 17
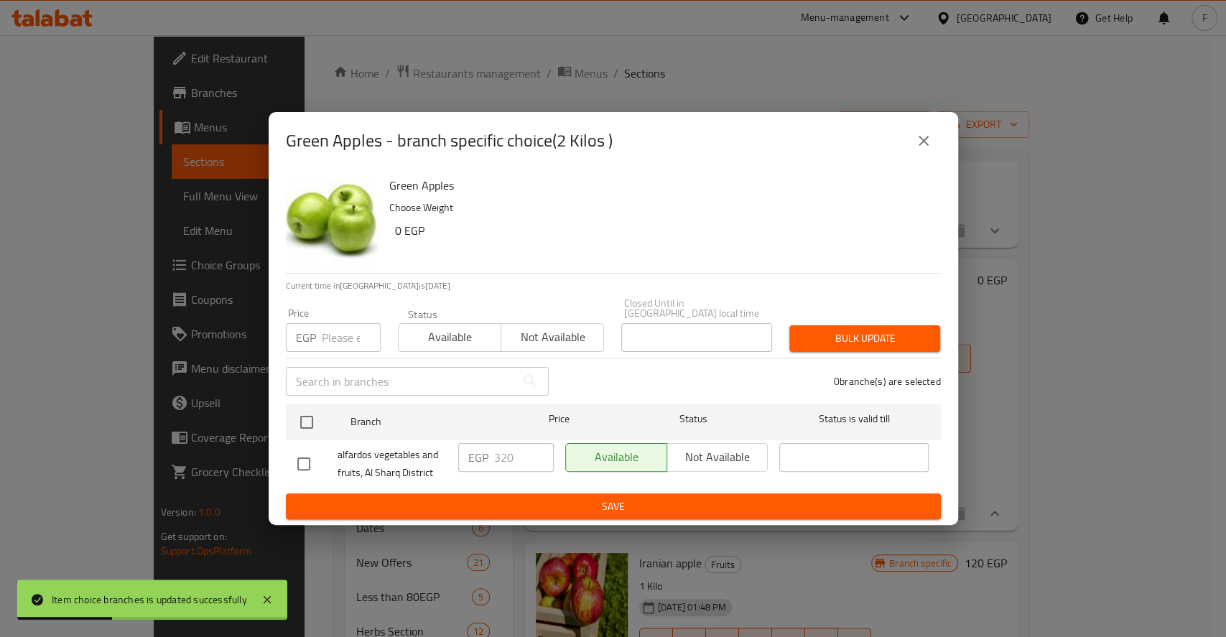
click at [316, 337] on div "EGP Price" at bounding box center [333, 337] width 95 height 29
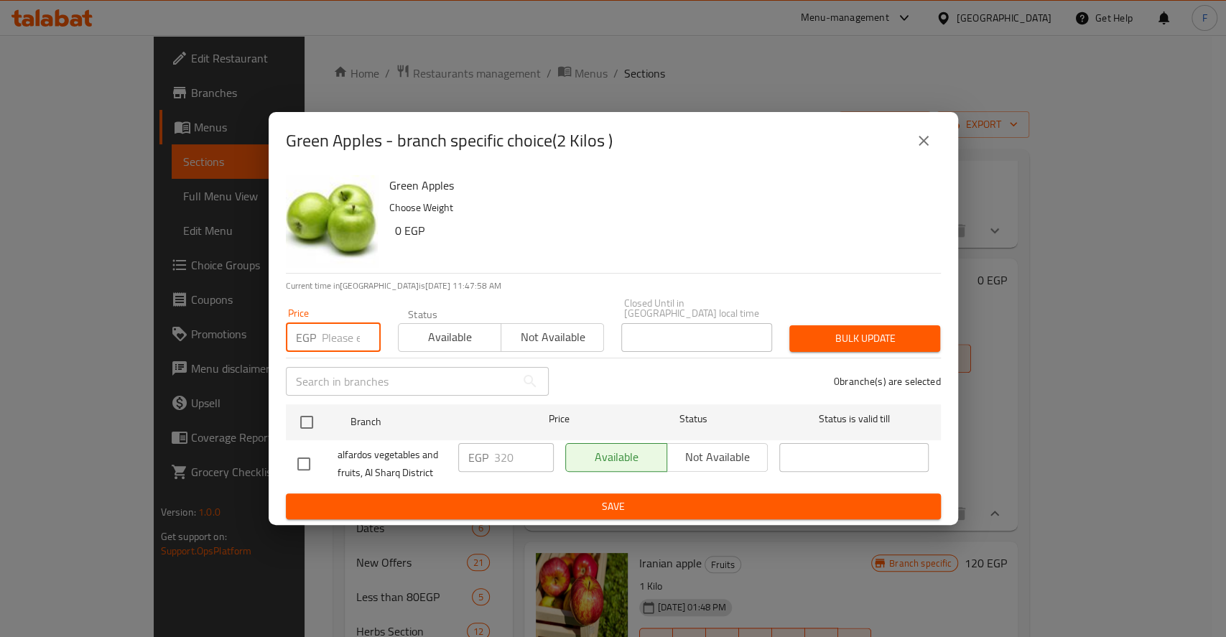
click at [340, 346] on input "number" at bounding box center [351, 337] width 59 height 29
click at [338, 335] on input "number" at bounding box center [351, 337] width 59 height 29
type input "280"
click at [455, 334] on span "Available" at bounding box center [450, 337] width 91 height 21
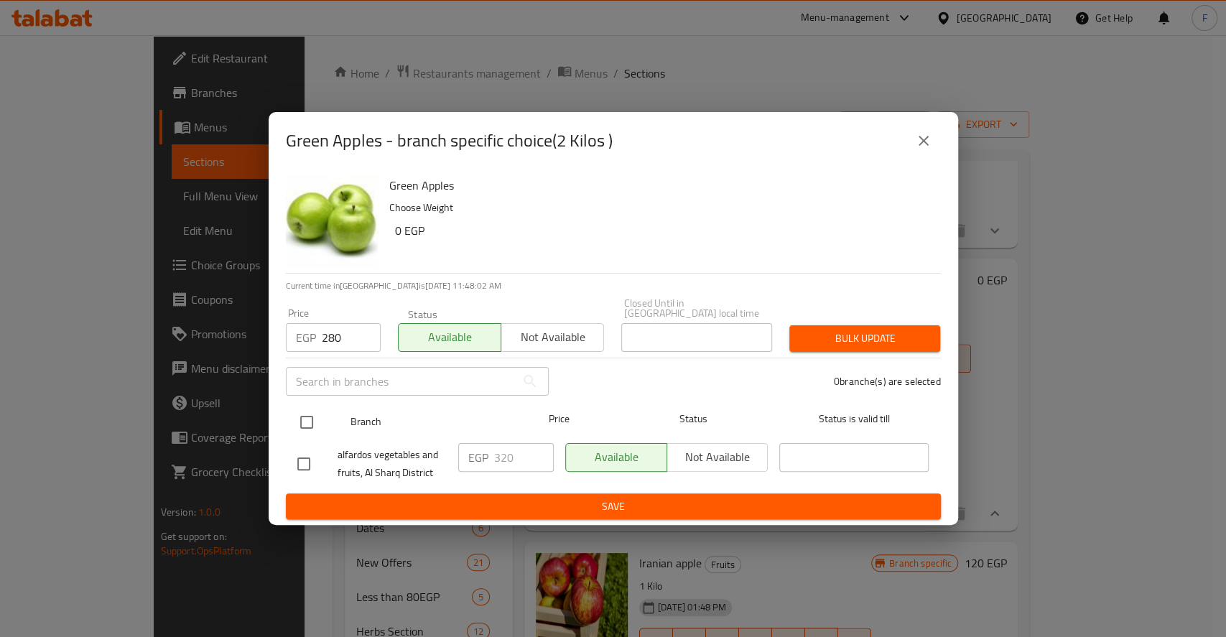
drag, startPoint x: 305, startPoint y: 415, endPoint x: 381, endPoint y: 405, distance: 76.9
click at [305, 417] on input "checkbox" at bounding box center [307, 422] width 30 height 30
checkbox input "true"
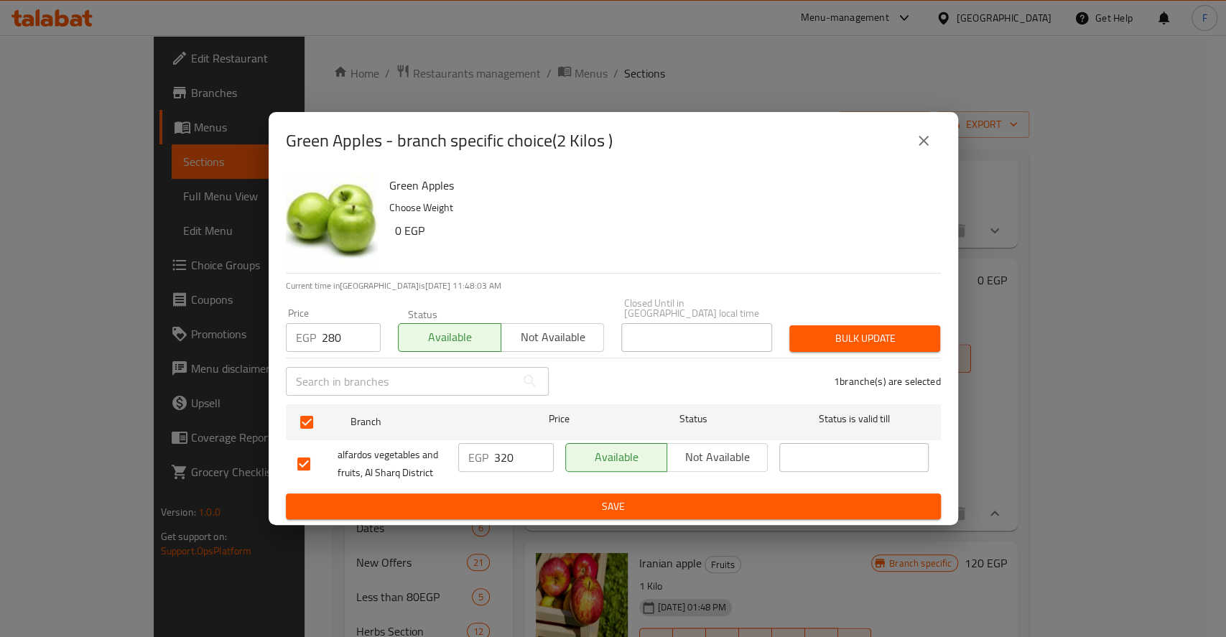
click at [910, 339] on span "Bulk update" at bounding box center [865, 339] width 128 height 18
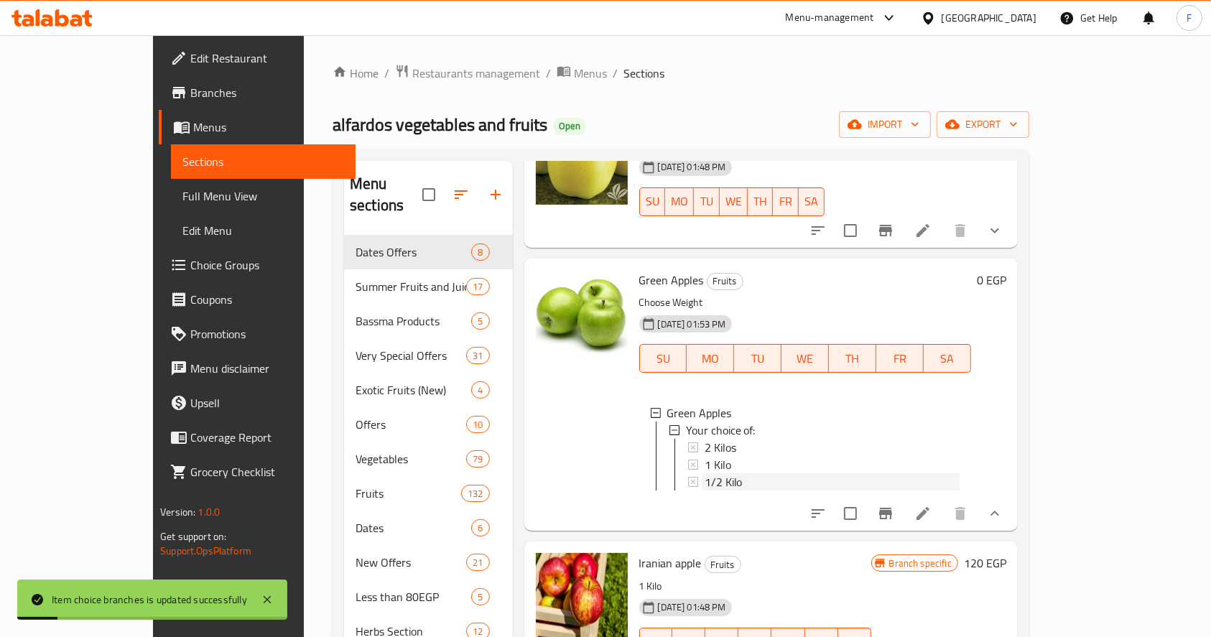
click at [705, 473] on span "1/2 Kilo" at bounding box center [724, 481] width 38 height 17
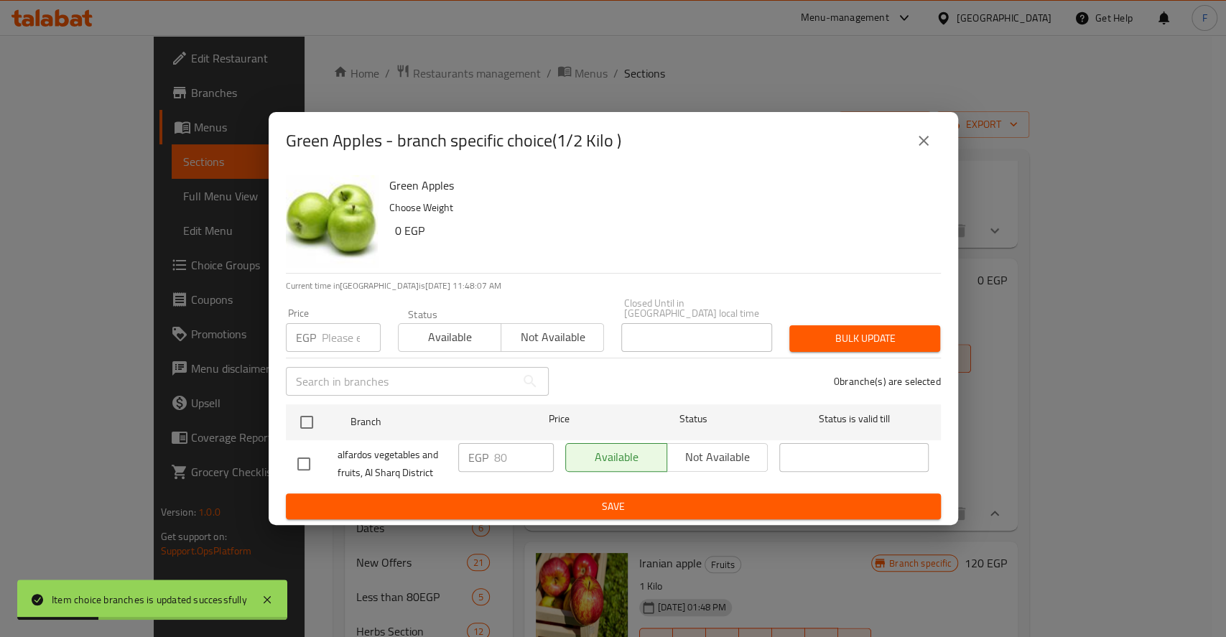
click at [339, 331] on input "number" at bounding box center [351, 337] width 59 height 29
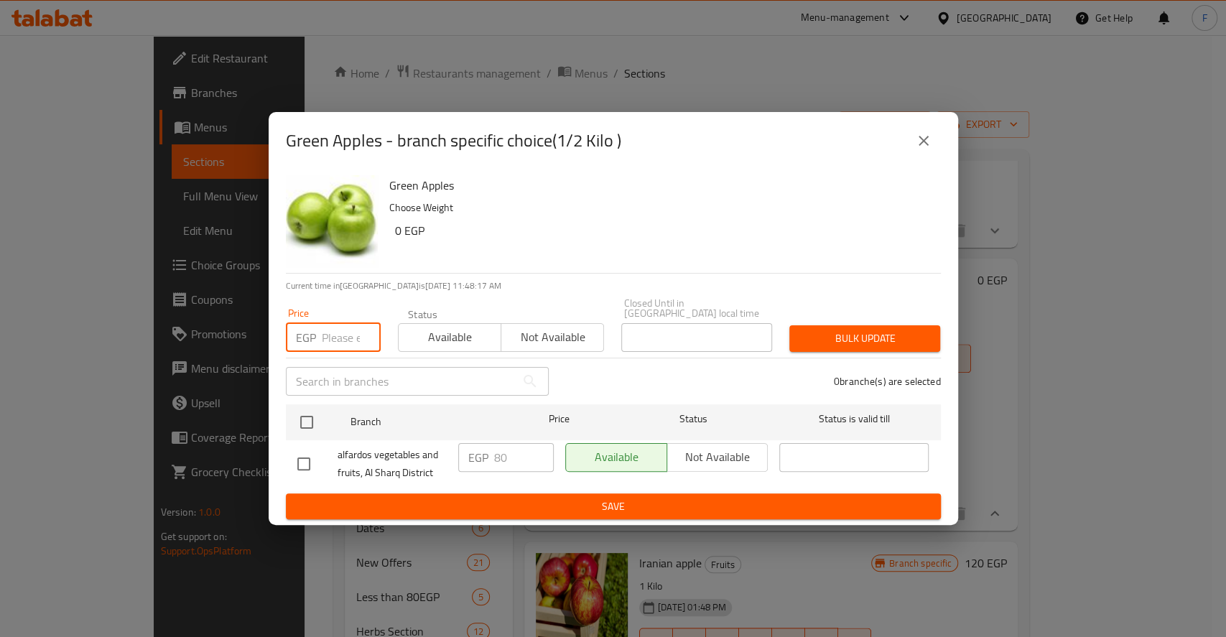
click at [354, 342] on input "number" at bounding box center [351, 337] width 59 height 29
click at [331, 336] on input "number" at bounding box center [351, 337] width 59 height 29
type input "70"
click at [456, 341] on span "Available" at bounding box center [450, 337] width 91 height 21
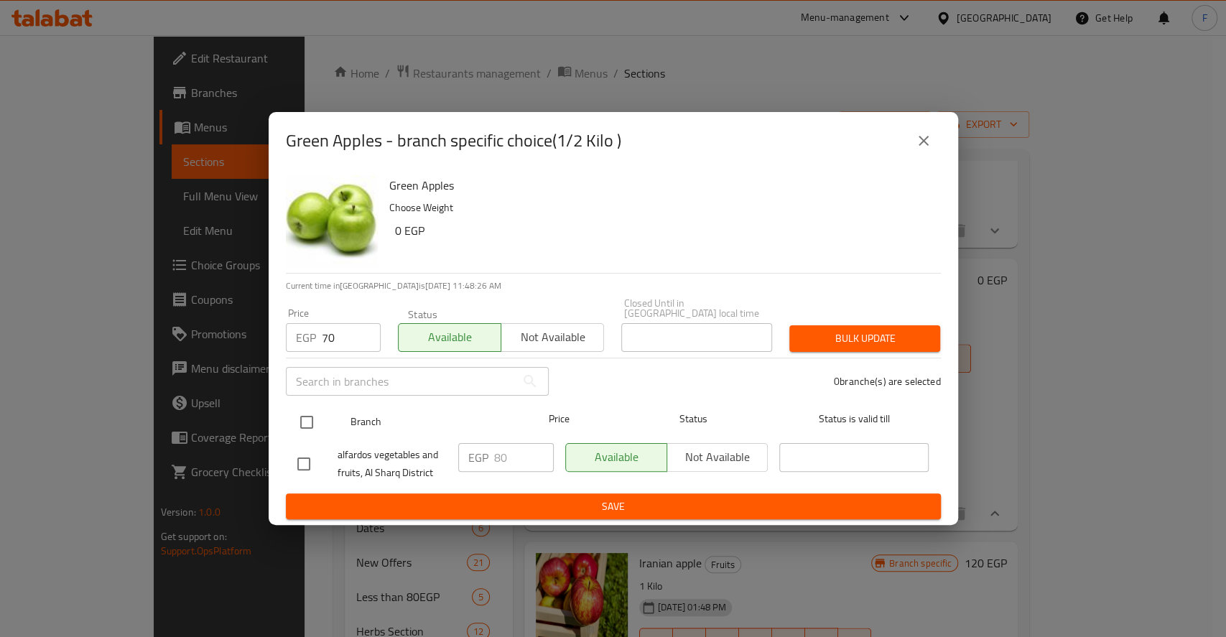
click at [300, 417] on input "checkbox" at bounding box center [307, 422] width 30 height 30
checkbox input "true"
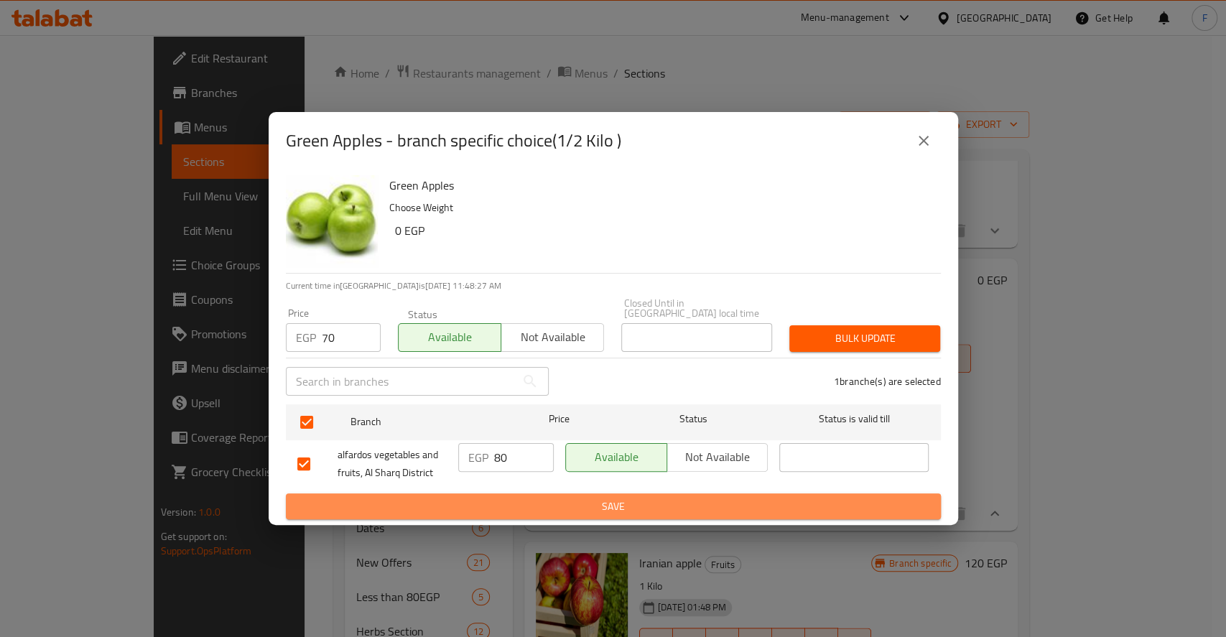
click at [650, 507] on span "Save" at bounding box center [613, 507] width 632 height 18
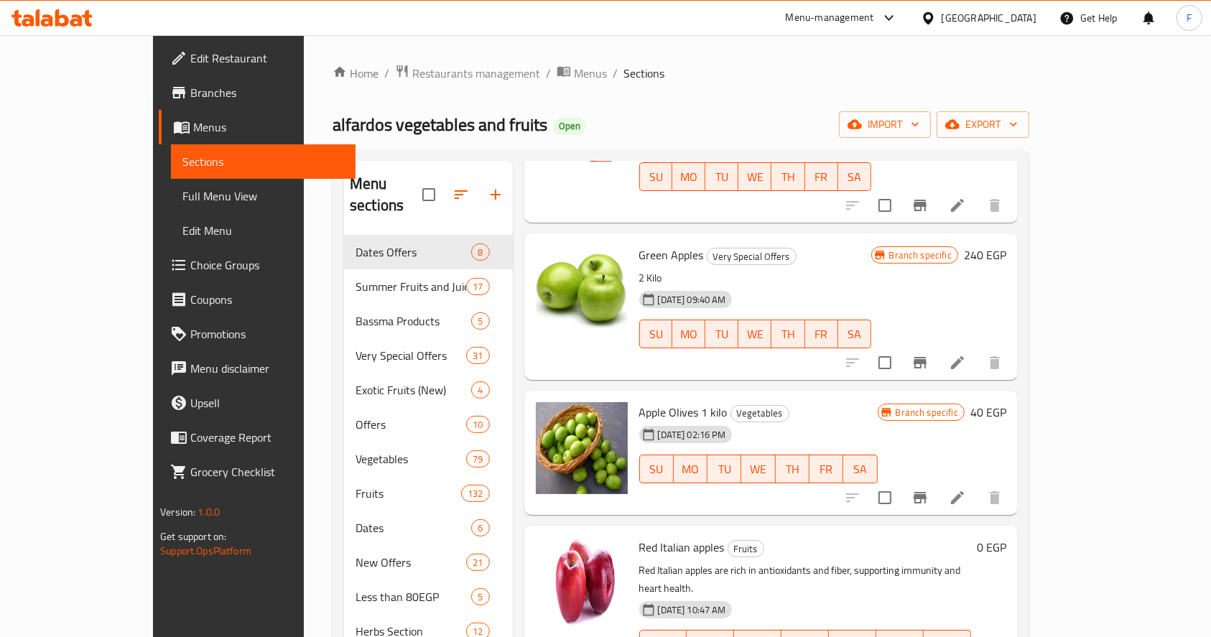
scroll to position [0, 0]
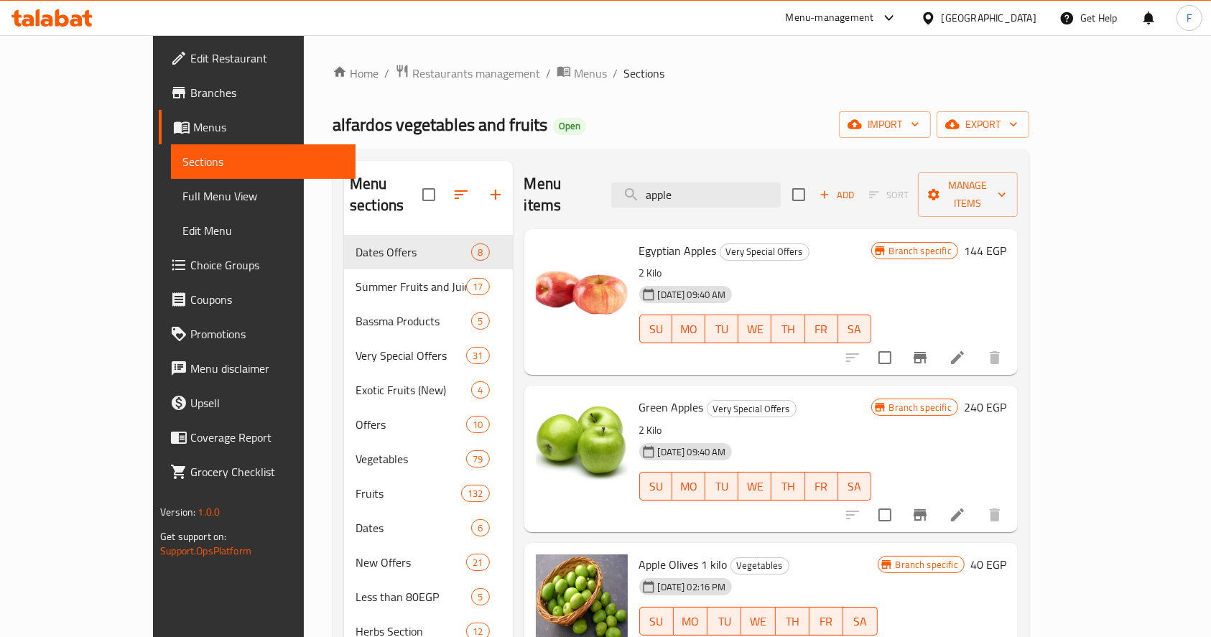
drag, startPoint x: 736, startPoint y: 193, endPoint x: 609, endPoint y: 191, distance: 126.5
click at [613, 193] on div "Menu items apple Add Sort Manage items" at bounding box center [772, 195] width 494 height 68
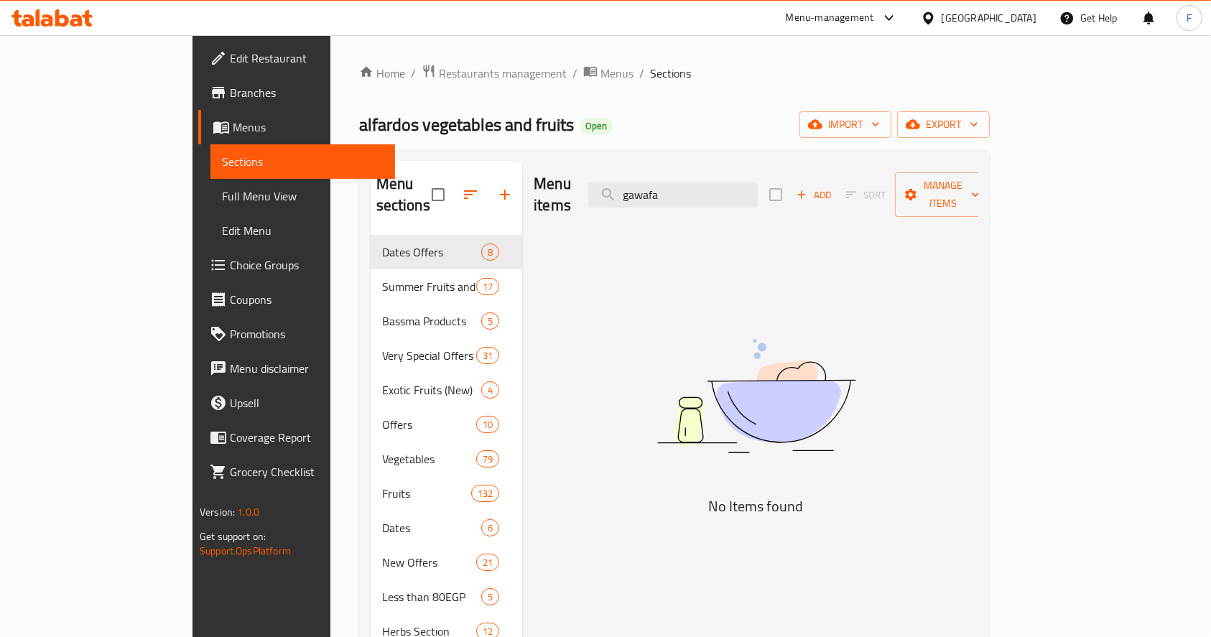
drag, startPoint x: 749, startPoint y: 184, endPoint x: 571, endPoint y: 186, distance: 177.5
click at [571, 186] on div "Menu items gawafa Add Sort Manage items" at bounding box center [756, 195] width 445 height 68
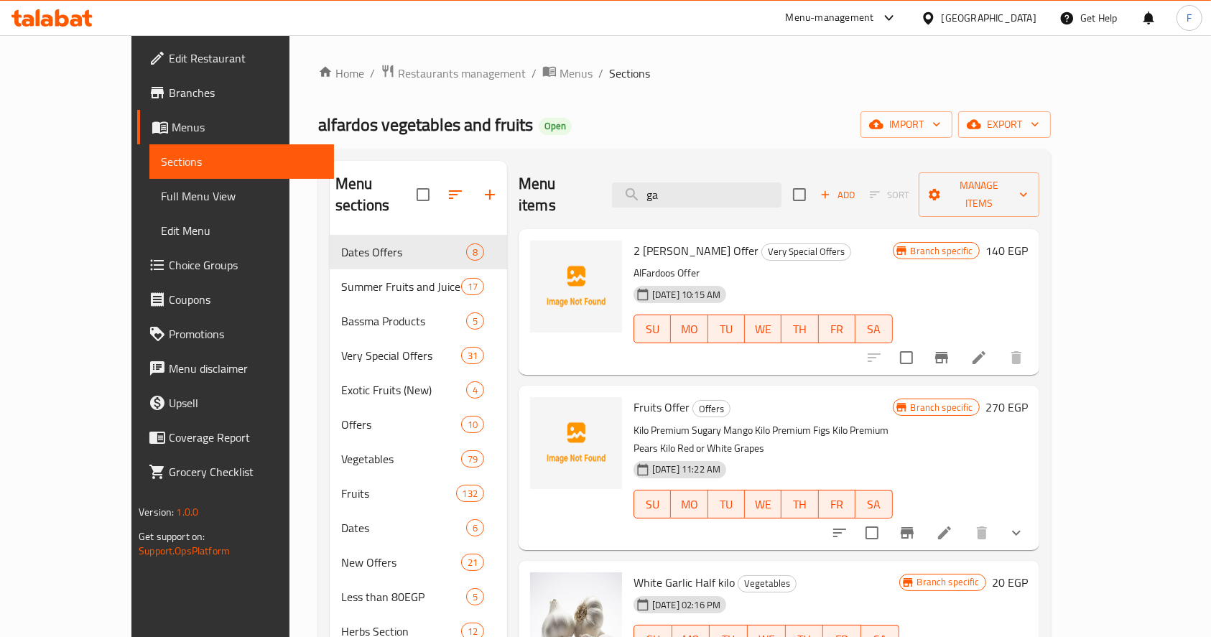
drag, startPoint x: 708, startPoint y: 187, endPoint x: 628, endPoint y: 174, distance: 80.8
click at [629, 175] on div "Menu items ga Add Sort Manage items" at bounding box center [779, 195] width 521 height 68
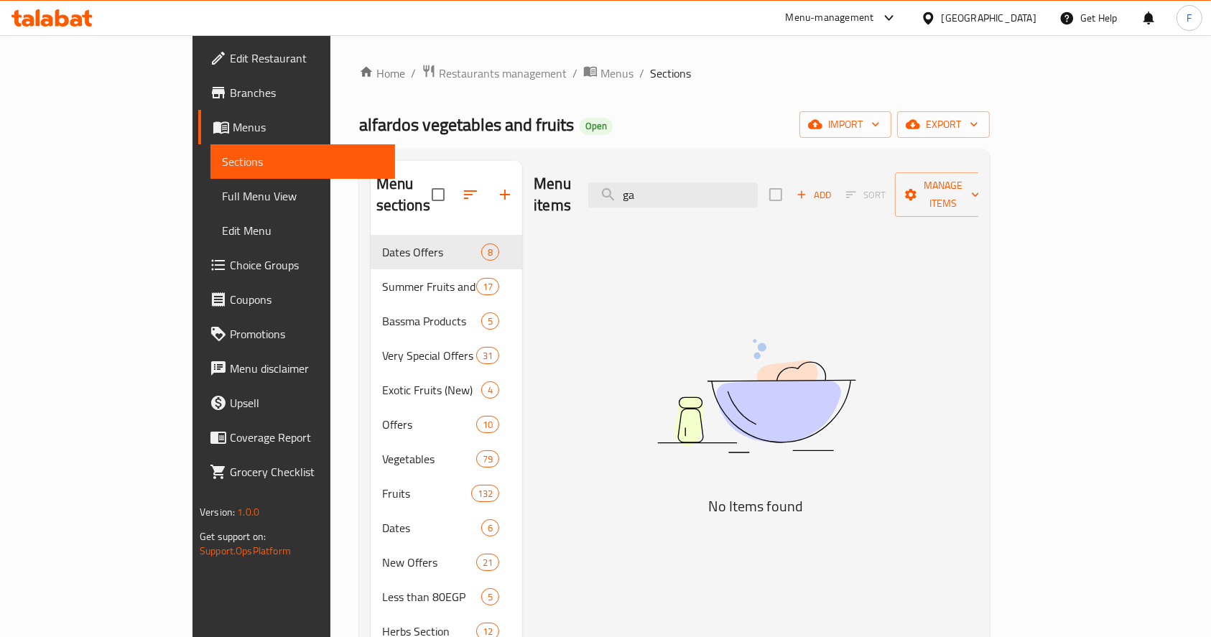
type input "g"
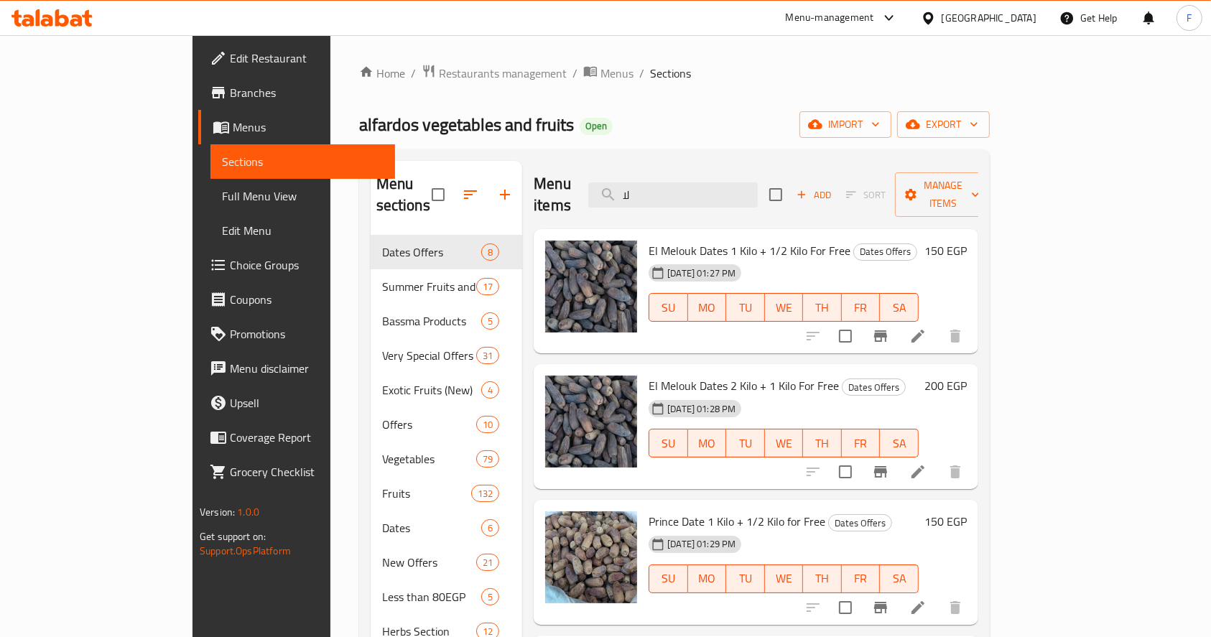
type input "ل"
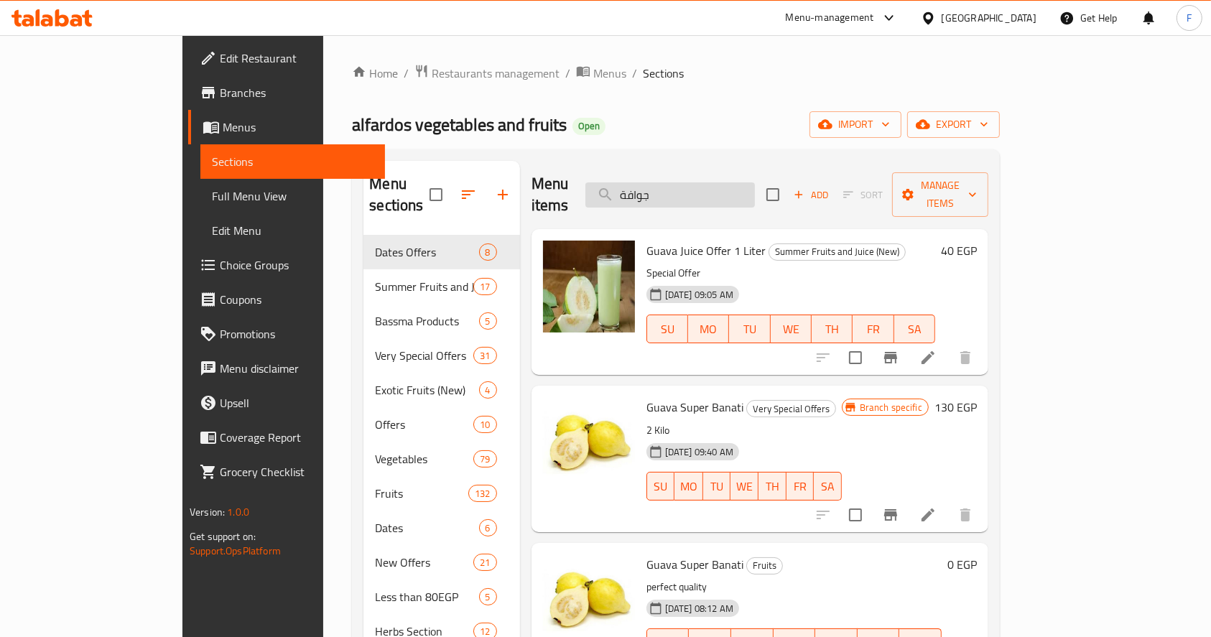
click at [736, 182] on input "جوافة" at bounding box center [671, 194] width 170 height 25
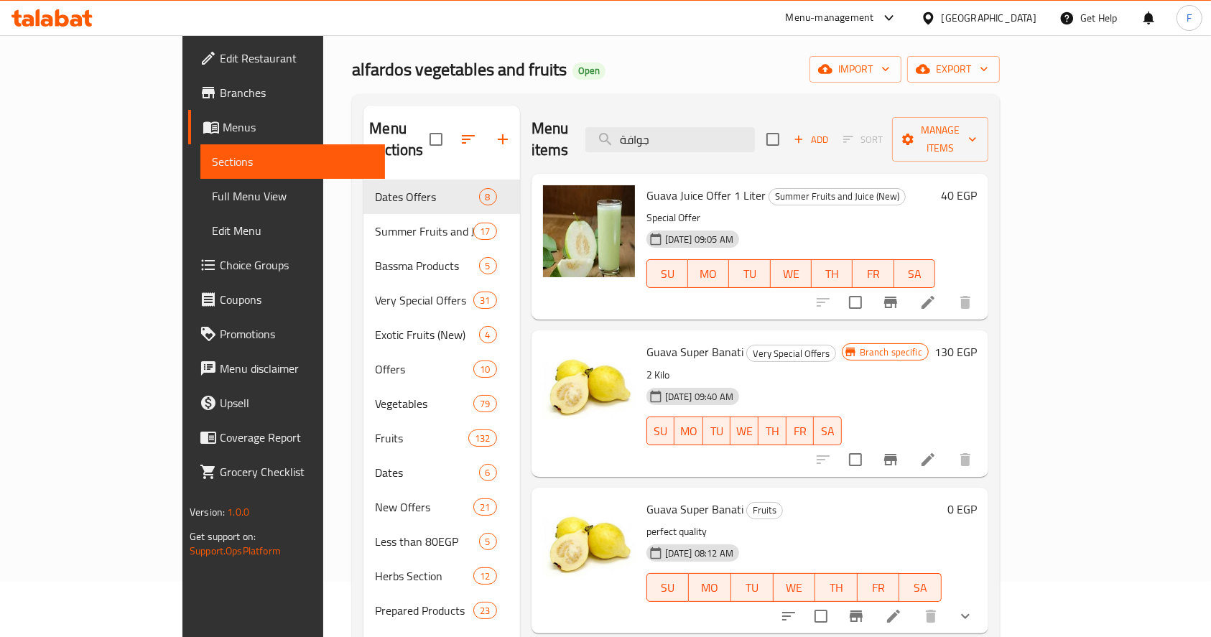
scroll to position [96, 0]
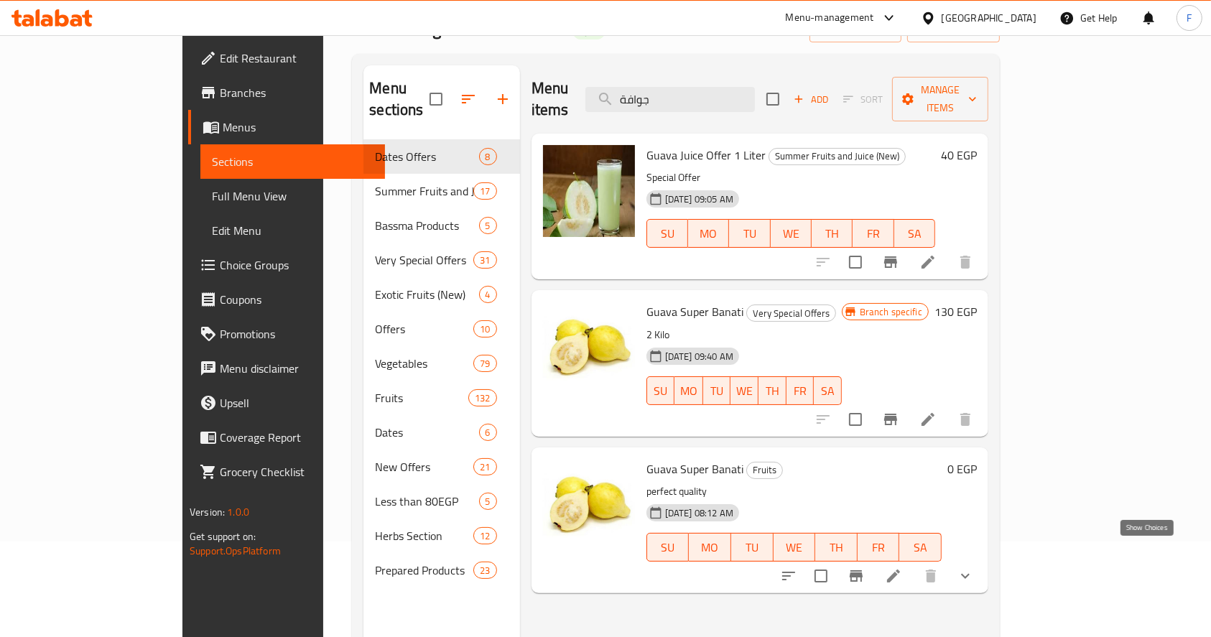
type input "جوافة"
click at [974, 568] on icon "show more" at bounding box center [965, 576] width 17 height 17
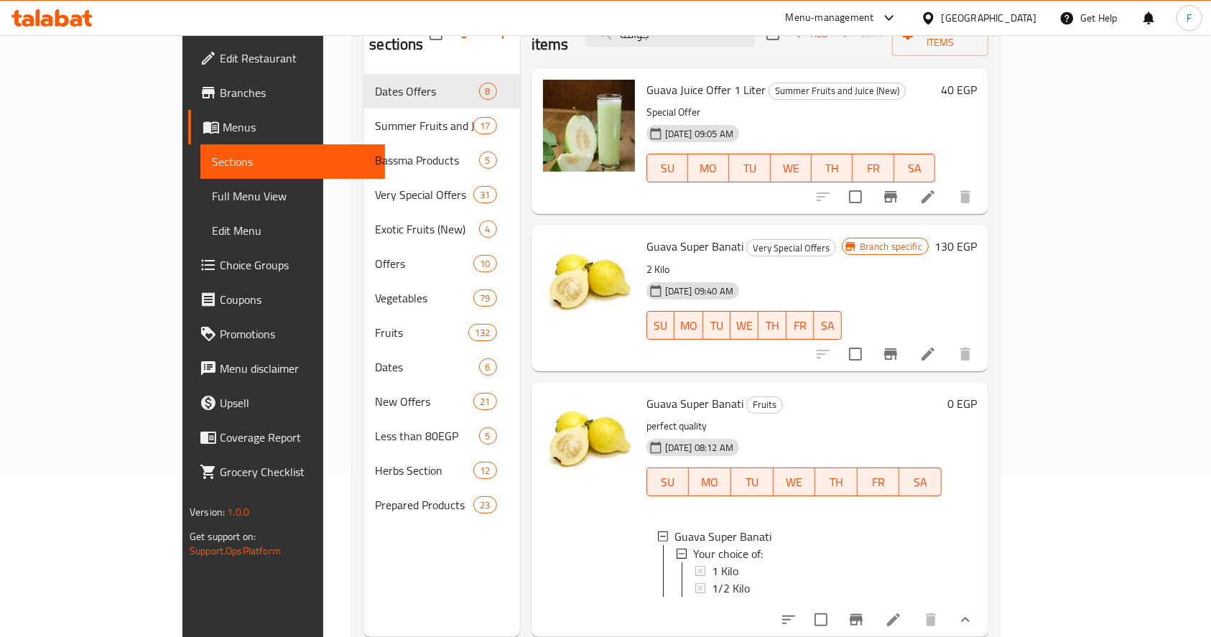
scroll to position [201, 0]
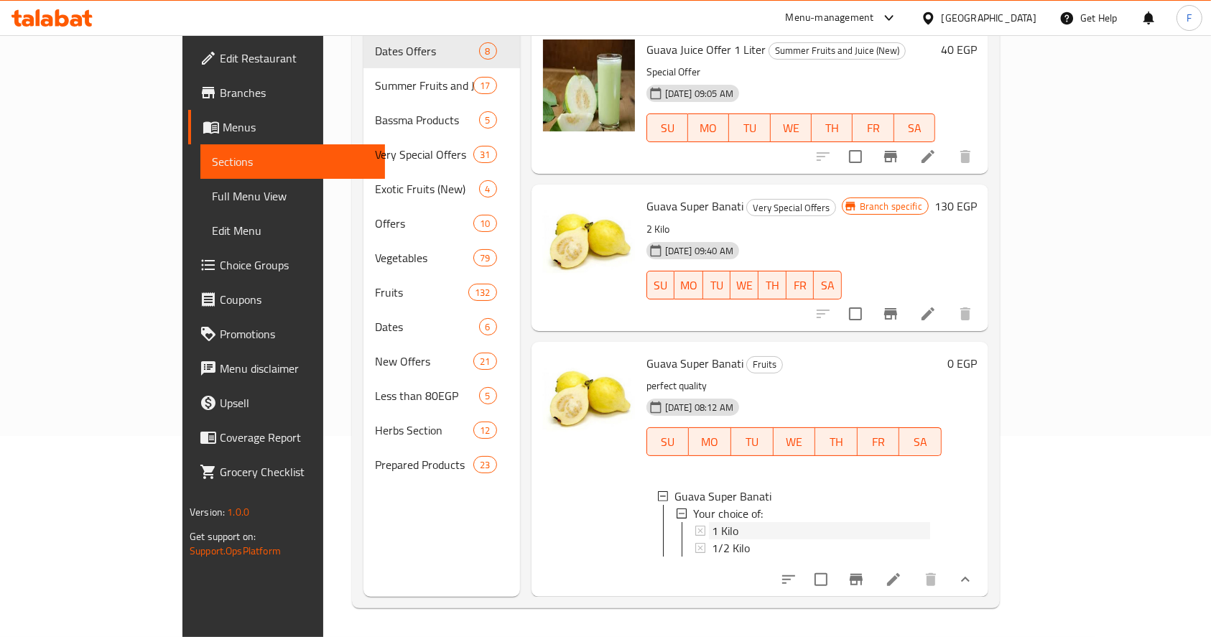
click at [712, 522] on span "1 Kilo" at bounding box center [725, 530] width 27 height 17
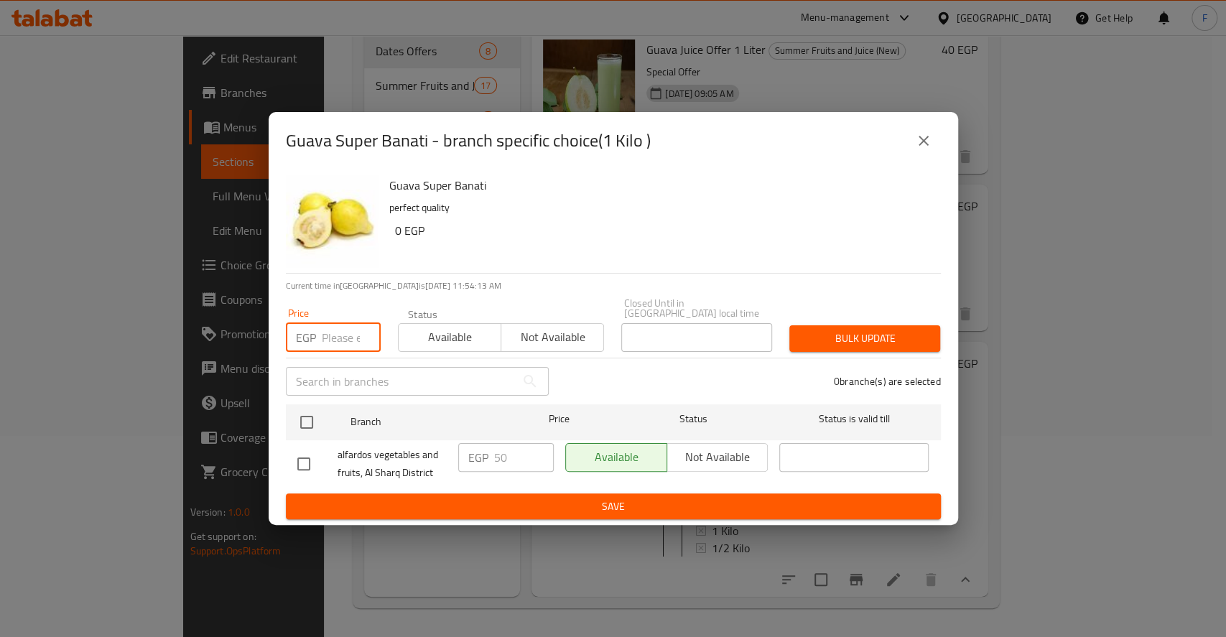
click at [323, 332] on input "number" at bounding box center [351, 337] width 59 height 29
click at [316, 335] on div "EGP Price" at bounding box center [333, 337] width 95 height 29
click at [327, 328] on input "number" at bounding box center [351, 337] width 59 height 29
click at [339, 329] on input "number" at bounding box center [351, 337] width 59 height 29
drag, startPoint x: 341, startPoint y: 332, endPoint x: 348, endPoint y: 336, distance: 8.4
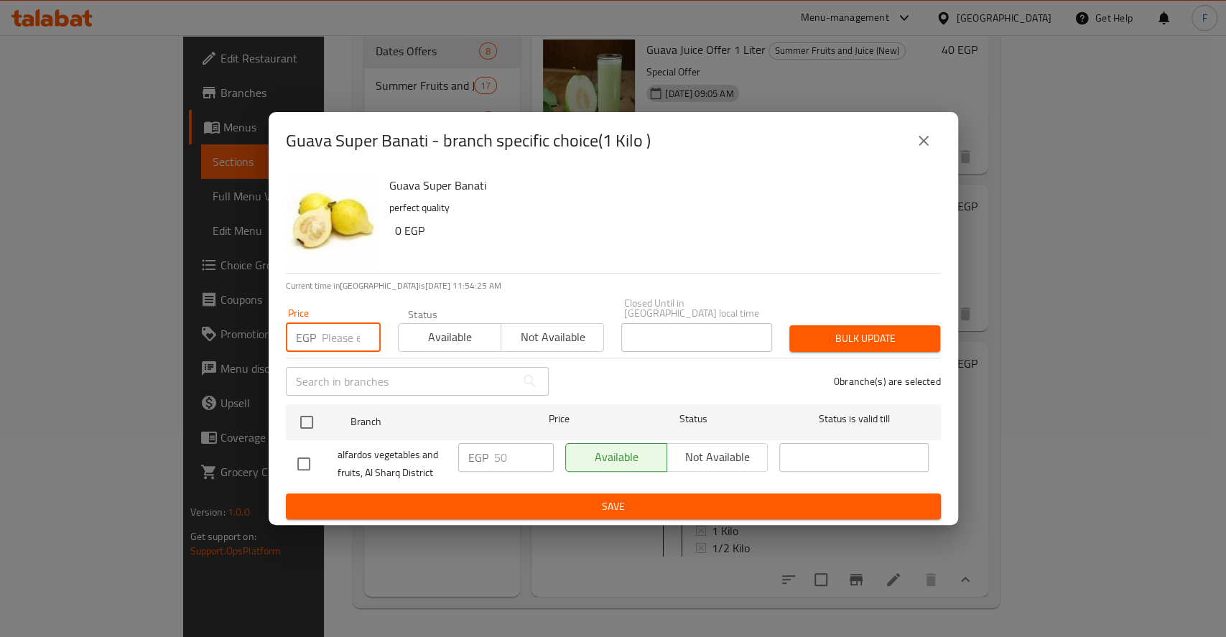
click at [342, 333] on input "number" at bounding box center [351, 337] width 59 height 29
click at [343, 331] on input "number" at bounding box center [351, 337] width 59 height 29
click at [334, 327] on input "number" at bounding box center [351, 337] width 59 height 29
type input "40"
click at [458, 333] on span "Available" at bounding box center [450, 337] width 91 height 21
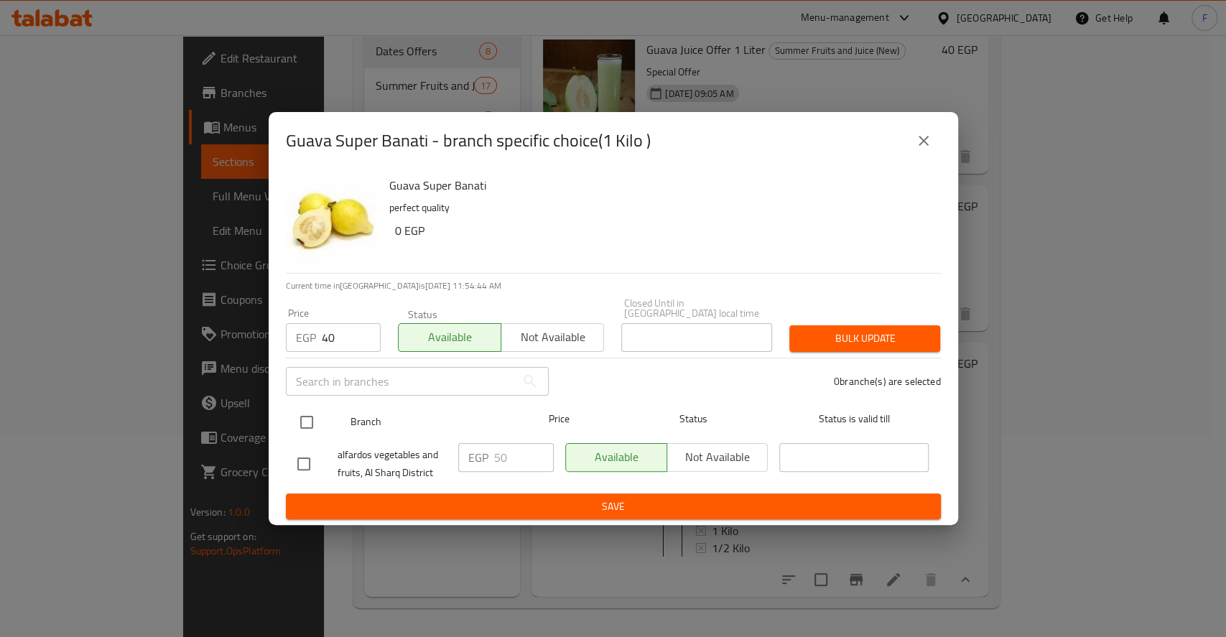
click at [313, 415] on input "checkbox" at bounding box center [307, 422] width 30 height 30
checkbox input "true"
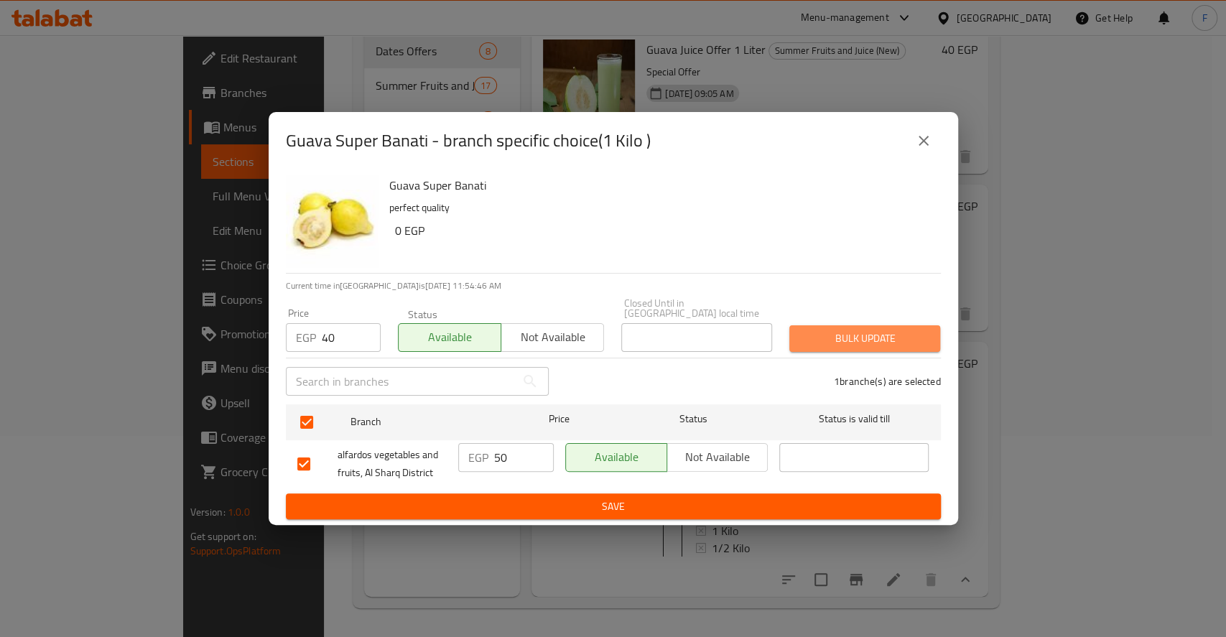
click at [826, 325] on button "Bulk update" at bounding box center [865, 338] width 151 height 27
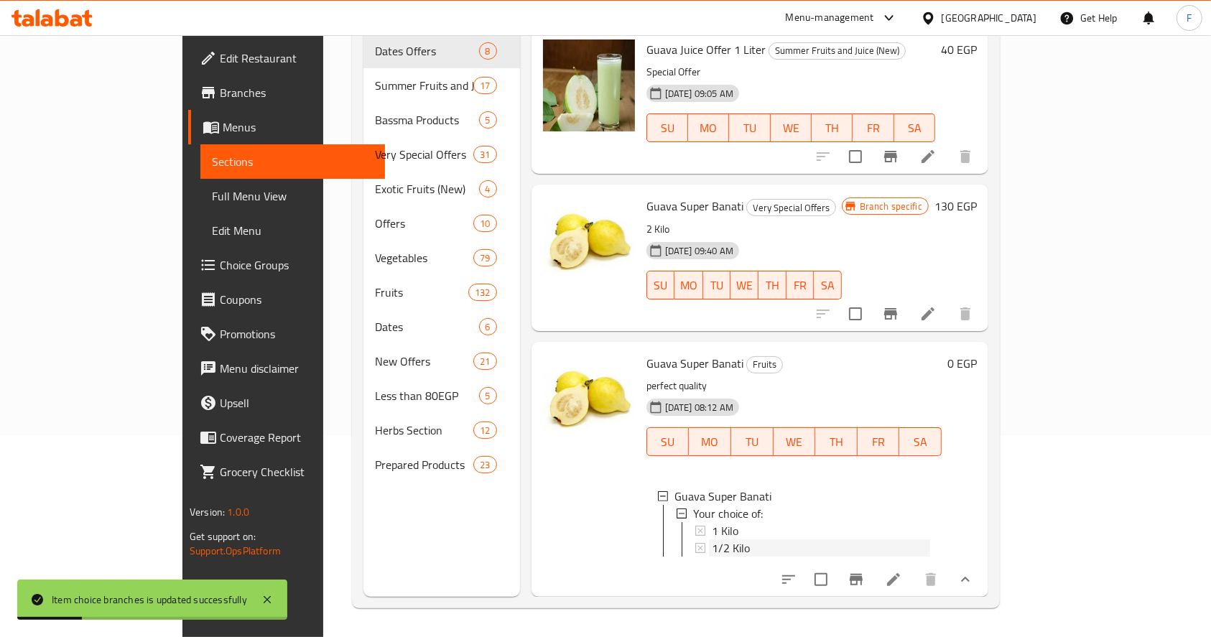
click at [712, 540] on span "1/2 Kilo" at bounding box center [731, 548] width 38 height 17
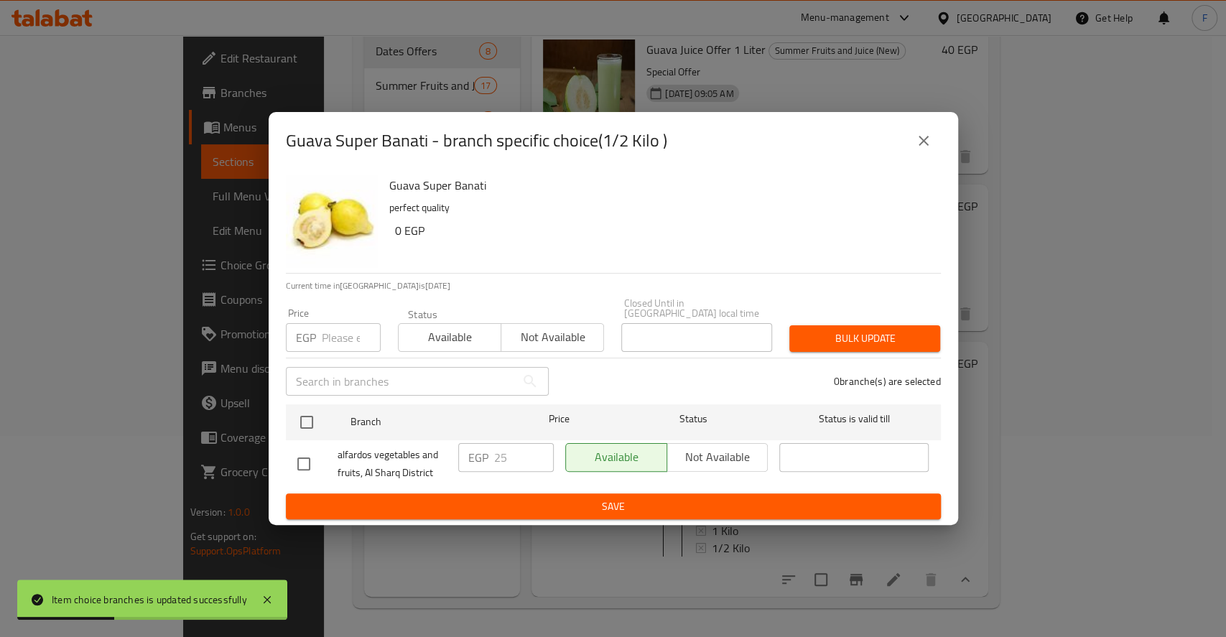
click at [342, 329] on input "number" at bounding box center [351, 337] width 59 height 29
type input "20"
click at [431, 327] on span "Available" at bounding box center [450, 337] width 91 height 21
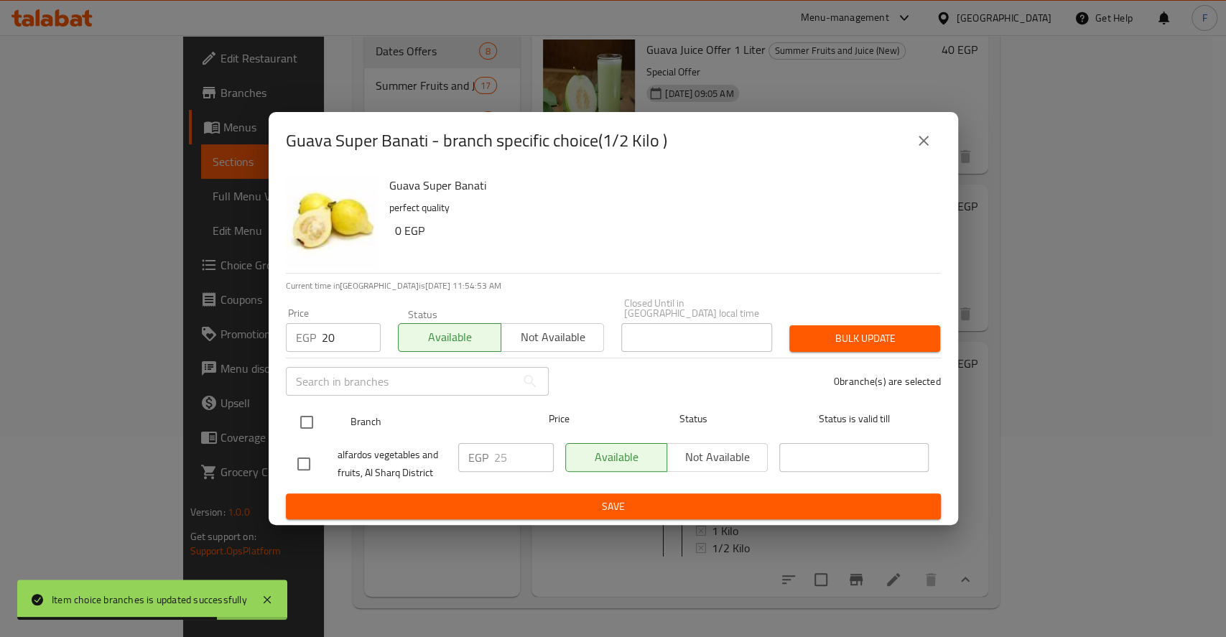
click at [307, 417] on input "checkbox" at bounding box center [307, 422] width 30 height 30
checkbox input "true"
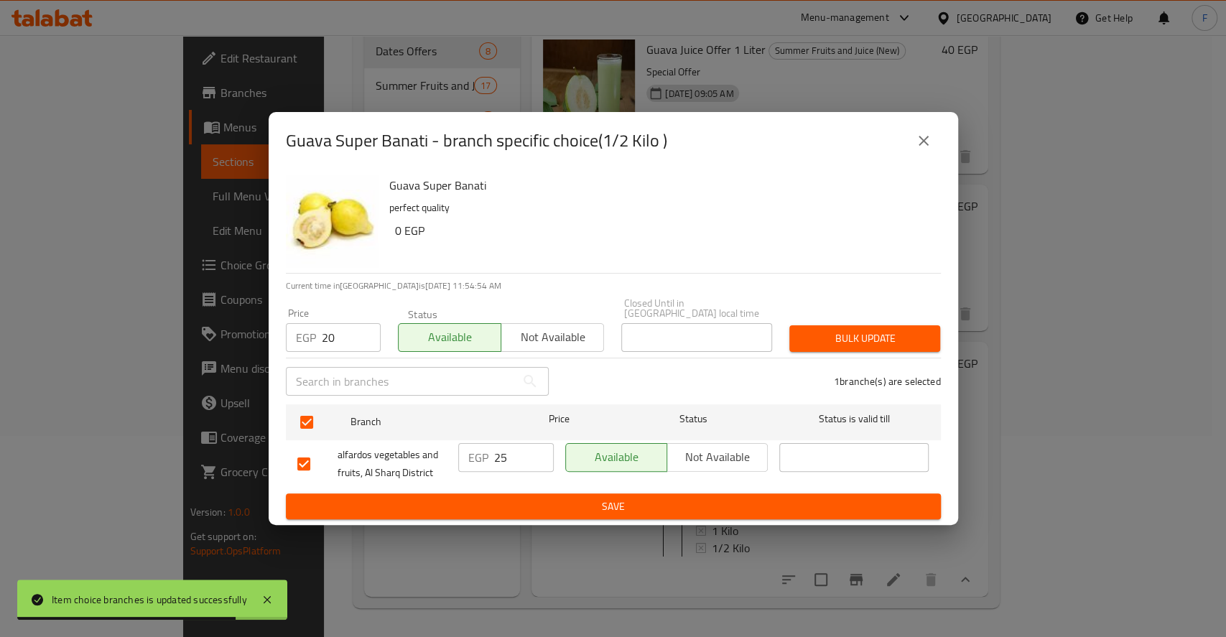
click at [849, 330] on span "Bulk update" at bounding box center [865, 339] width 128 height 18
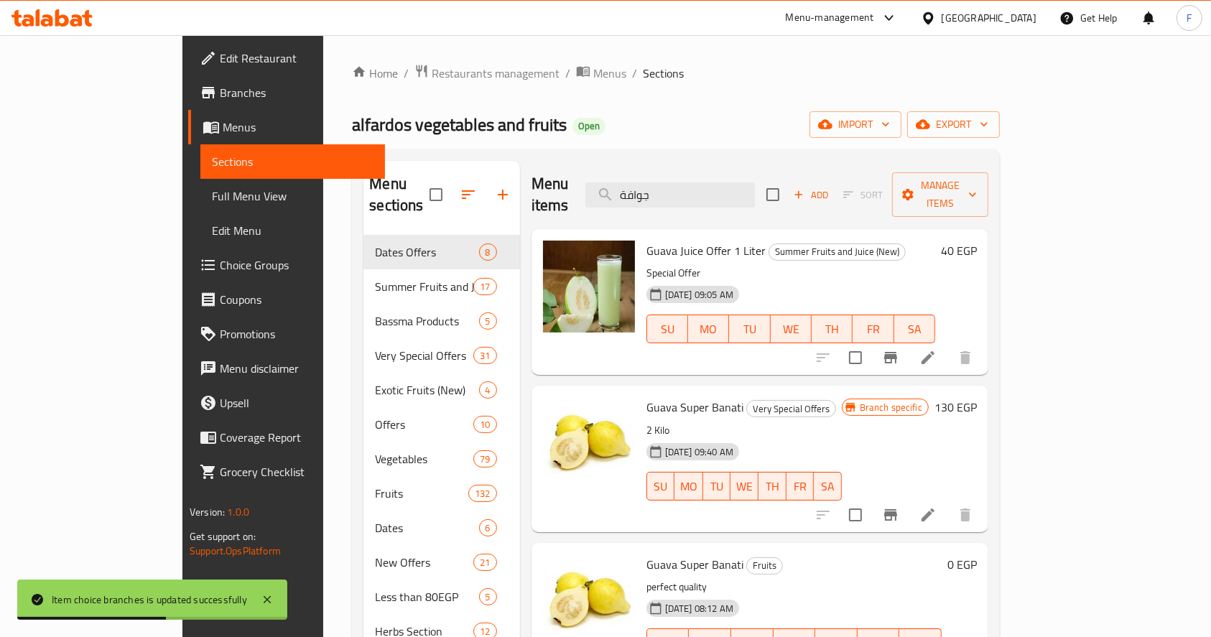
scroll to position [96, 0]
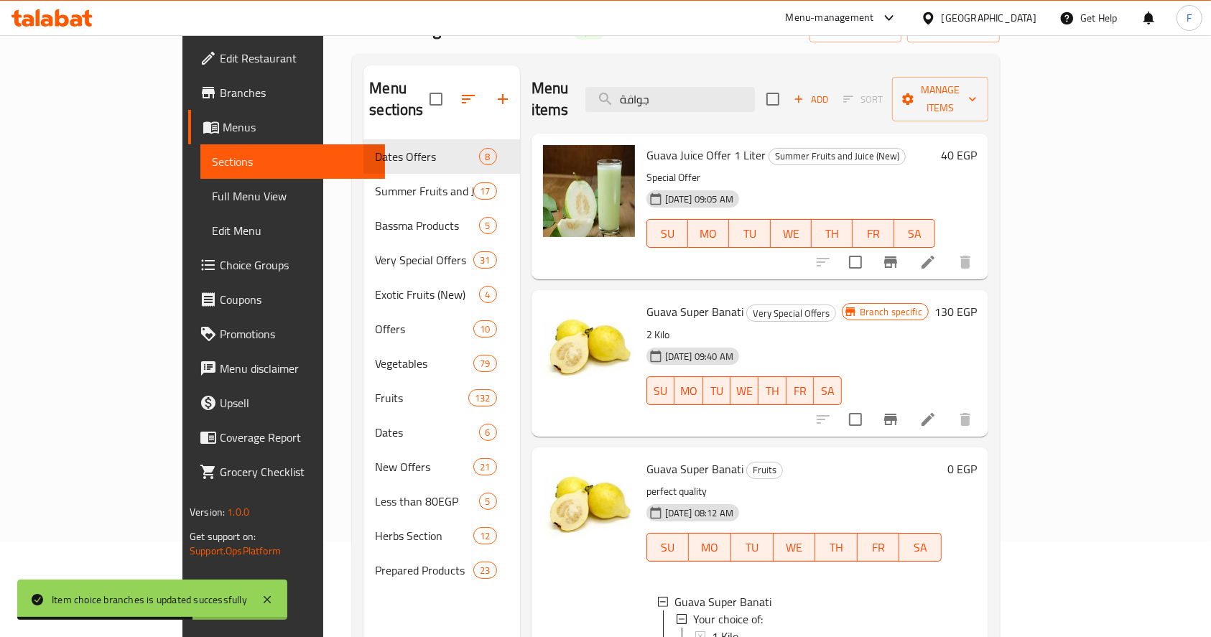
drag, startPoint x: 751, startPoint y: 86, endPoint x: 494, endPoint y: 60, distance: 257.9
click at [494, 60] on div "Menu sections Dates Offers 8 Summer Fruits and Juice (New) 17 Bassma Products 5…" at bounding box center [676, 384] width 648 height 660
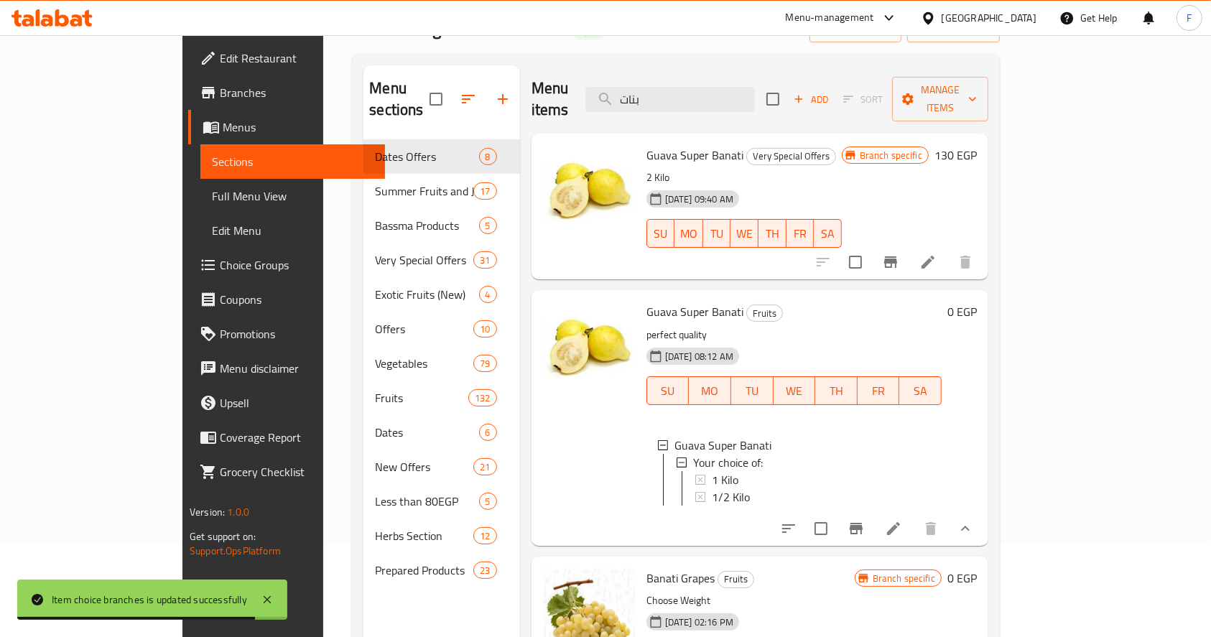
type input "بناتى"
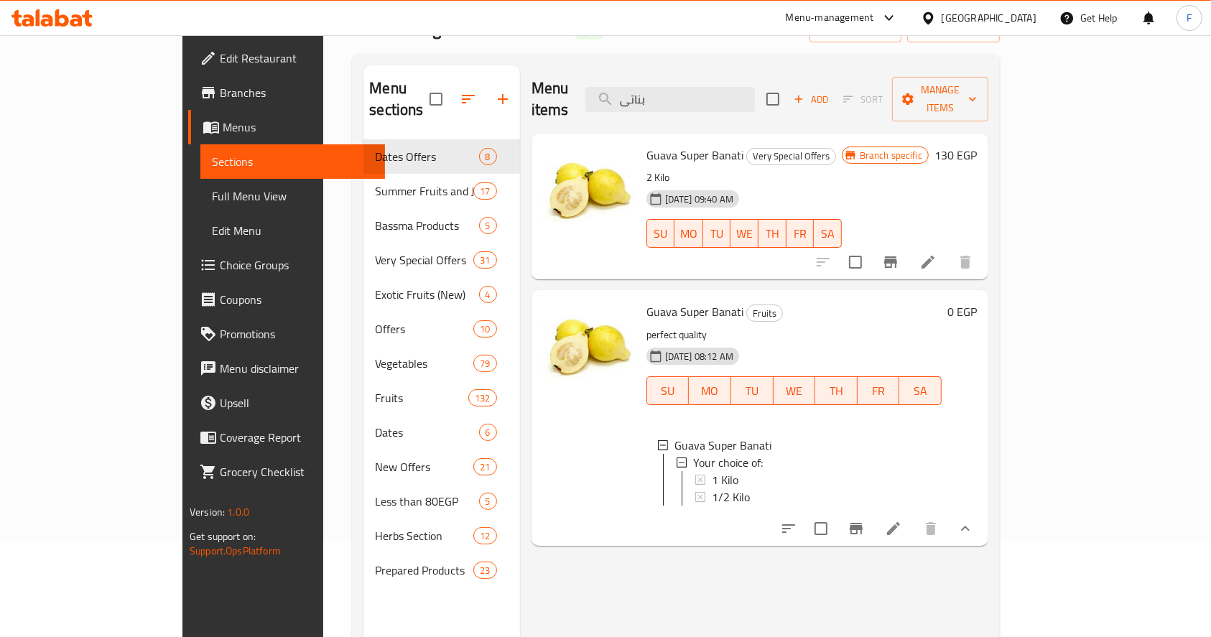
drag, startPoint x: 721, startPoint y: 99, endPoint x: 636, endPoint y: 99, distance: 84.8
click at [637, 99] on div "Menu items بناتى Add Sort Manage items" at bounding box center [760, 99] width 457 height 68
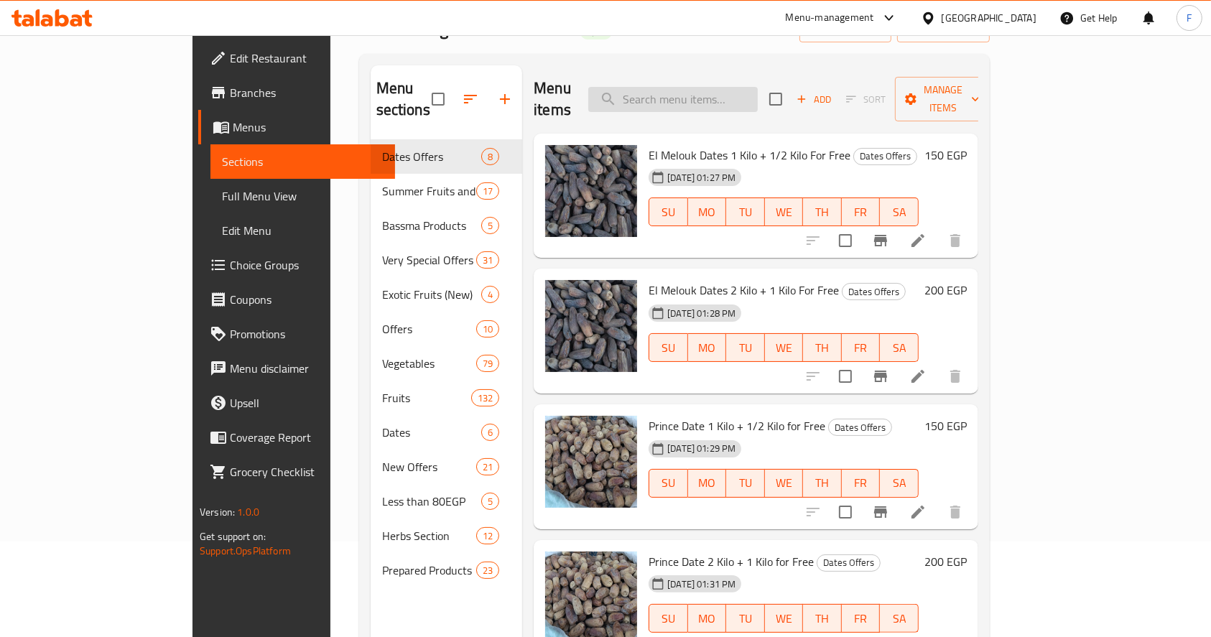
click at [743, 89] on input "search" at bounding box center [673, 99] width 170 height 25
click at [733, 87] on input "search" at bounding box center [673, 99] width 170 height 25
type input "ؤ"
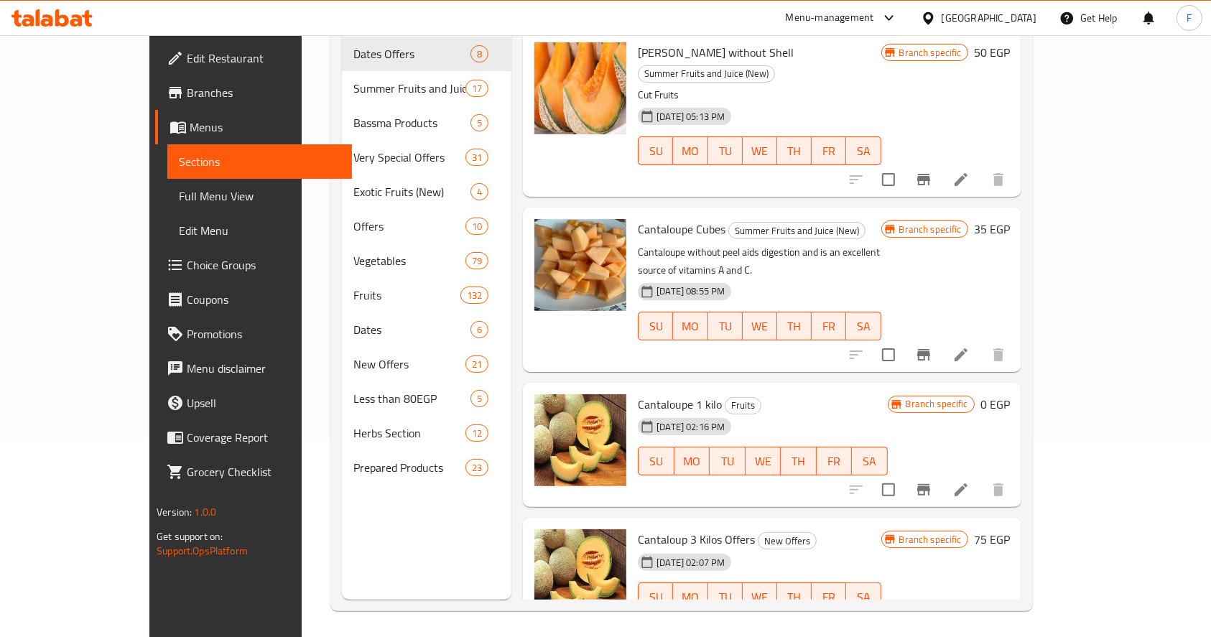
scroll to position [201, 0]
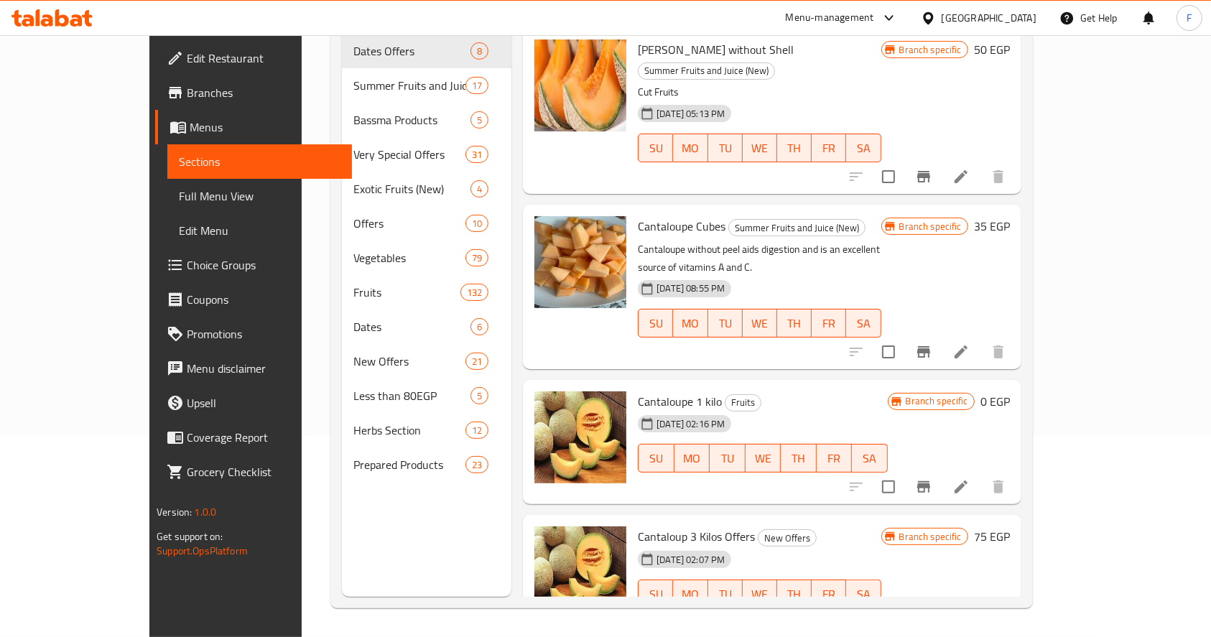
type input "canta"
click at [930, 481] on icon "Branch-specific-item" at bounding box center [924, 486] width 13 height 11
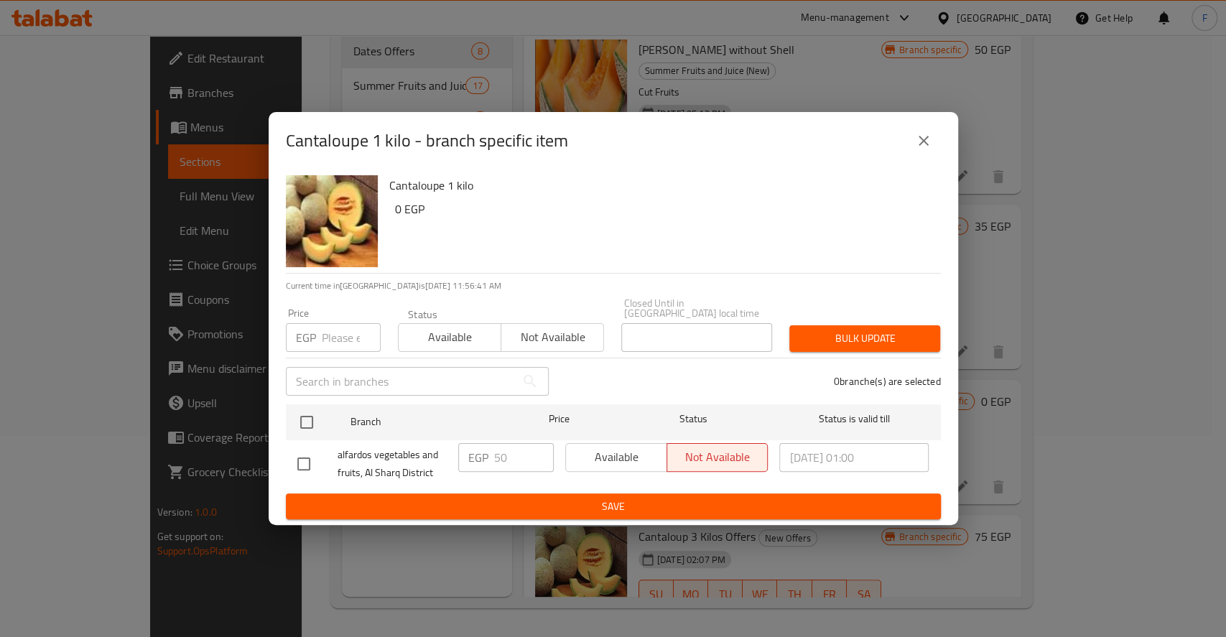
click at [341, 333] on input "number" at bounding box center [351, 337] width 59 height 29
click at [927, 142] on icon "close" at bounding box center [923, 140] width 17 height 17
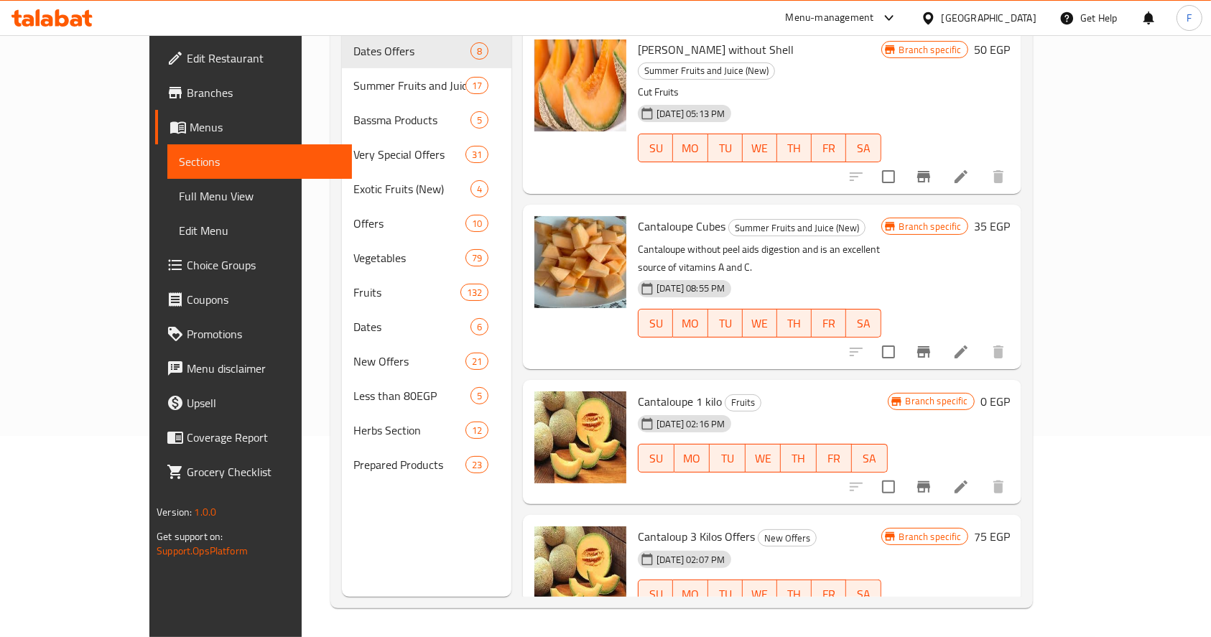
scroll to position [0, 0]
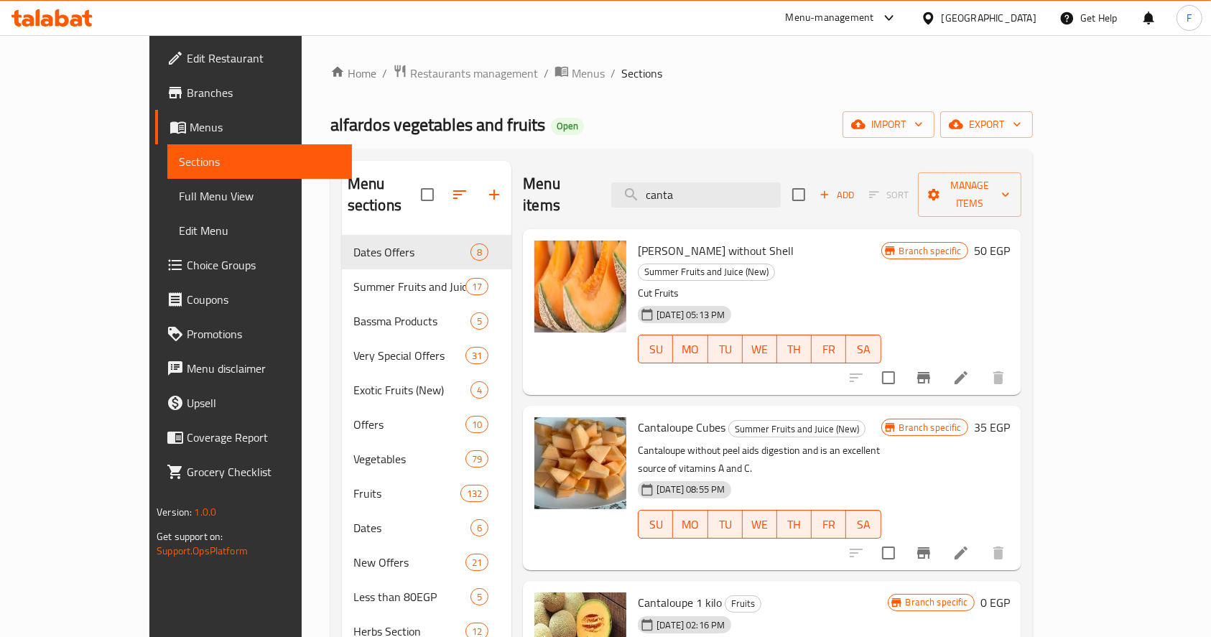
drag, startPoint x: 673, startPoint y: 193, endPoint x: 598, endPoint y: 190, distance: 75.5
click at [601, 193] on div "Menu items canta Add Sort Manage items" at bounding box center [772, 195] width 499 height 68
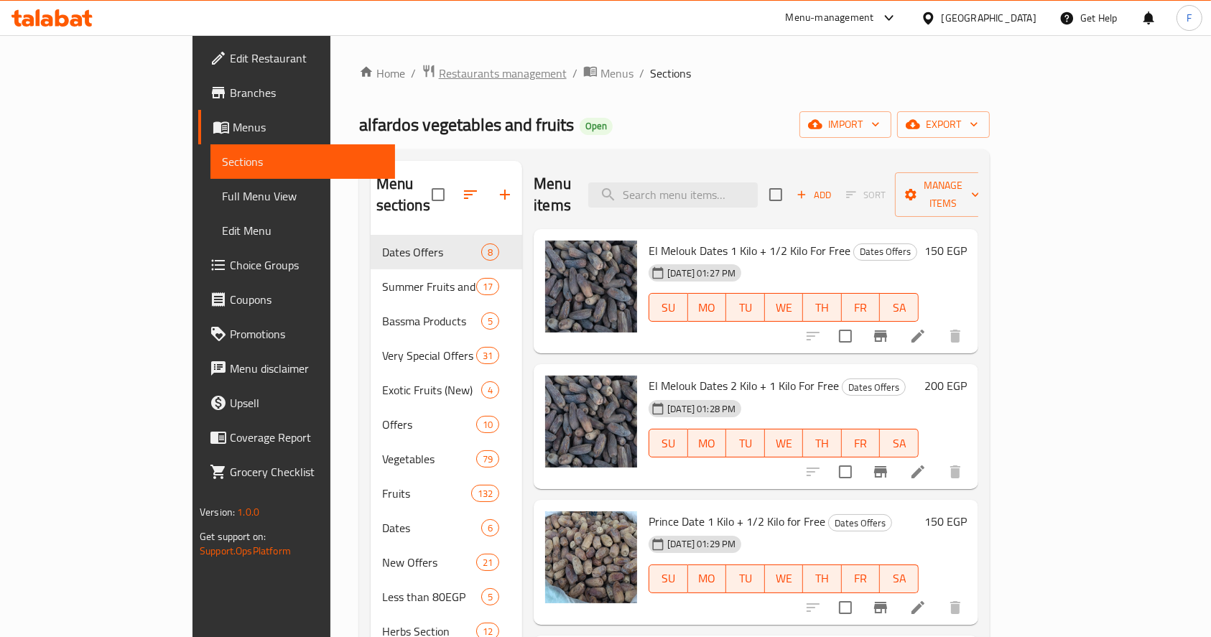
click at [439, 78] on span "Restaurants management" at bounding box center [503, 73] width 128 height 17
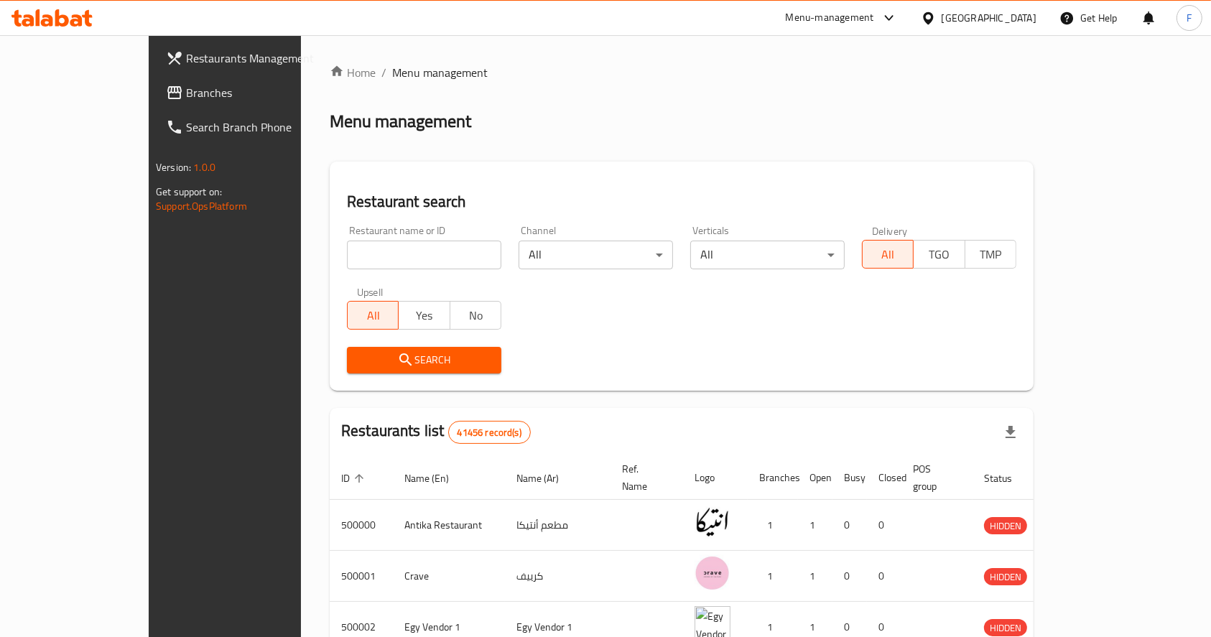
click at [347, 253] on input "search" at bounding box center [424, 255] width 154 height 29
type input "aladdin"
click button "Search" at bounding box center [424, 360] width 154 height 27
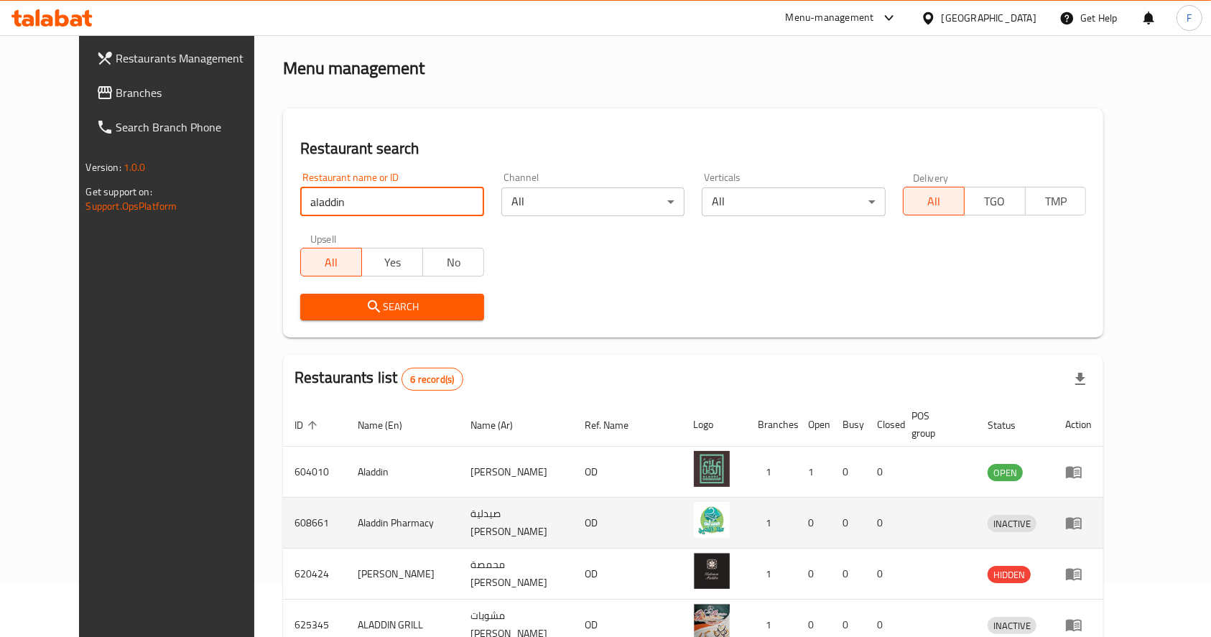
scroll to position [96, 0]
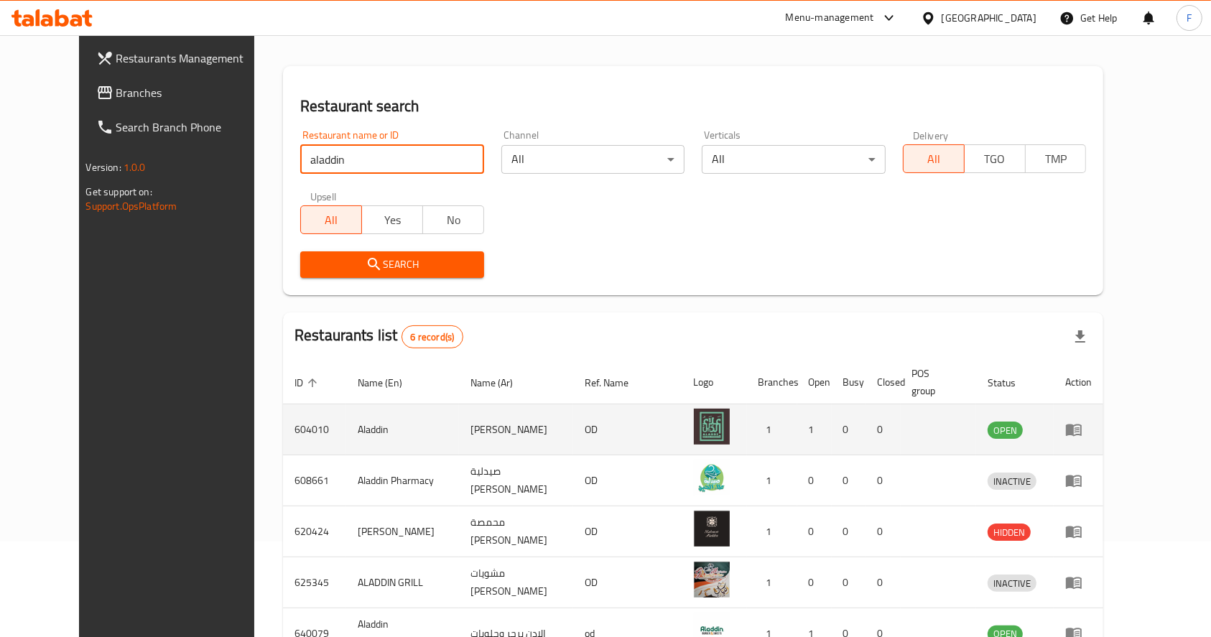
click at [1082, 434] on icon "enhanced table" at bounding box center [1074, 431] width 16 height 12
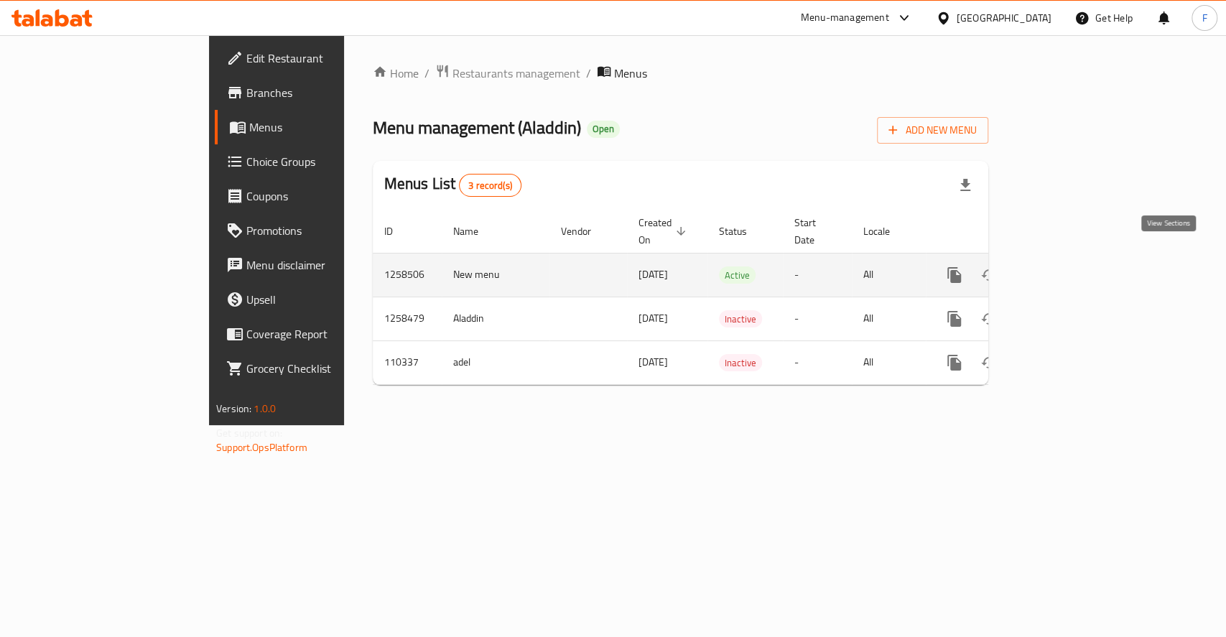
click at [1067, 267] on icon "enhanced table" at bounding box center [1058, 275] width 17 height 17
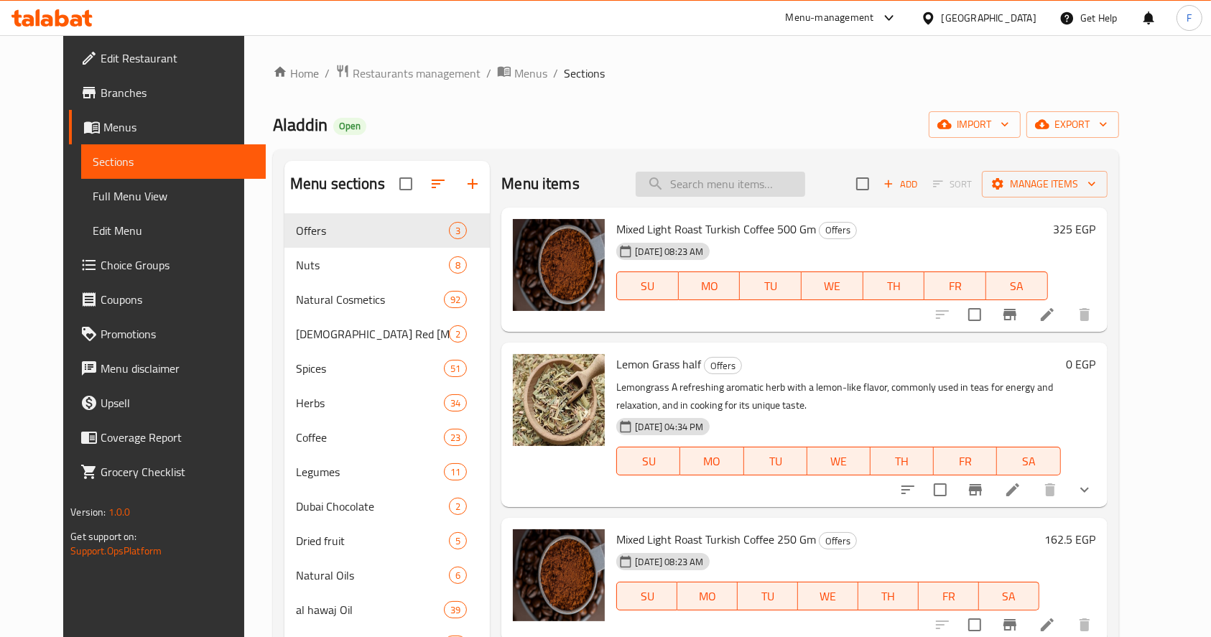
click at [721, 179] on input "search" at bounding box center [721, 184] width 170 height 25
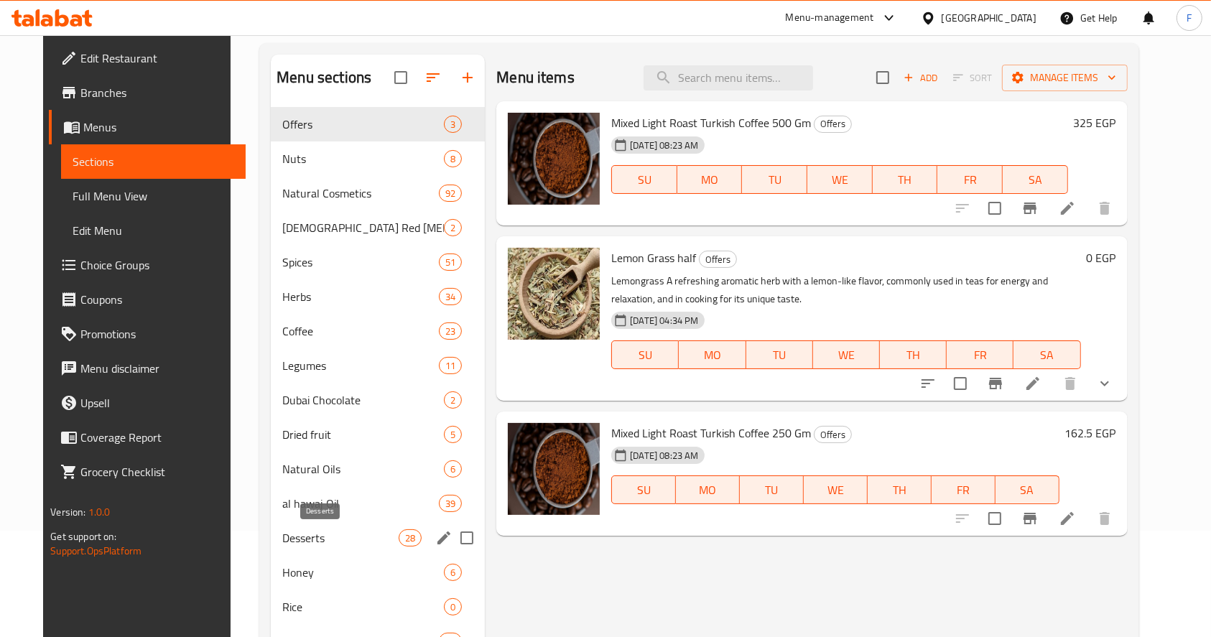
scroll to position [191, 0]
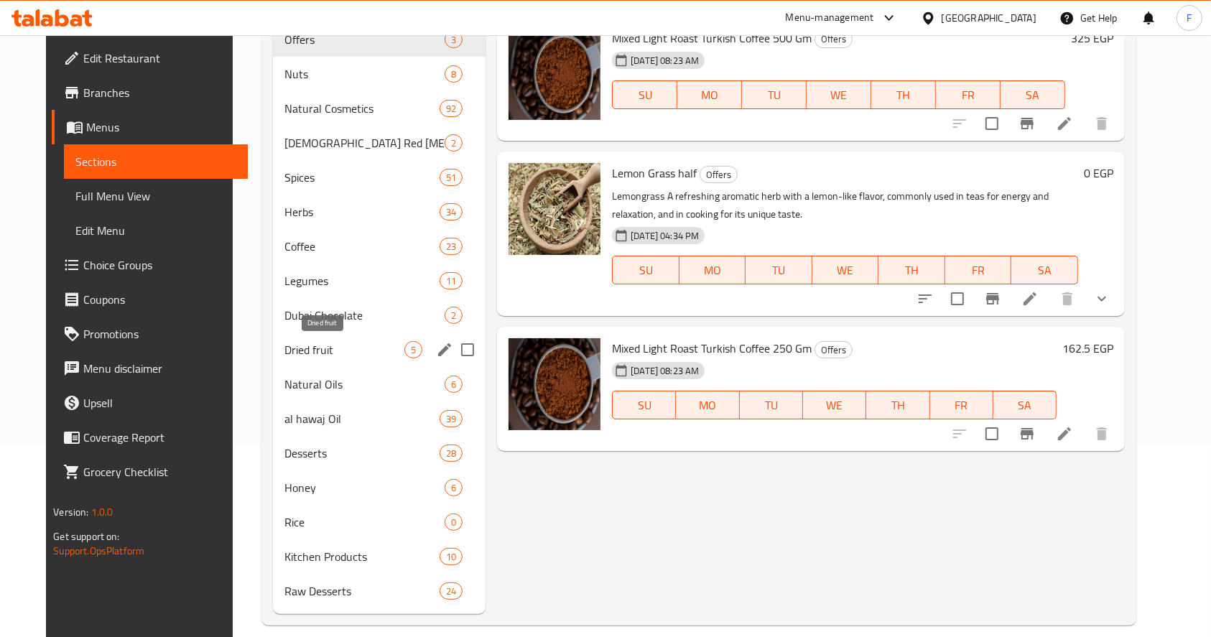
click at [315, 343] on span "Dried fruit" at bounding box center [345, 349] width 120 height 17
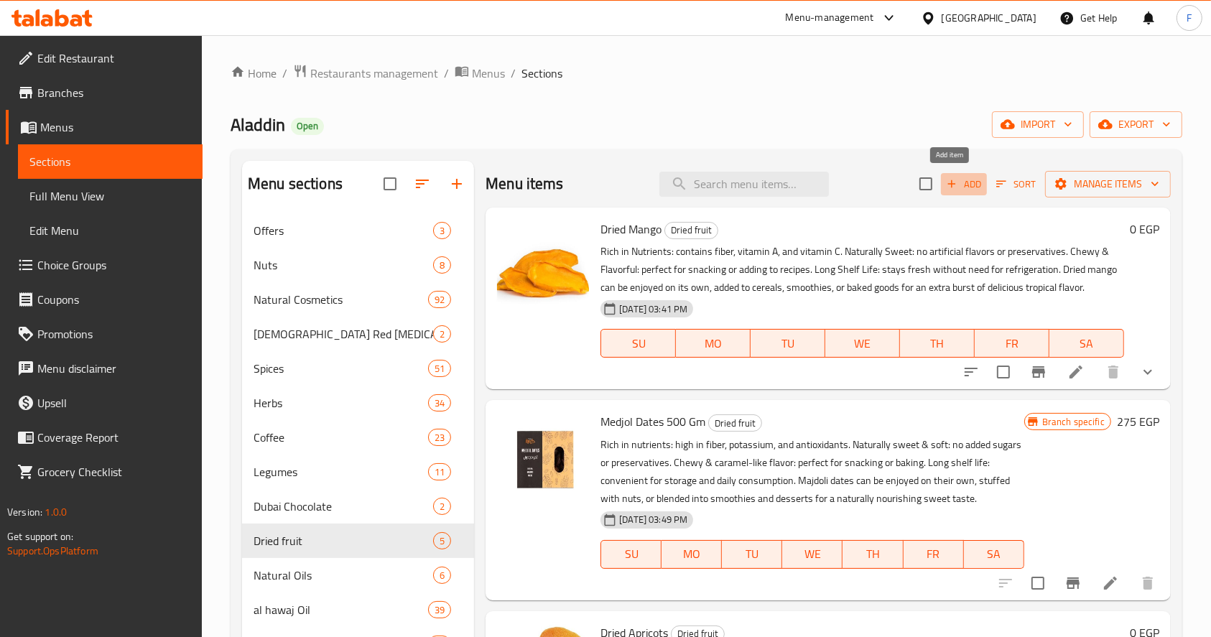
click at [953, 185] on span "Add" at bounding box center [964, 184] width 39 height 17
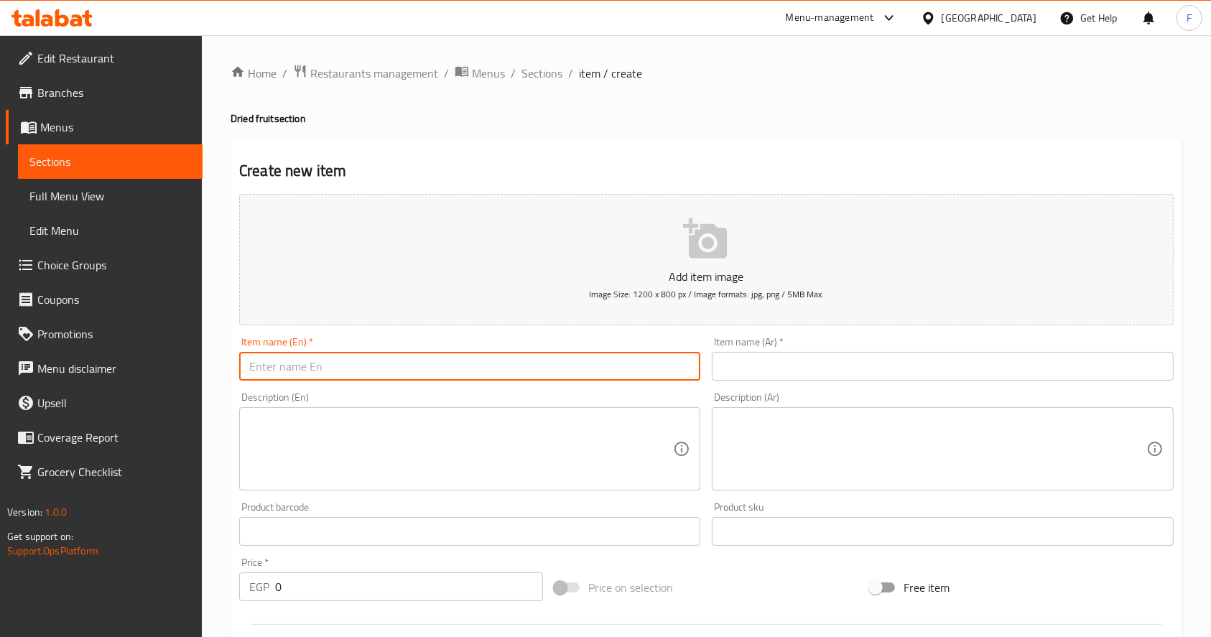
click at [420, 371] on input "text" at bounding box center [469, 366] width 461 height 29
type input "Siwa Dates"
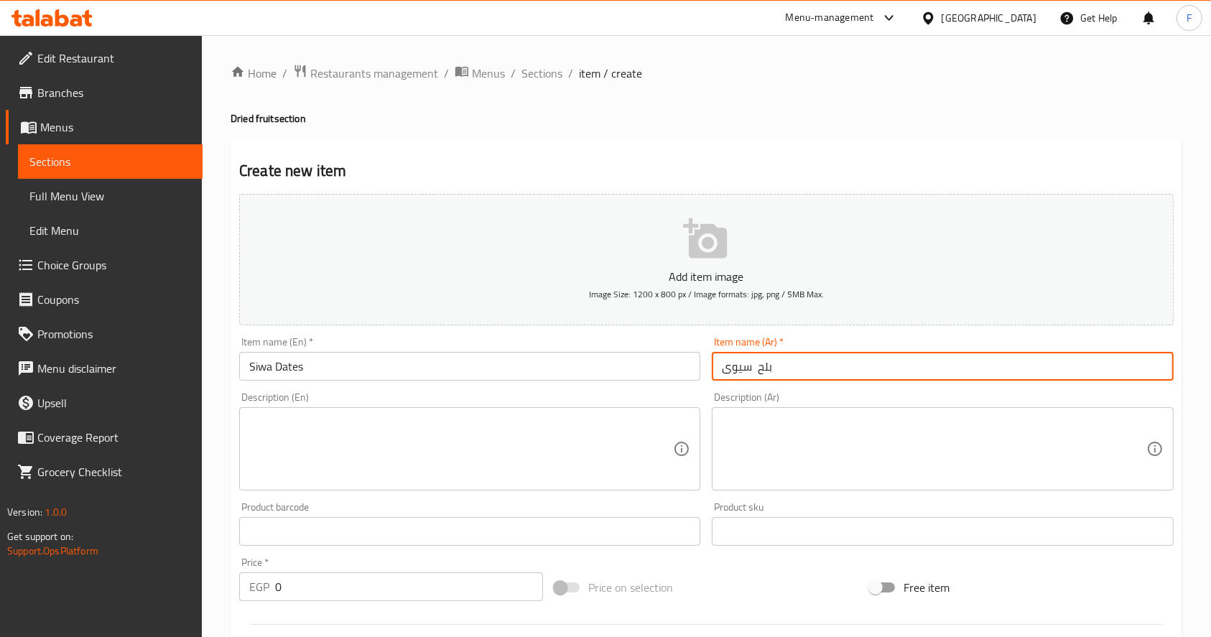
click at [377, 452] on textarea at bounding box center [461, 449] width 424 height 68
drag, startPoint x: 728, startPoint y: 370, endPoint x: 721, endPoint y: 367, distance: 7.7
click at [721, 367] on input "بلح سيوى" at bounding box center [942, 366] width 461 height 29
type input "بلح سيوه"
click at [468, 428] on textarea at bounding box center [461, 449] width 424 height 68
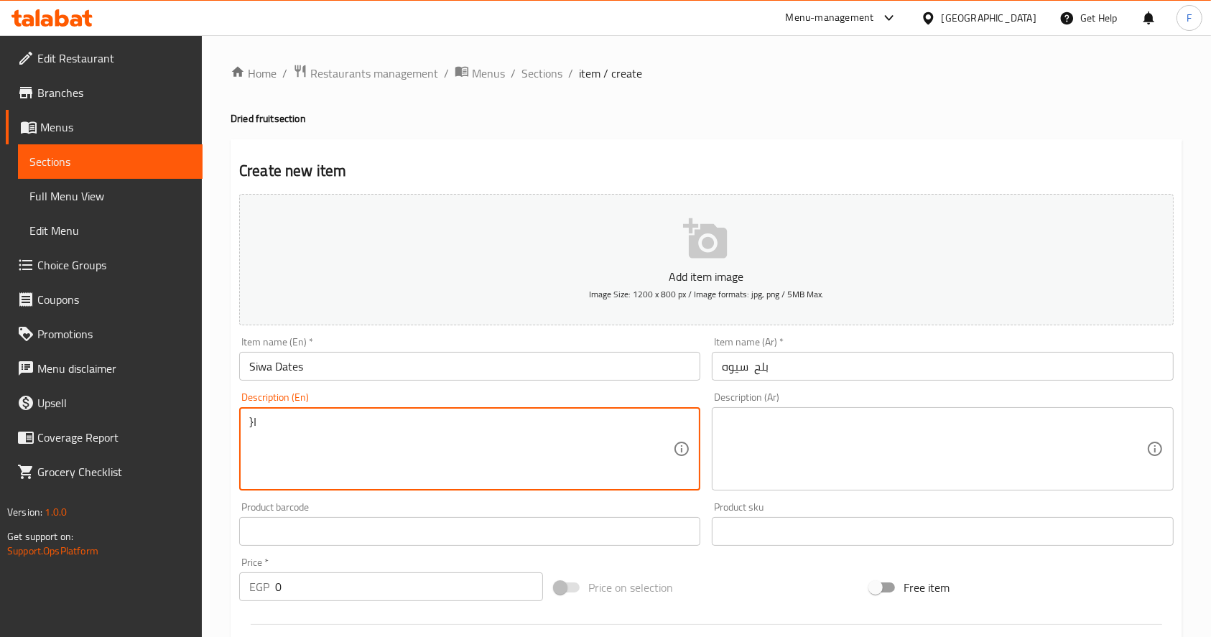
type textarea "}"
type textarea "Choose Weight"
click at [776, 425] on textarea at bounding box center [934, 449] width 424 height 68
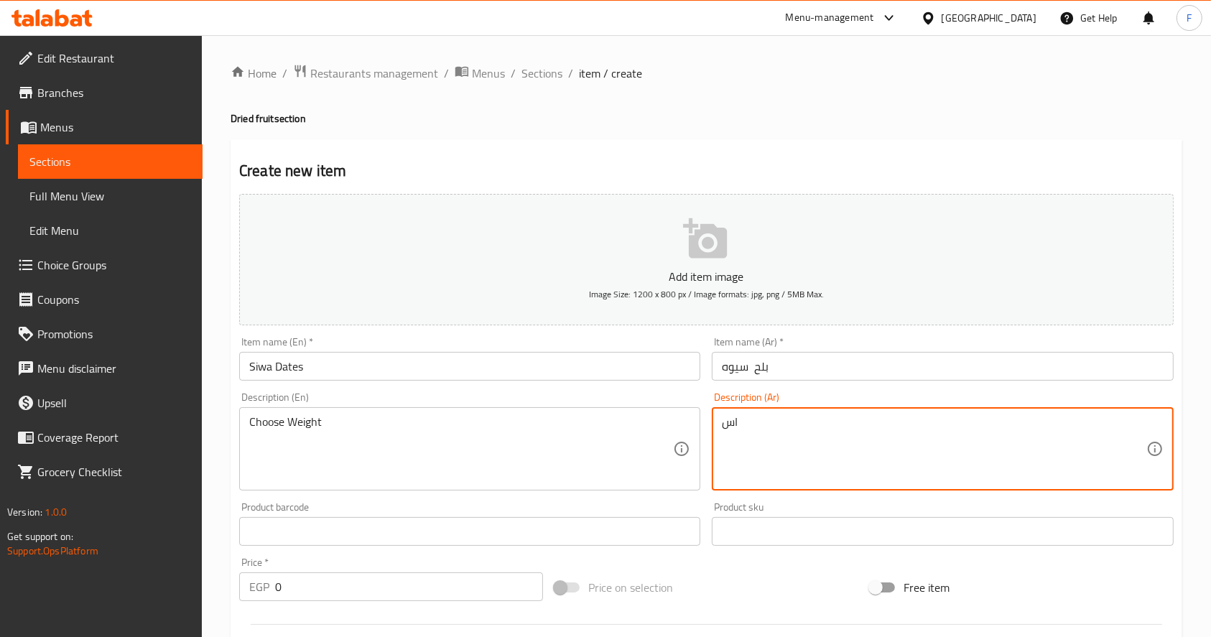
type textarea "ا"
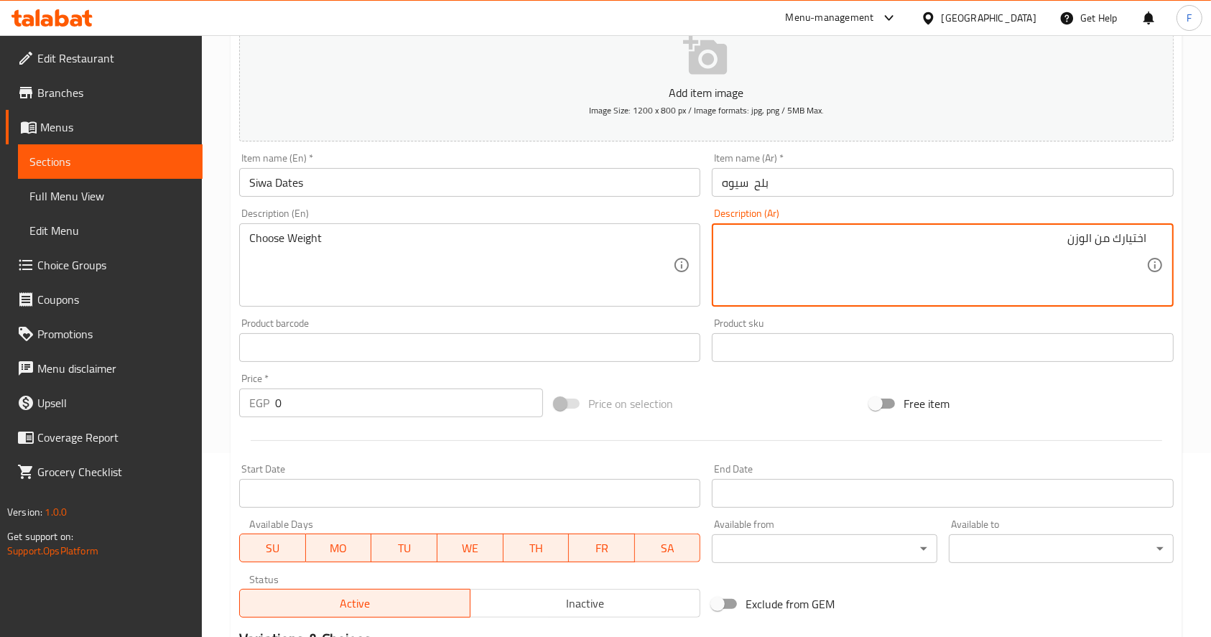
scroll to position [191, 0]
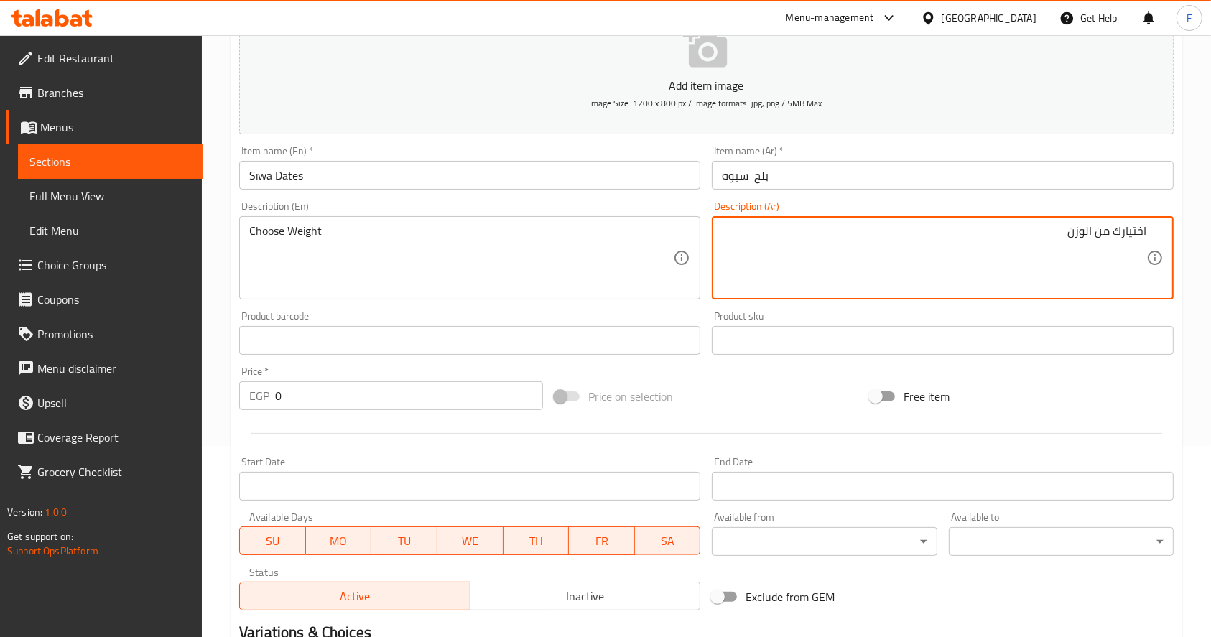
type textarea "اختيارك من الوزن"
click at [171, 385] on div "Edit Restaurant Branches Menus Sections Full Menu View Edit Menu Choice Groups …" at bounding box center [605, 334] width 1211 height 980
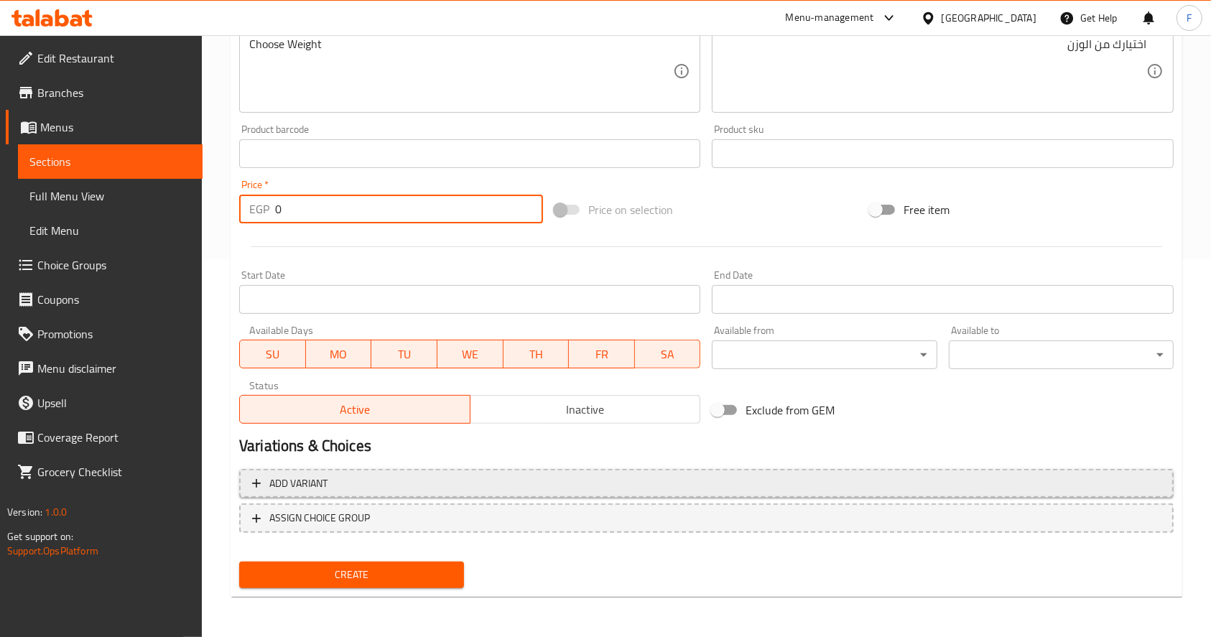
click at [345, 480] on span "Add variant" at bounding box center [706, 484] width 909 height 18
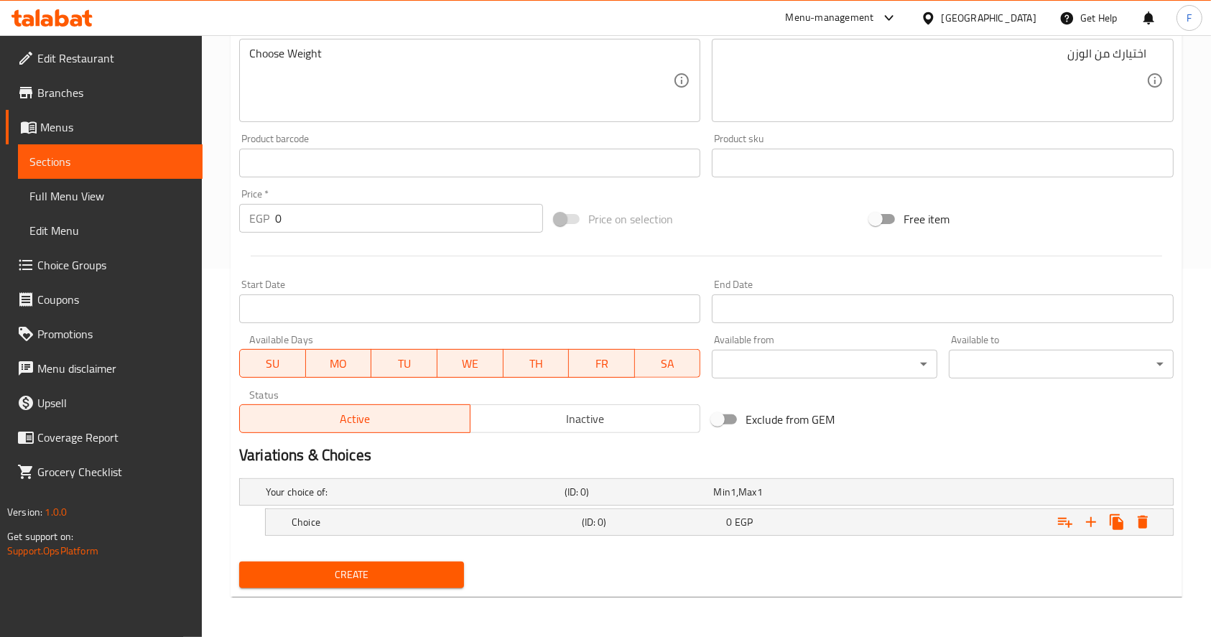
scroll to position [368, 0]
click at [322, 520] on h5 "Choice" at bounding box center [434, 523] width 285 height 14
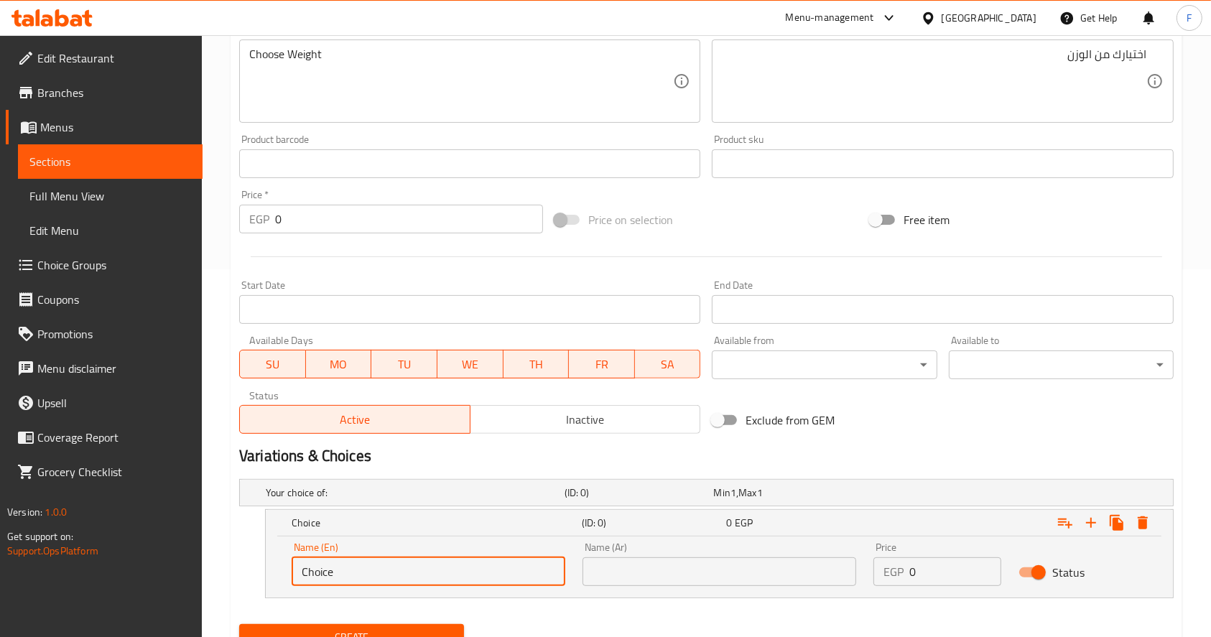
drag, startPoint x: 354, startPoint y: 566, endPoint x: 190, endPoint y: 575, distance: 163.3
click at [190, 575] on div "Edit Restaurant Branches Menus Sections Full Menu View Edit Menu Choice Groups …" at bounding box center [605, 183] width 1211 height 1032
type input "1 Kilo"
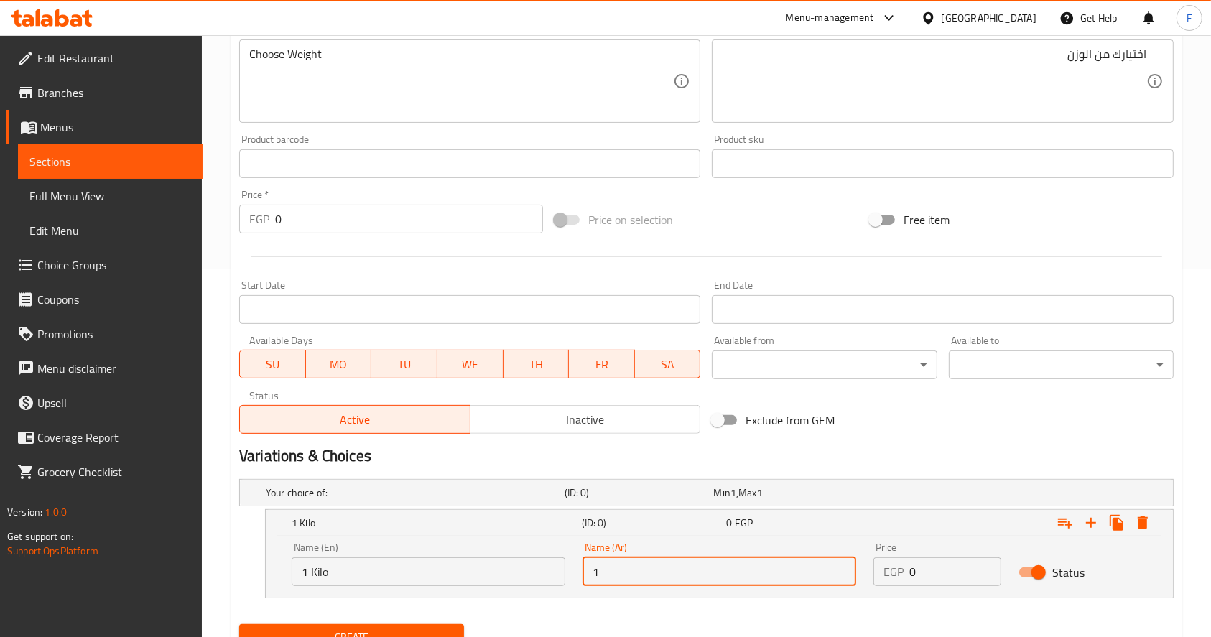
type input "1 كيلو"
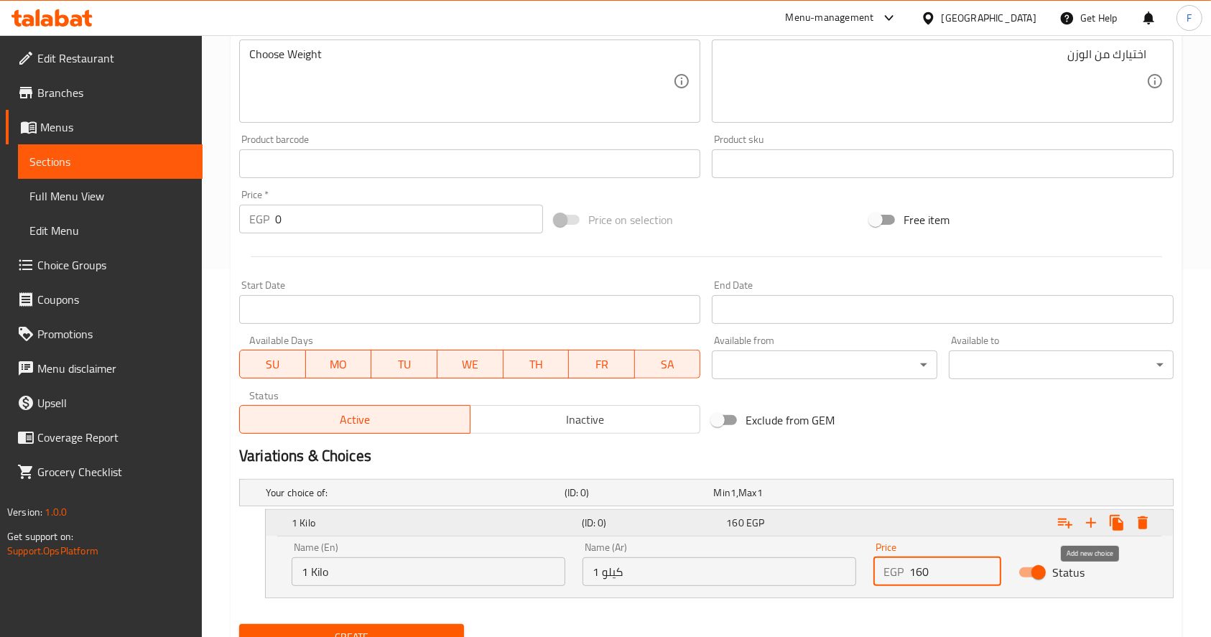
type input "160"
click at [1086, 527] on icon "Expand" at bounding box center [1091, 522] width 17 height 17
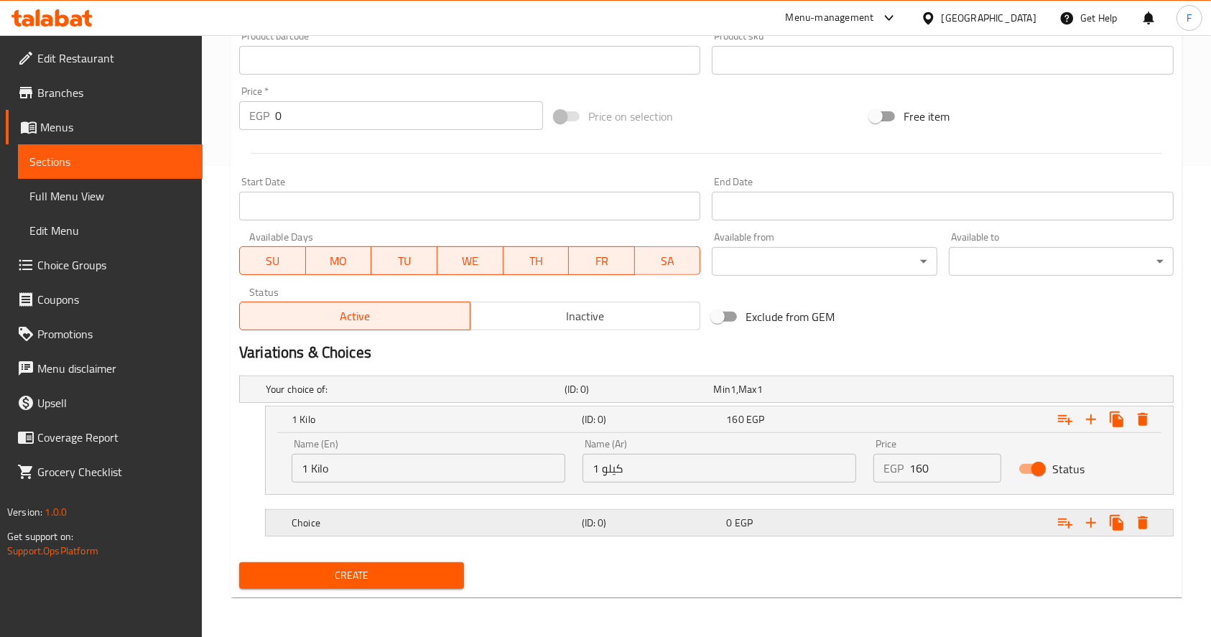
scroll to position [471, 0]
click at [328, 516] on h5 "Choice" at bounding box center [434, 523] width 285 height 14
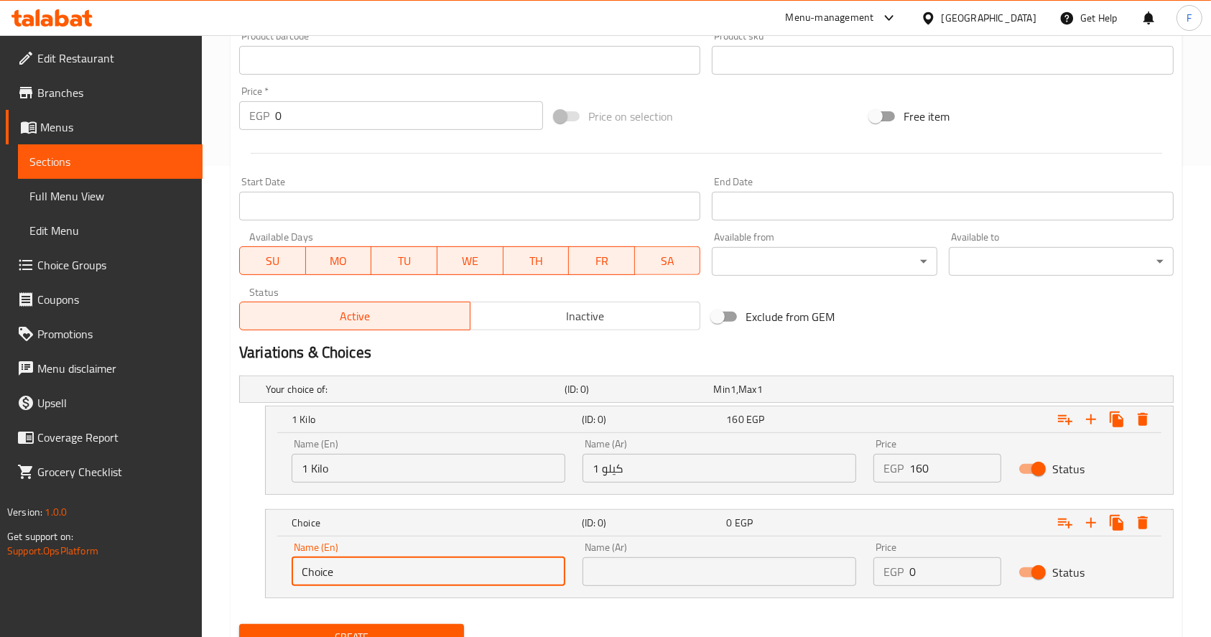
drag, startPoint x: 351, startPoint y: 568, endPoint x: 226, endPoint y: 568, distance: 125.0
click at [226, 568] on div "Home / Restaurants management / Menus / Sections / item / create Dried fruit se…" at bounding box center [706, 132] width 1009 height 1136
type input "1/2 Kilo"
drag, startPoint x: 632, startPoint y: 564, endPoint x: 670, endPoint y: 547, distance: 41.1
click at [632, 564] on input "text" at bounding box center [720, 572] width 274 height 29
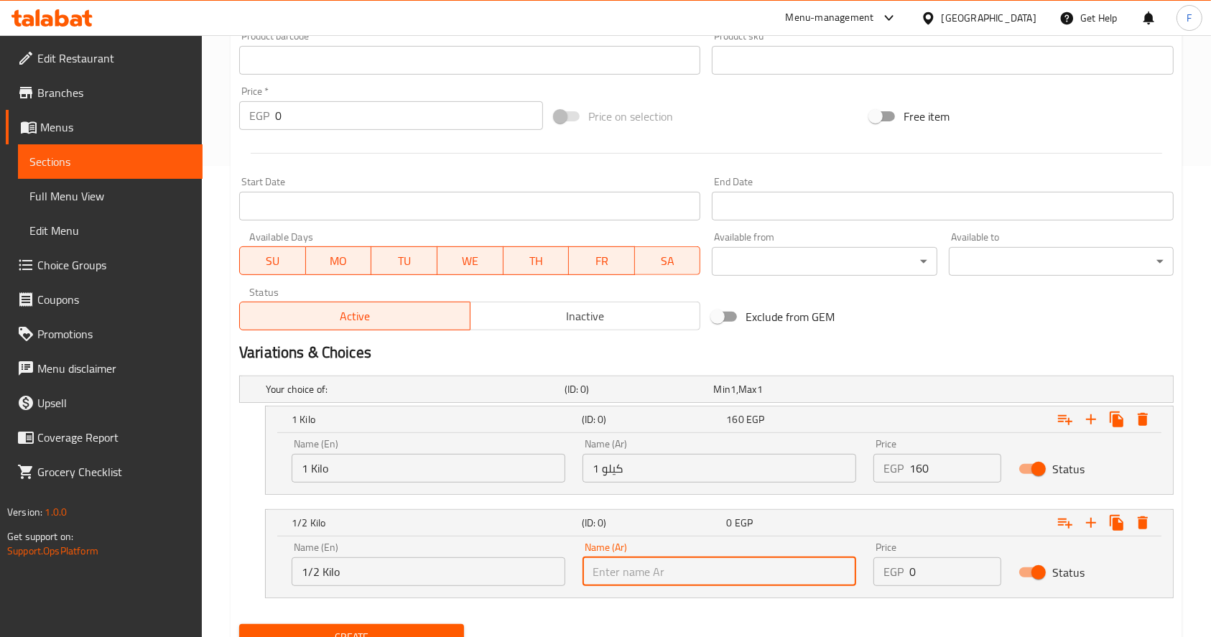
click at [646, 577] on input "text" at bounding box center [720, 572] width 274 height 29
type input "1/2 كيلو"
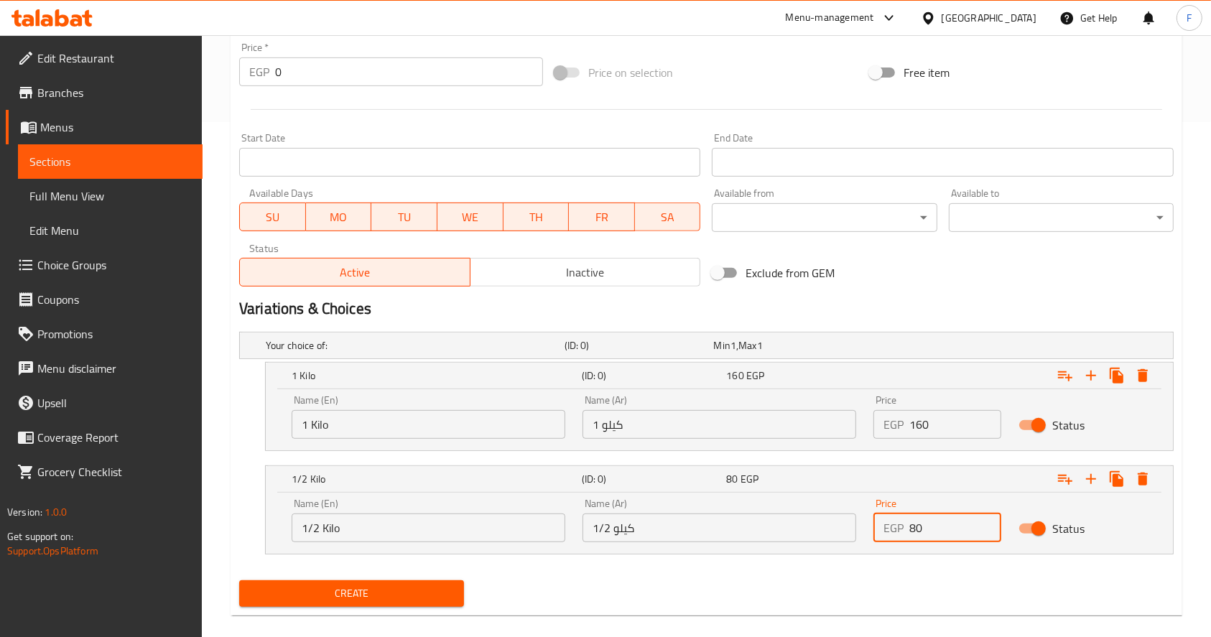
scroll to position [533, 0]
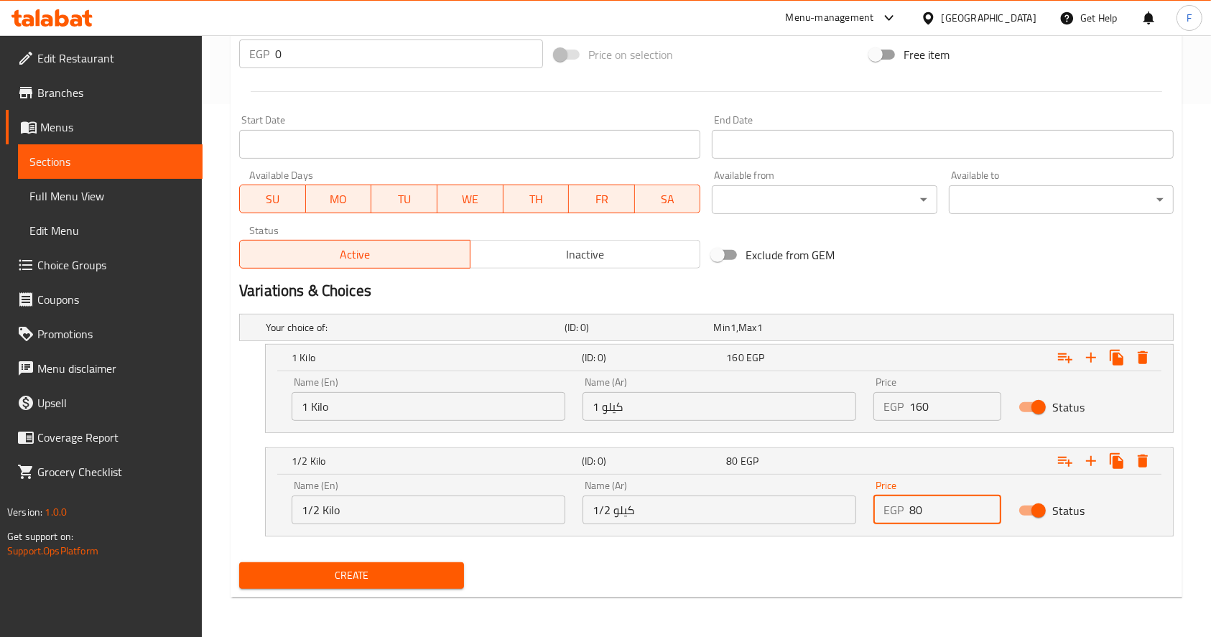
type input "80"
click at [376, 575] on span "Create" at bounding box center [352, 576] width 202 height 18
click at [80, 162] on span "Sections" at bounding box center [110, 161] width 162 height 17
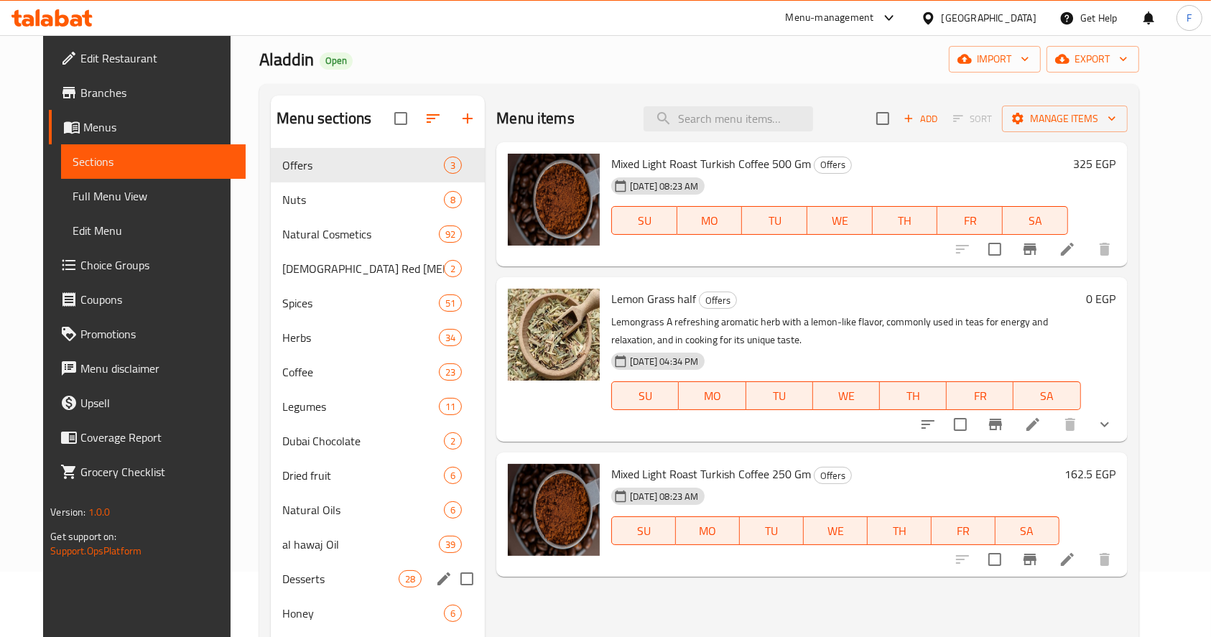
scroll to position [96, 0]
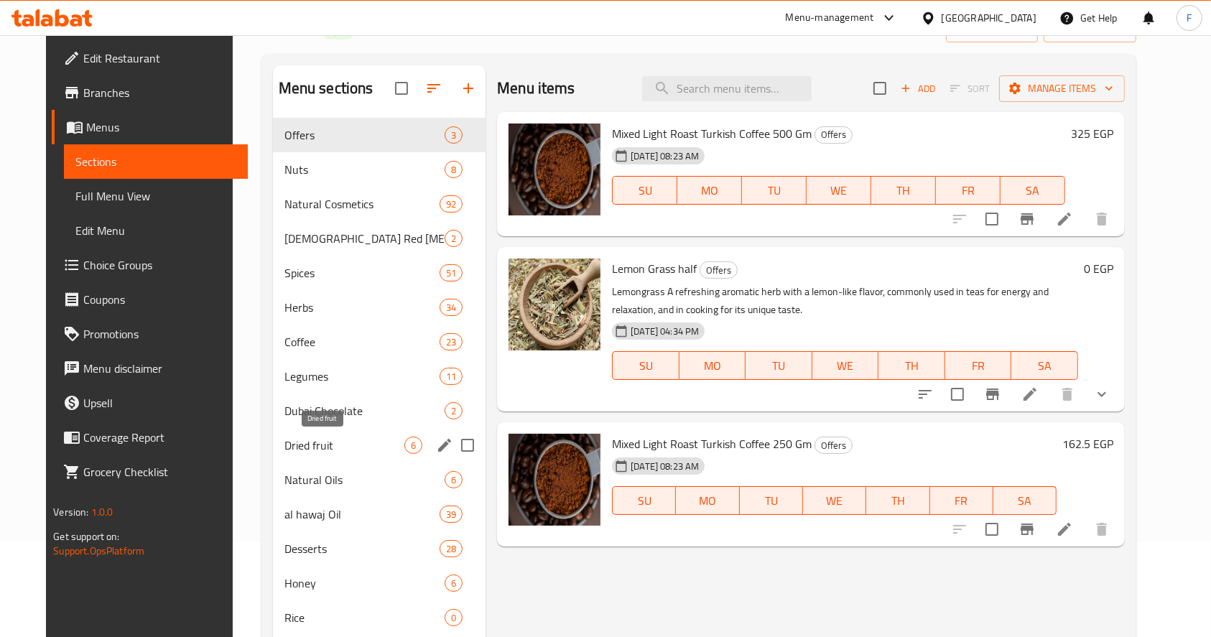
click at [294, 437] on span "Dried fruit" at bounding box center [345, 445] width 120 height 17
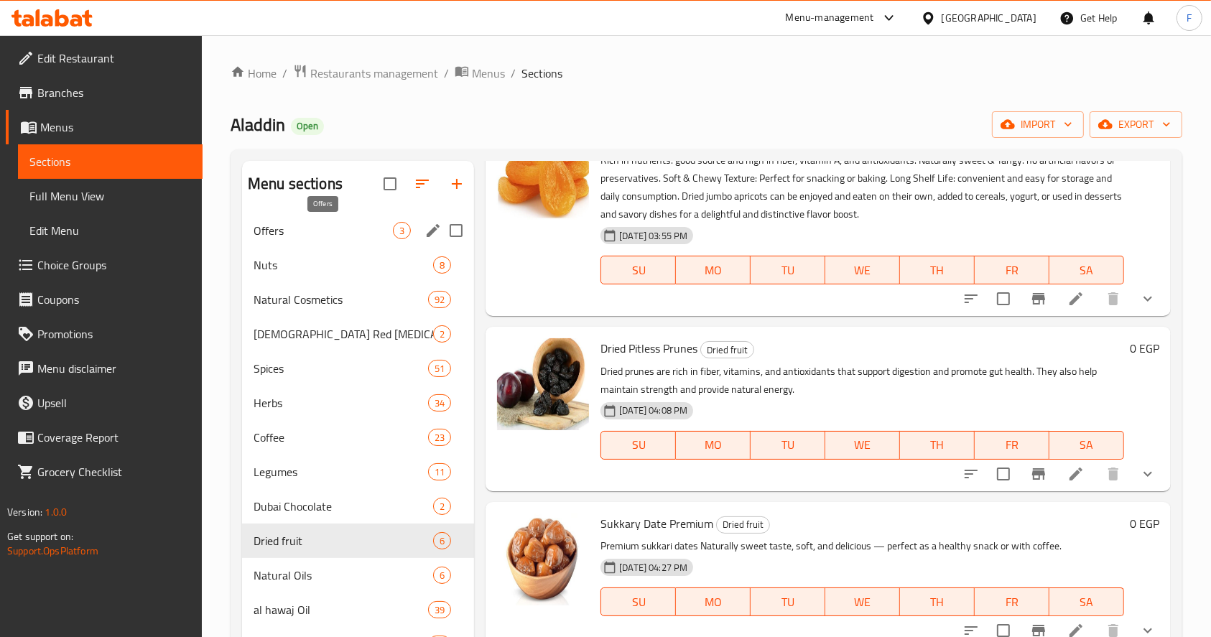
click at [299, 233] on span "Offers" at bounding box center [323, 230] width 139 height 17
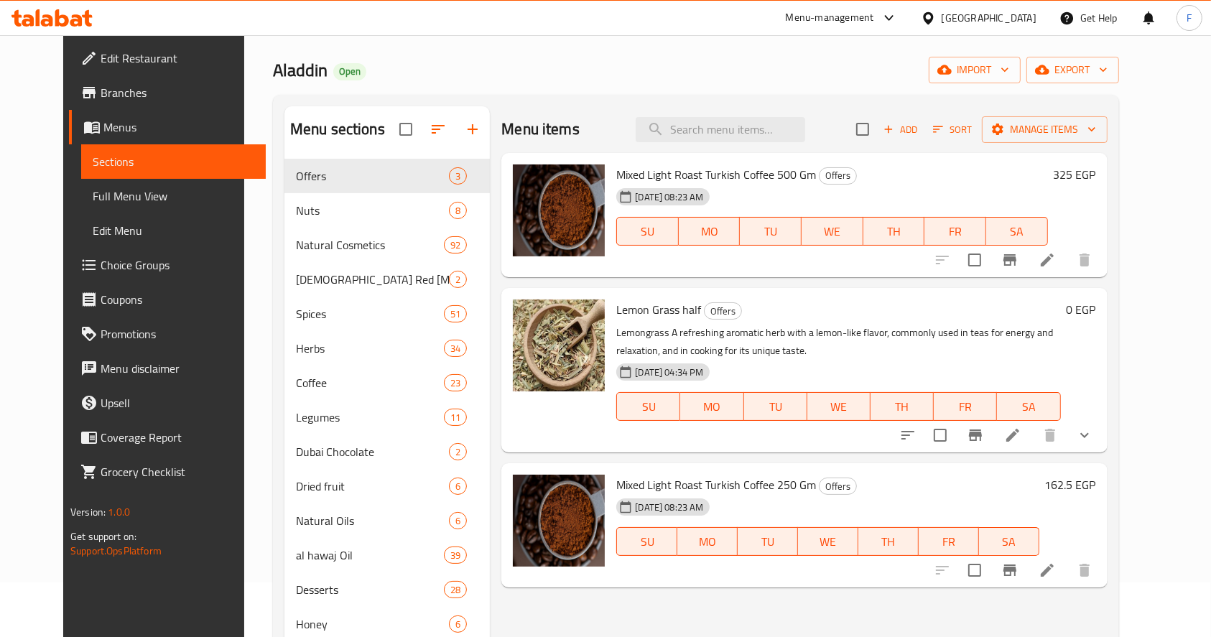
scroll to position [208, 0]
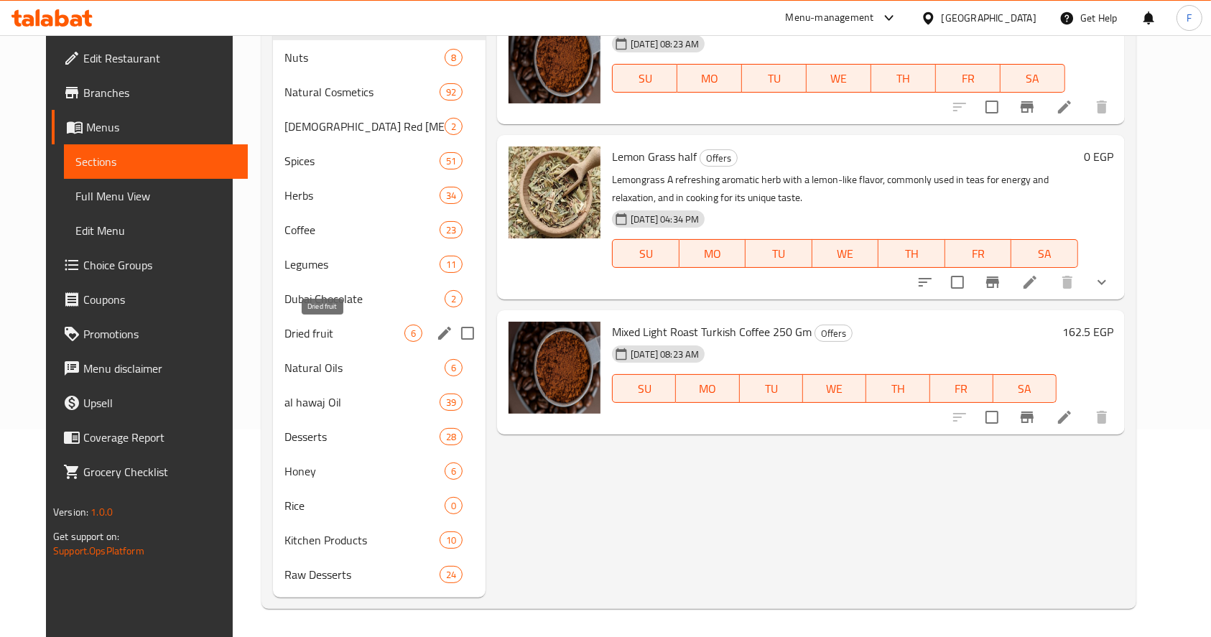
click at [305, 328] on span "Dried fruit" at bounding box center [345, 333] width 120 height 17
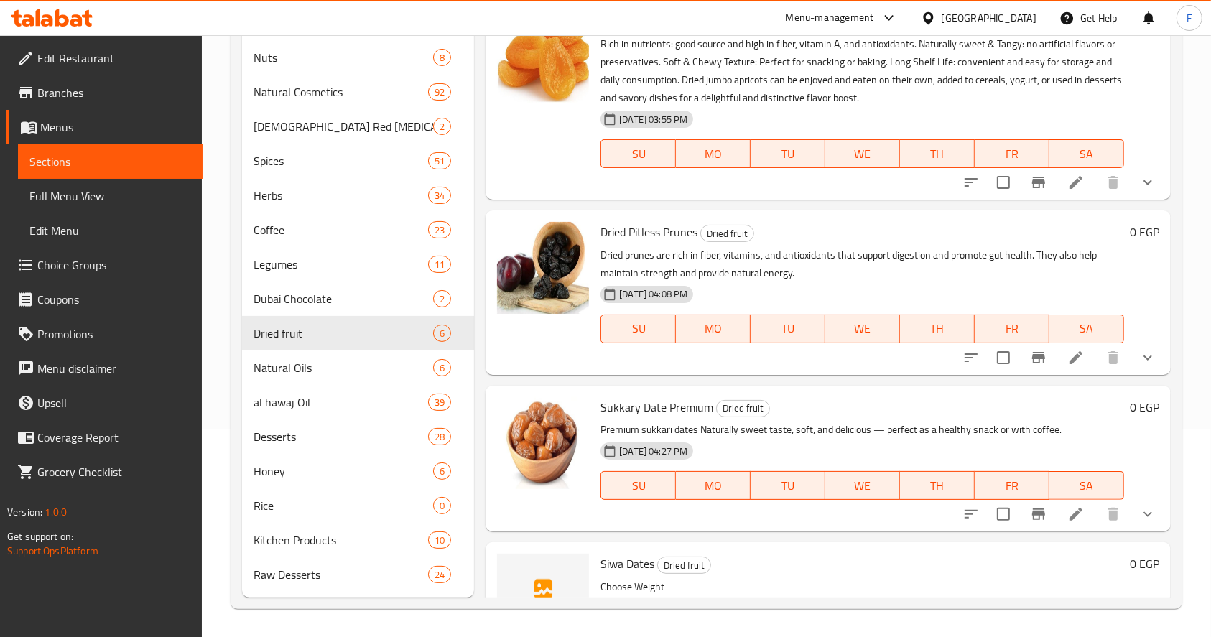
scroll to position [512, 0]
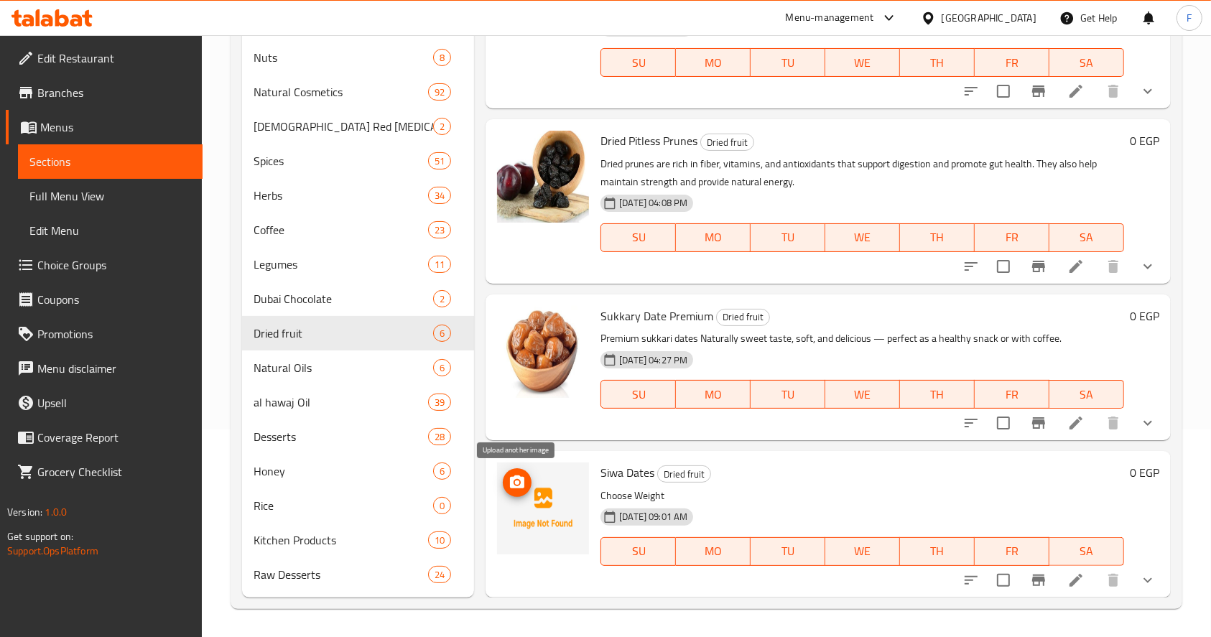
click at [522, 483] on icon "upload picture" at bounding box center [517, 482] width 14 height 13
